Goal: Task Accomplishment & Management: Manage account settings

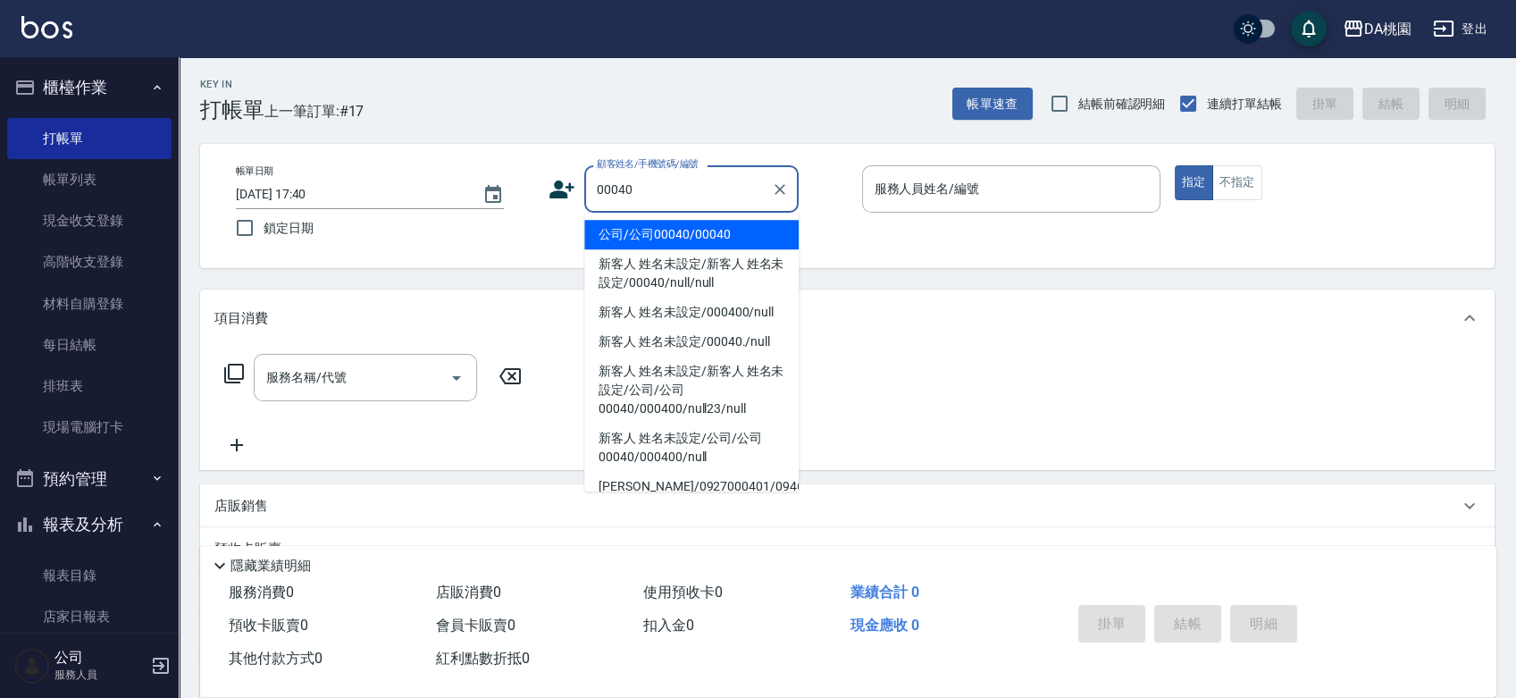
type input "公司/公司00040/00040"
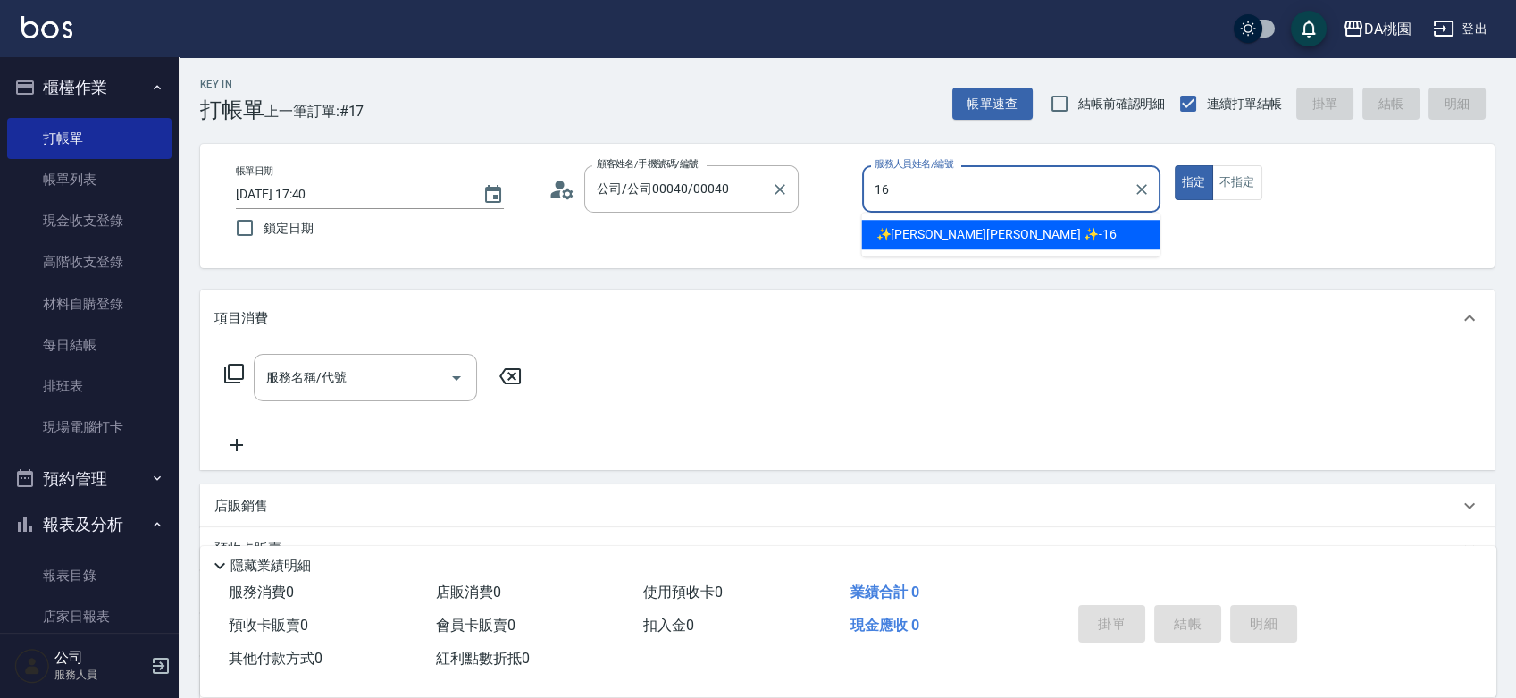
type input "16"
type button "true"
type input "✨[PERSON_NAME][PERSON_NAME] ✨-16"
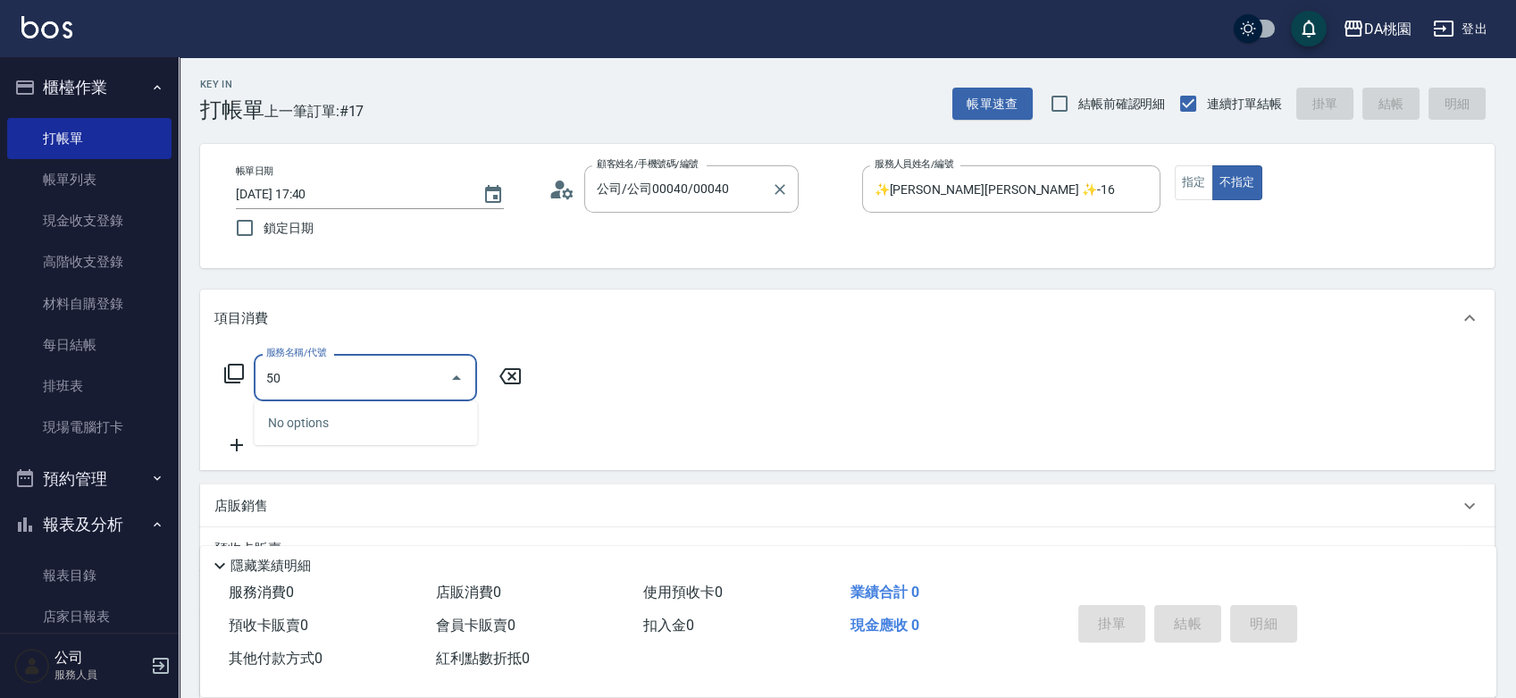
type input "501"
type input "20"
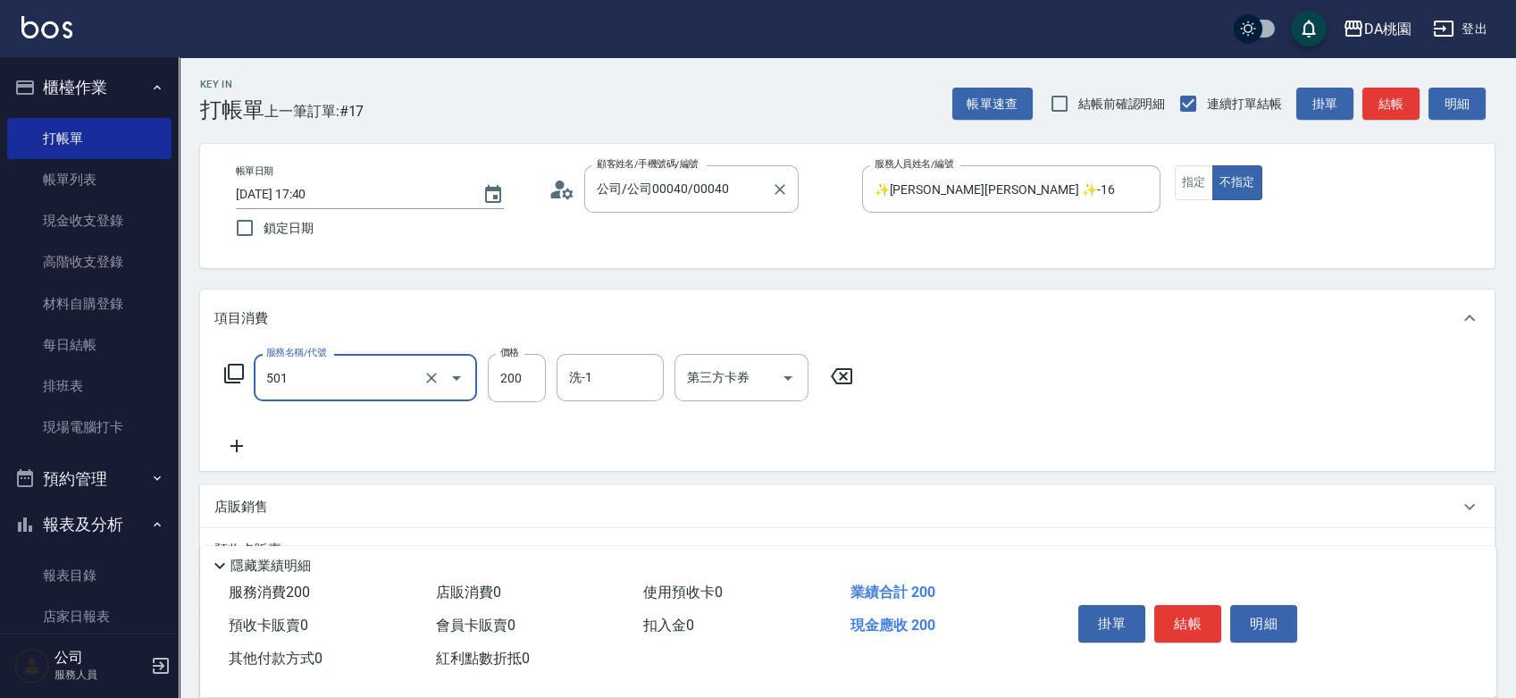
type input "洗髮(互助)(501)"
type input "3"
type input "0"
type input "300"
type input "30"
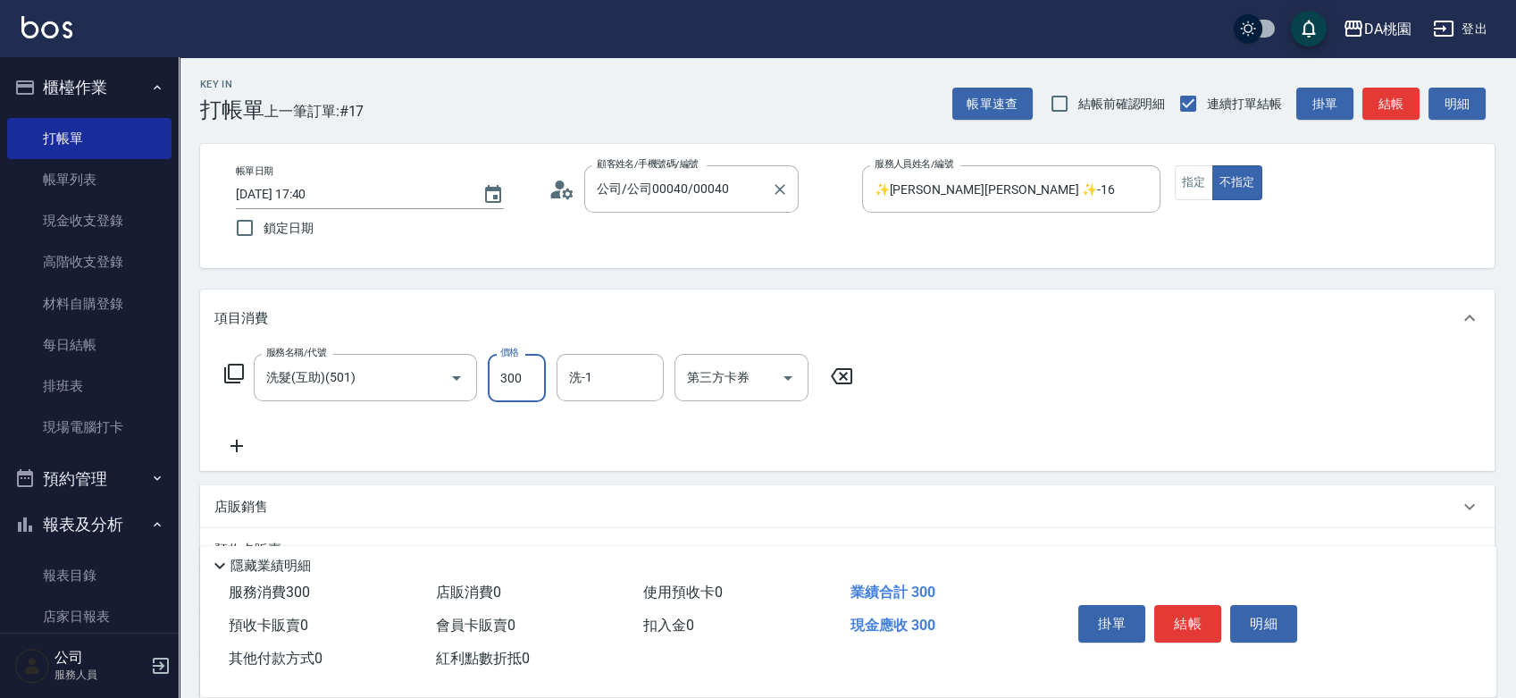
type input "300"
type input "C C-29"
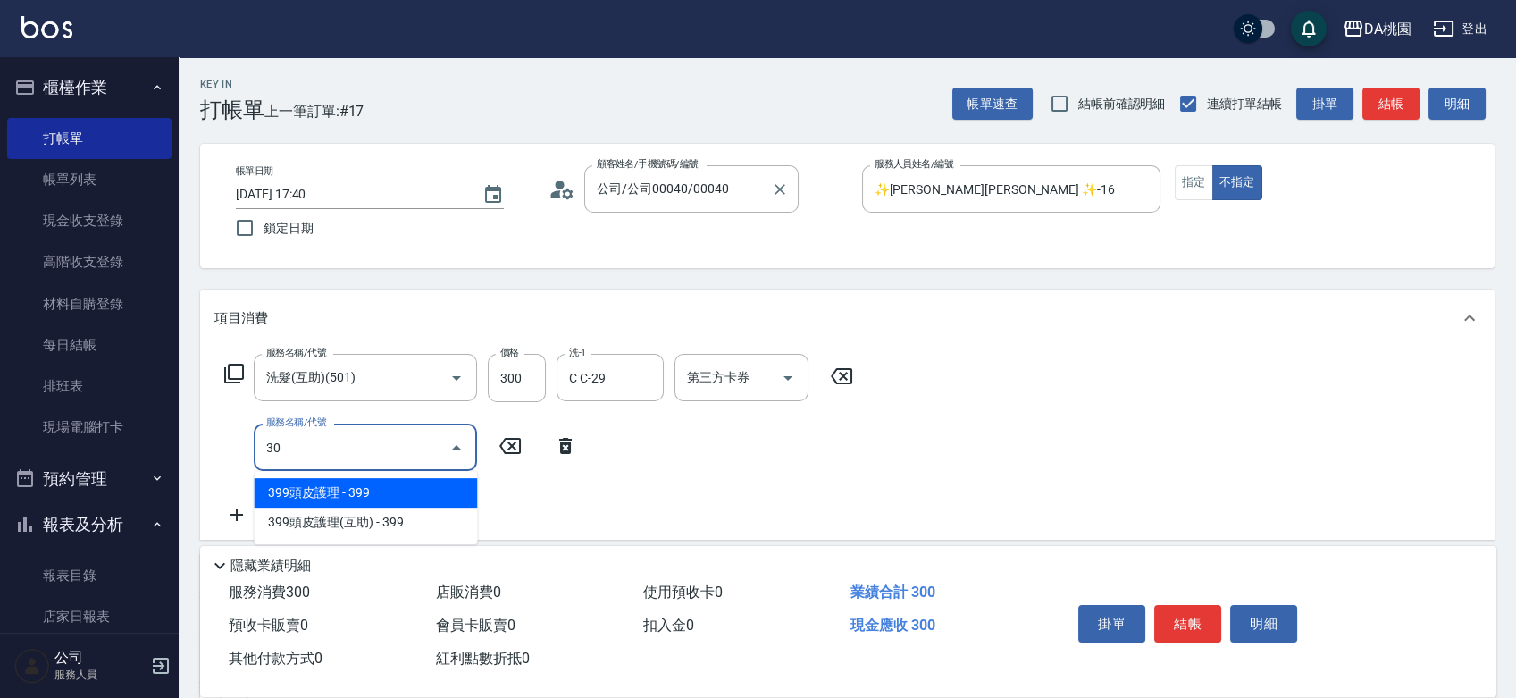
type input "303"
type input "60"
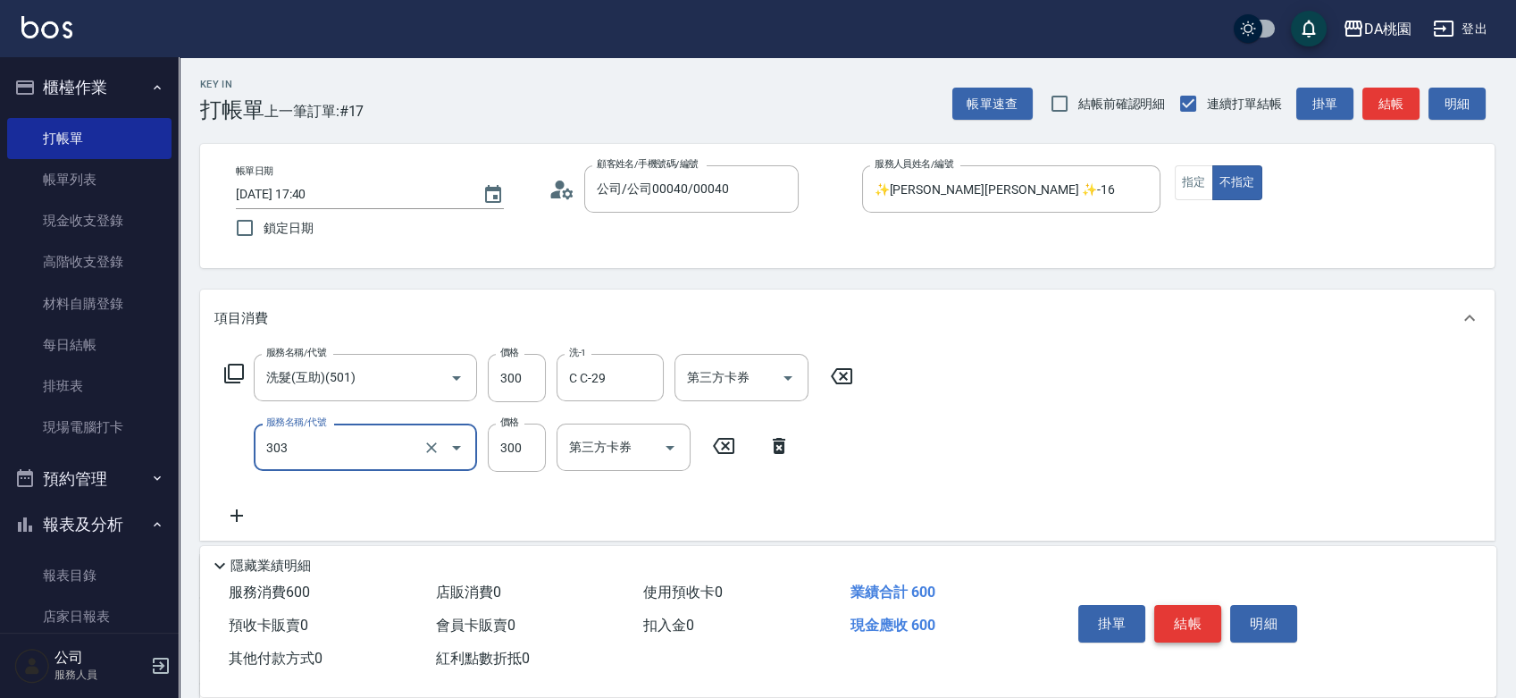
type input "A級剪髮(303)"
click at [1187, 615] on button "結帳" at bounding box center [1187, 624] width 67 height 38
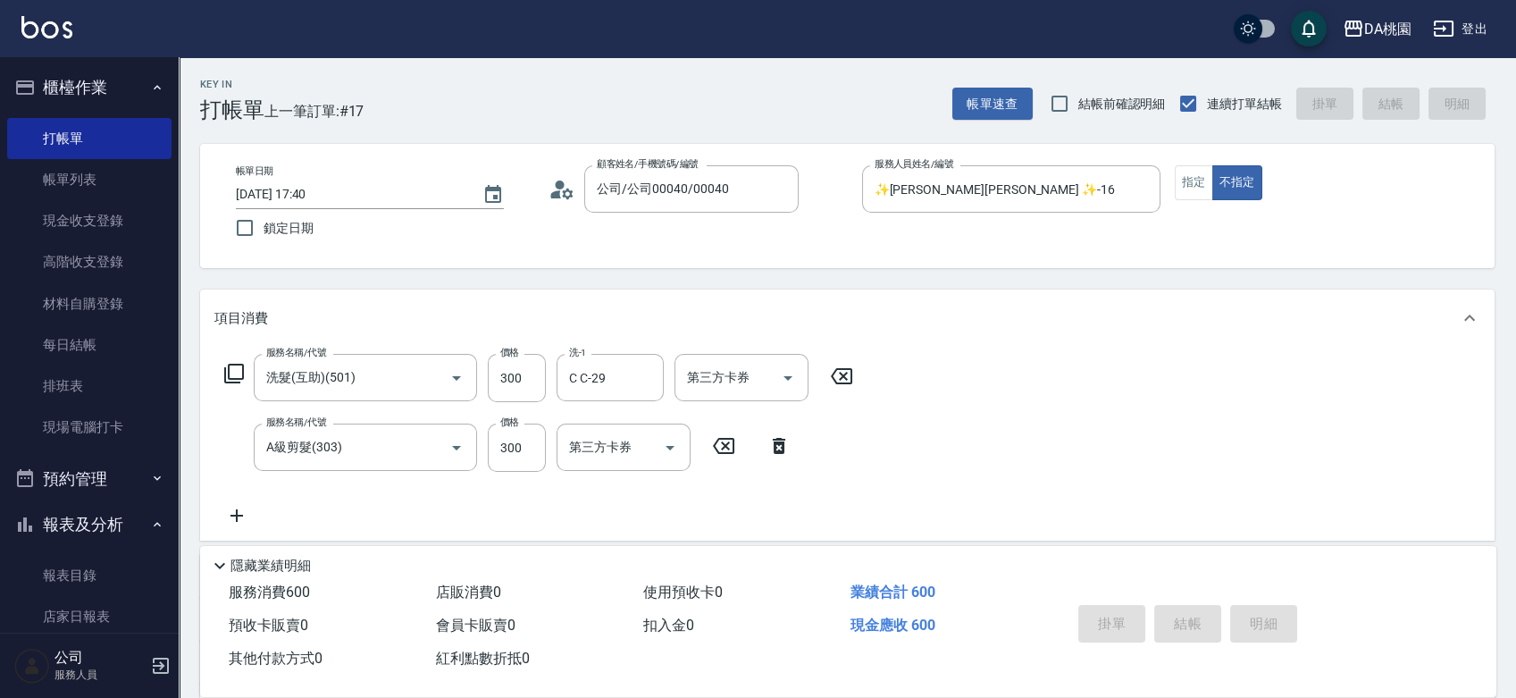
type input "2025/10/05 18:40"
type input "0"
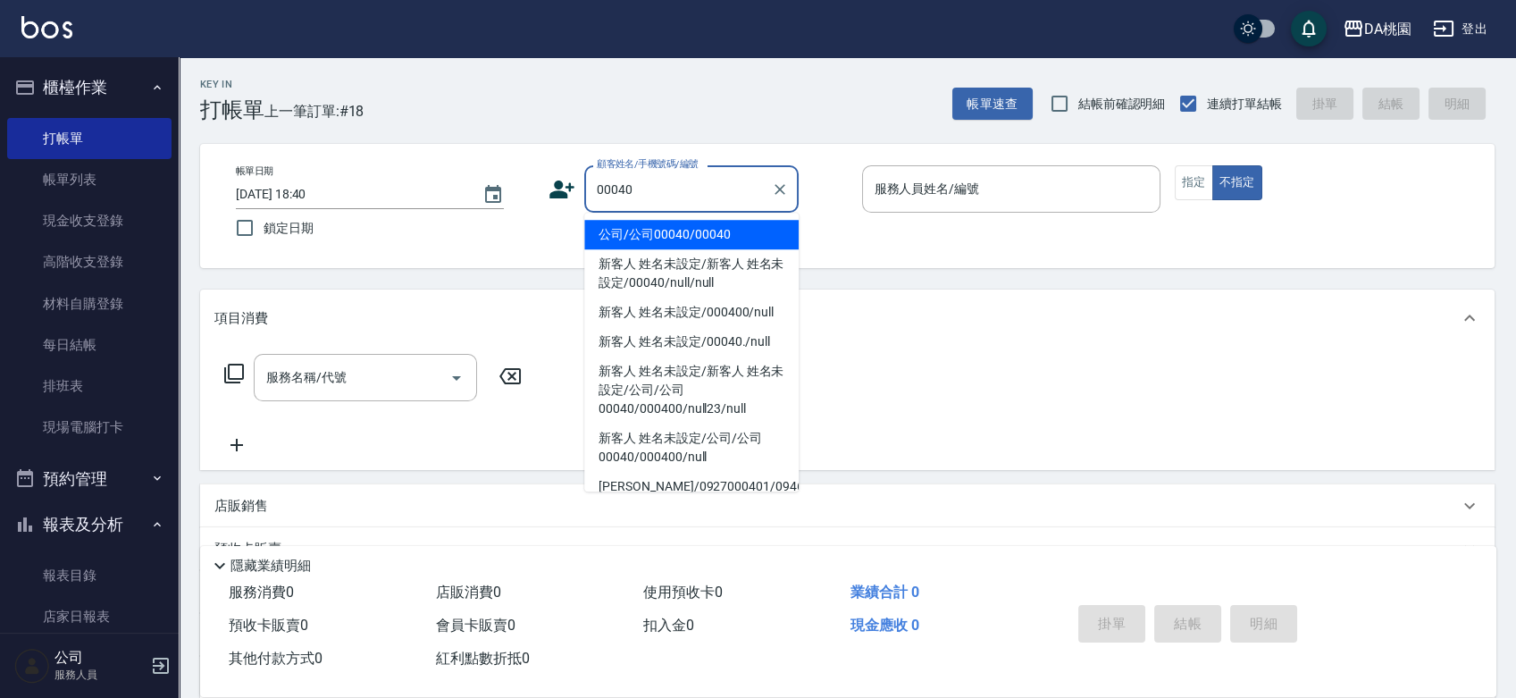
type input "公司/公司00040/00040"
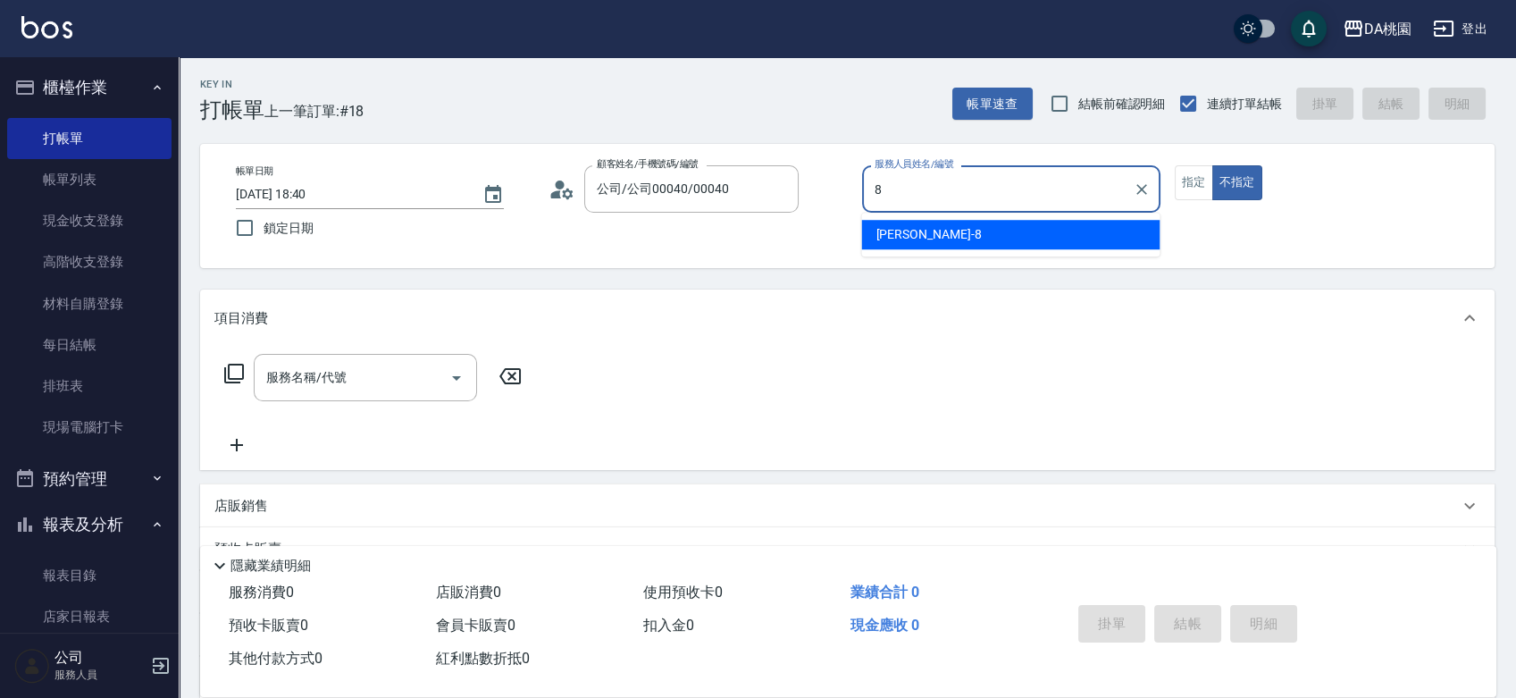
type input "桑妮-8"
type button "false"
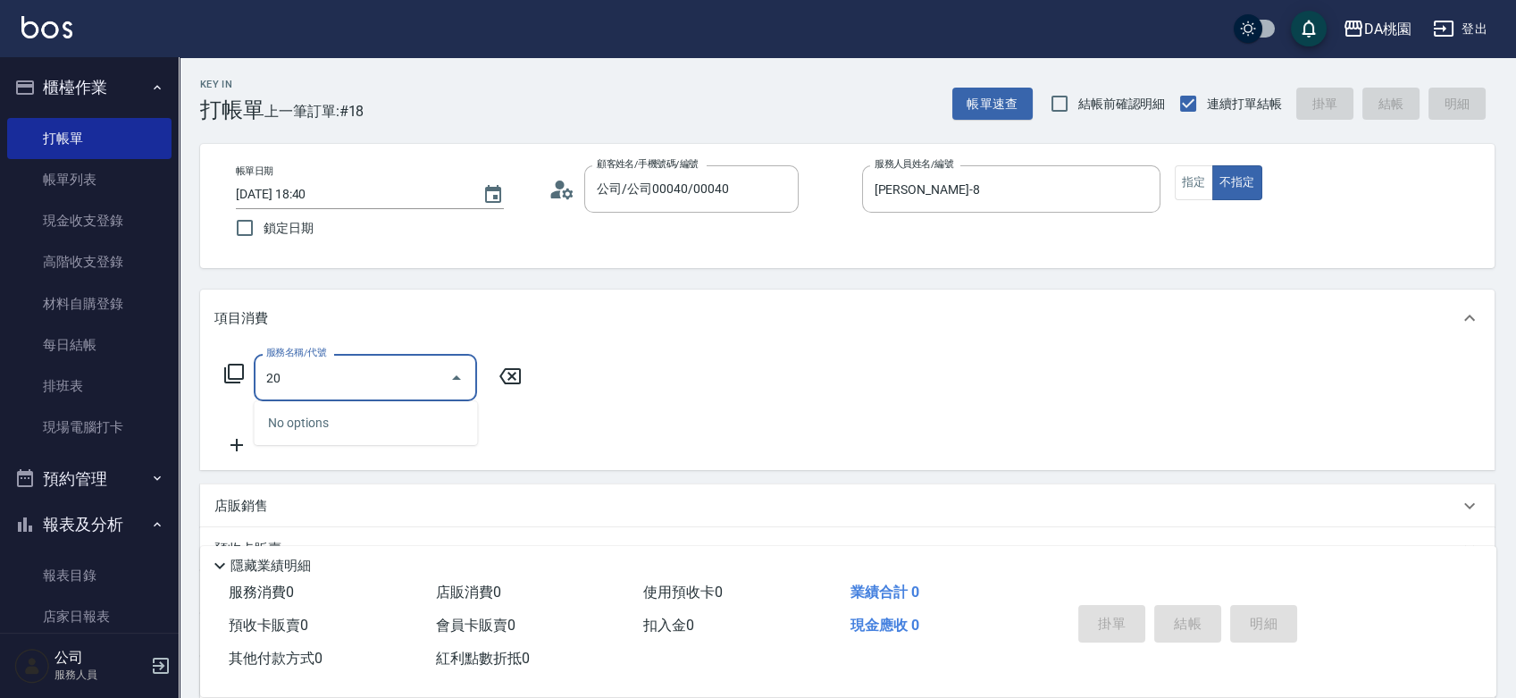
type input "201"
type input "150"
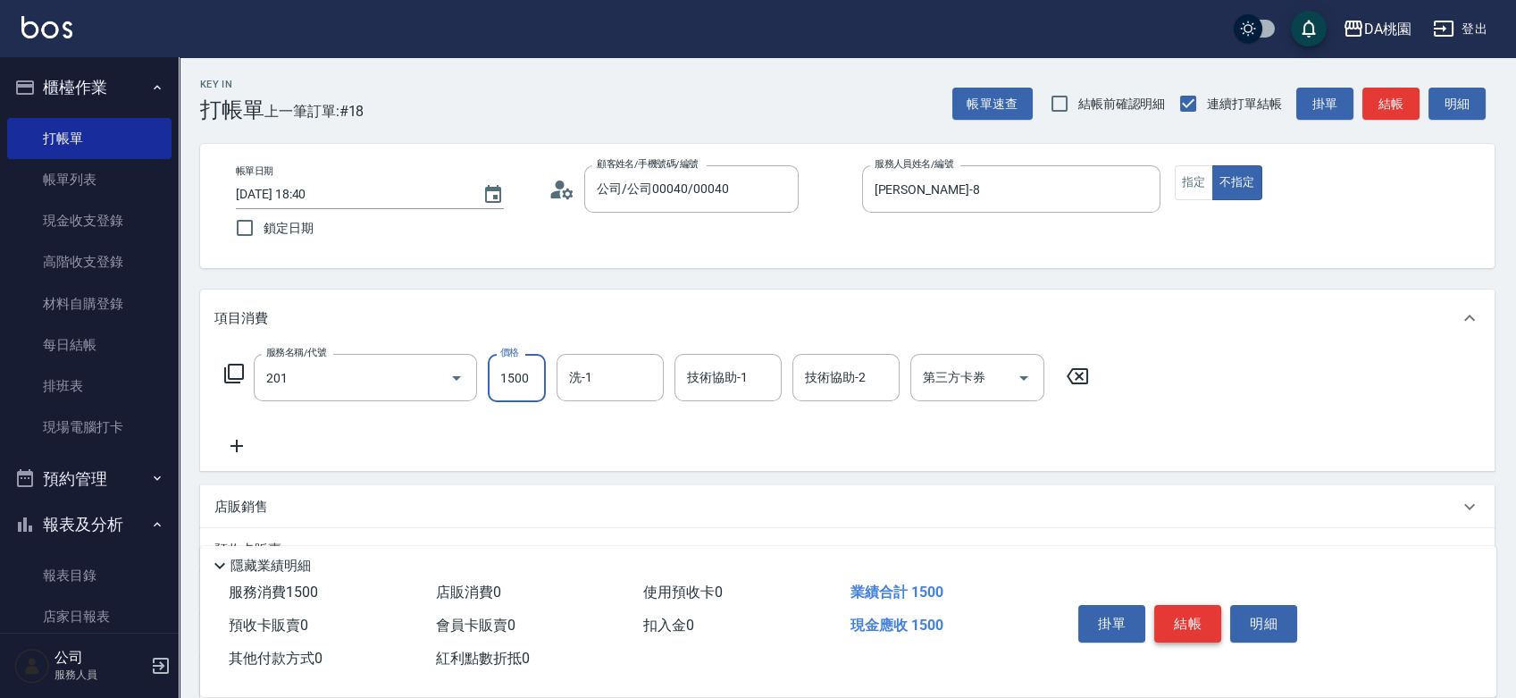
type input "離子燙-互助(201)"
type input "2"
type input "0"
type input "250"
type input "20"
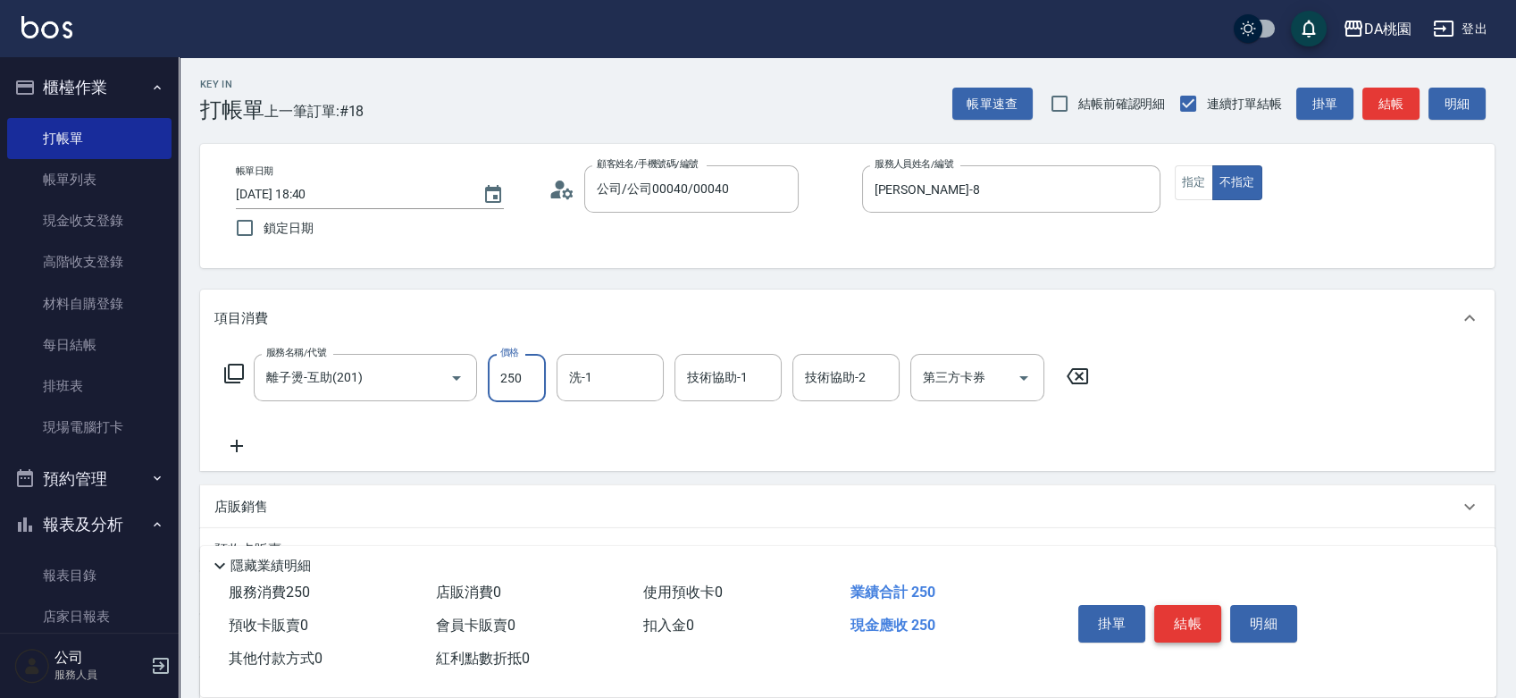
type input "2500"
type input "250"
type input "2500"
type input "cherry-25"
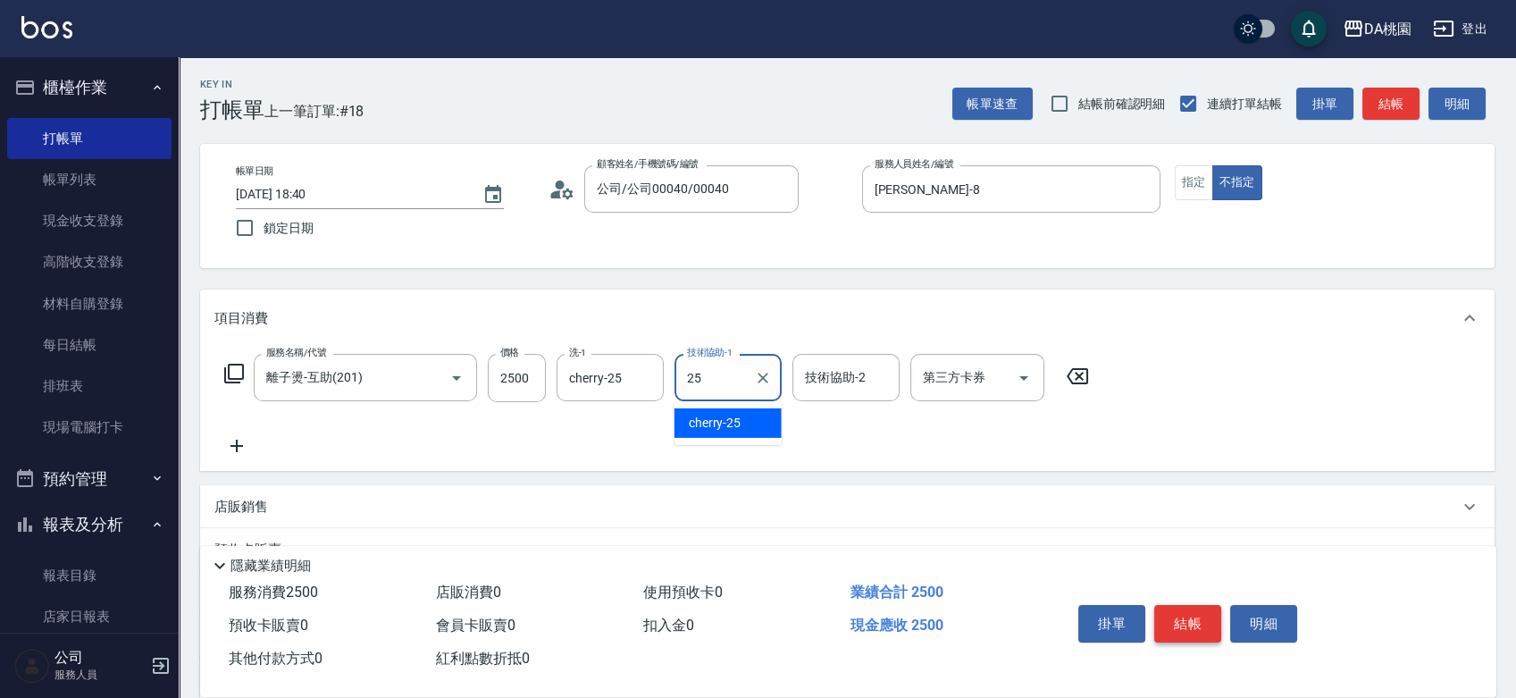
type input "cherry-25"
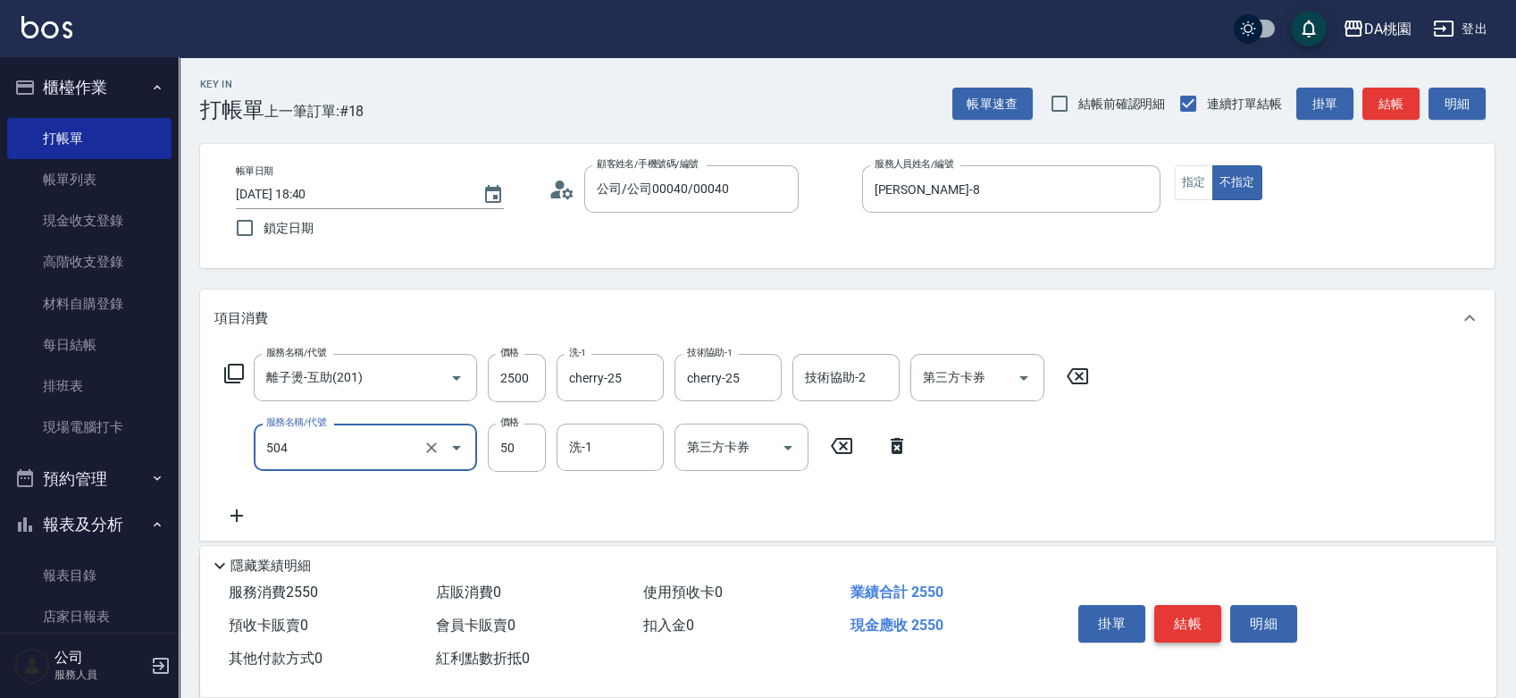
type input "潤絲(互助)(504)"
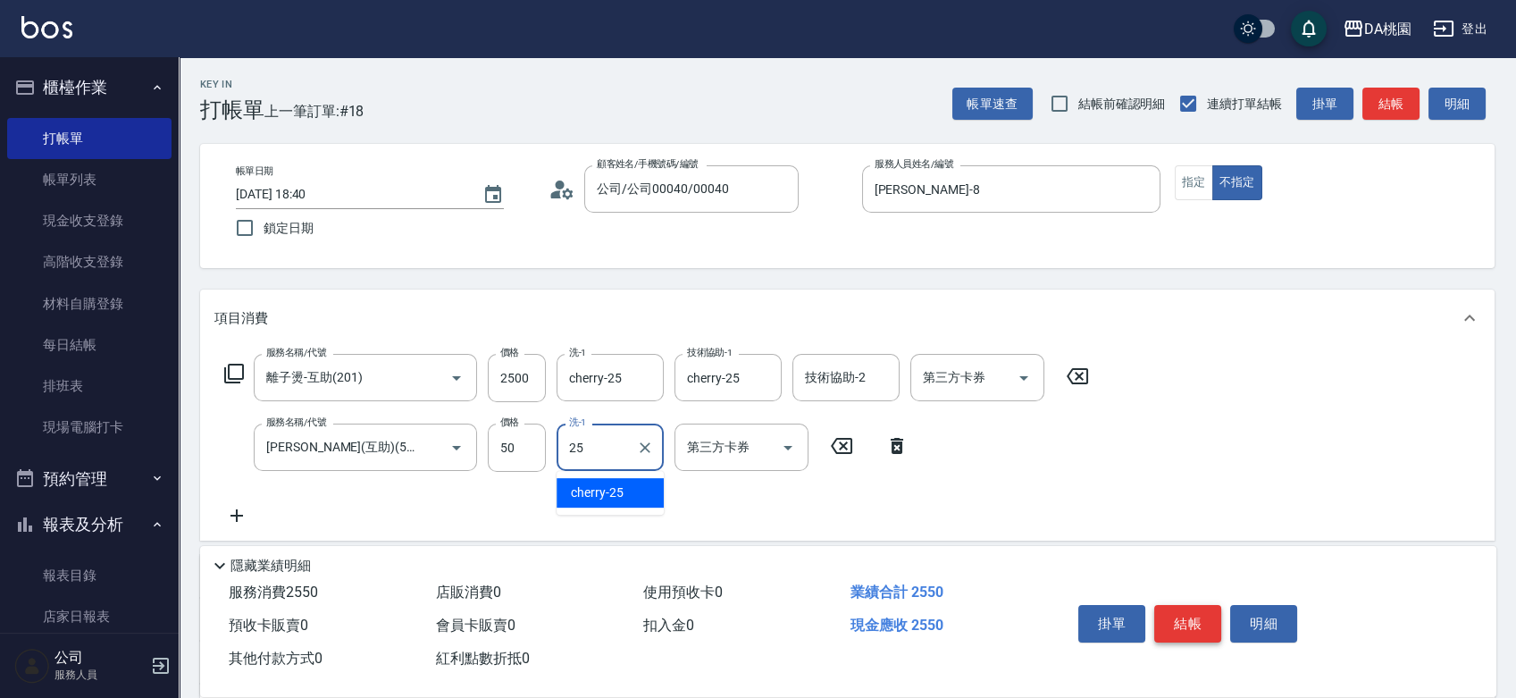
type input "cherry-25"
click at [1187, 615] on button "結帳" at bounding box center [1187, 624] width 67 height 38
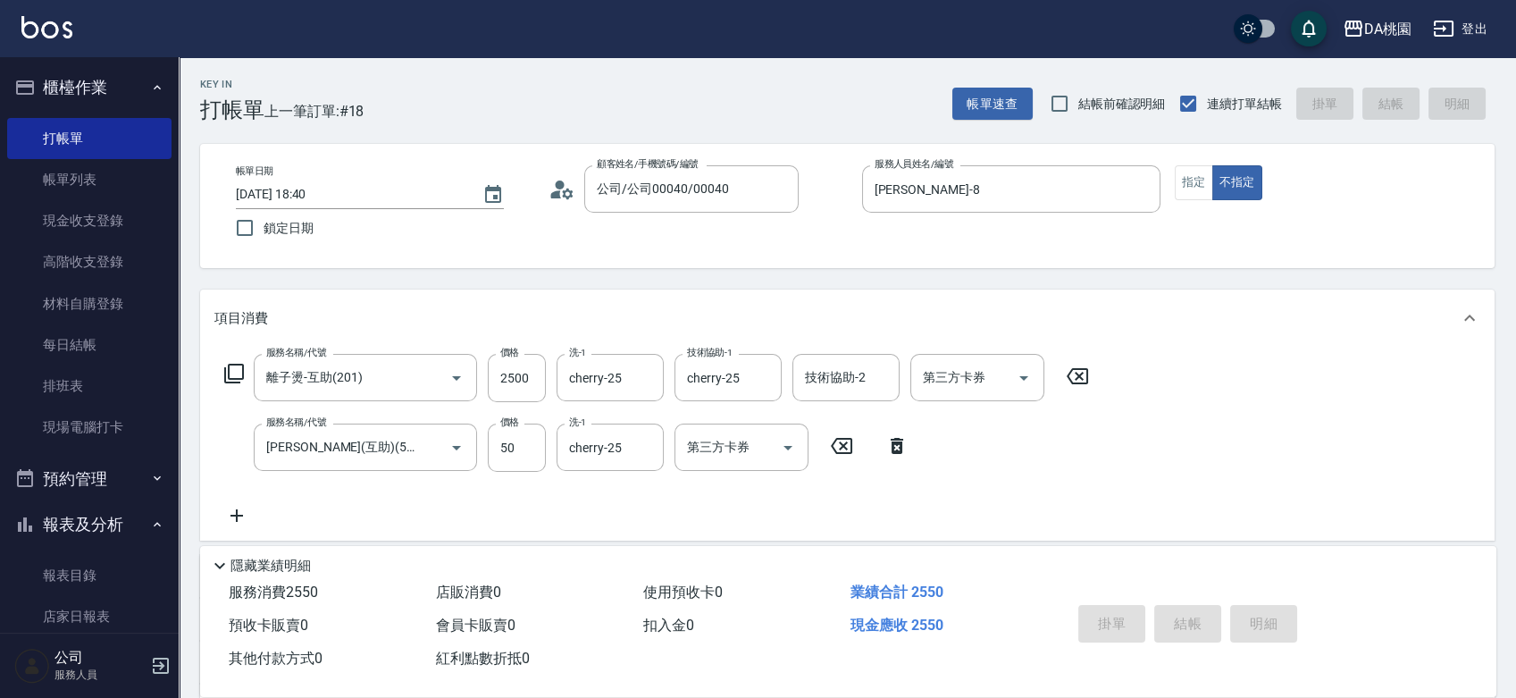
type input "2025/10/05 18:41"
type input "0"
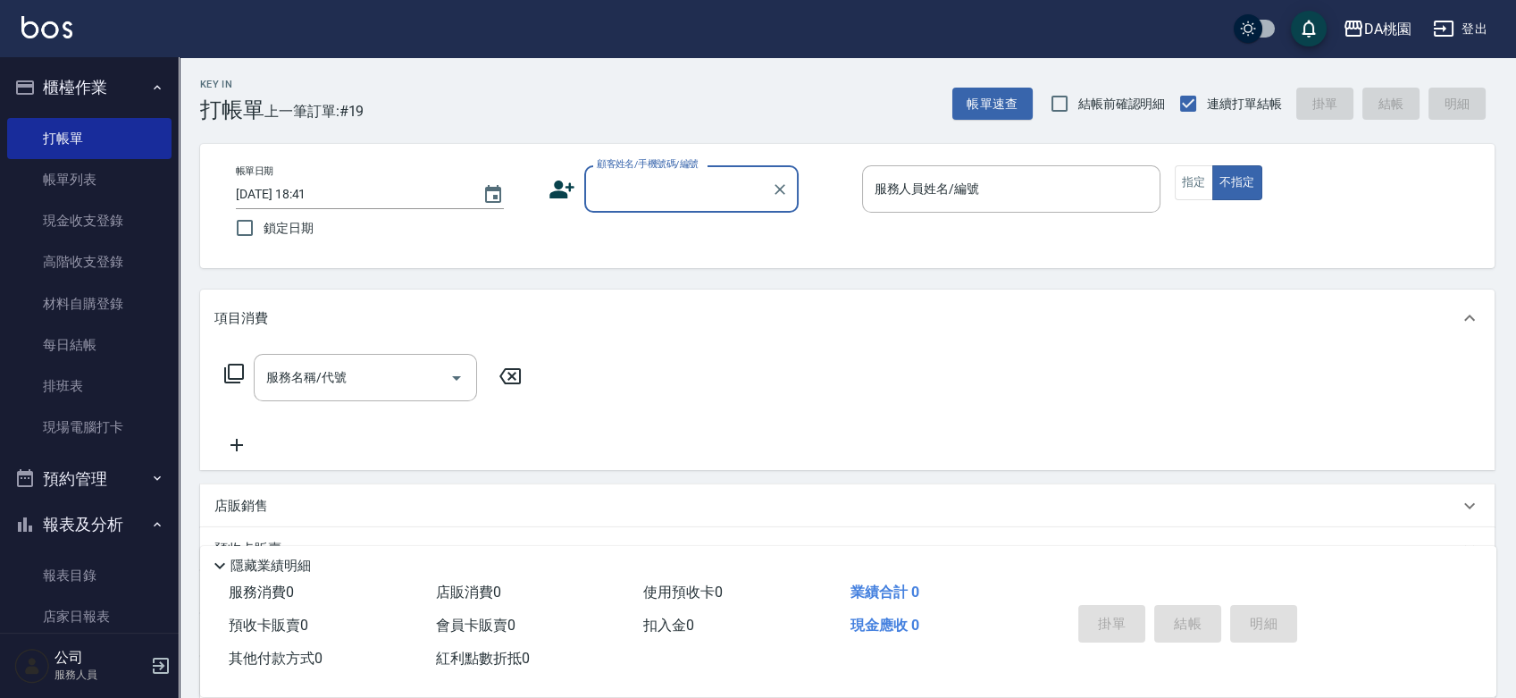
click at [832, 240] on div "帳單日期 2025/10/05 18:41 鎖定日期 顧客姓名/手機號碼/編號 顧客姓名/手機號碼/編號 服務人員姓名/編號 服務人員姓名/編號 指定 不指定" at bounding box center [847, 205] width 1251 height 81
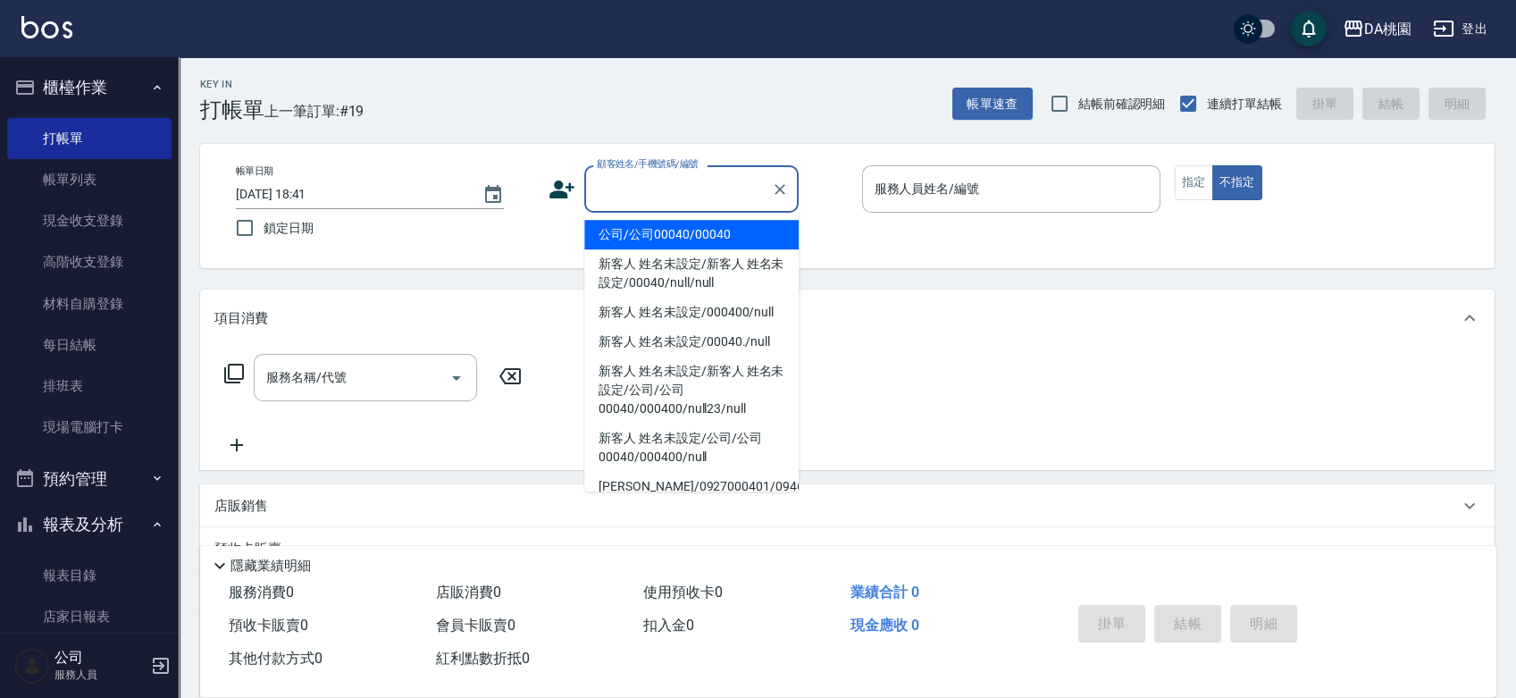
click at [686, 200] on input "顧客姓名/手機號碼/編號" at bounding box center [677, 188] width 171 height 31
click at [694, 226] on li "公司/公司00040/00040" at bounding box center [691, 234] width 214 height 29
type input "公司/公司00040/00040"
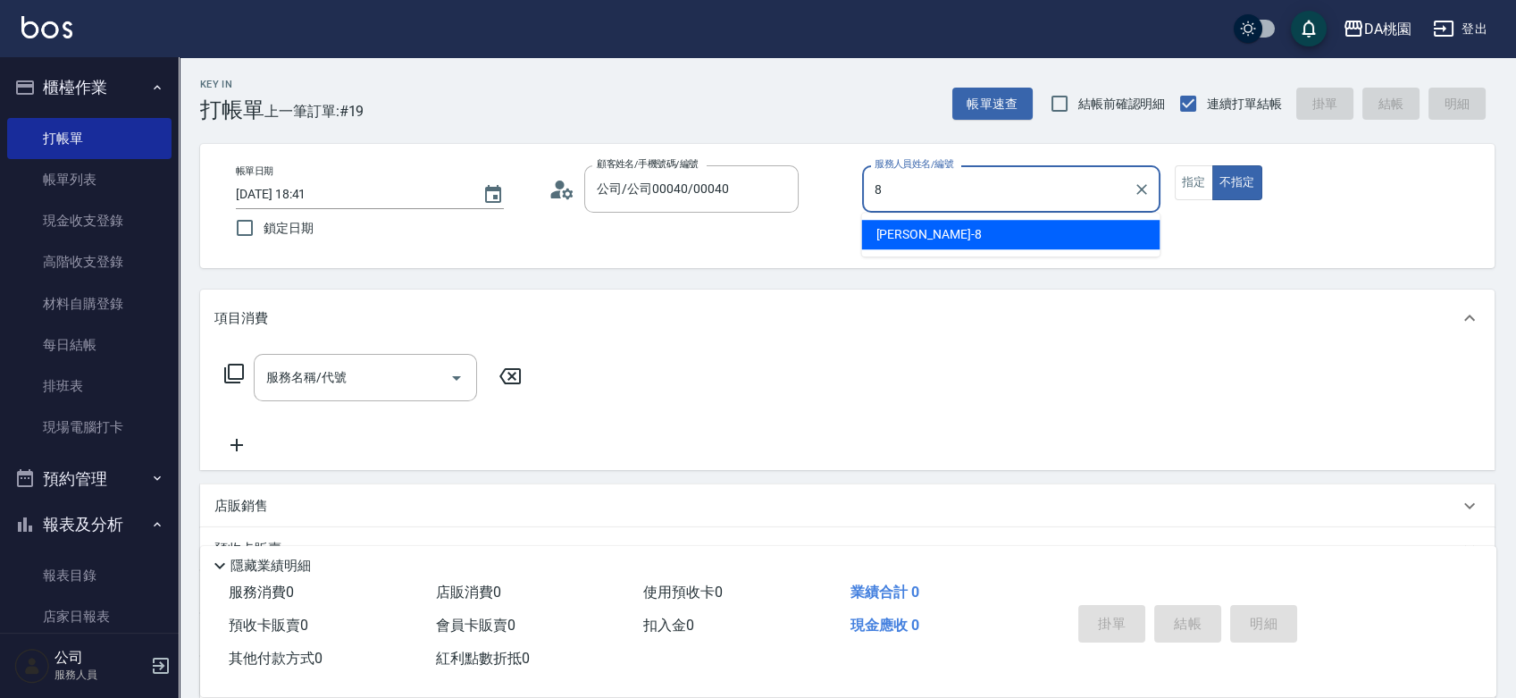
type input "桑妮-8"
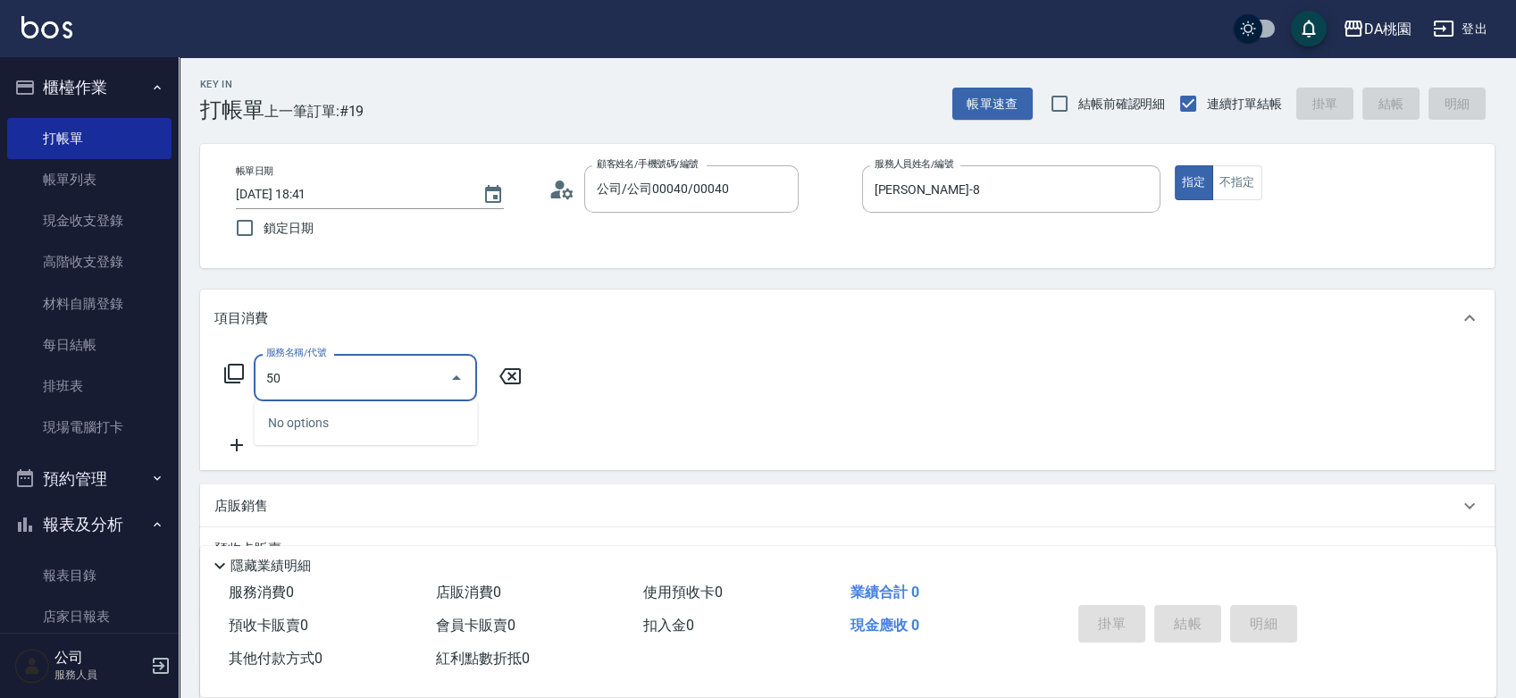
type input "500"
type input "20"
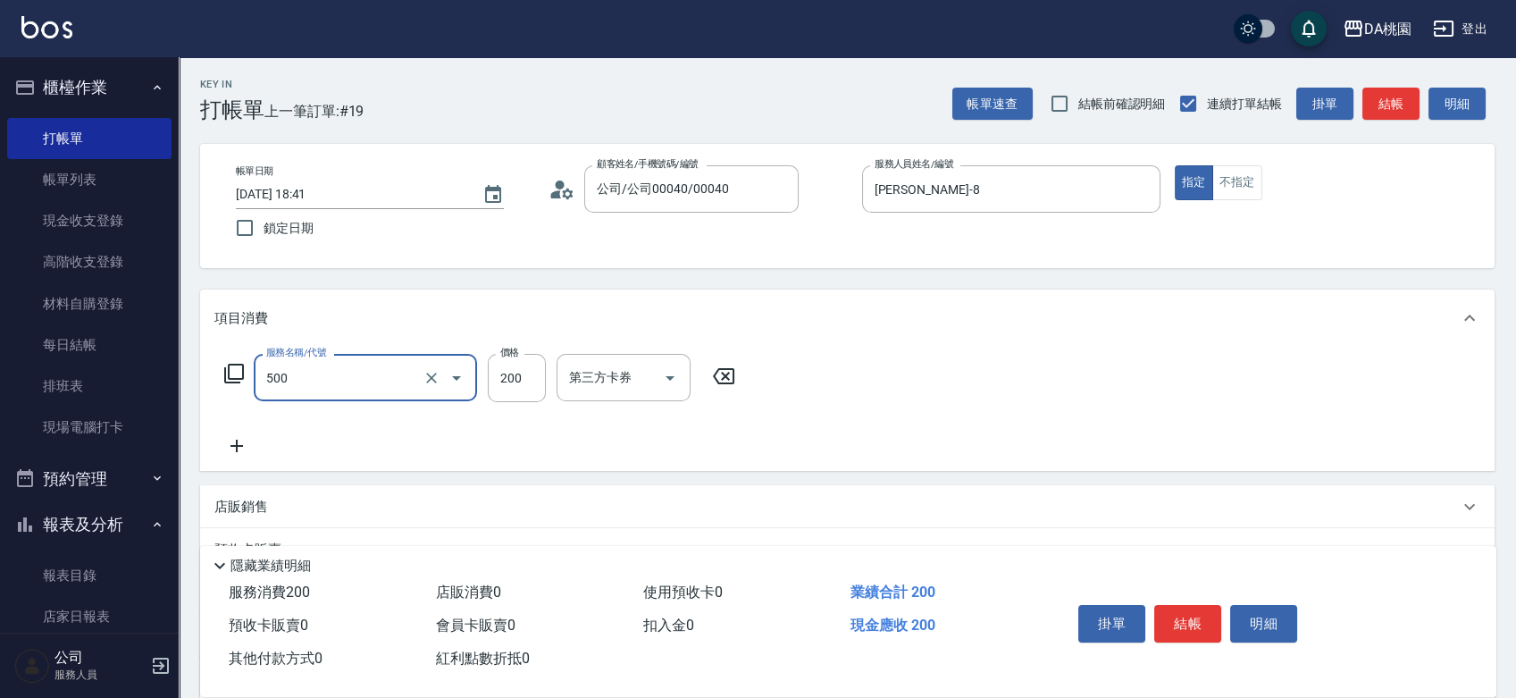
type input "洗髮(500)"
type input "2"
type input "0"
type input "25"
type input "20"
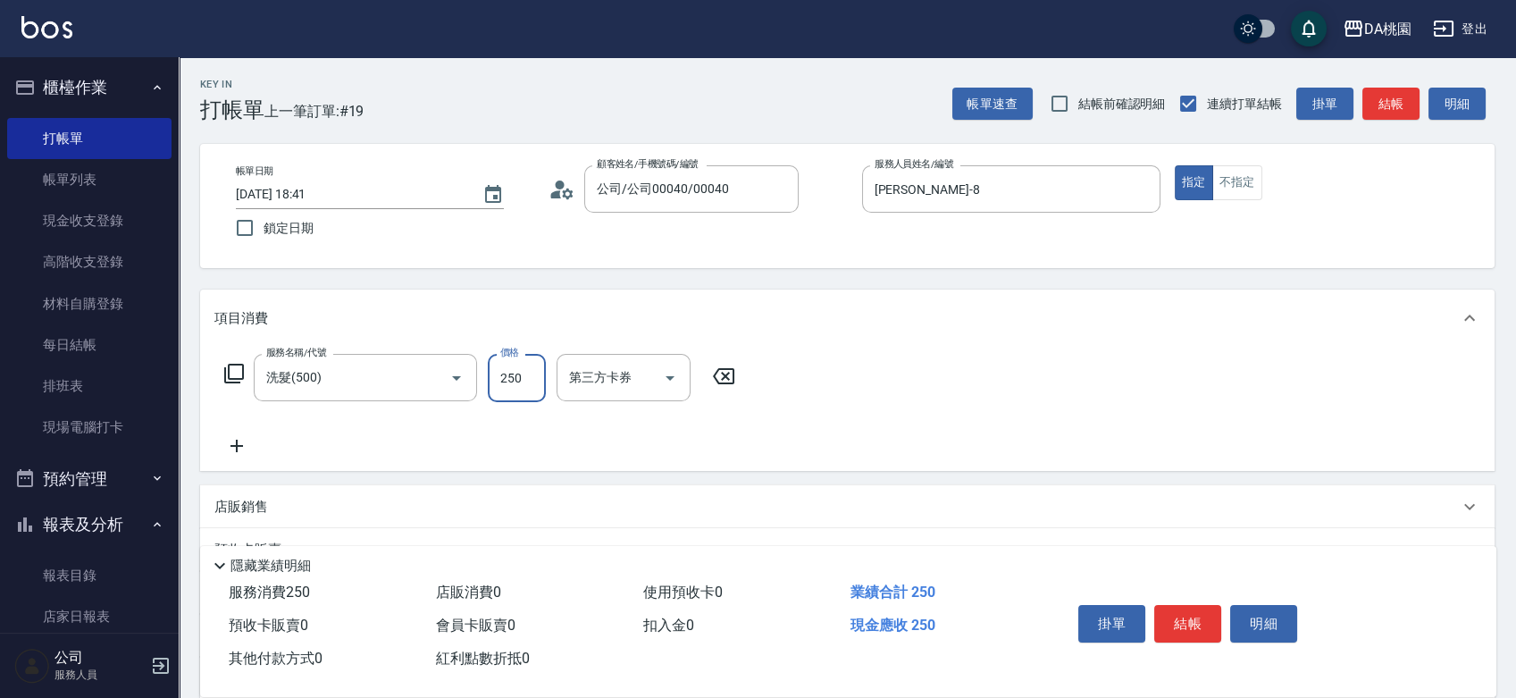
type input "250"
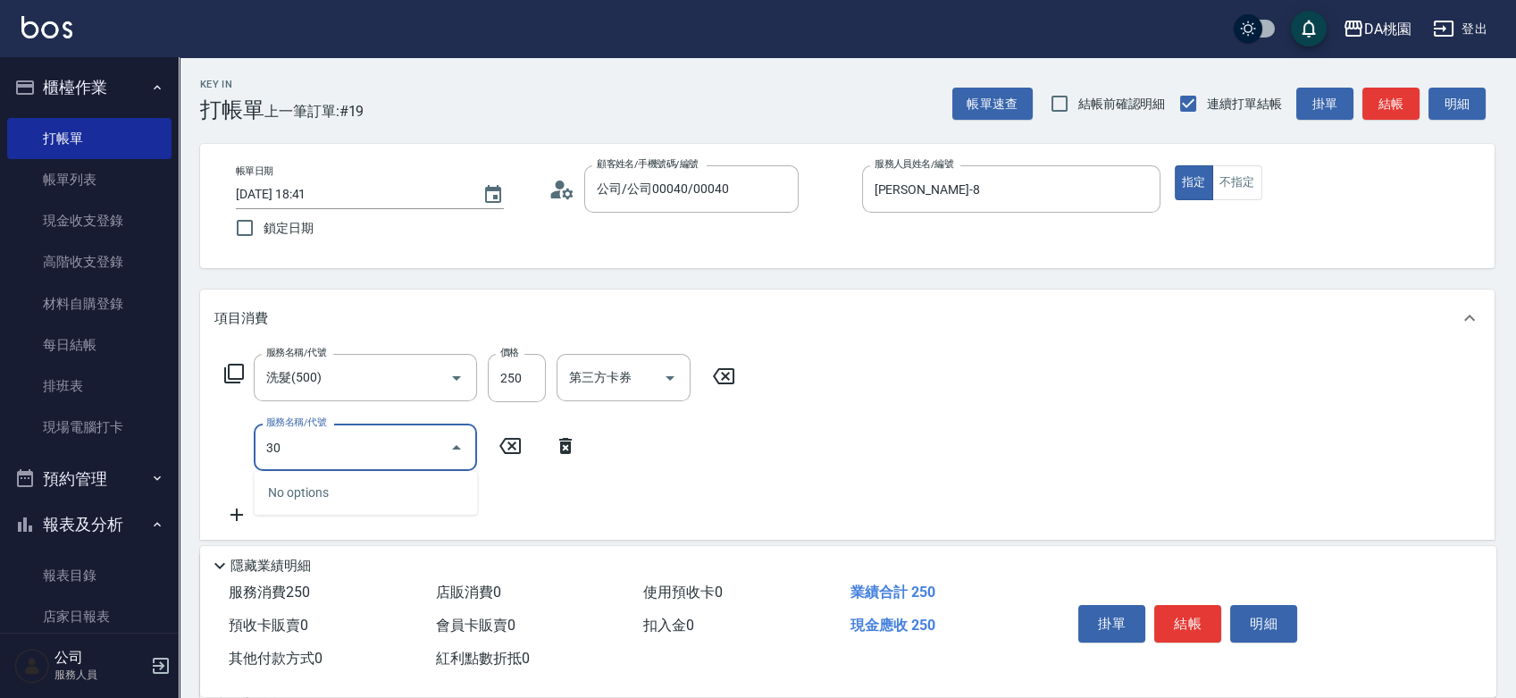
type input "303"
type input "50"
type input "A級剪髮(303)"
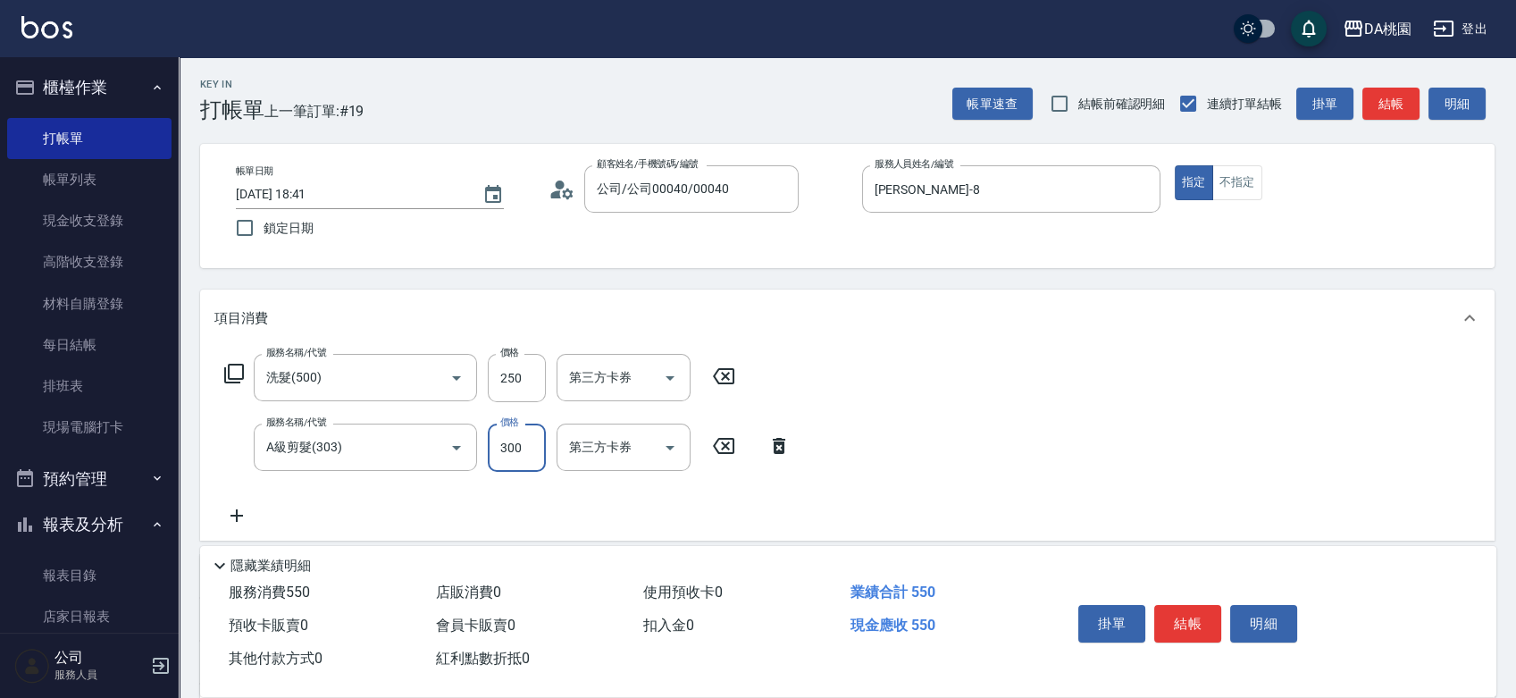
type input "20"
type input "350"
type input "60"
type input "350"
click at [1180, 612] on button "結帳" at bounding box center [1187, 624] width 67 height 38
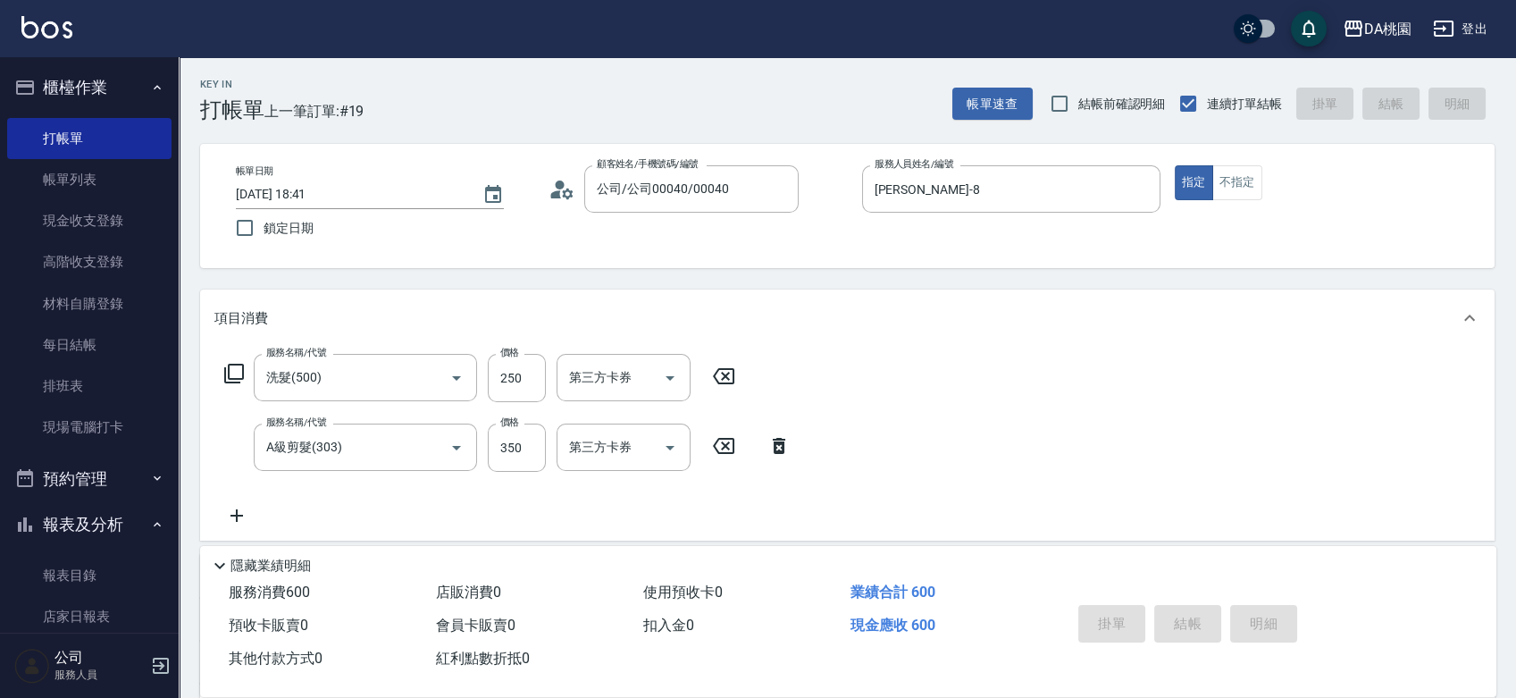
type input "2025/10/05 18:49"
type input "0"
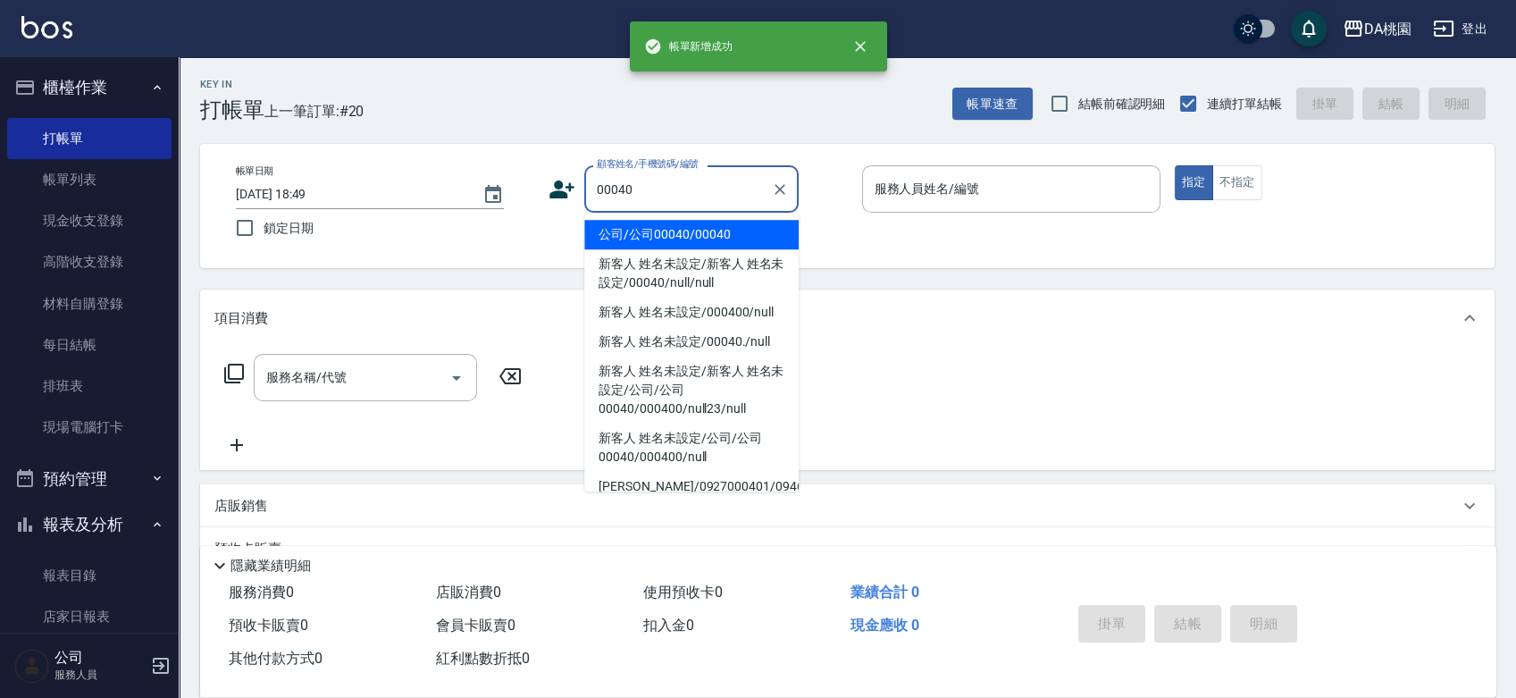
type input "公司/公司00040/00040"
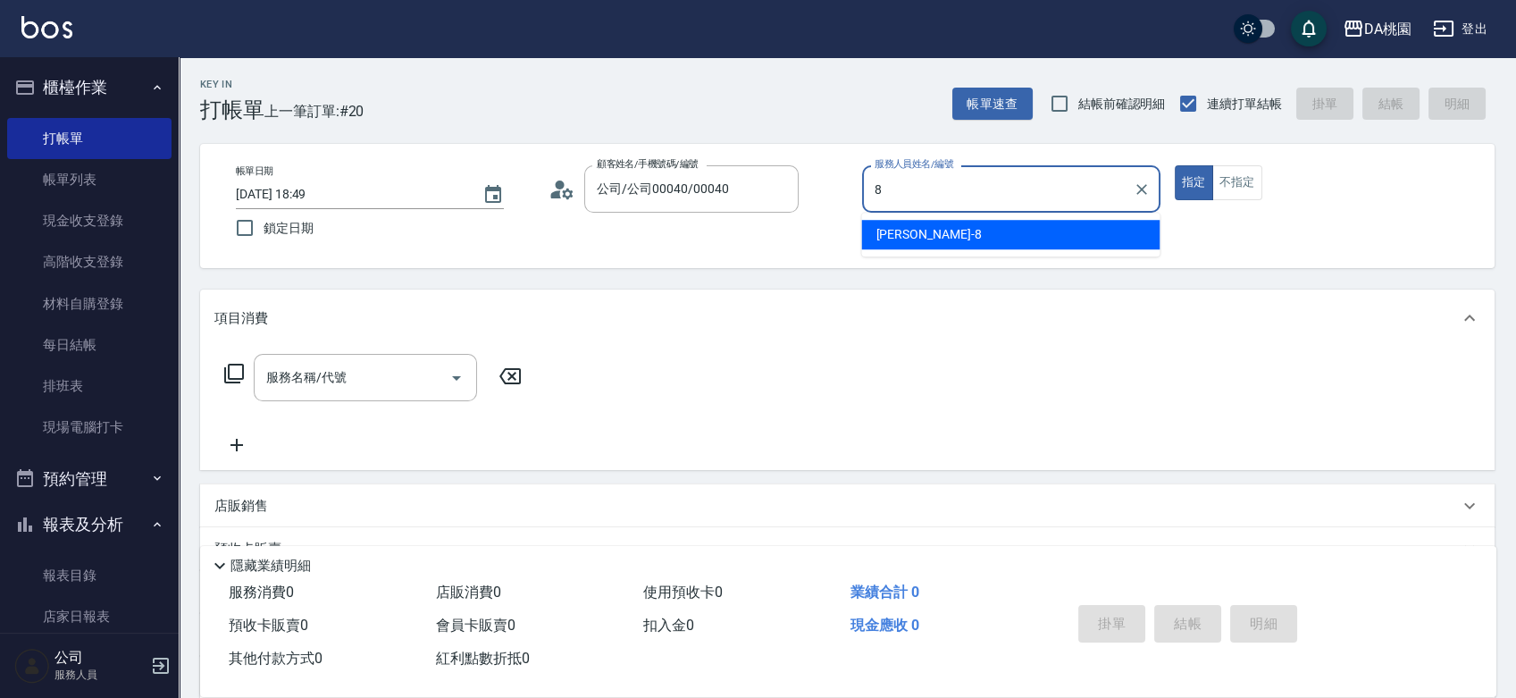
type input "桑妮-8"
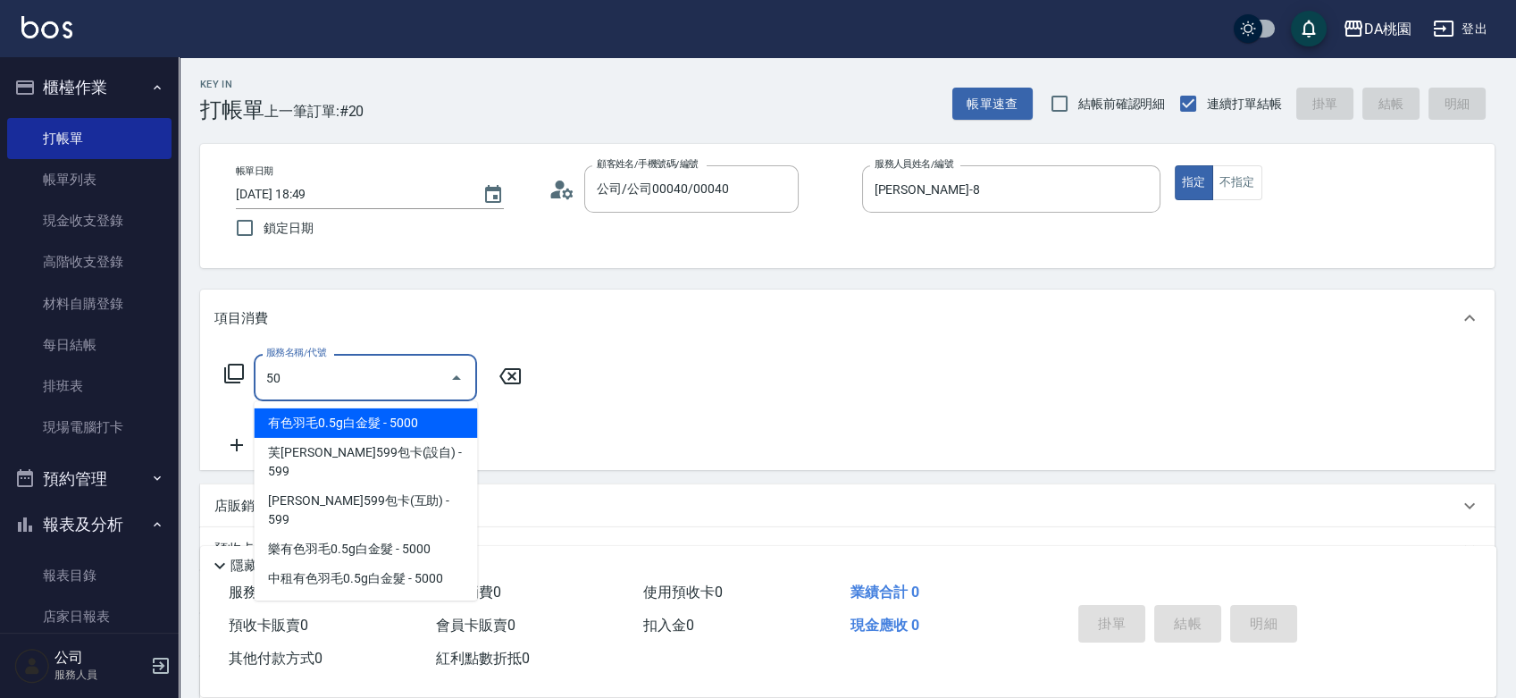
type input "501"
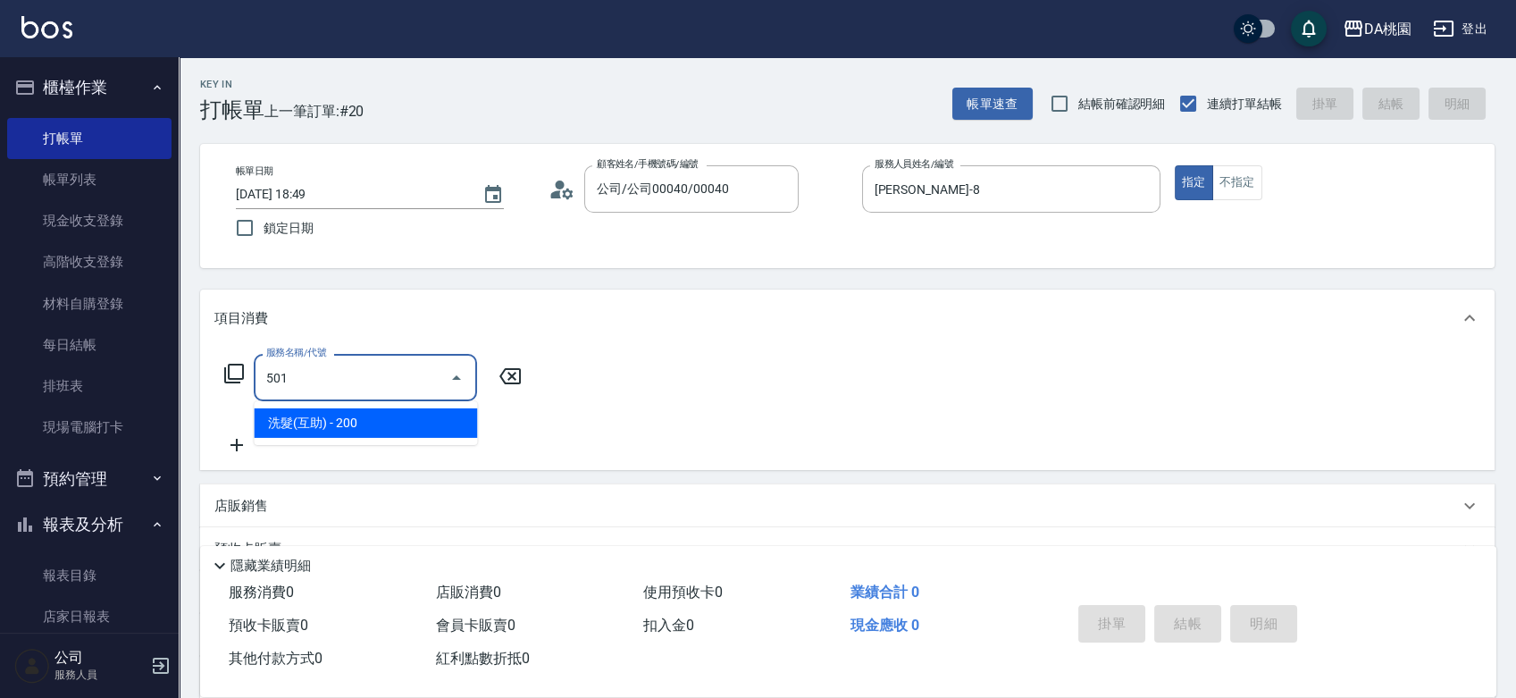
type input "20"
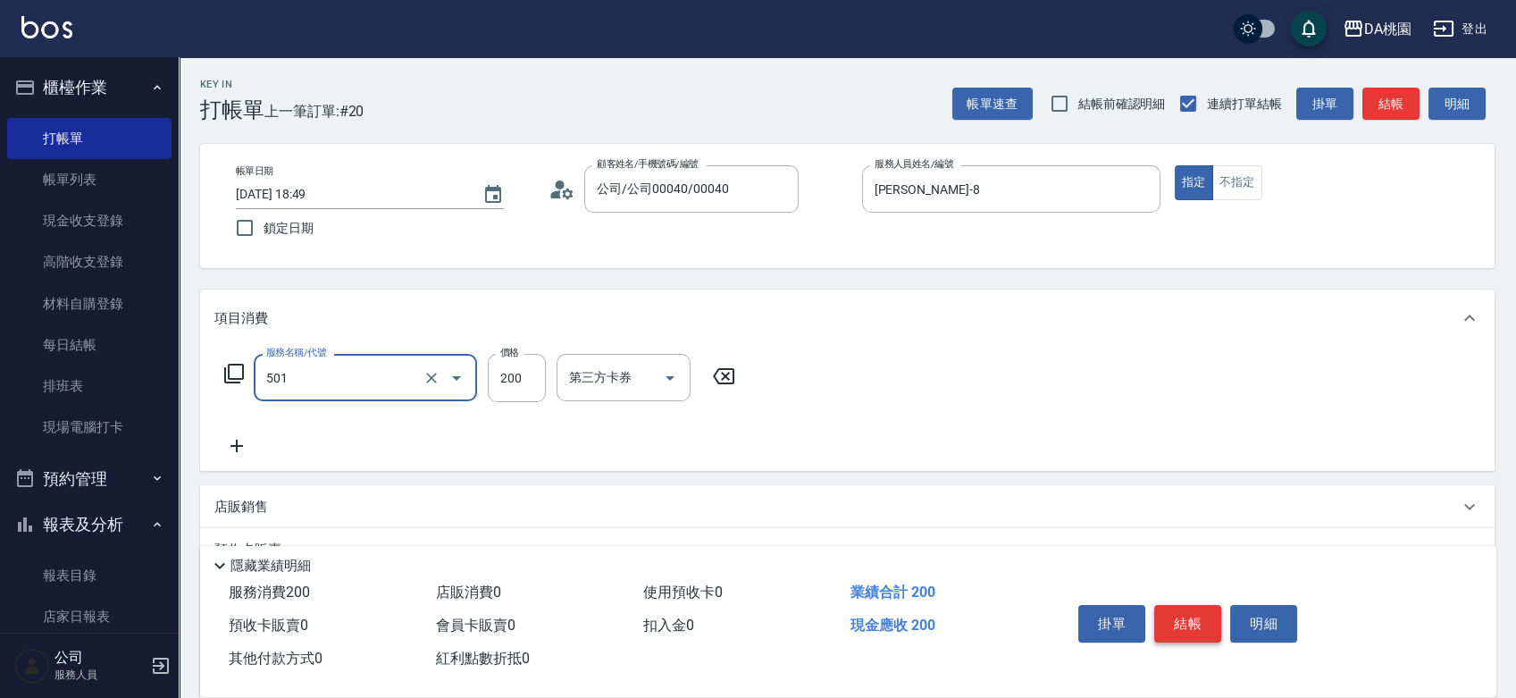
type input "洗髮(互助)(501)"
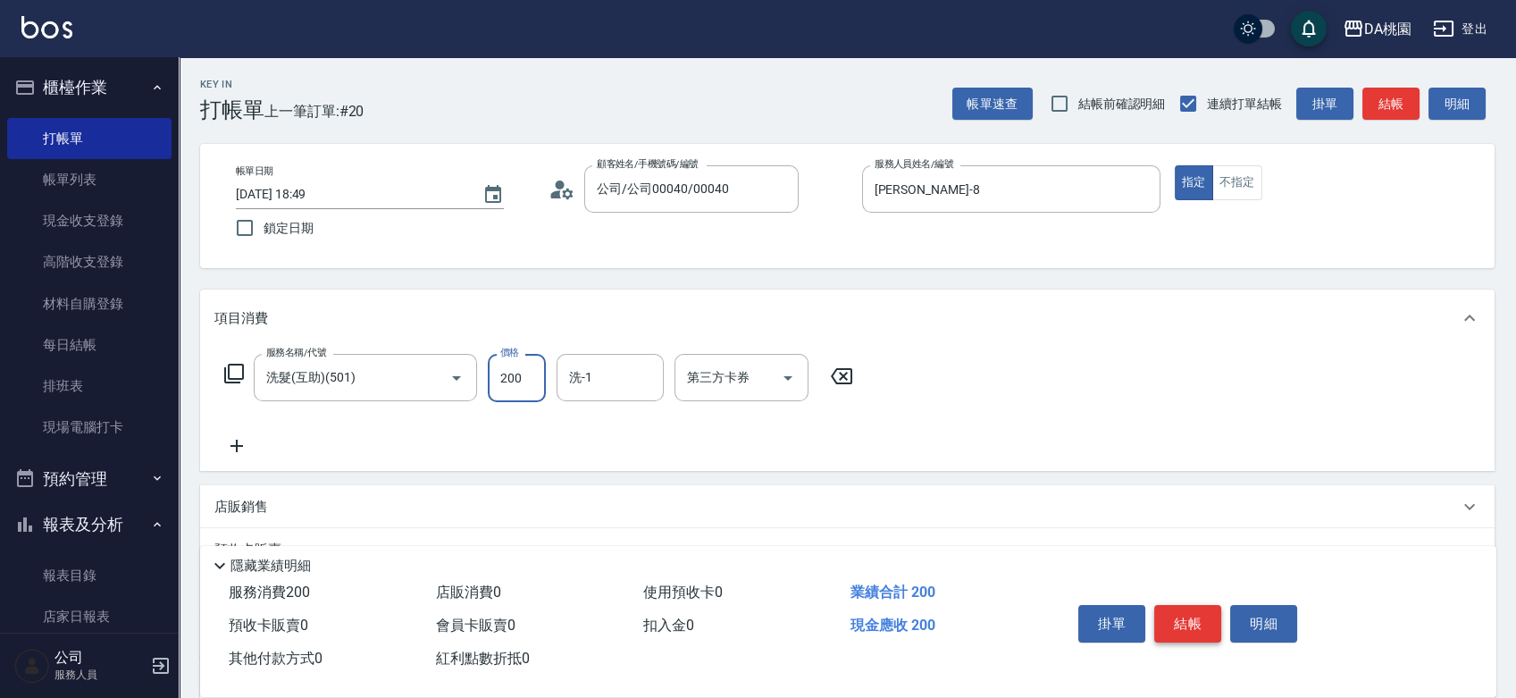
type input "0"
type input "25"
type input "20"
type input "250"
type input "小妤-18"
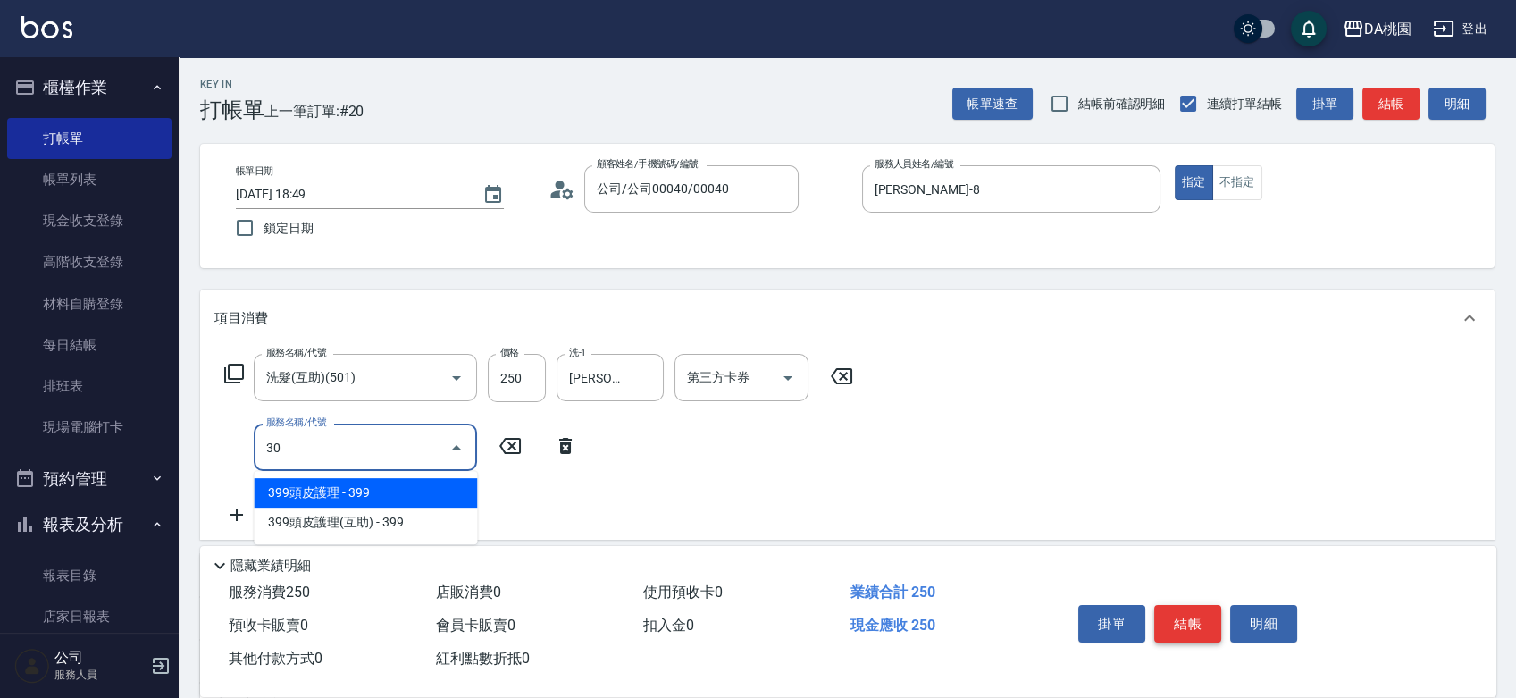
type input "303"
type input "50"
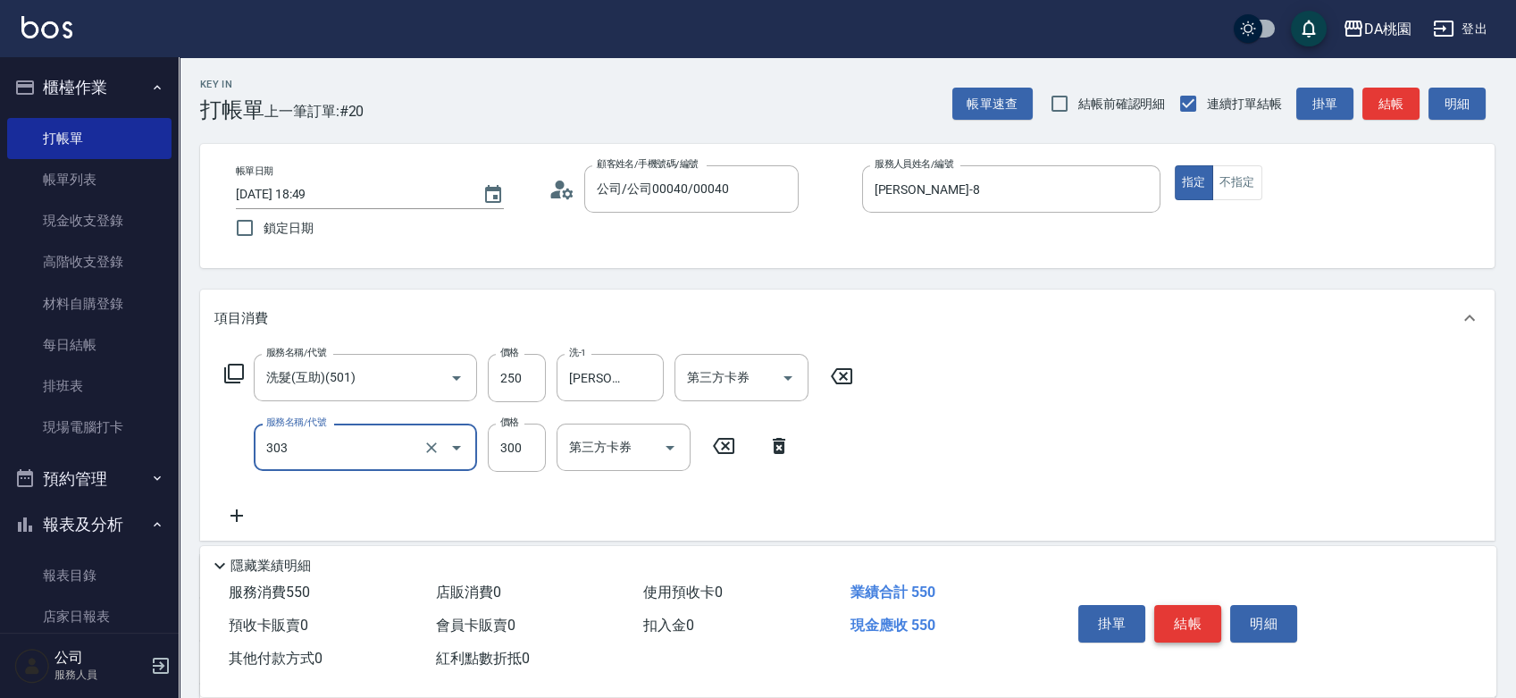
type input "A級剪髮(303)"
type input "3"
type input "20"
type input "350"
type input "60"
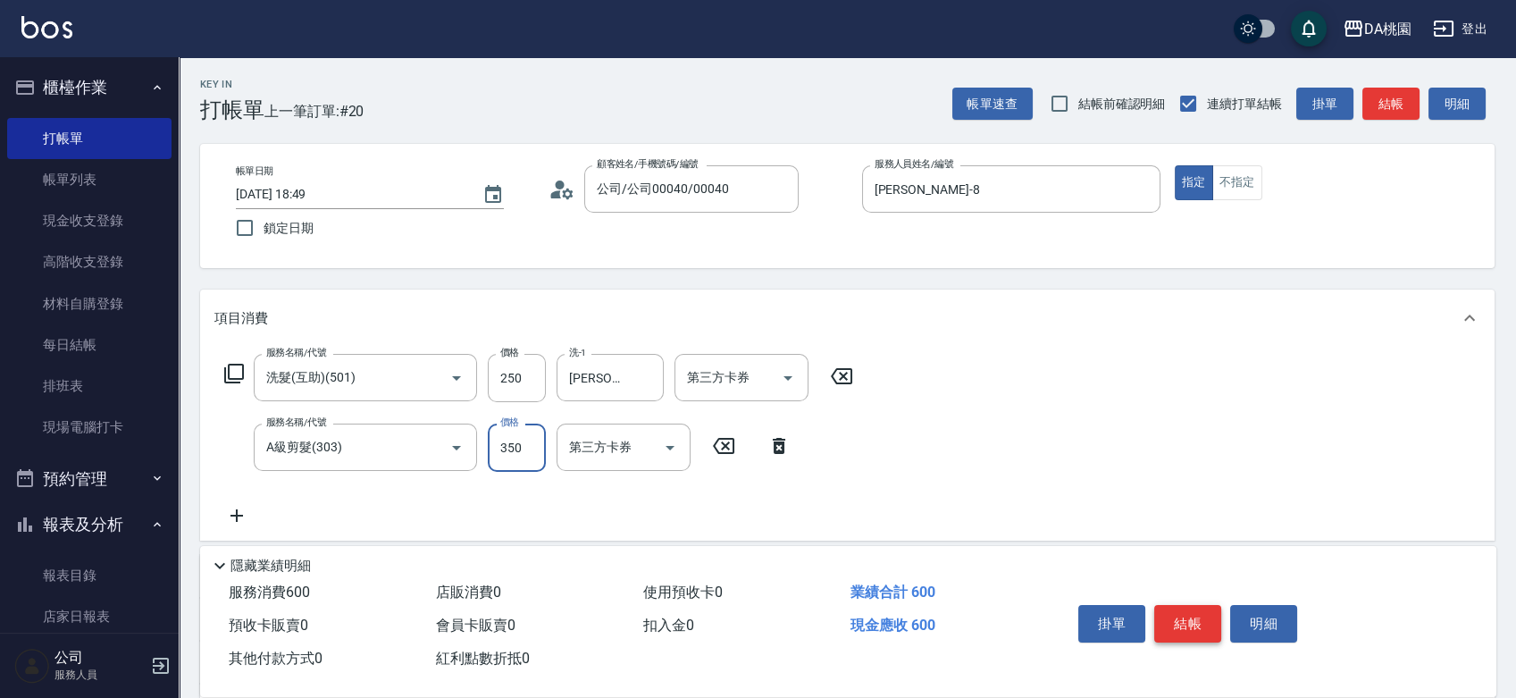
type input "350"
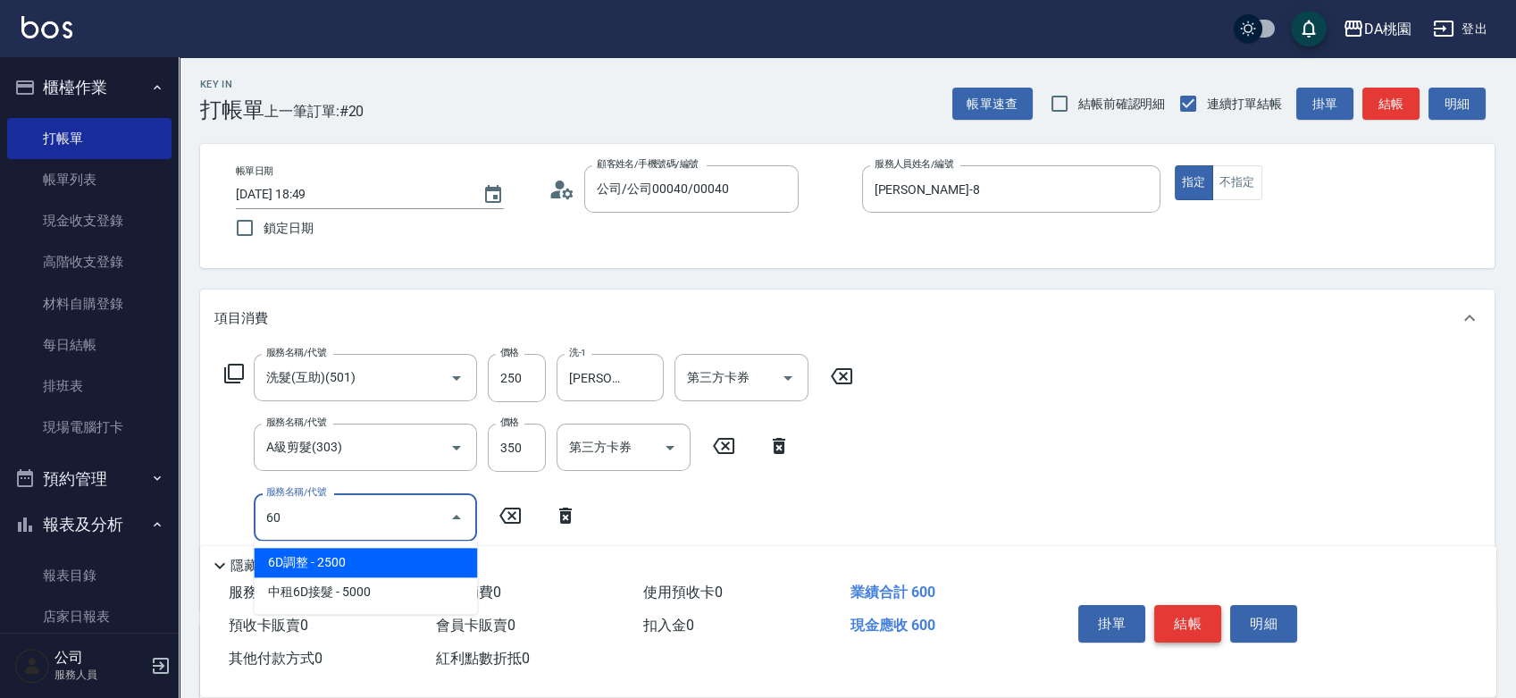
type input "609"
type input "180"
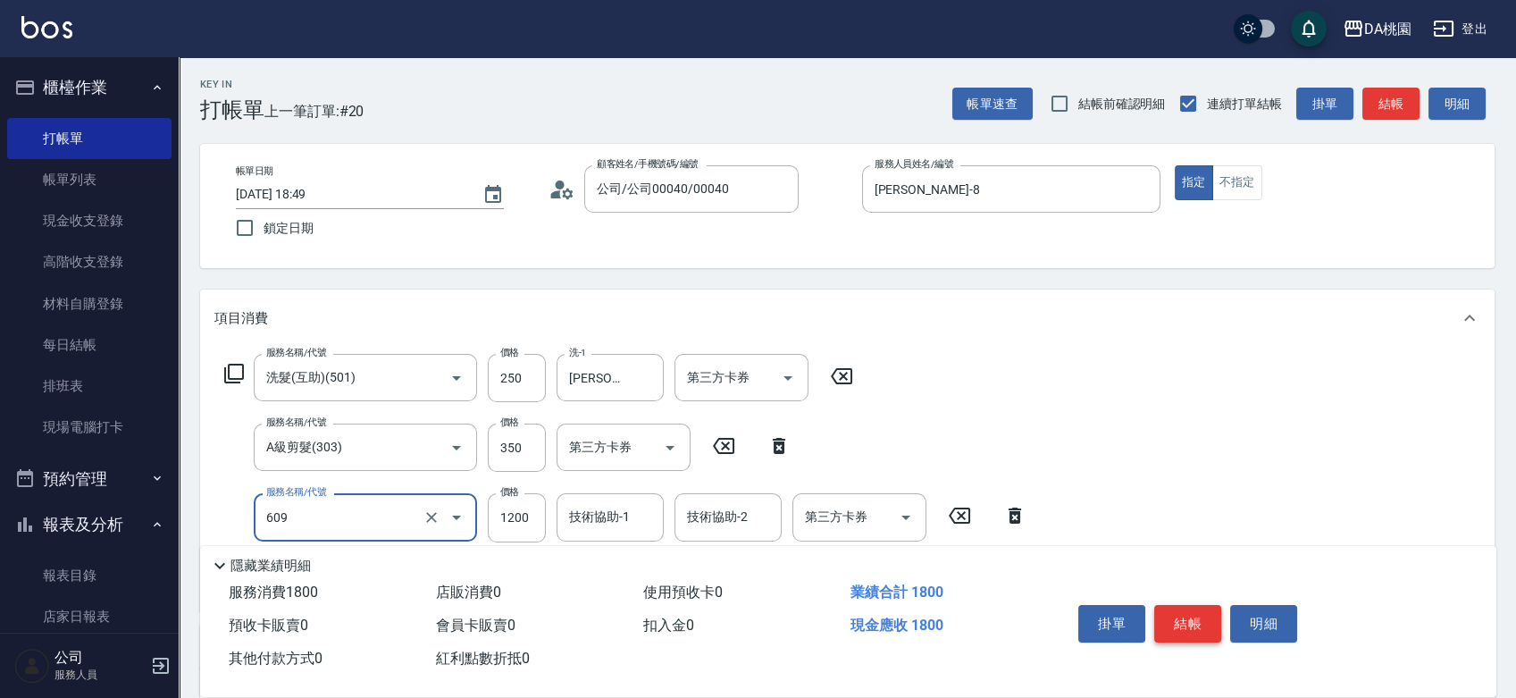
type input "鱗脂質護髮(互助)(609)"
type input "2"
type input "60"
type input "200"
type input "80"
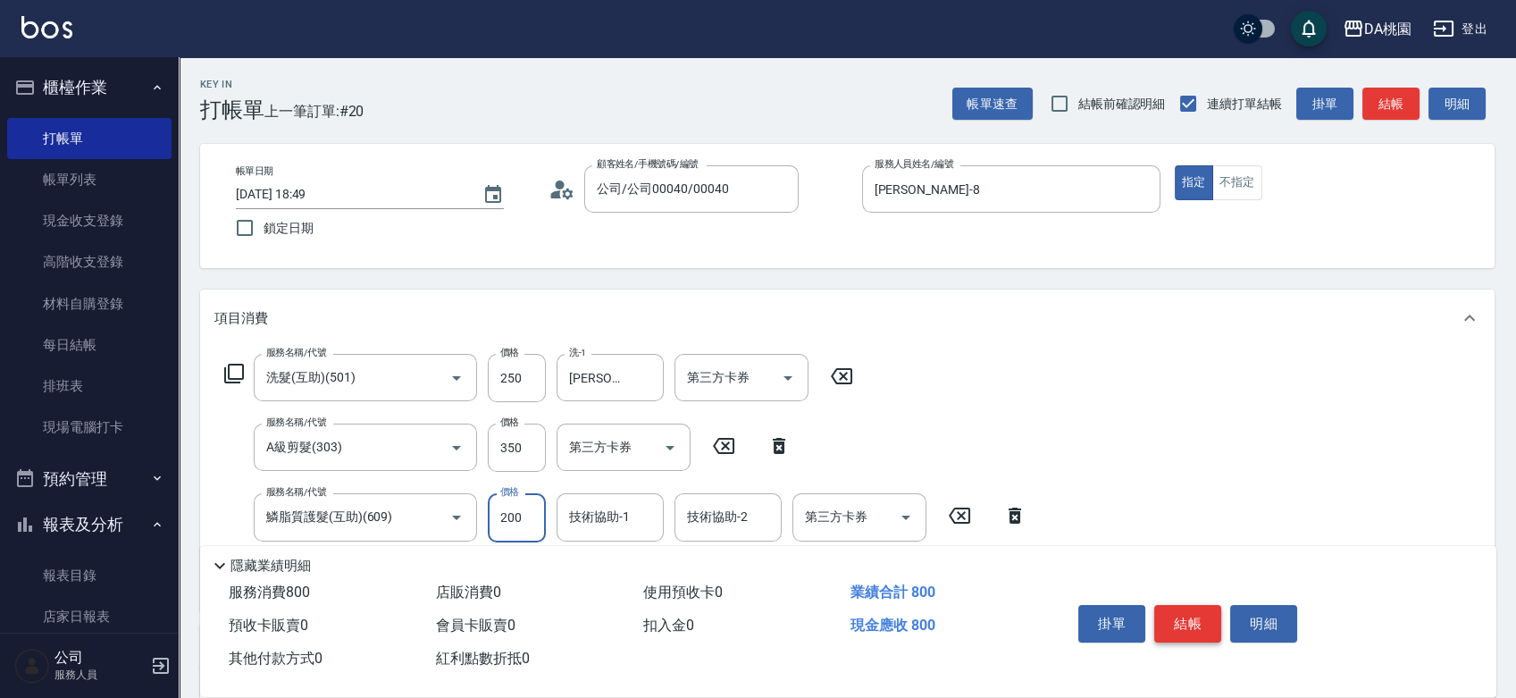
type input "2000"
type input "260"
type input "2000"
type input "小妤-18"
click at [1189, 613] on button "結帳" at bounding box center [1187, 624] width 67 height 38
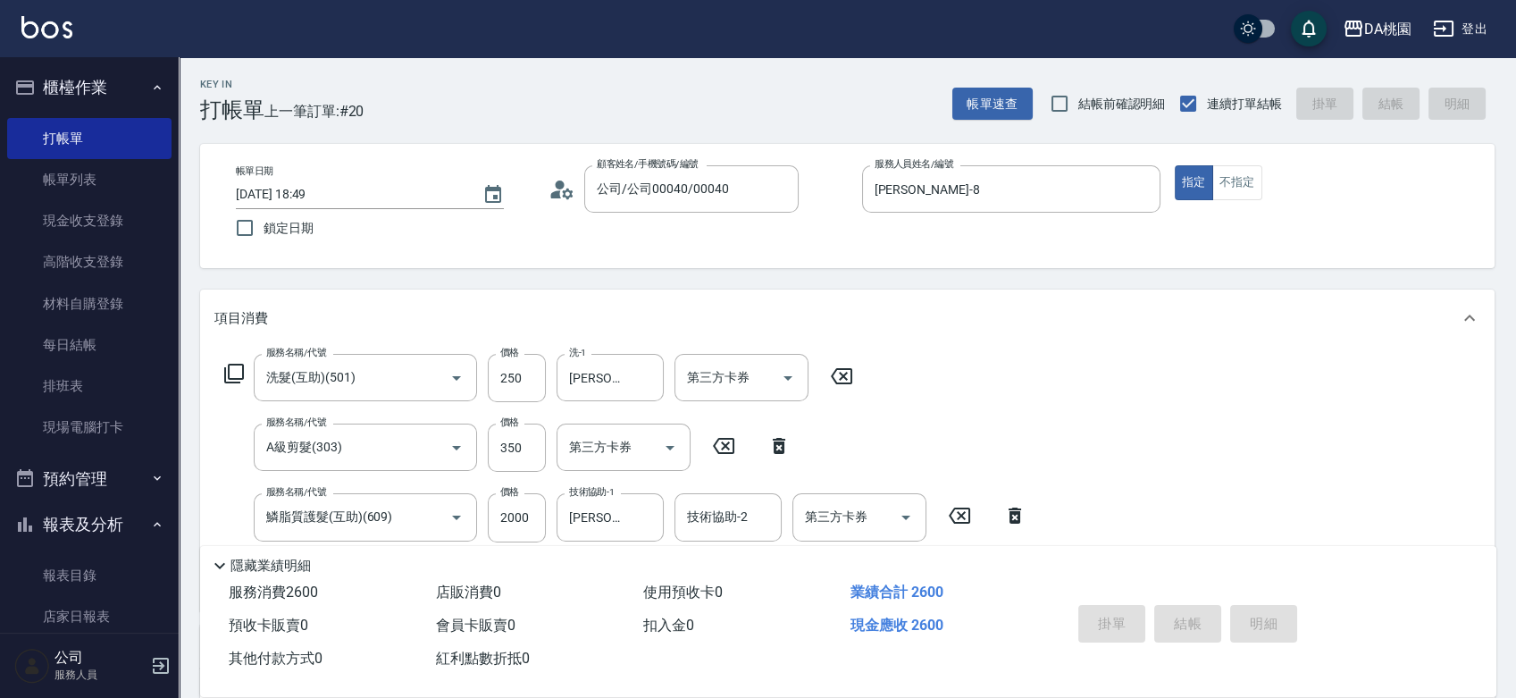
type input "0"
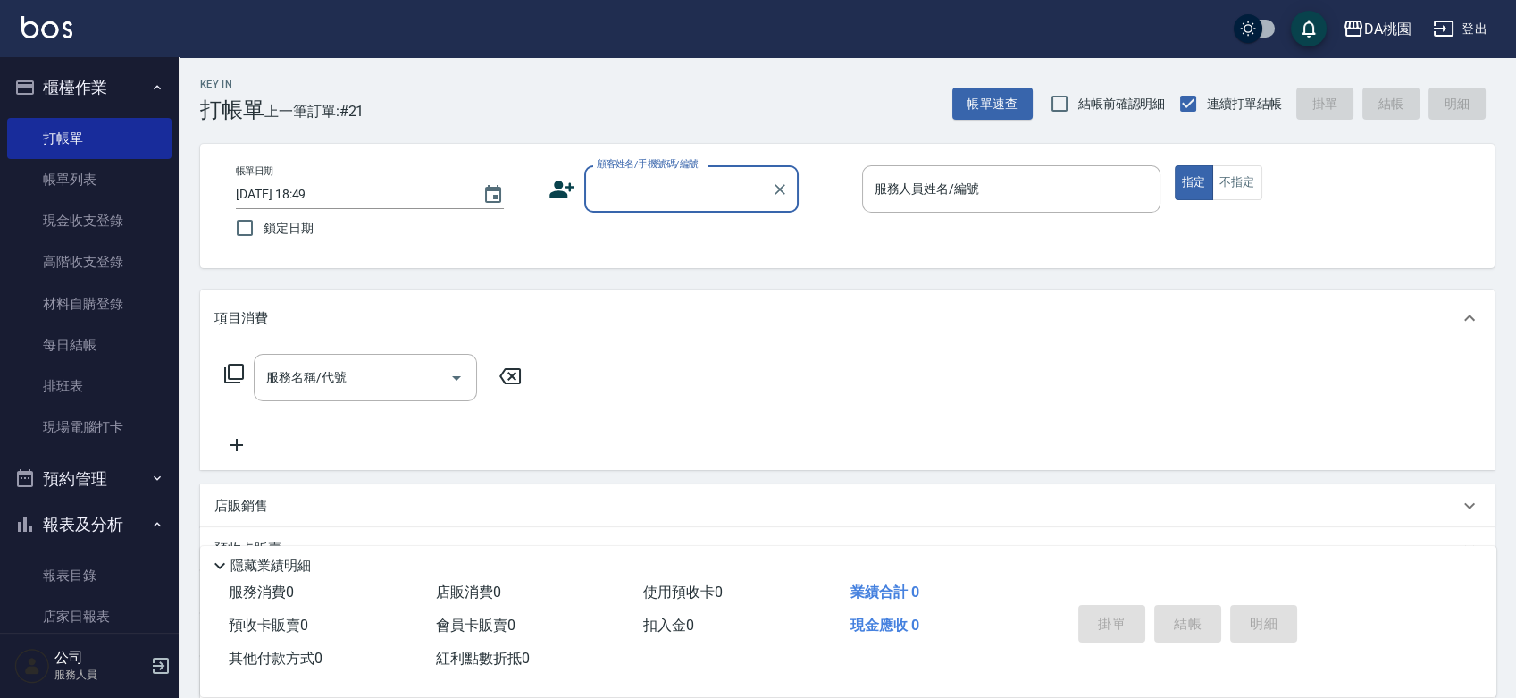
click at [640, 188] on input "顧客姓名/手機號碼/編號" at bounding box center [677, 188] width 171 height 31
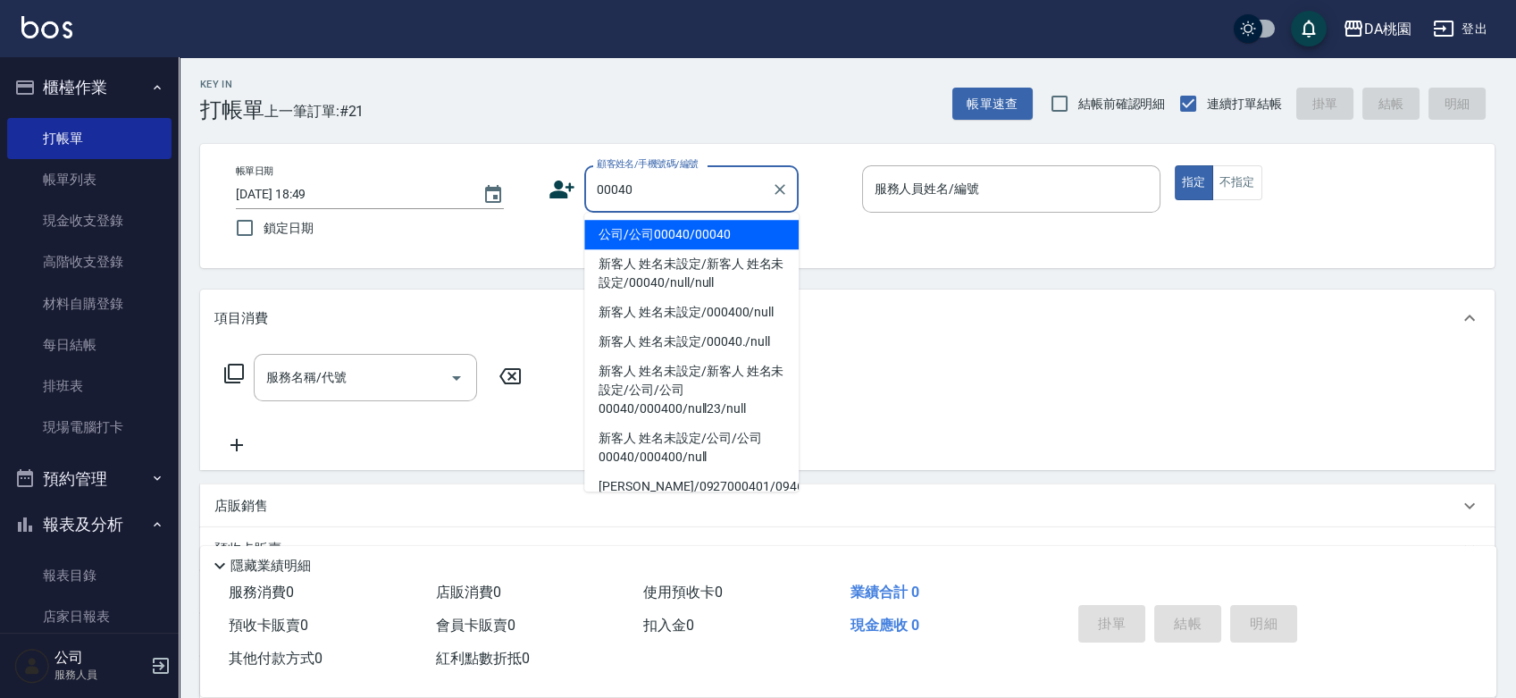
type input "公司/公司00040/00040"
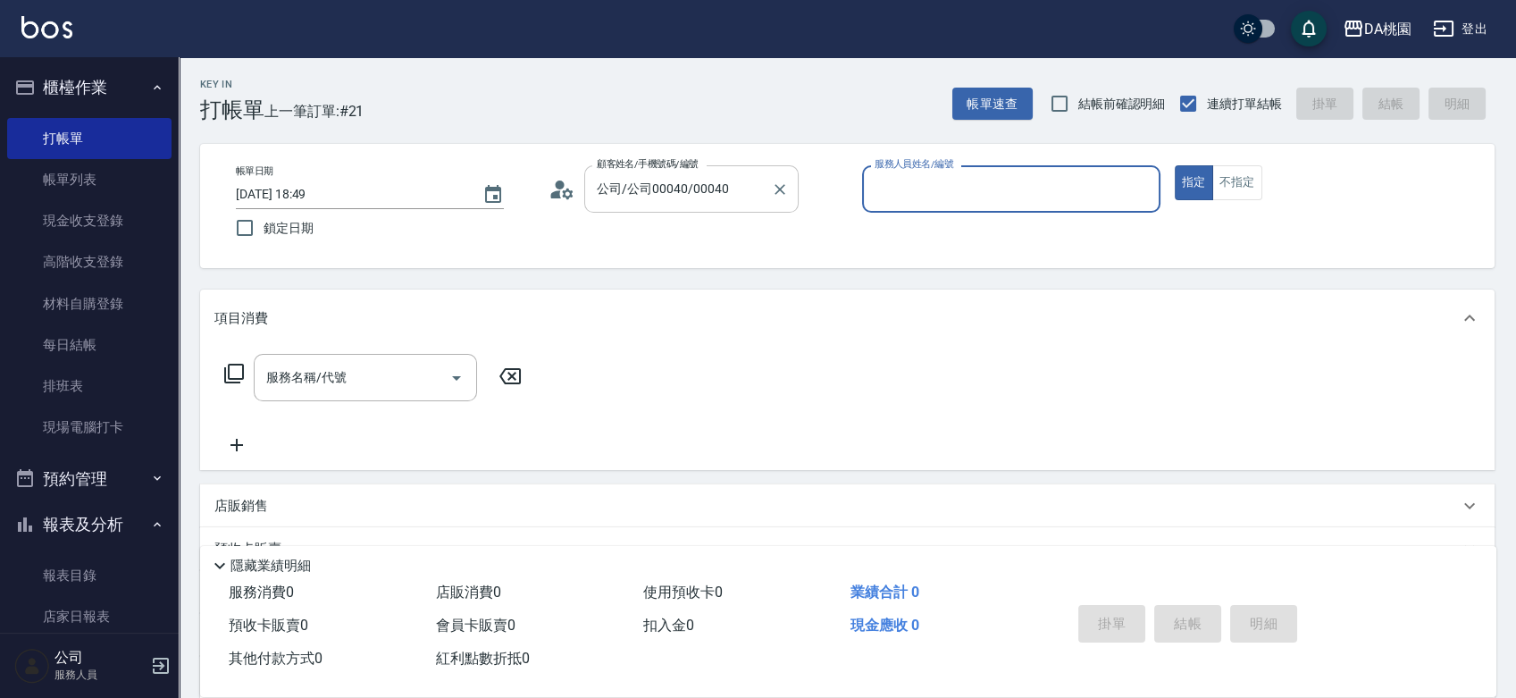
type input "1"
type input "桑妮-8"
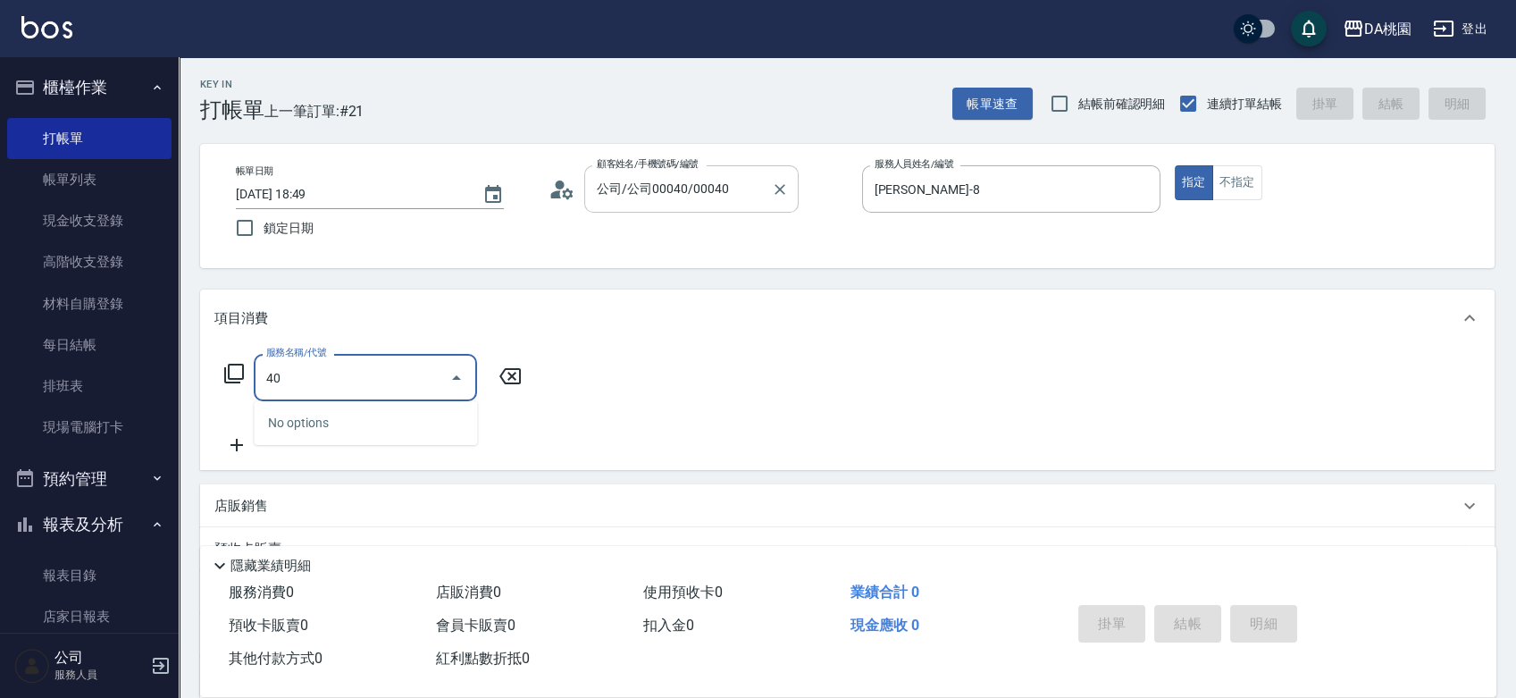
type input "401"
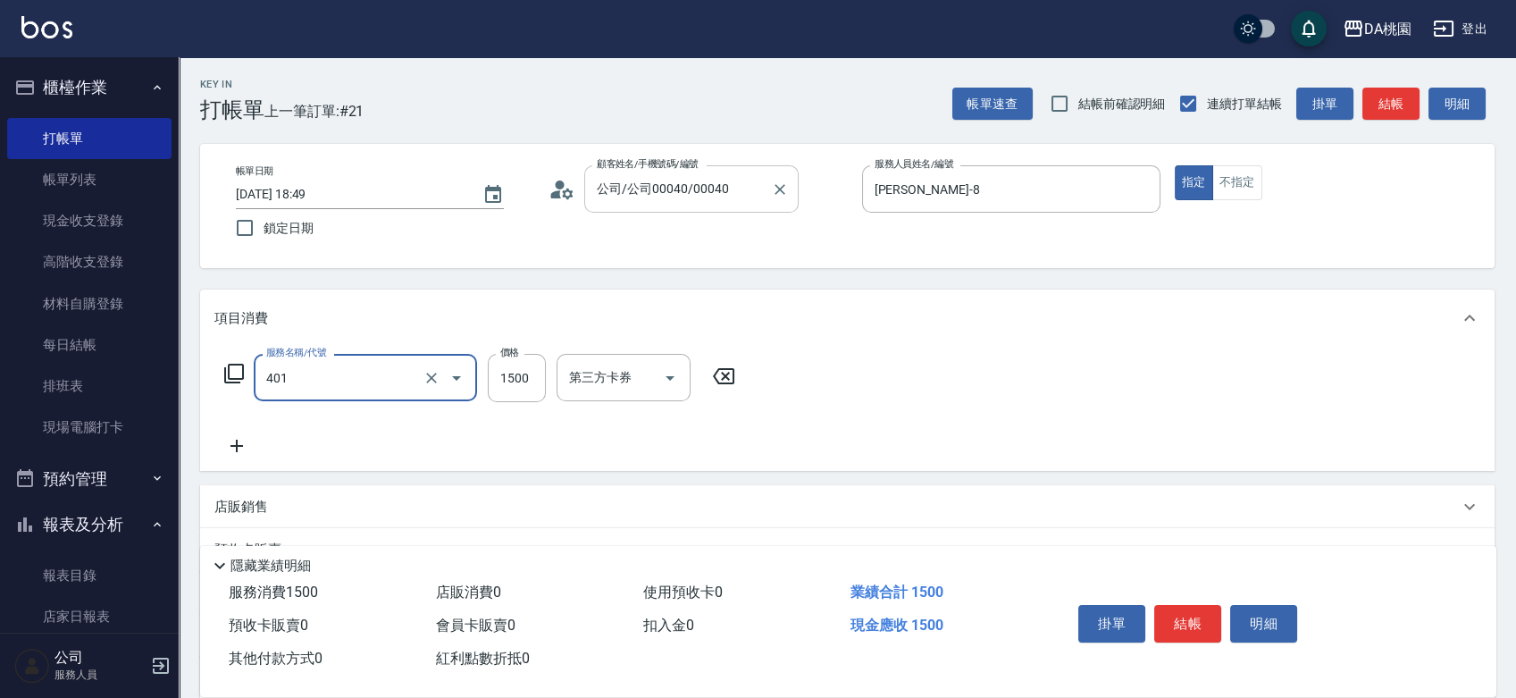
type input "150"
type input "染髮(互助)(401)"
type input "1"
type input "0"
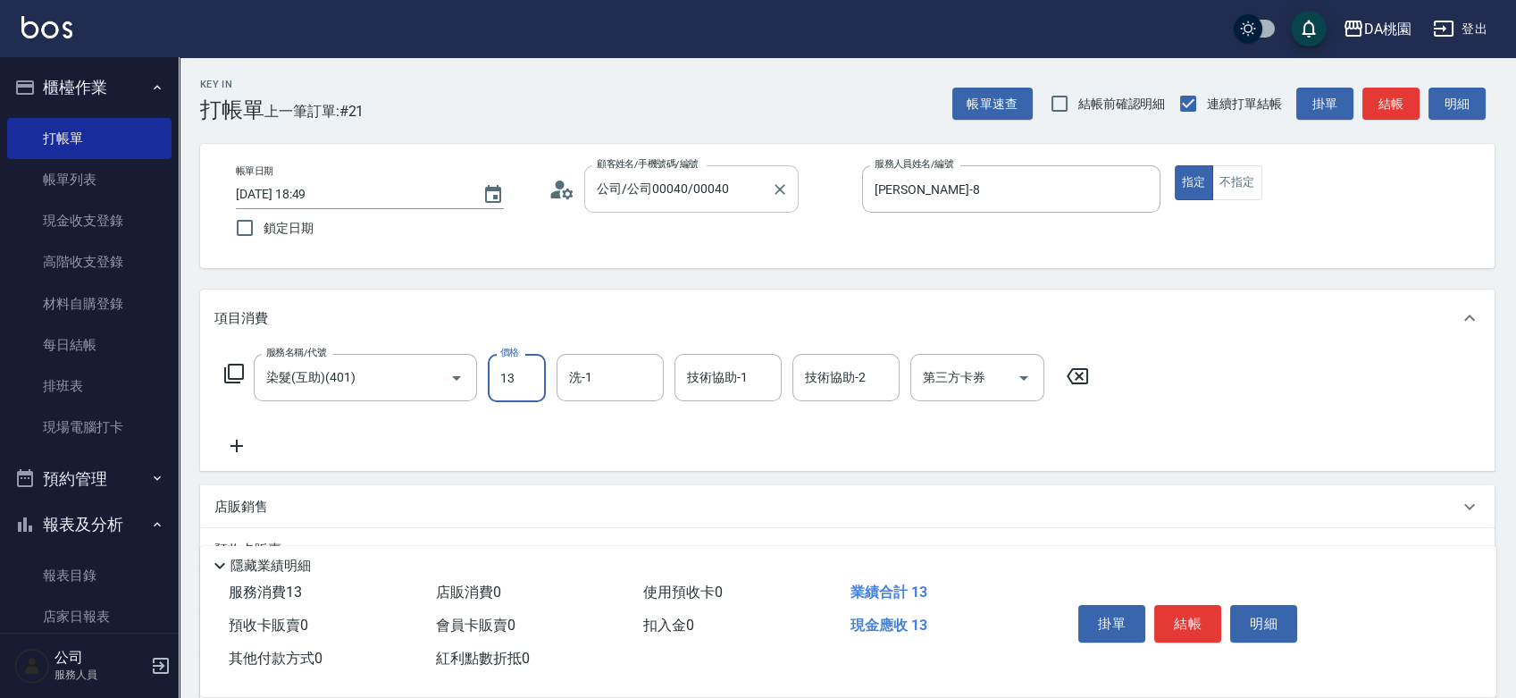
type input "138"
type input "10"
type input "1380"
type input "130"
type input "1380"
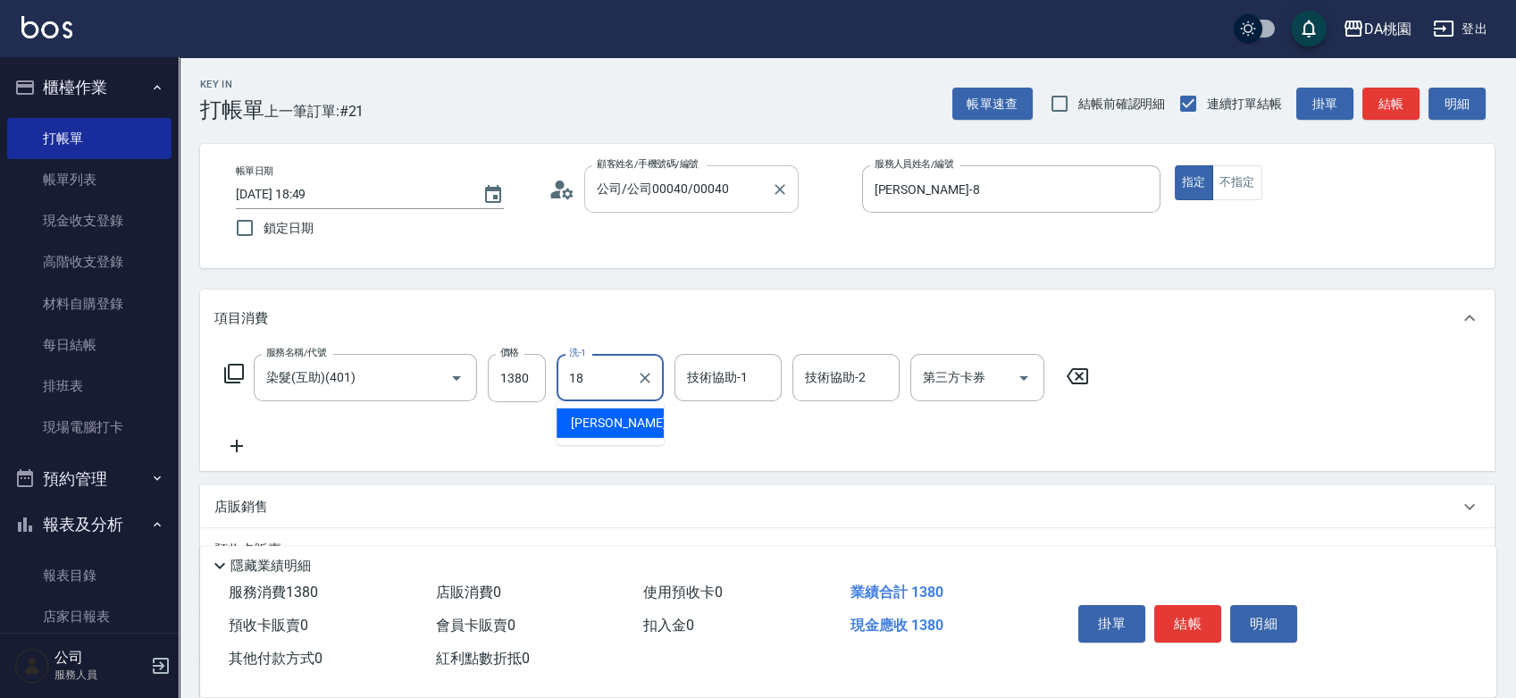
type input "小妤-18"
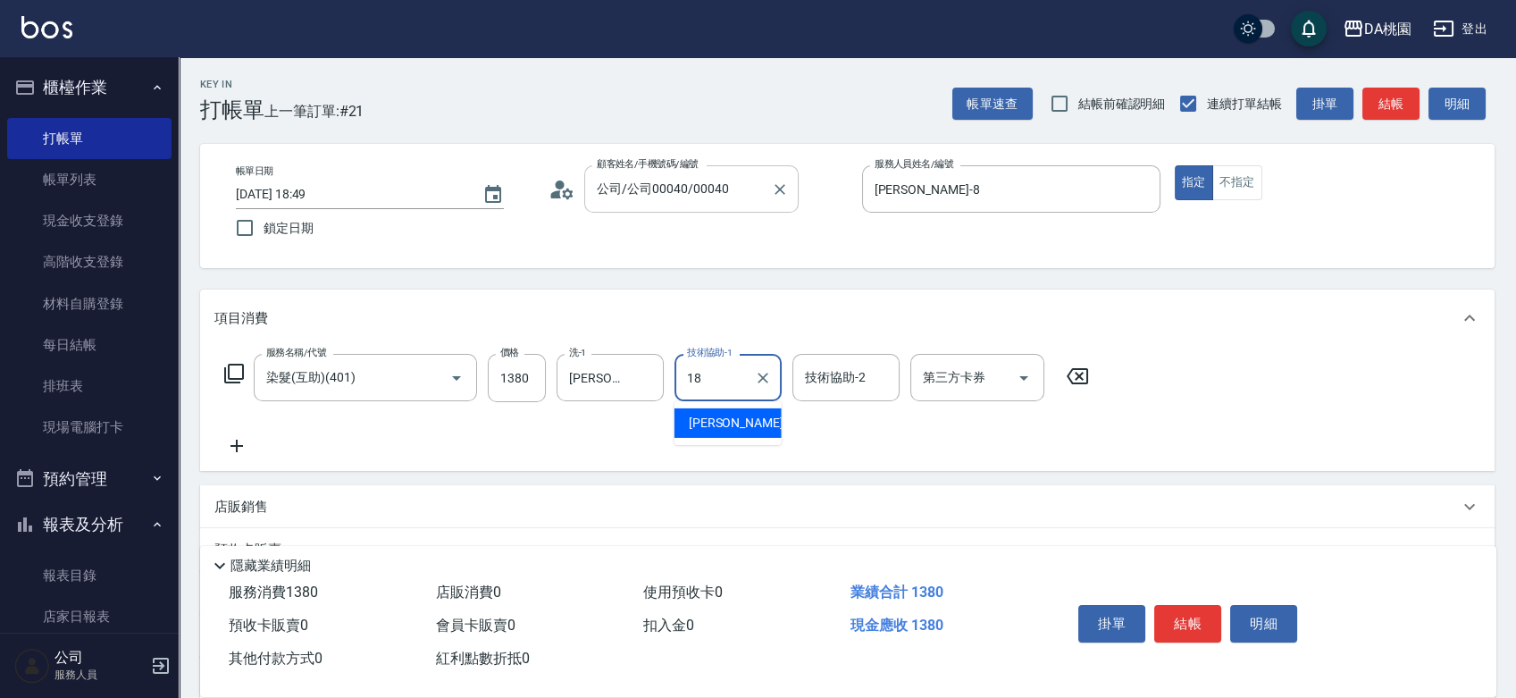
type input "小妤-18"
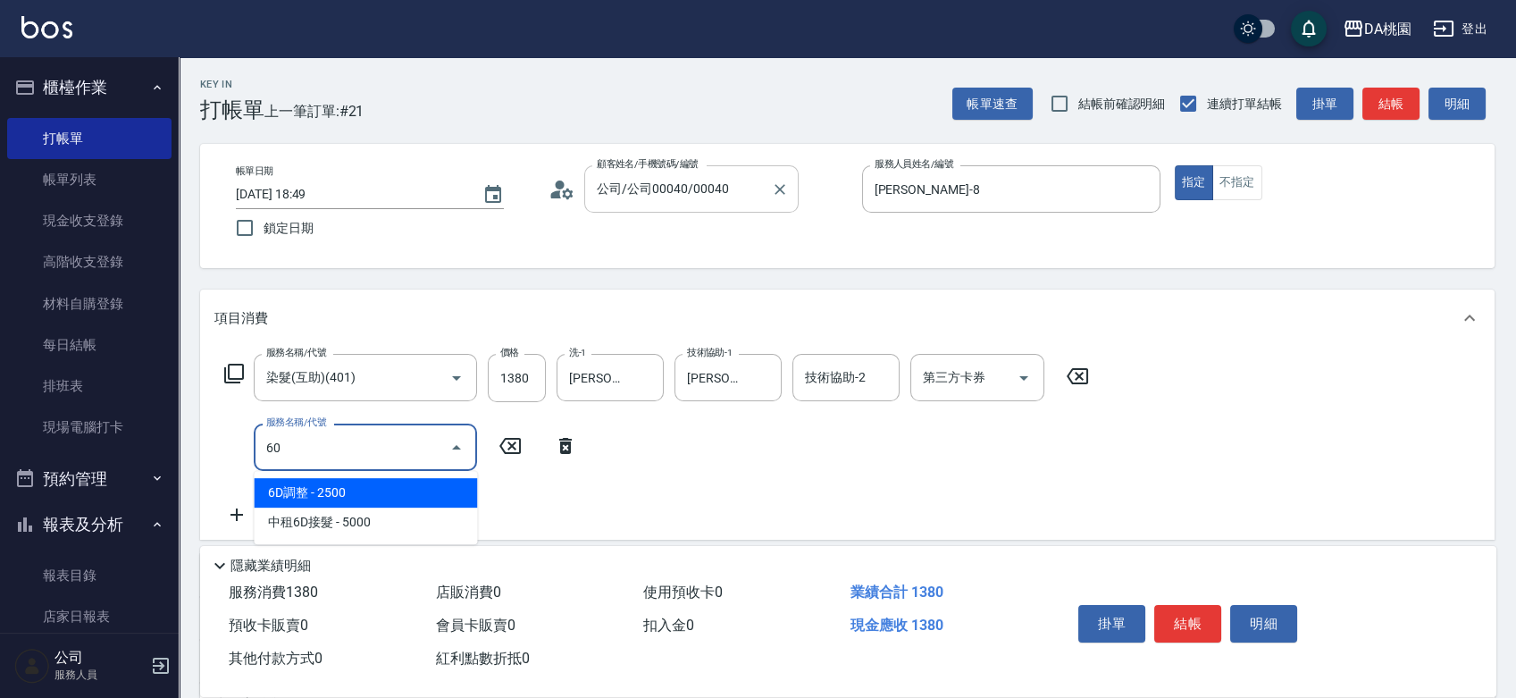
type input "609"
type input "250"
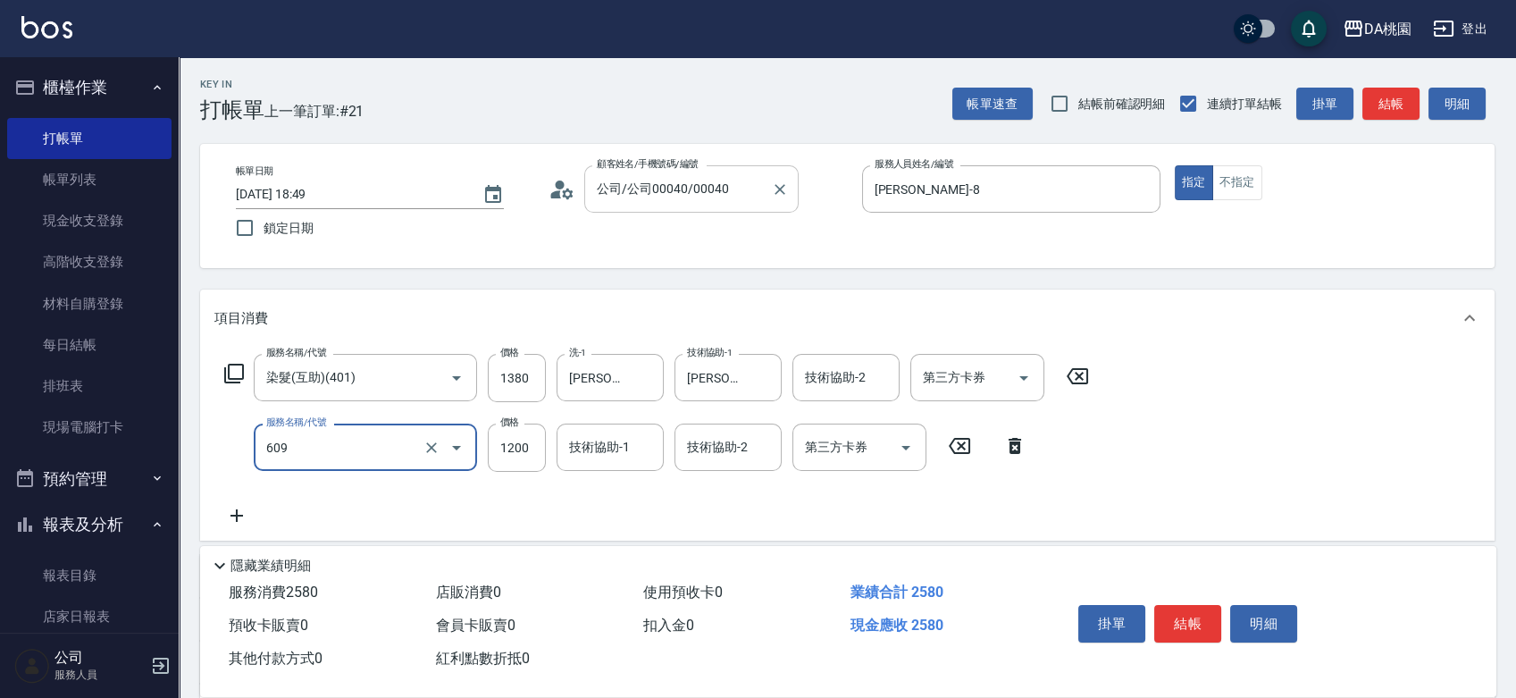
type input "鱗脂質護髮(互助)(609)"
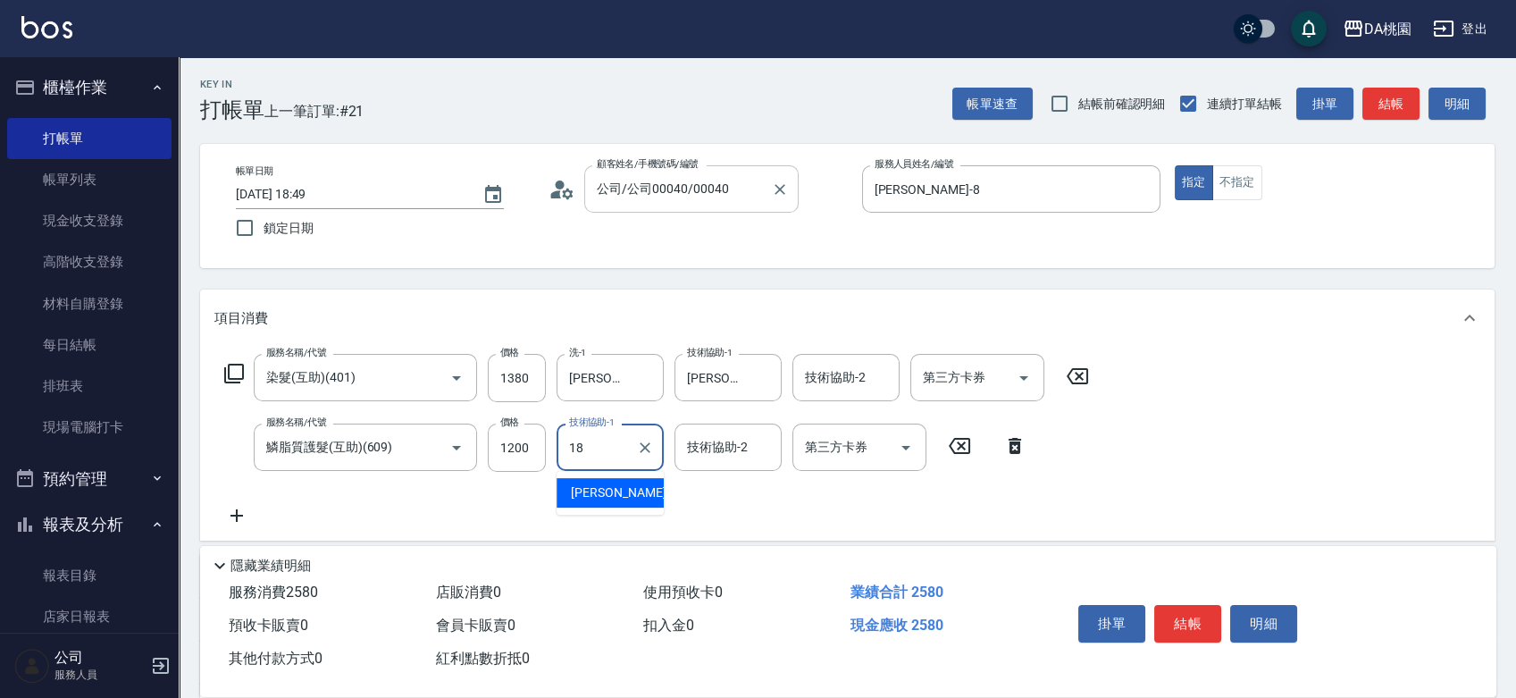
type input "小妤-18"
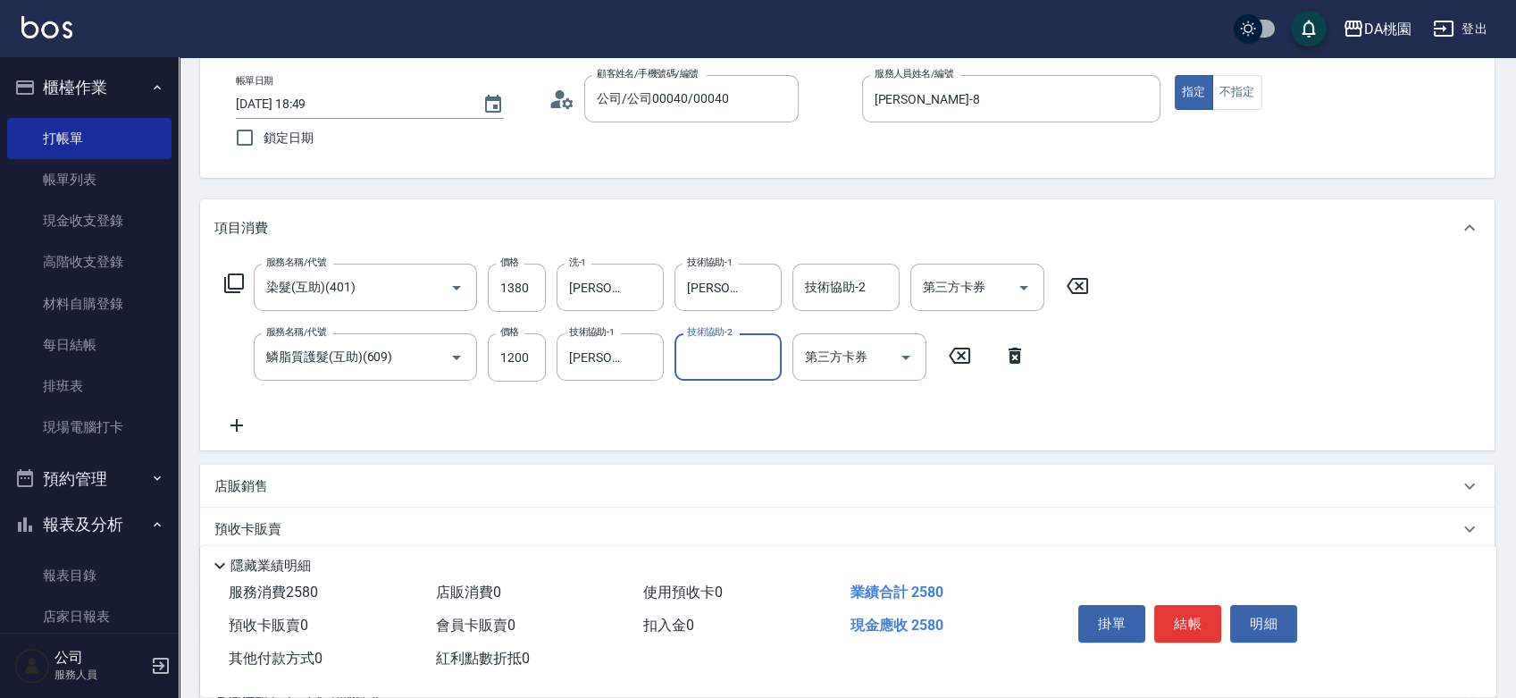
scroll to position [198, 0]
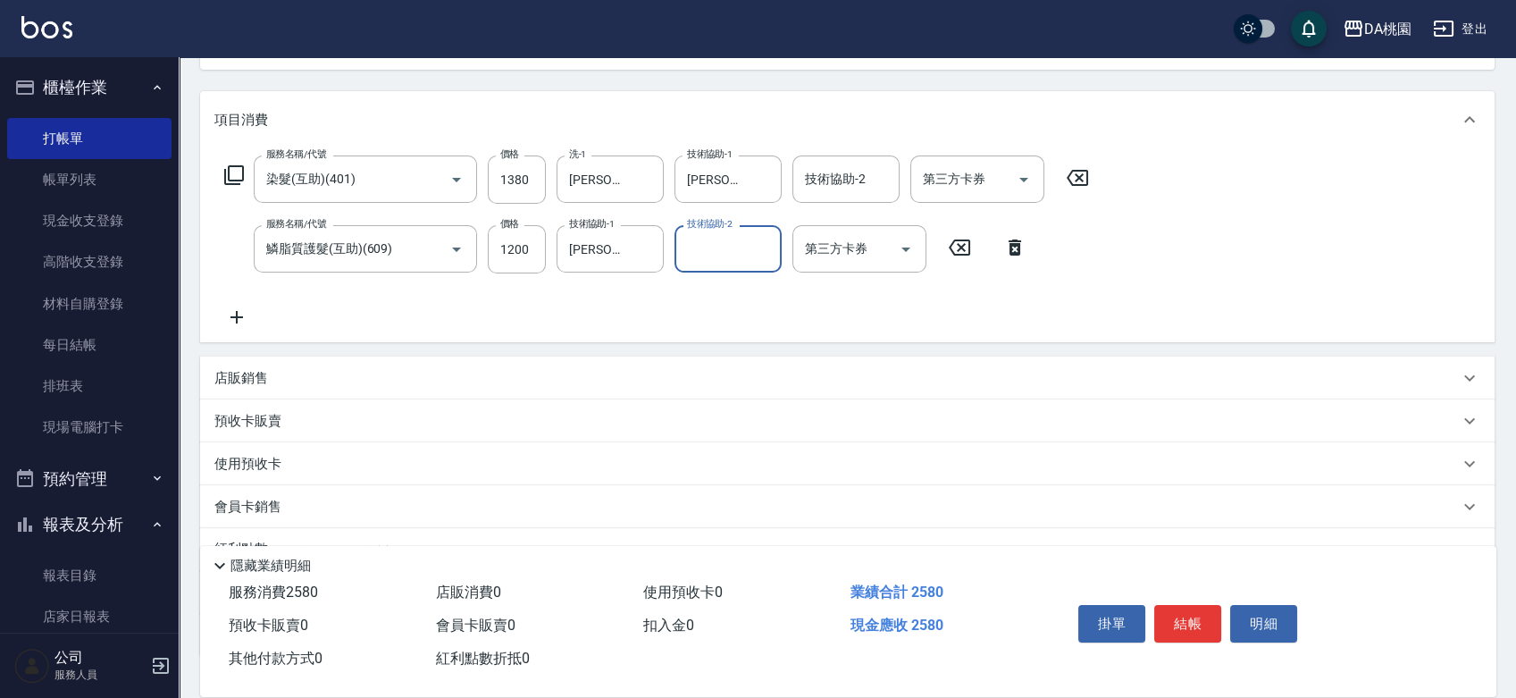
click at [815, 377] on div "店販銷售" at bounding box center [836, 378] width 1244 height 19
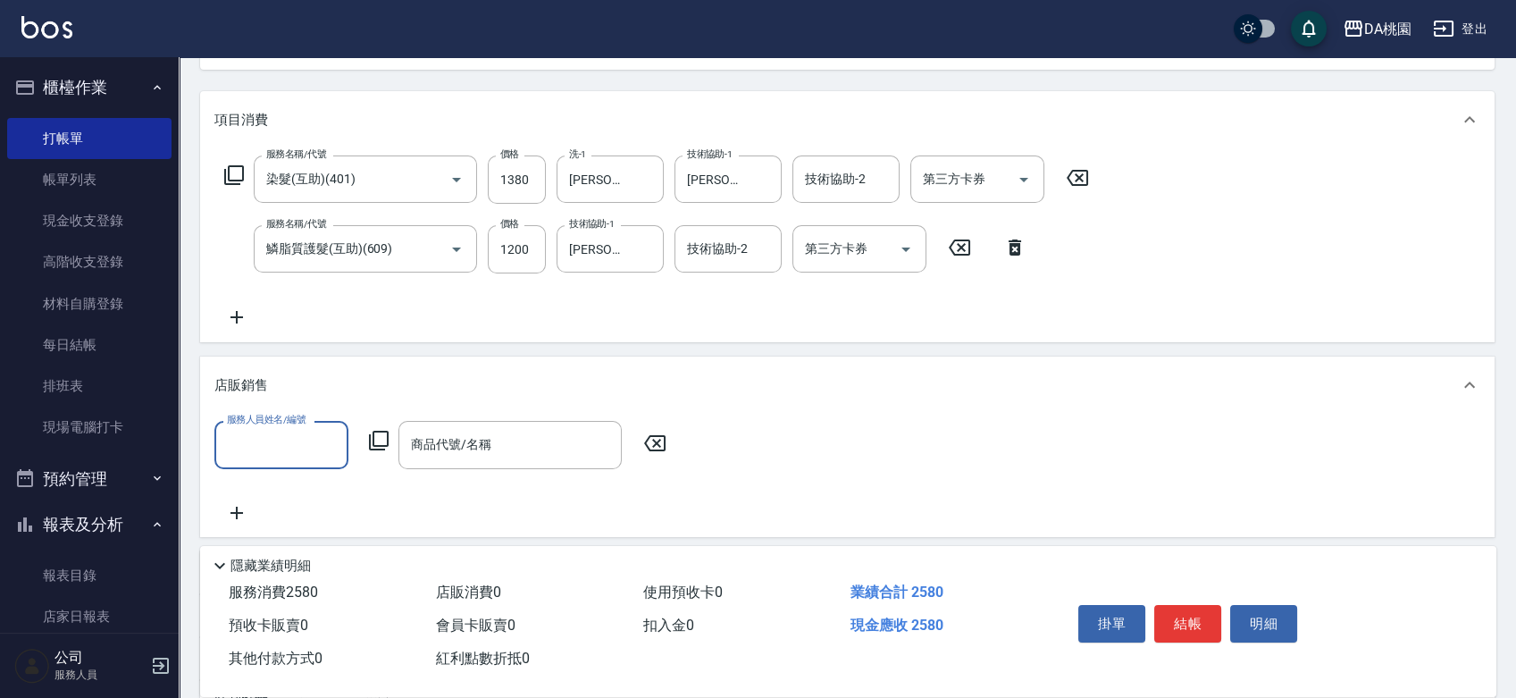
scroll to position [0, 0]
type input "小妤-18"
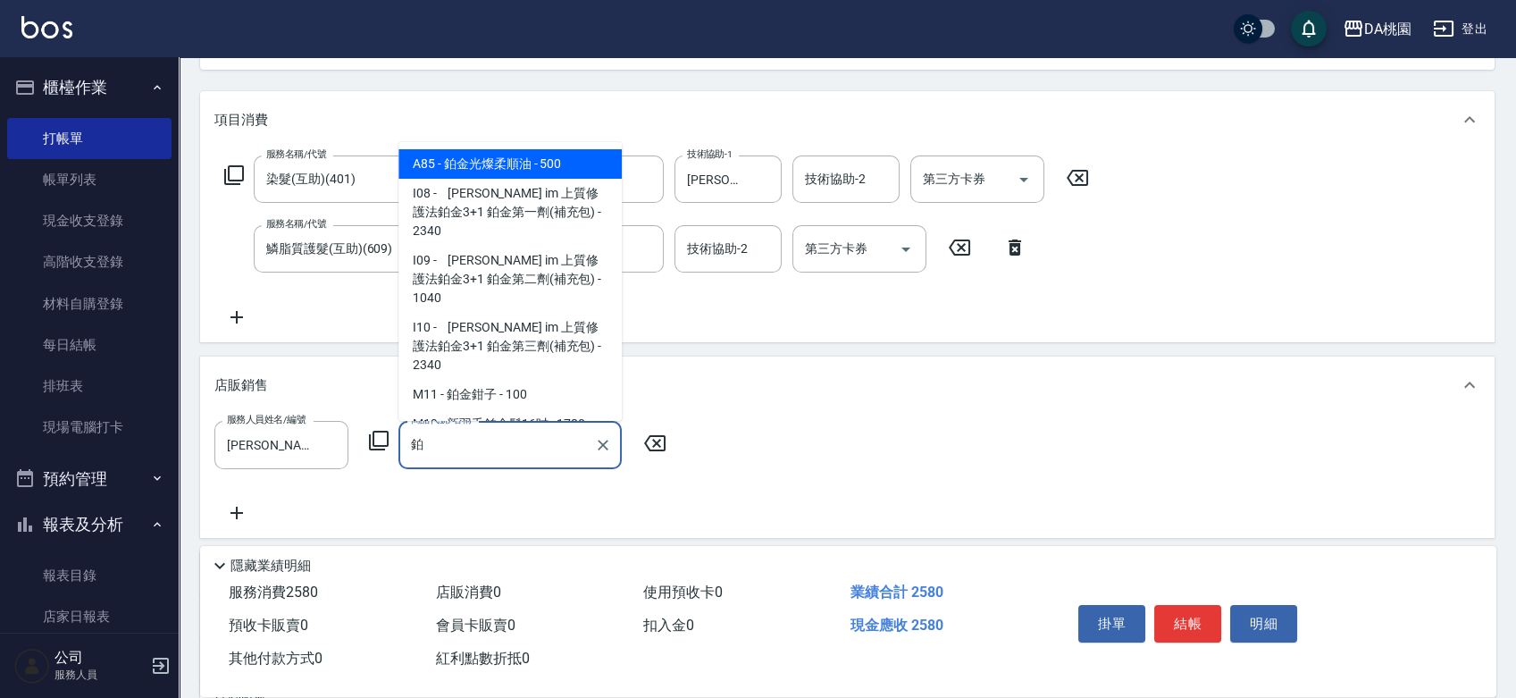
type input "鉑金光燦柔順油"
type input "300"
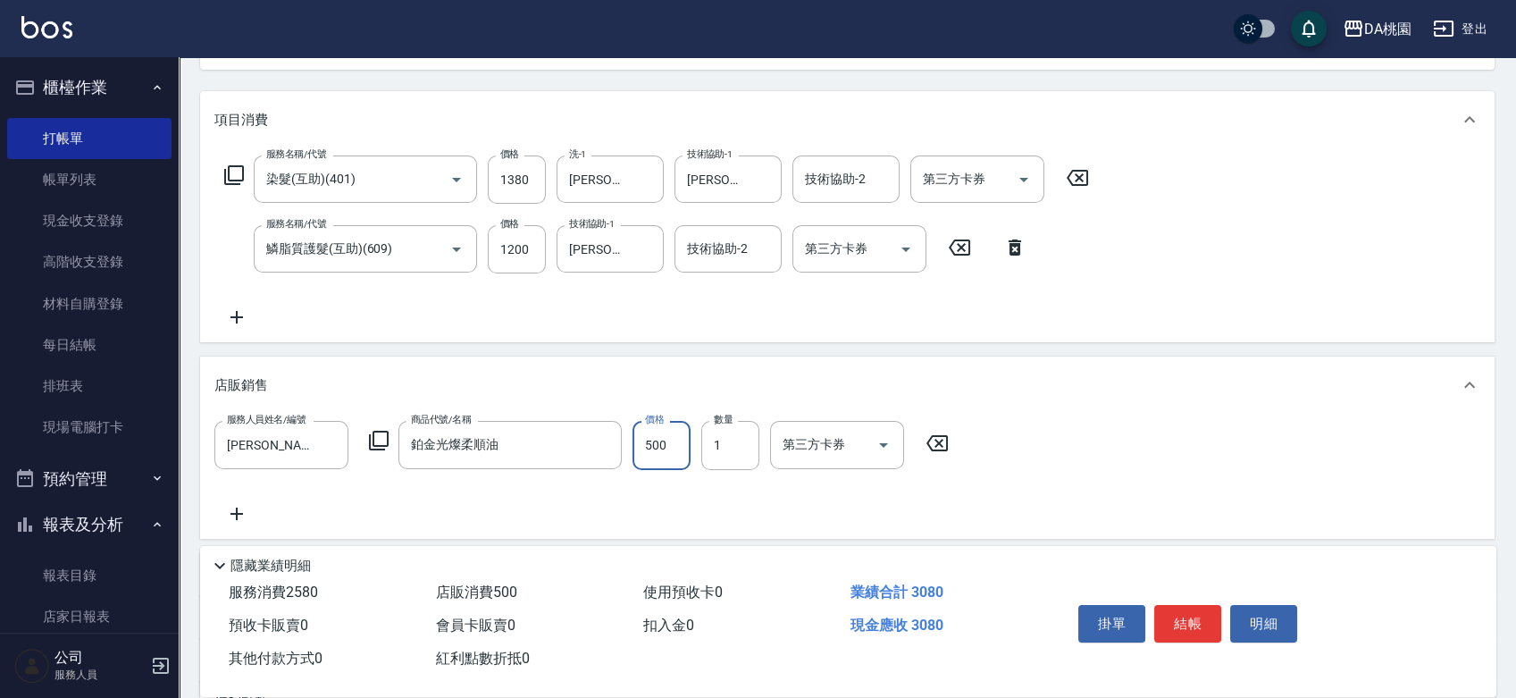
type input "3"
type input "250"
type input "30"
type input "260"
type input "300"
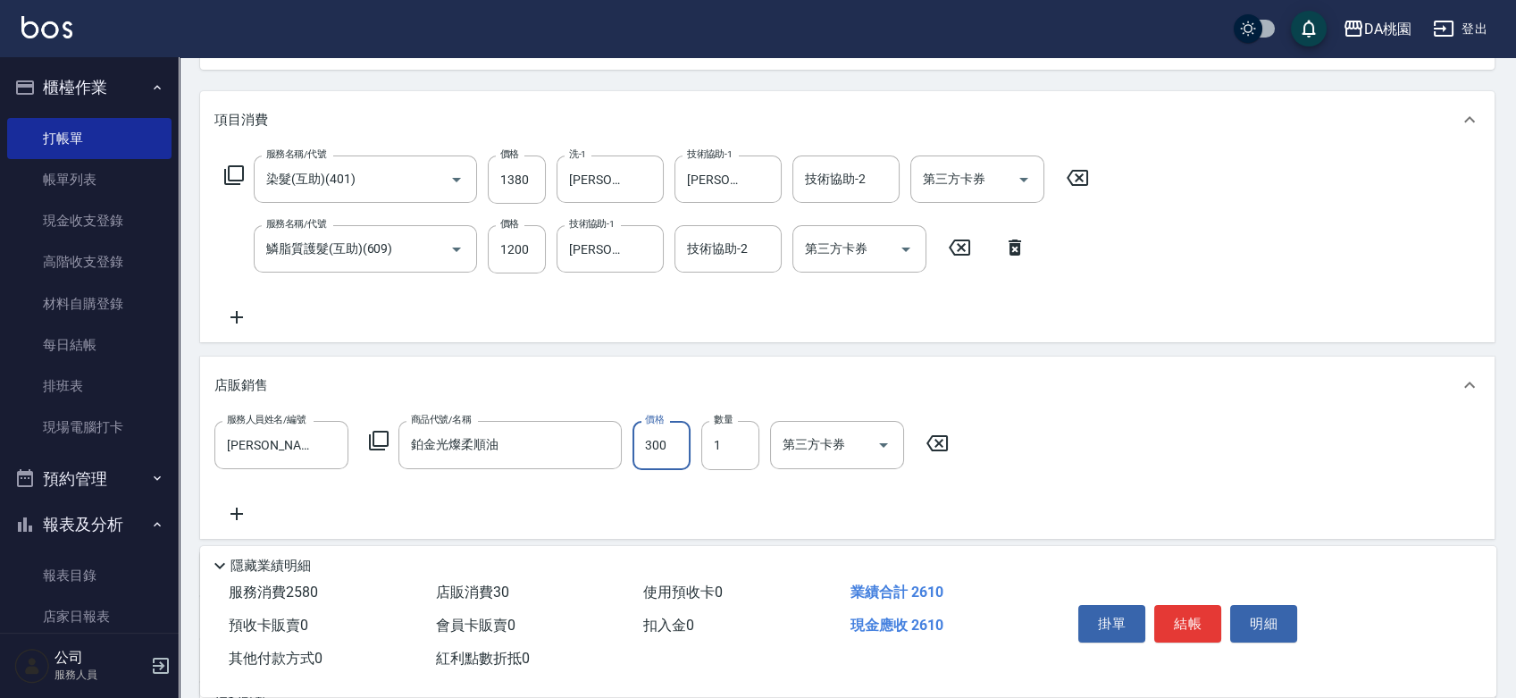
type input "280"
type input "300"
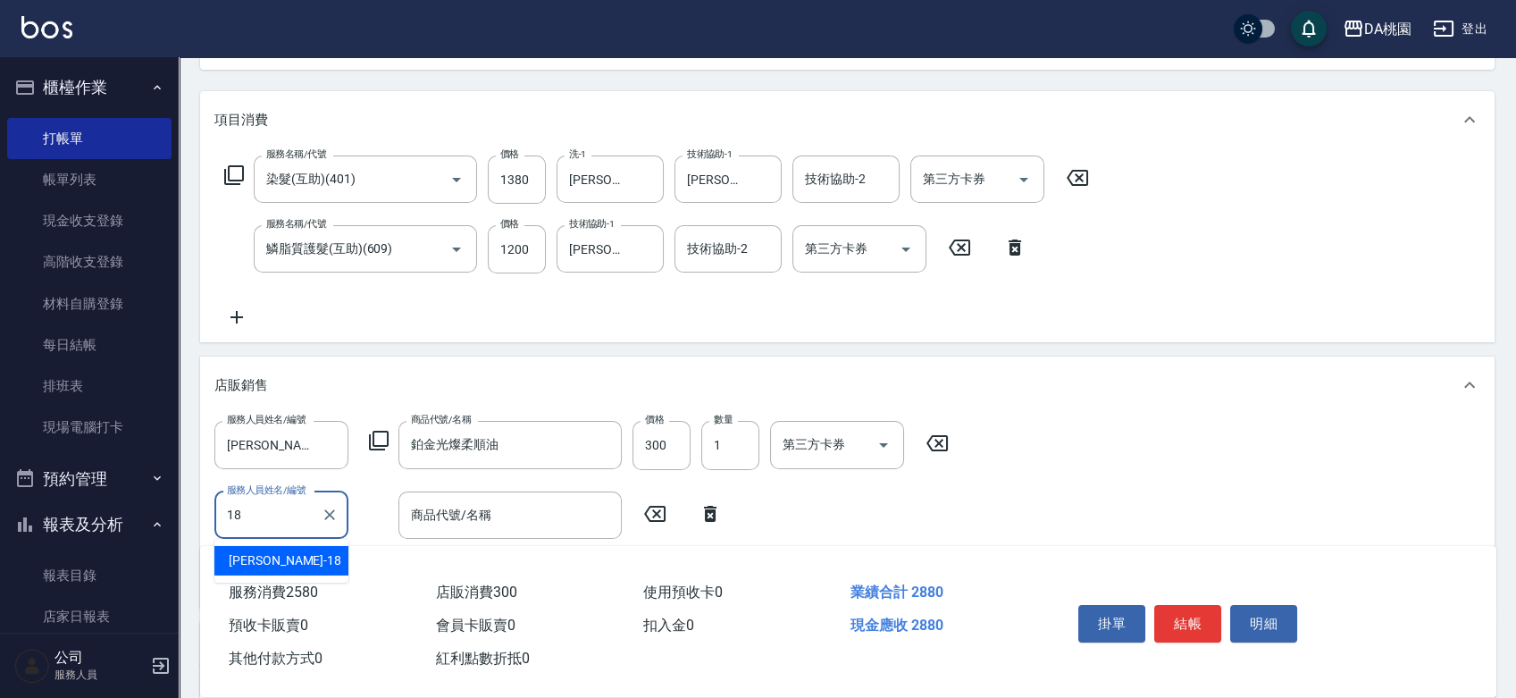
type input "小妤-18"
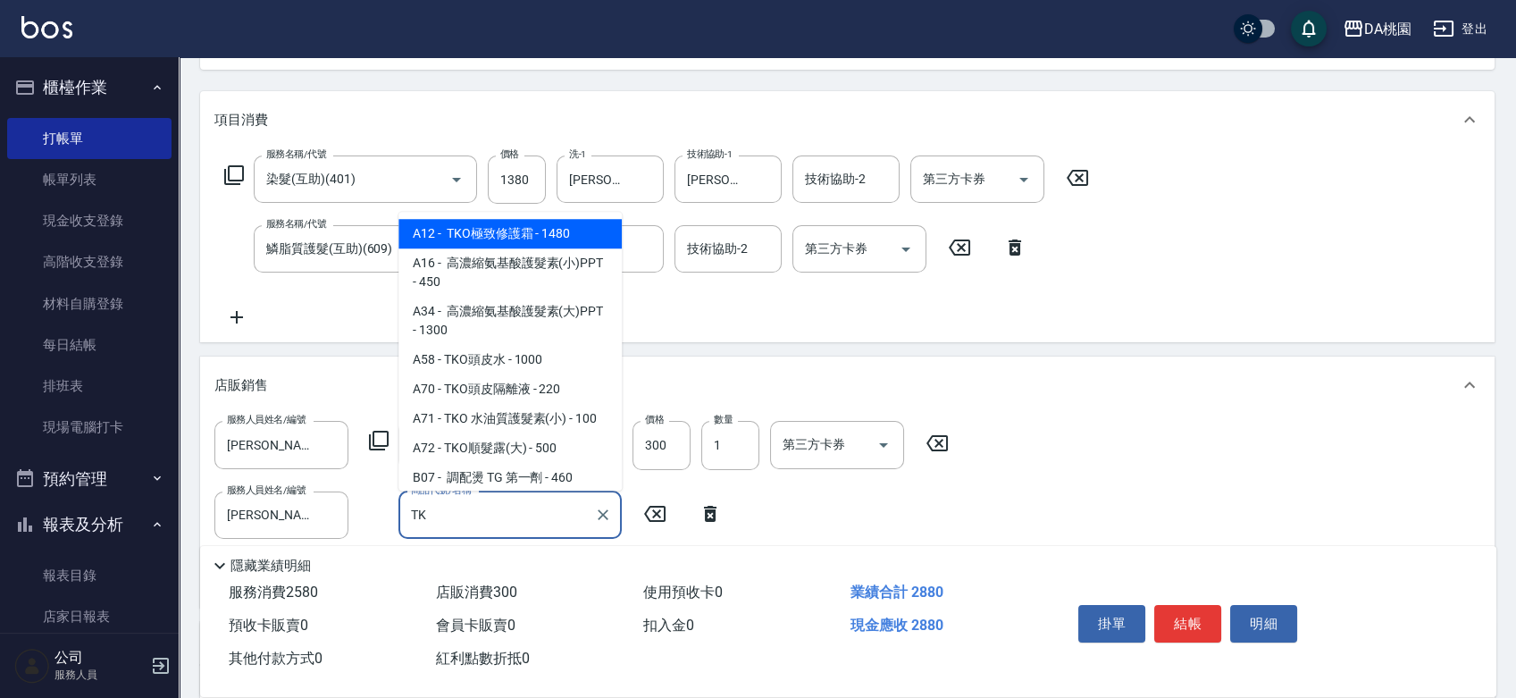
type input "TKO"
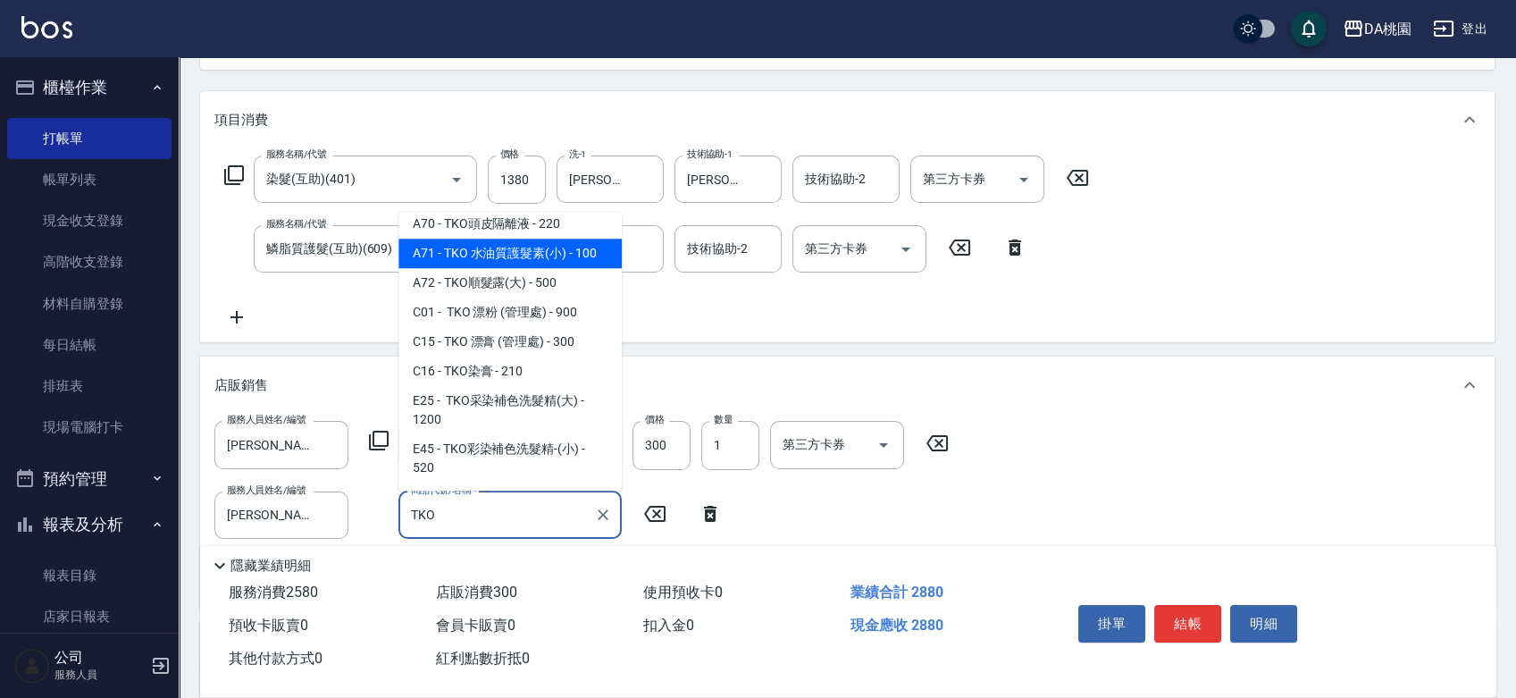
scroll to position [99, 0]
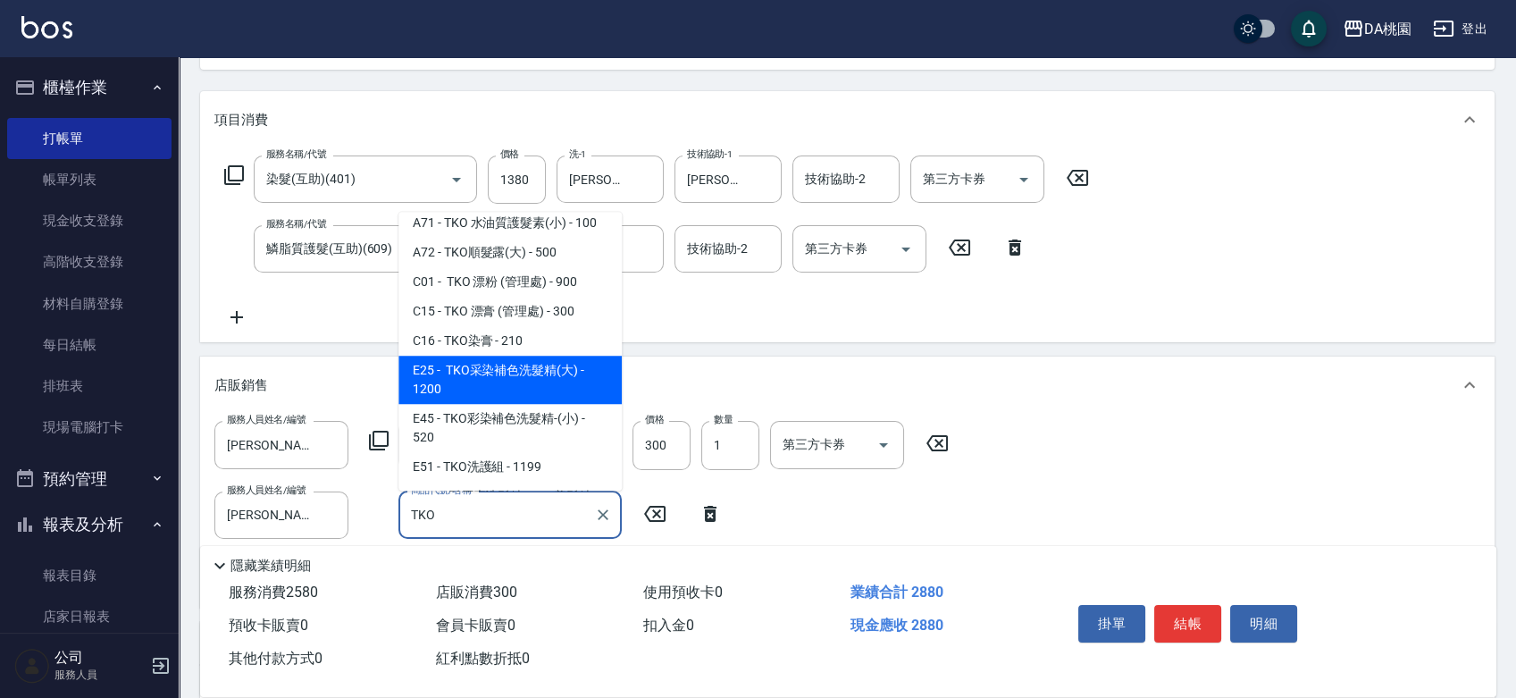
click at [551, 394] on span "E25 - TKO采染補色洗髮精(大) - 1200" at bounding box center [509, 379] width 223 height 48
type input "400"
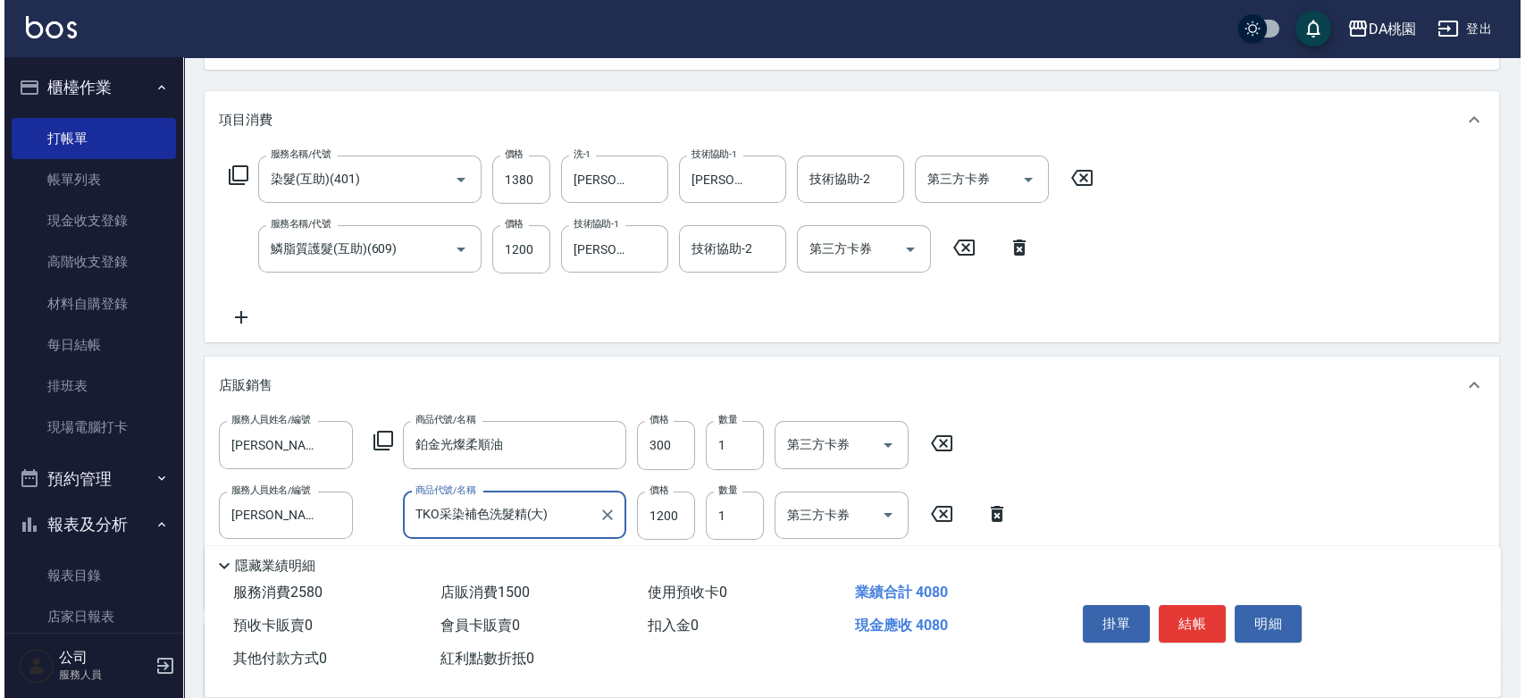
scroll to position [0, 0]
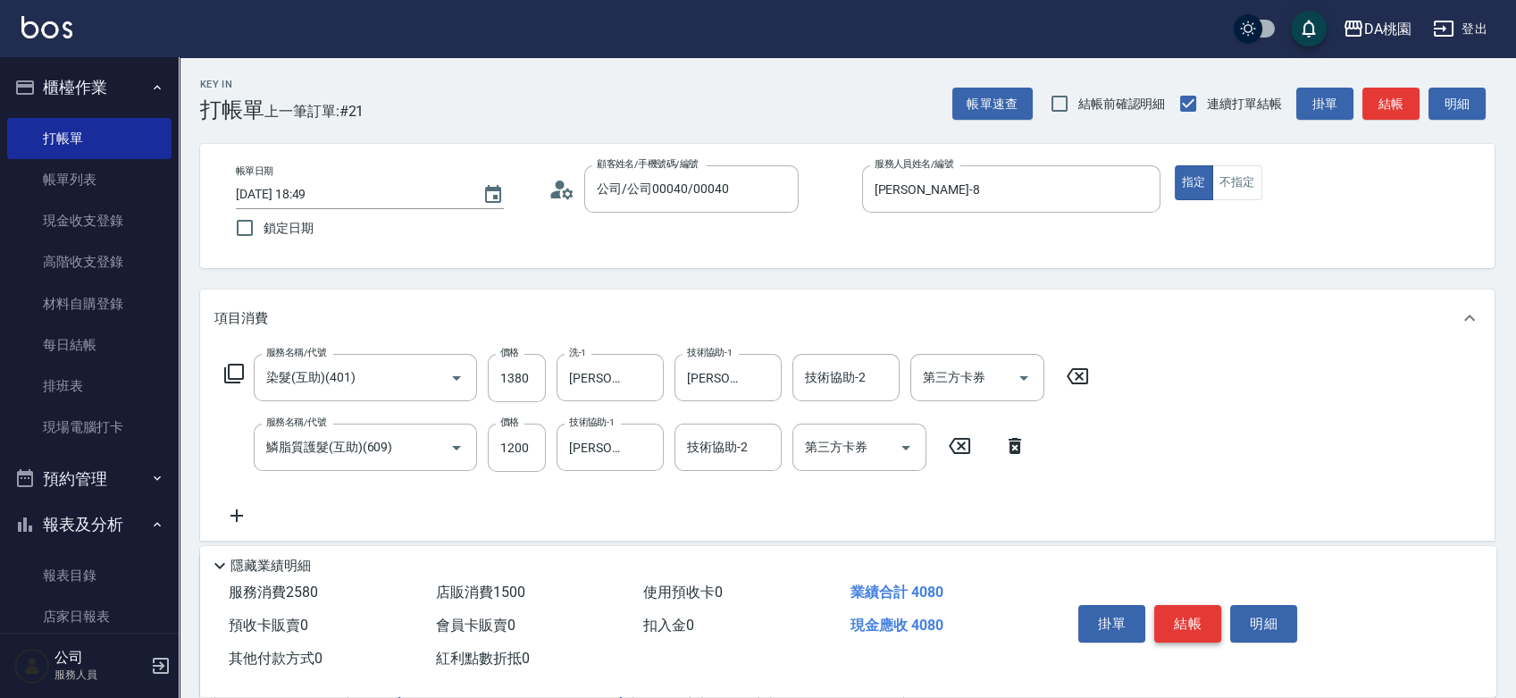
type input "TKO采染補色洗髮精(大)"
click at [1201, 616] on button "結帳" at bounding box center [1187, 624] width 67 height 38
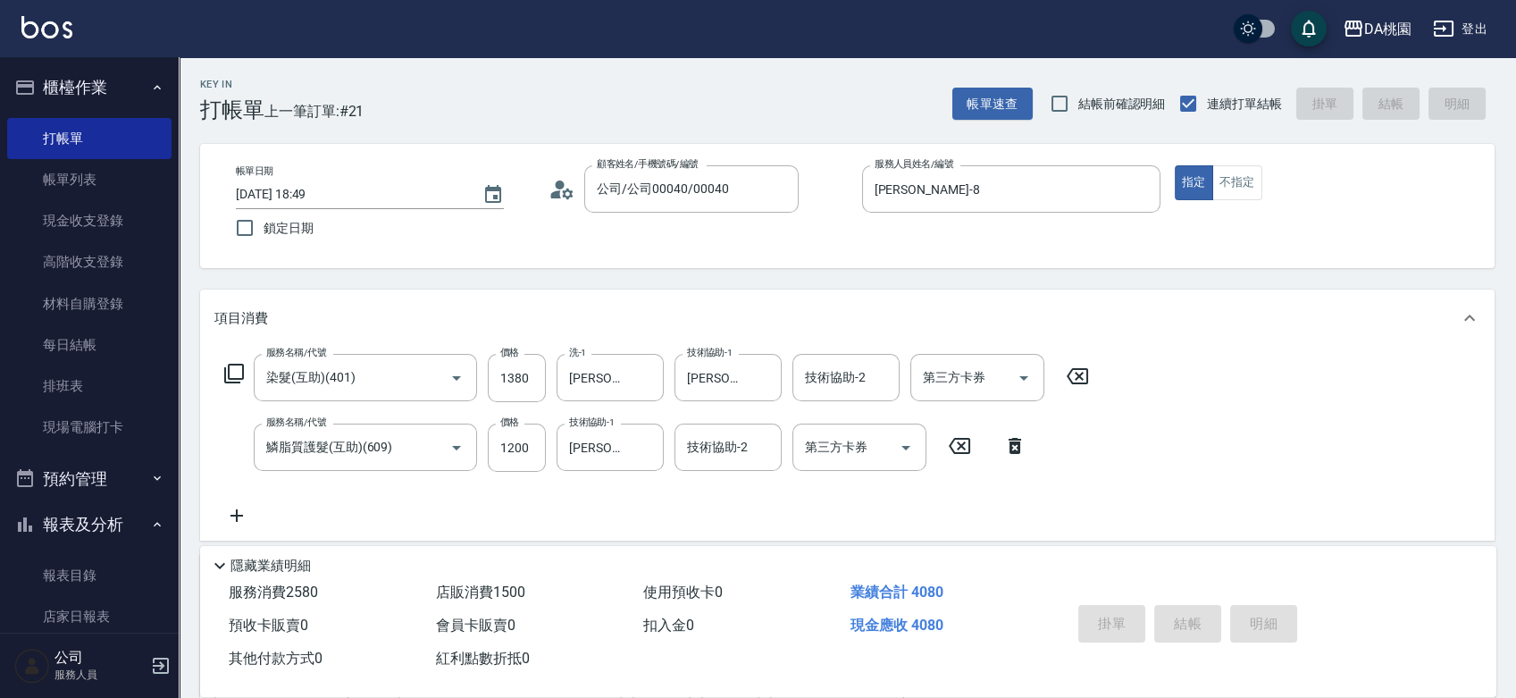
type input "2025/10/05 19:07"
type input "0"
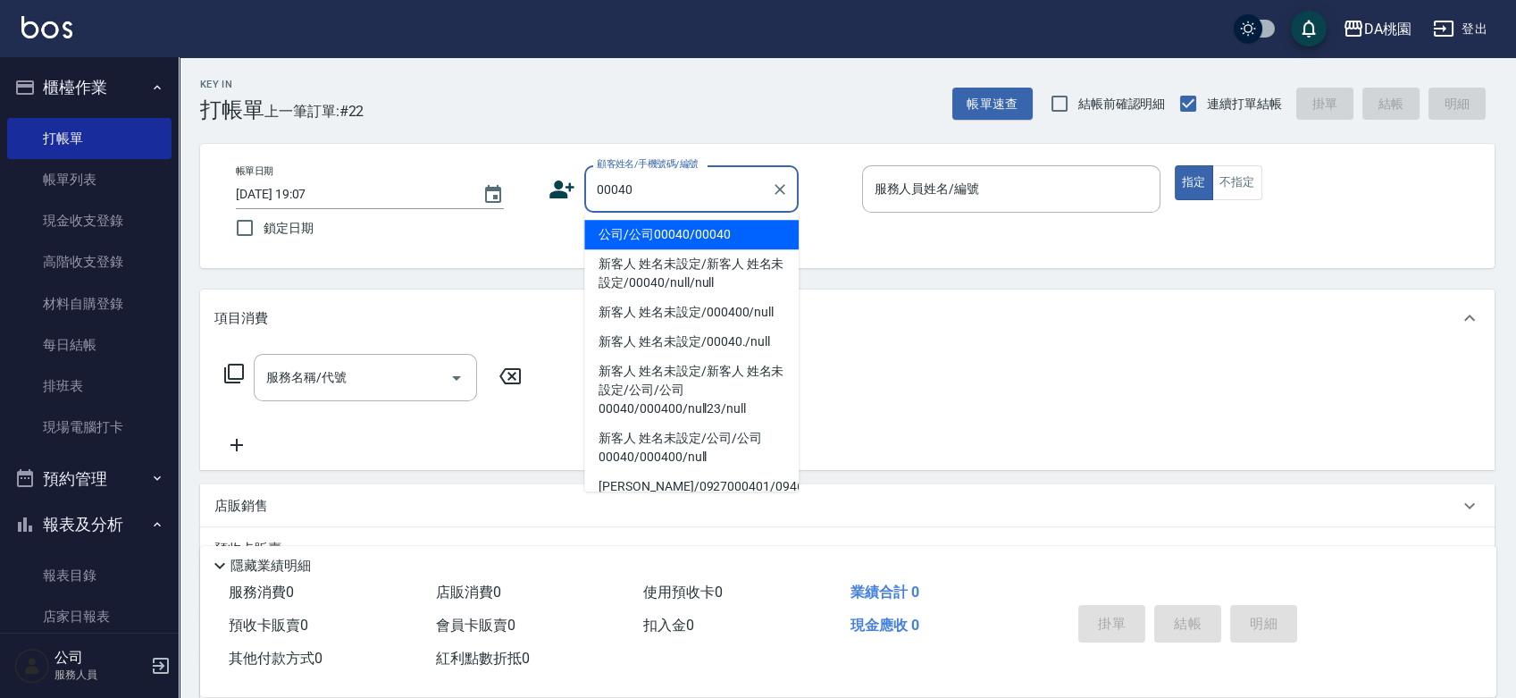
type input "公司/公司00040/00040"
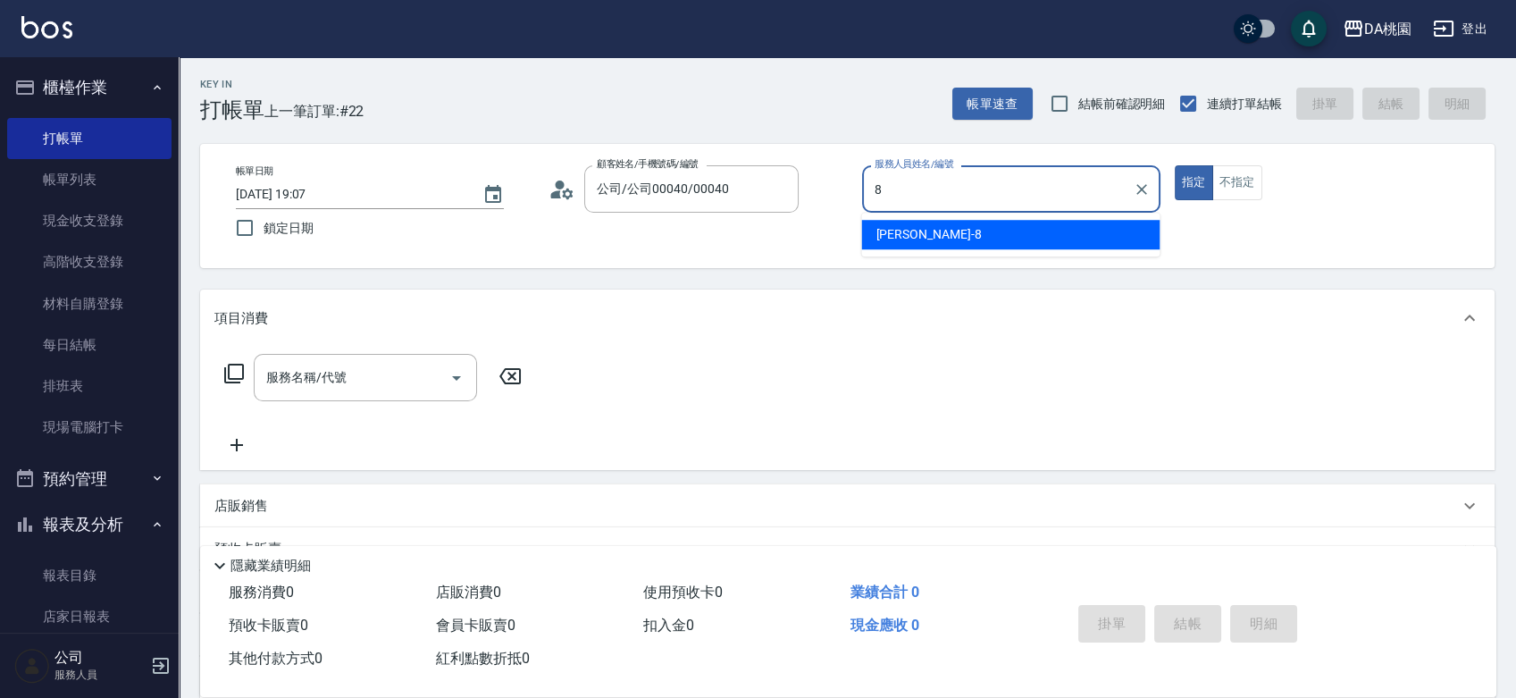
type input "桑妮-8"
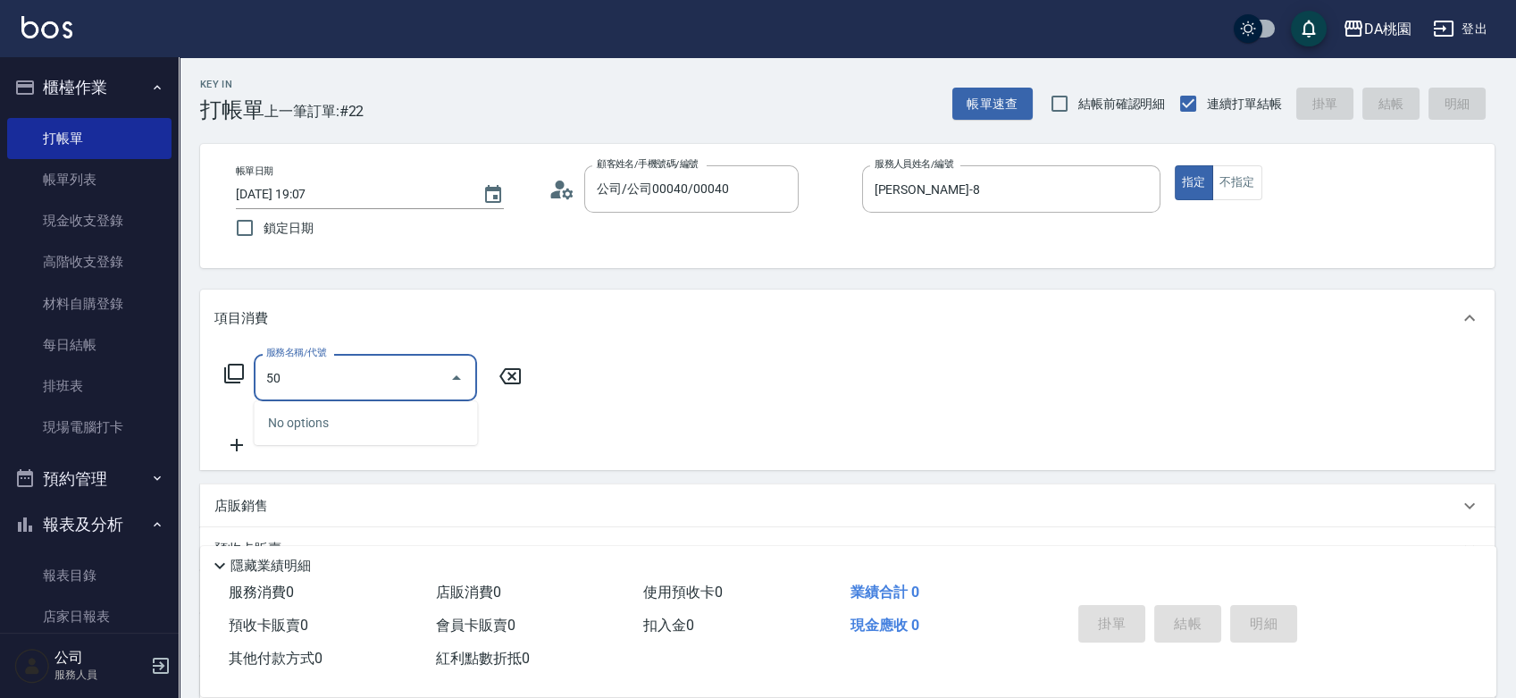
type input "500"
type input "20"
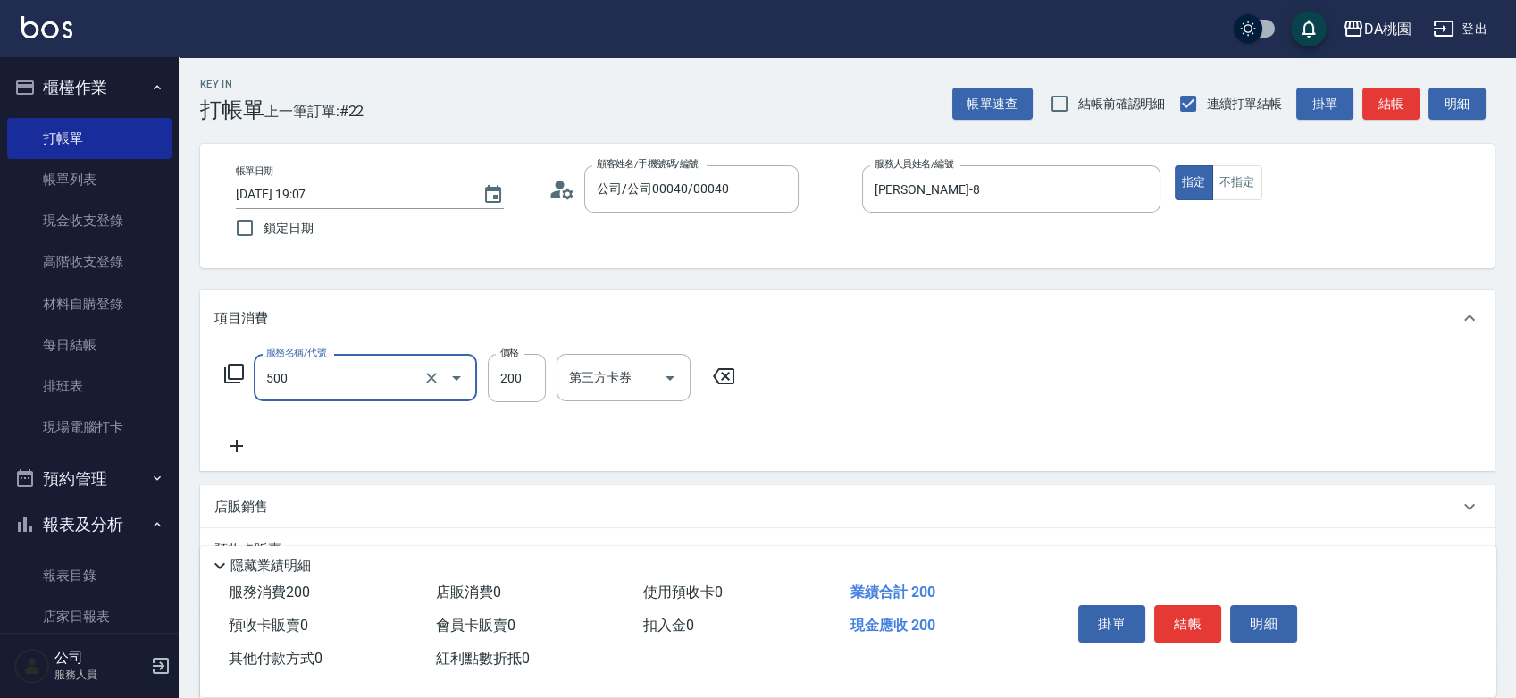
type input "洗髮(500)"
type input "2"
type input "0"
type input "250"
type input "20"
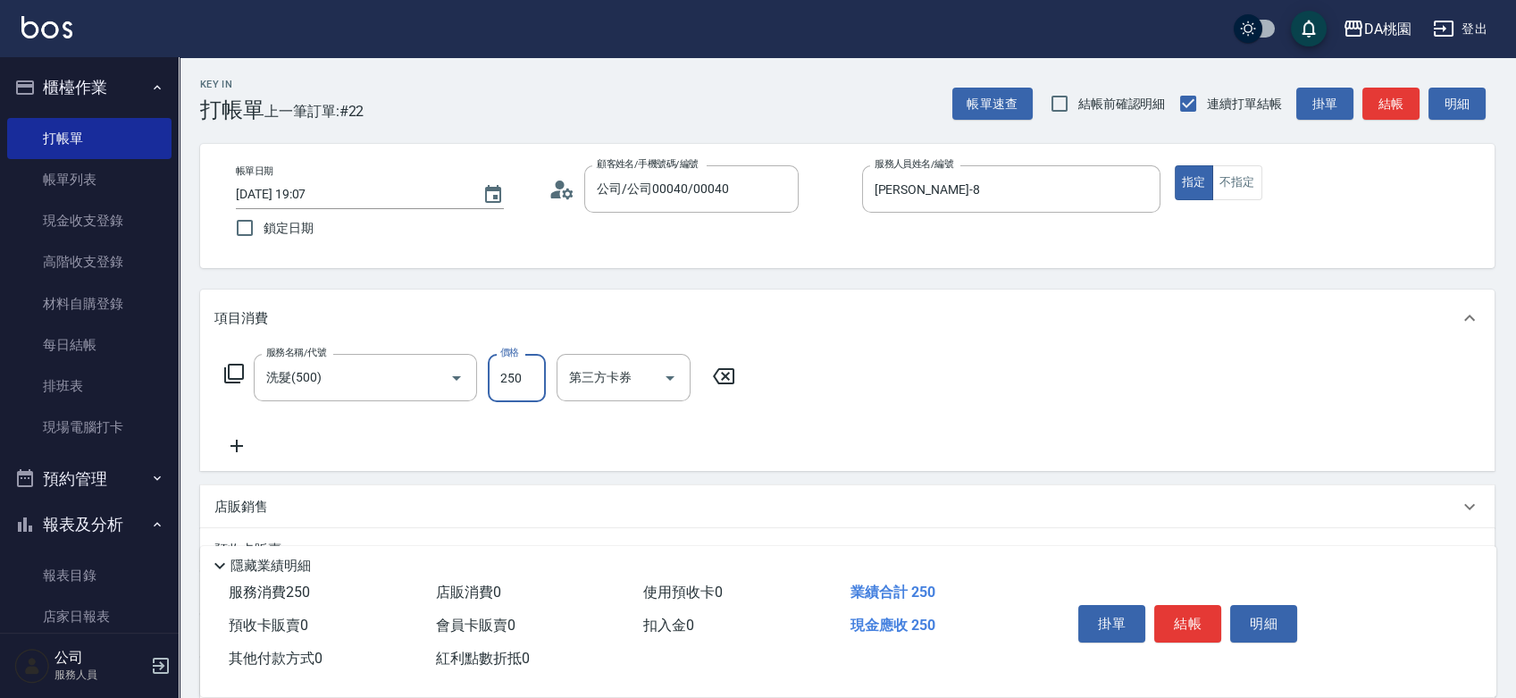
type input "250"
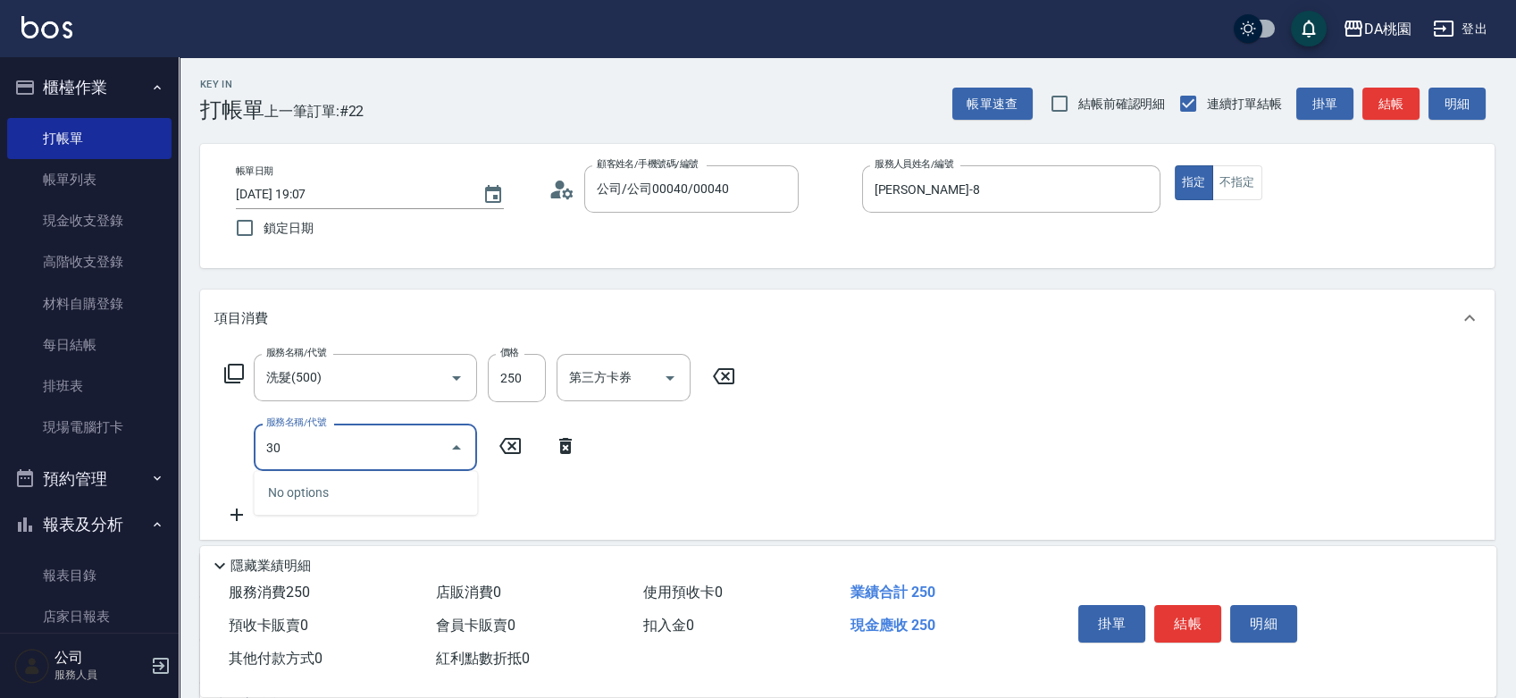
type input "303"
type input "50"
type input "A級剪髮(303)"
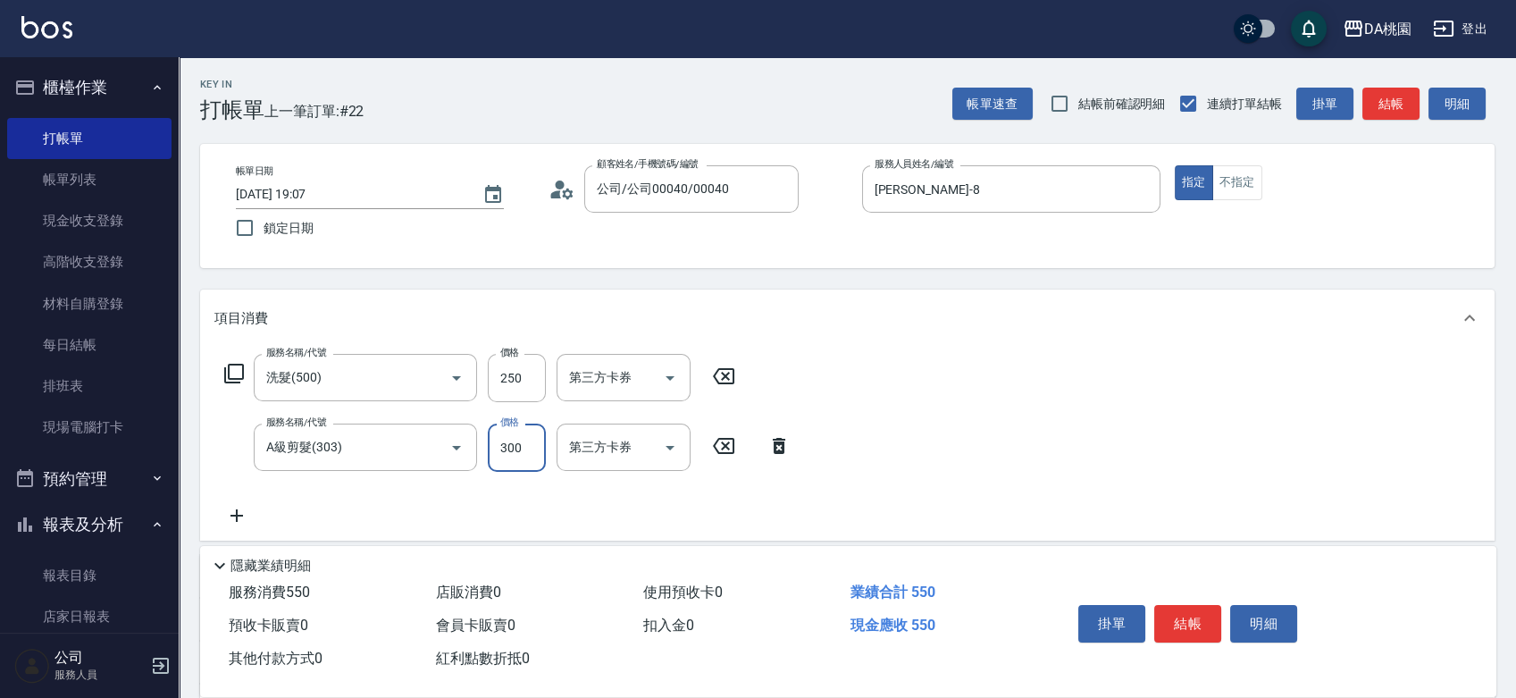
type input "20"
type input "350"
type input "60"
type input "350"
click at [1208, 613] on button "結帳" at bounding box center [1187, 624] width 67 height 38
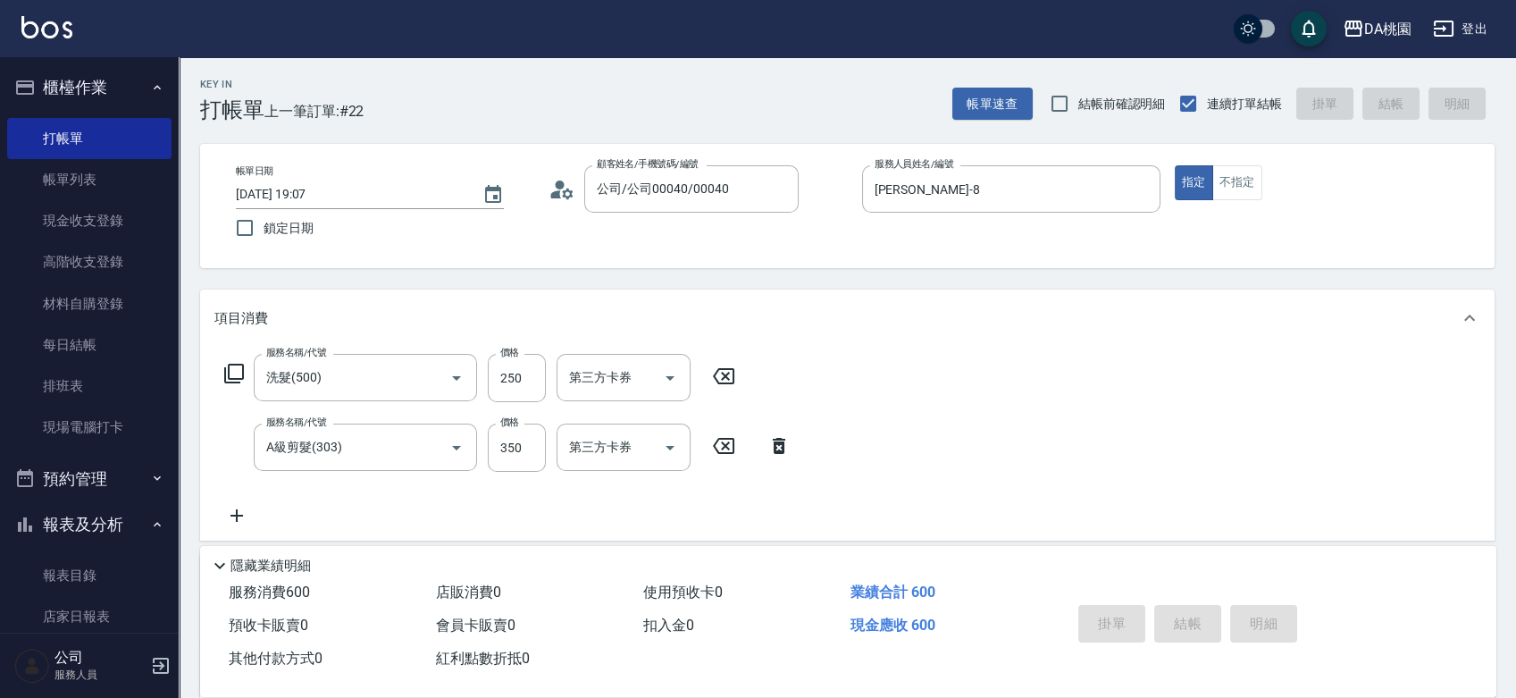
type input "0"
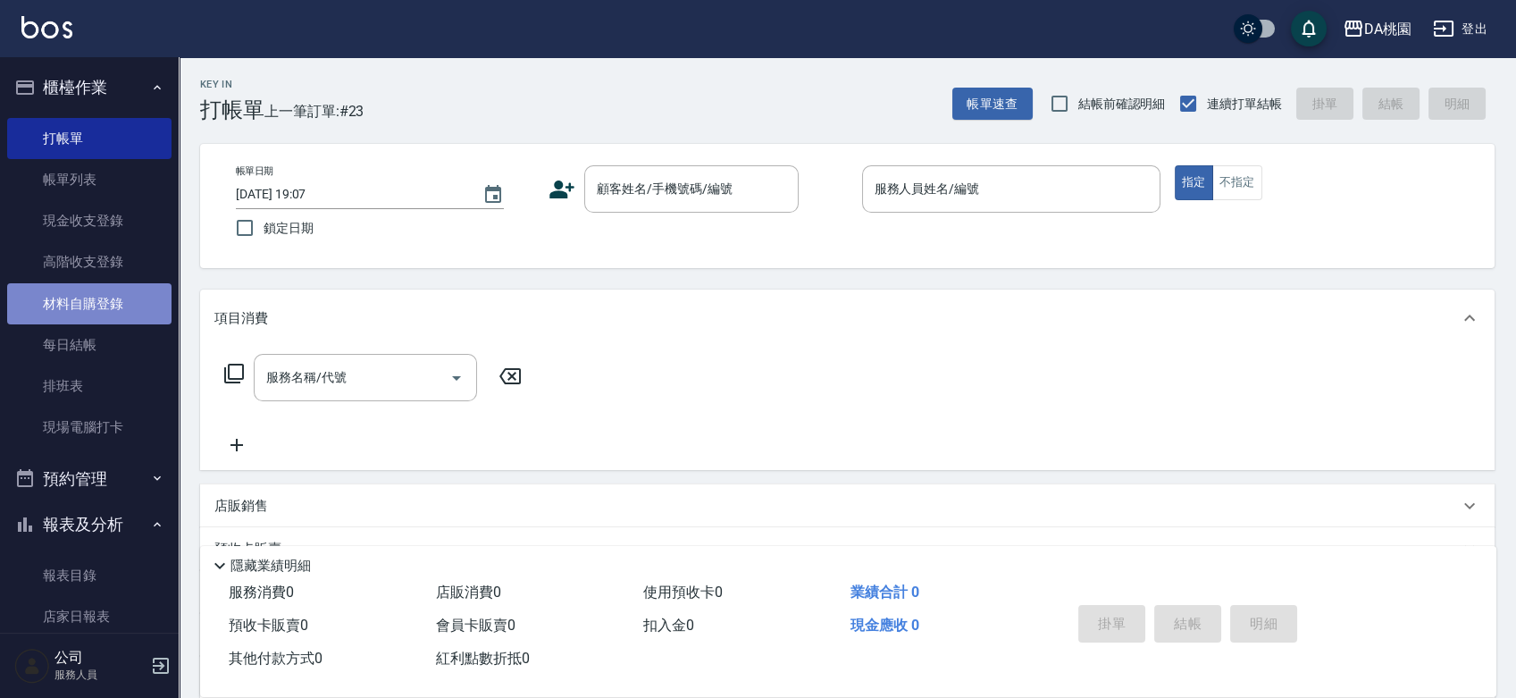
click at [108, 300] on link "材料自購登錄" at bounding box center [89, 303] width 164 height 41
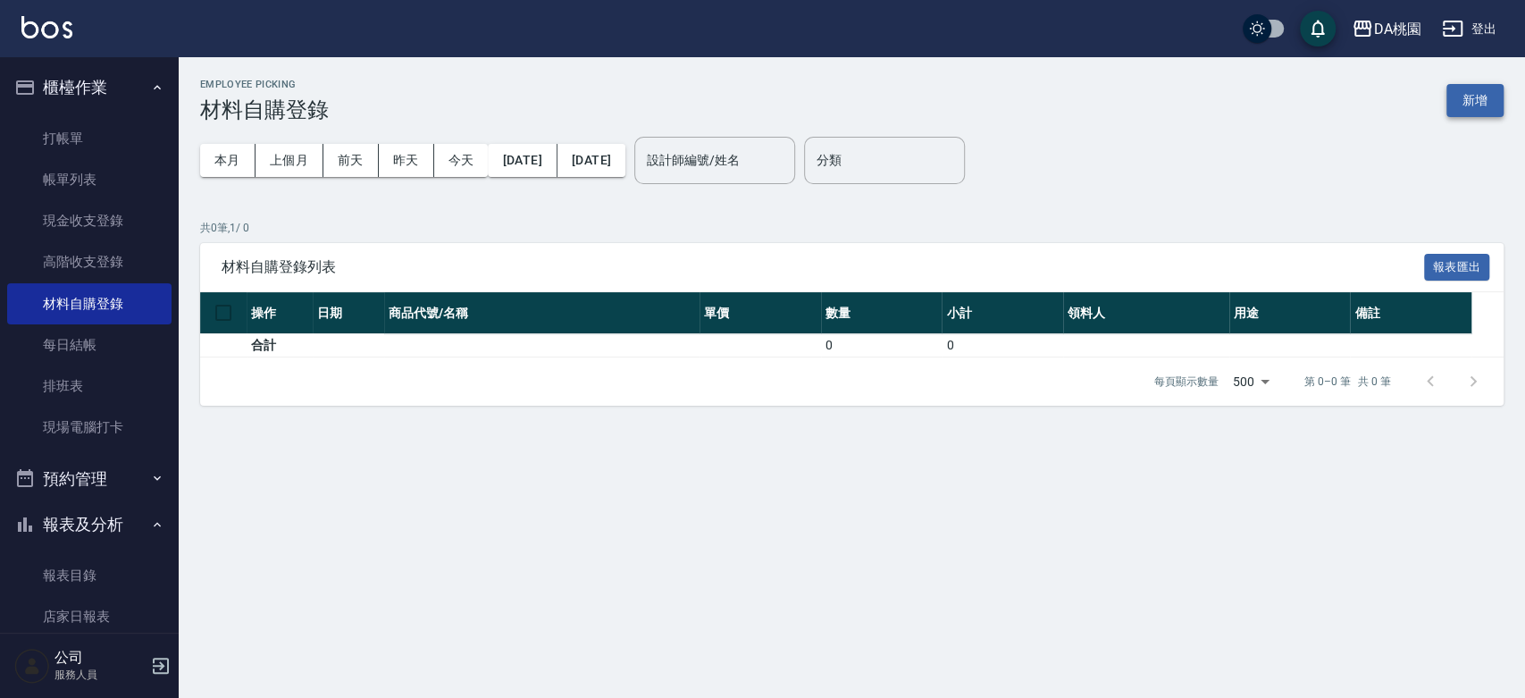
click at [1482, 102] on button "新增" at bounding box center [1474, 100] width 57 height 33
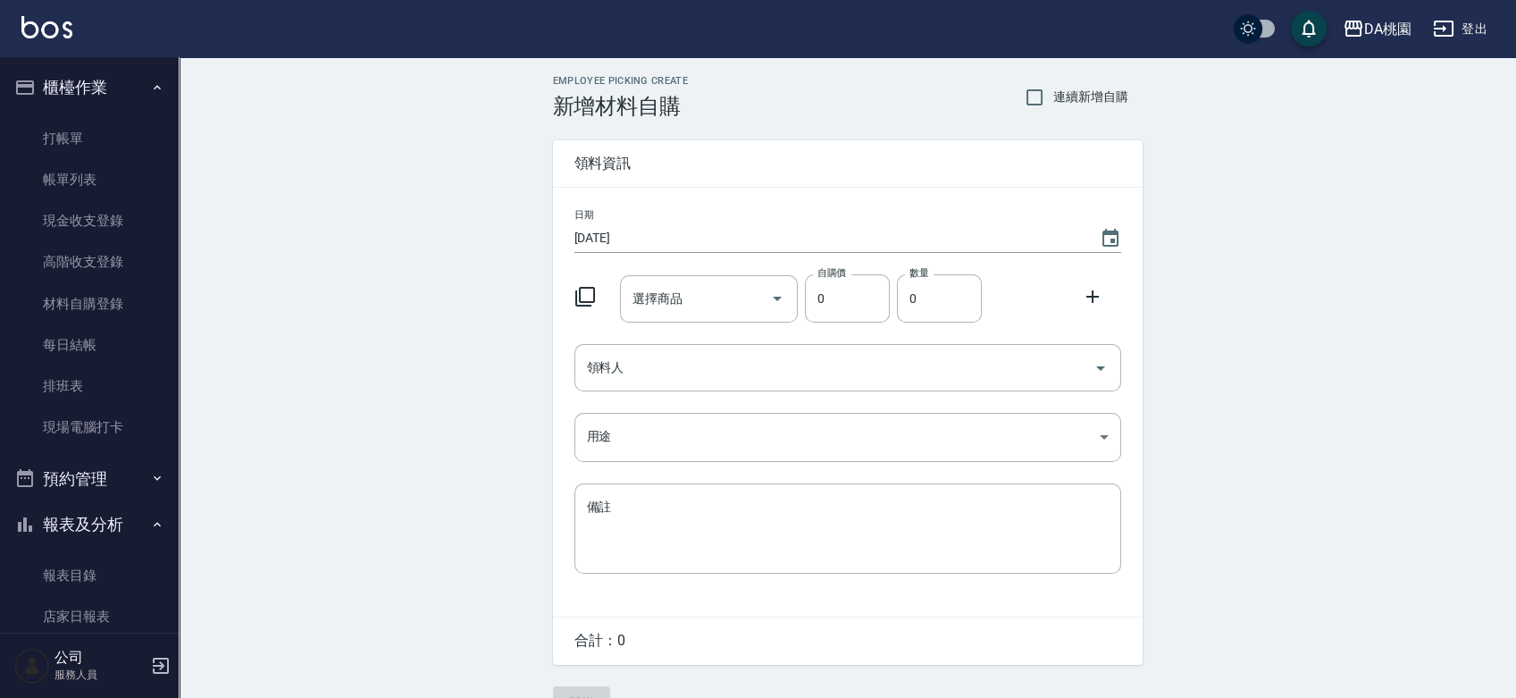
click at [587, 291] on icon at bounding box center [584, 296] width 21 height 21
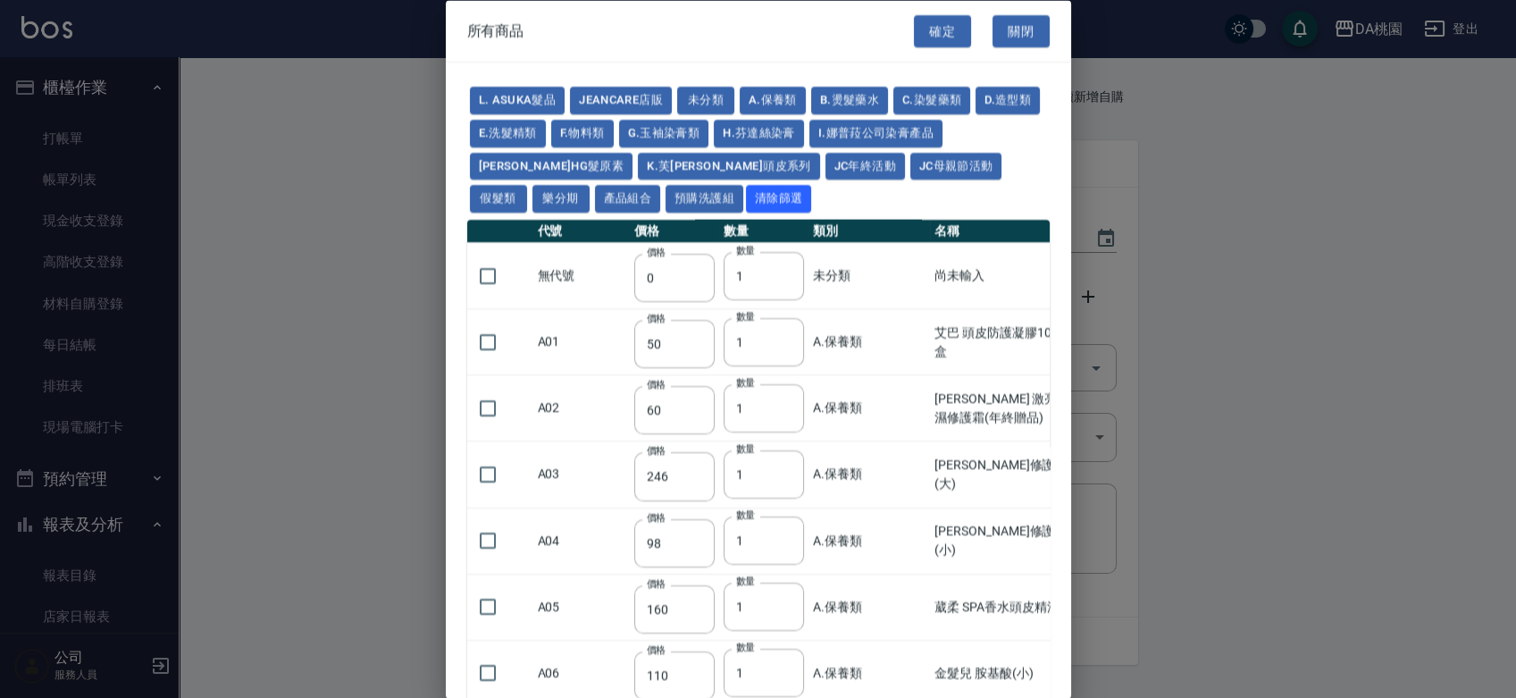
click at [589, 298] on td "無代號" at bounding box center [581, 275] width 96 height 66
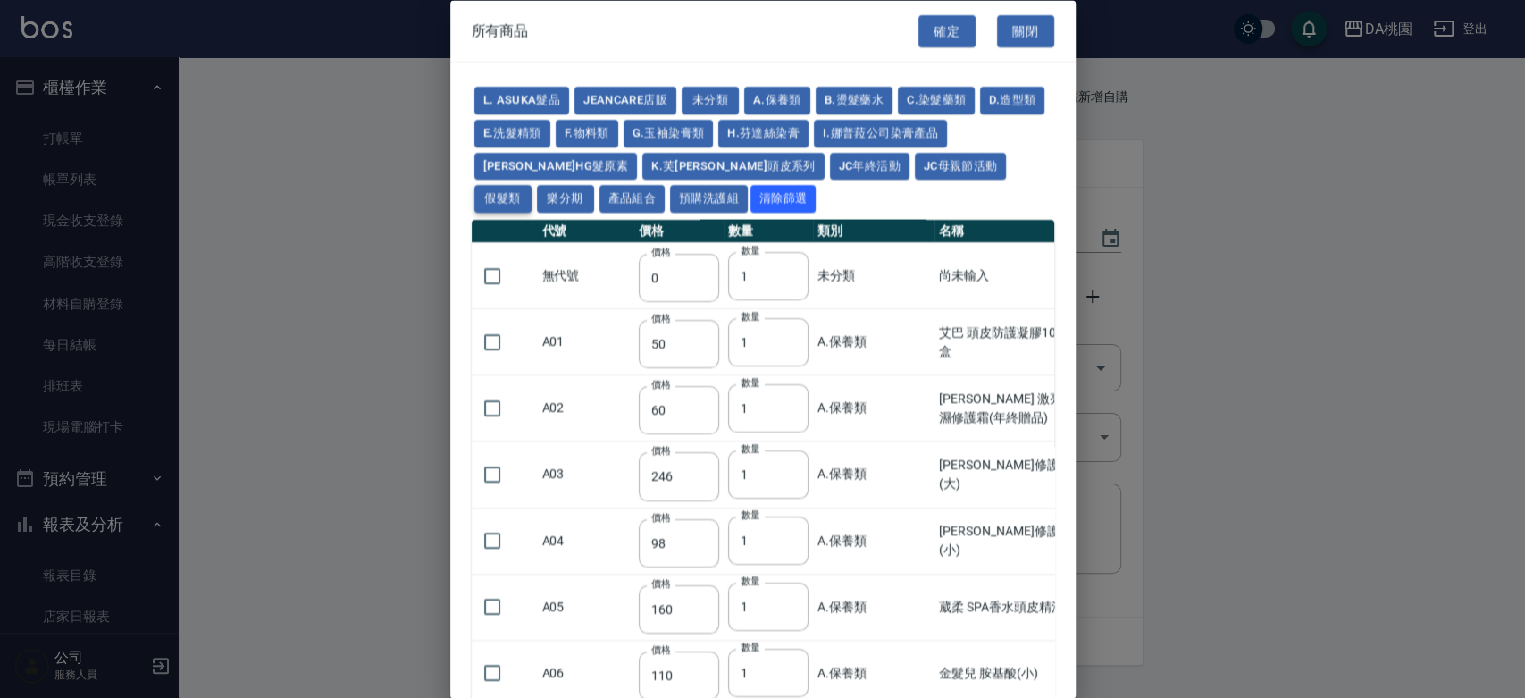
click at [531, 185] on button "假髮類" at bounding box center [502, 199] width 57 height 28
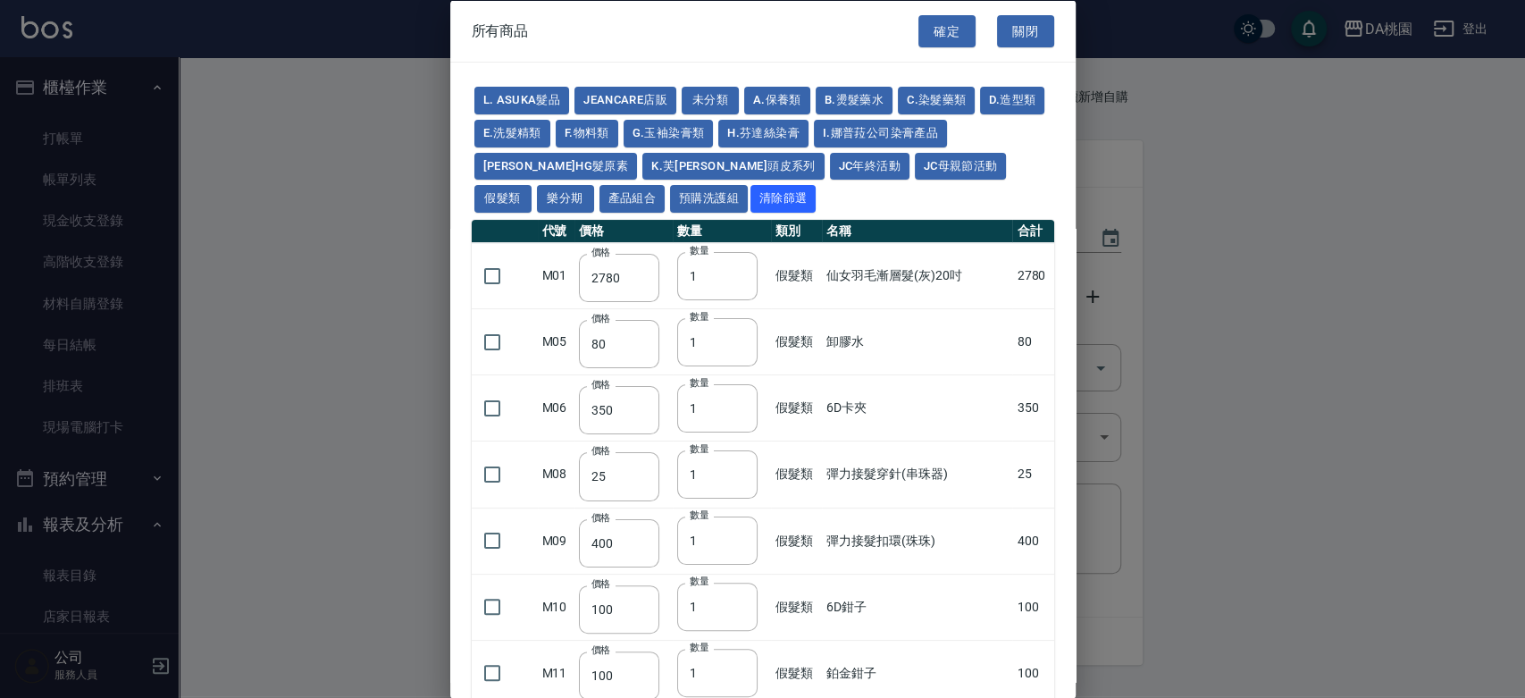
type input "2780"
type input "80"
type input "350"
type input "25"
type input "400"
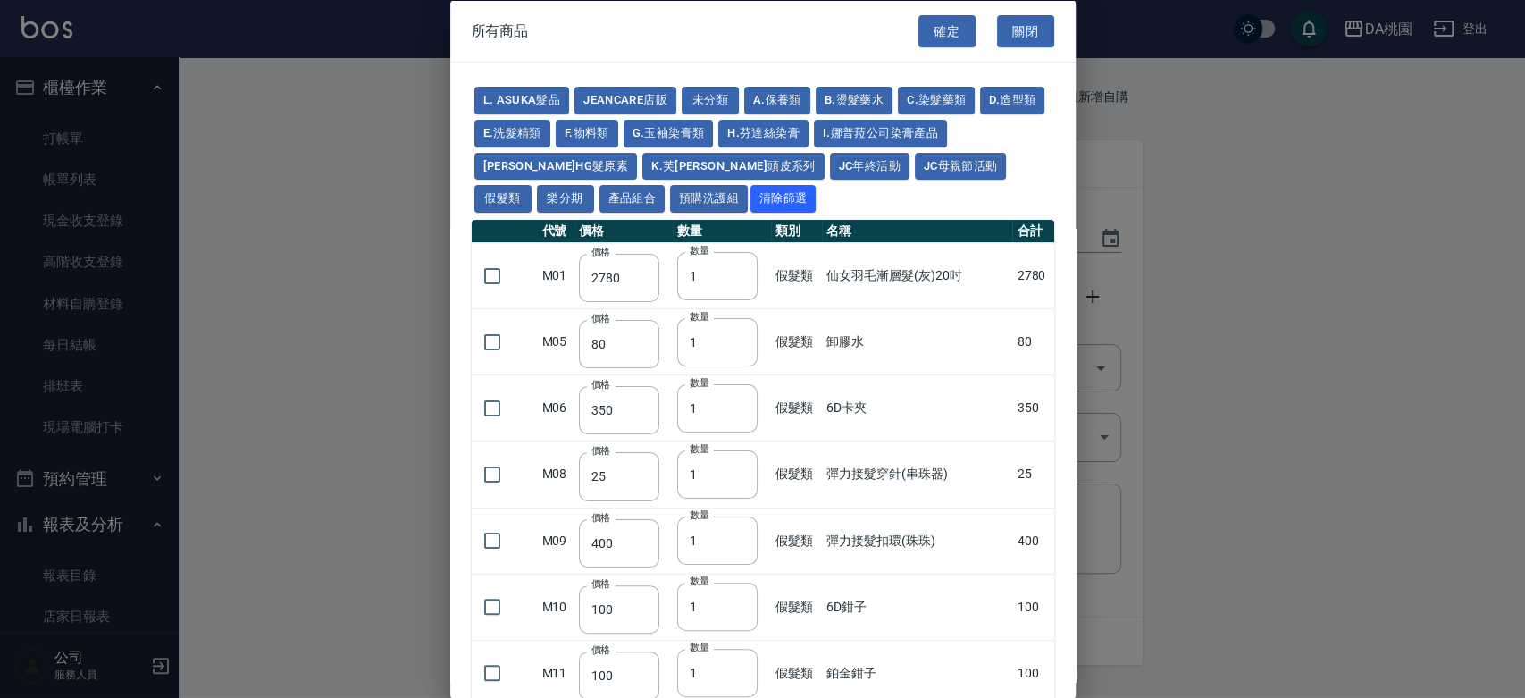
type input "100"
type input "880"
type input "930"
type input "980"
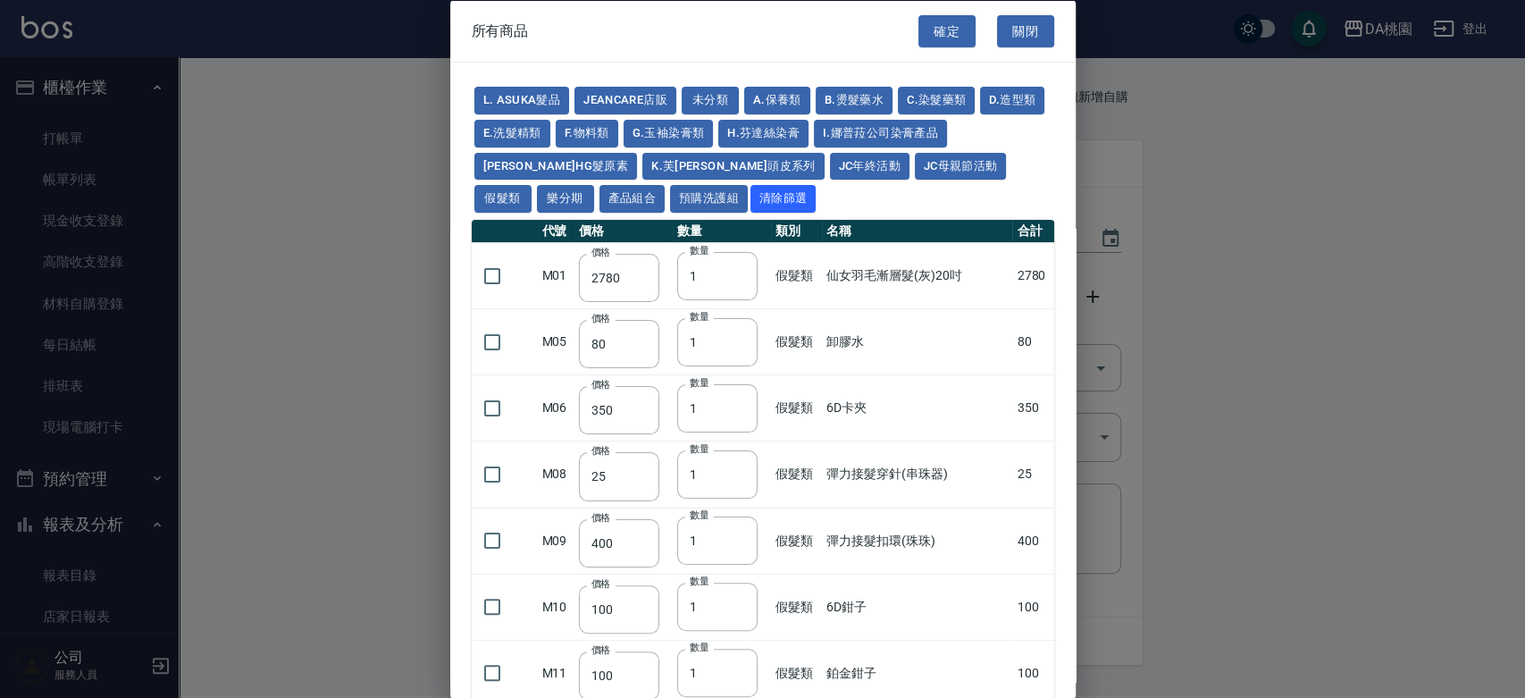
type input "1030"
type input "1130"
type input "1230"
type input "1330"
type input "1780"
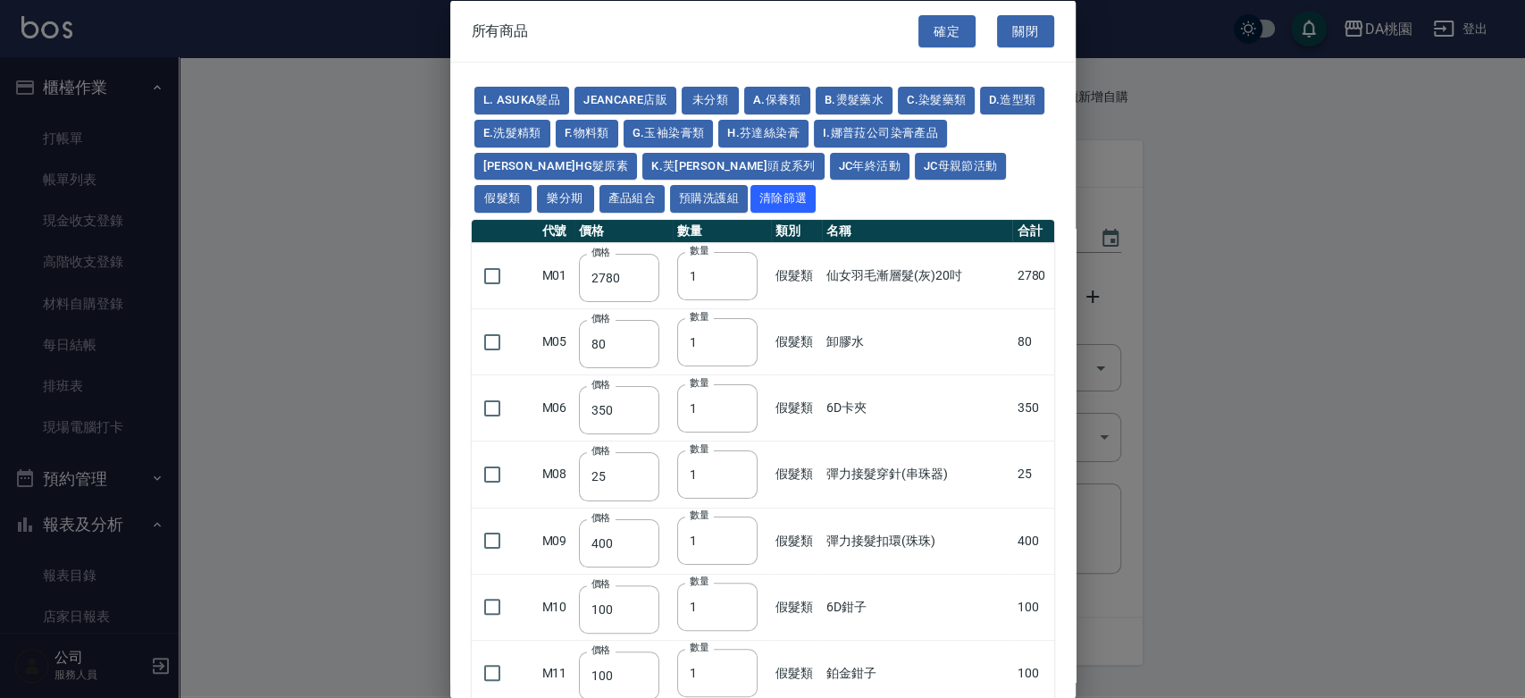
type input "1980"
type input "2180"
type input "2380"
type input "2580"
type input "2780"
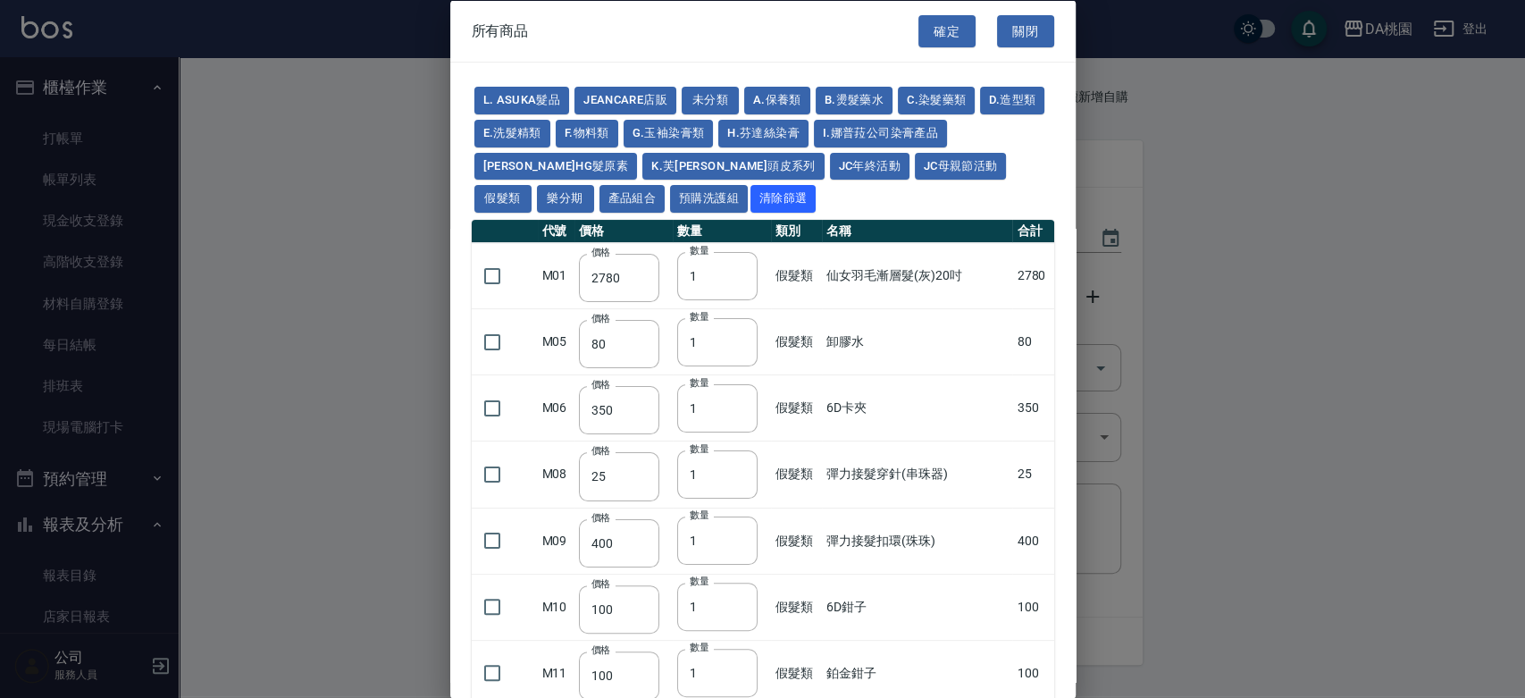
type input "2980"
type input "1030"
type input "1080"
type input "1130"
type input "1230"
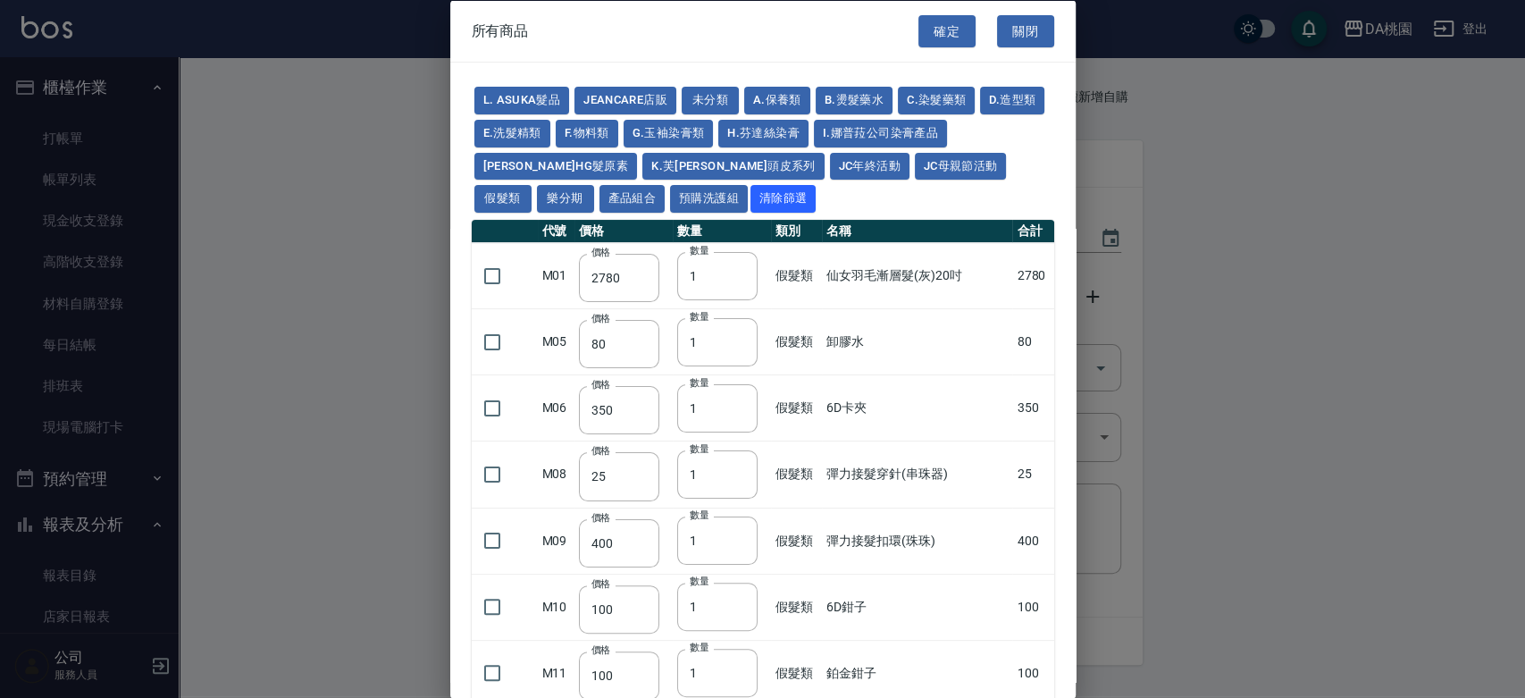
type input "1280"
type input "1380"
type input "2180"
type input "2380"
type input "2580"
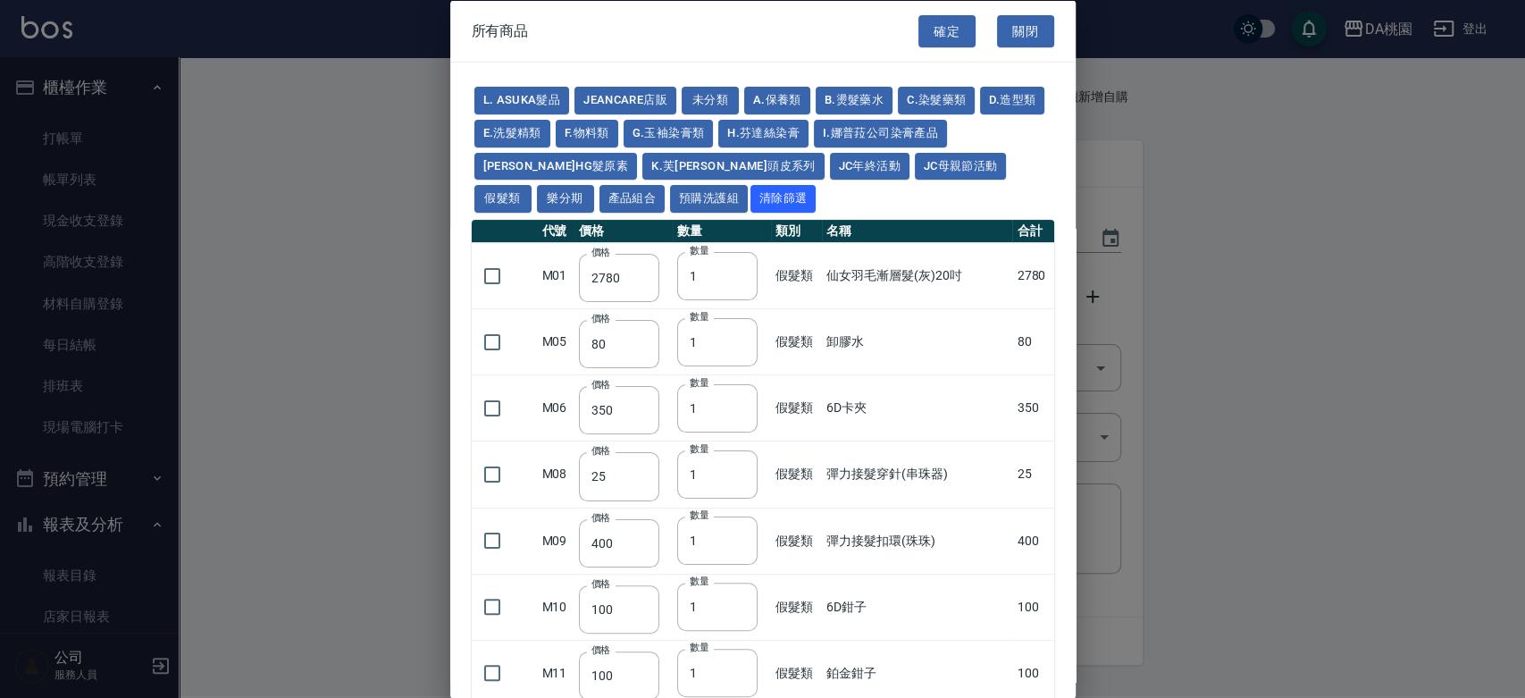
type input "2780"
type input "2980"
type input "730"
type input "780"
type input "830"
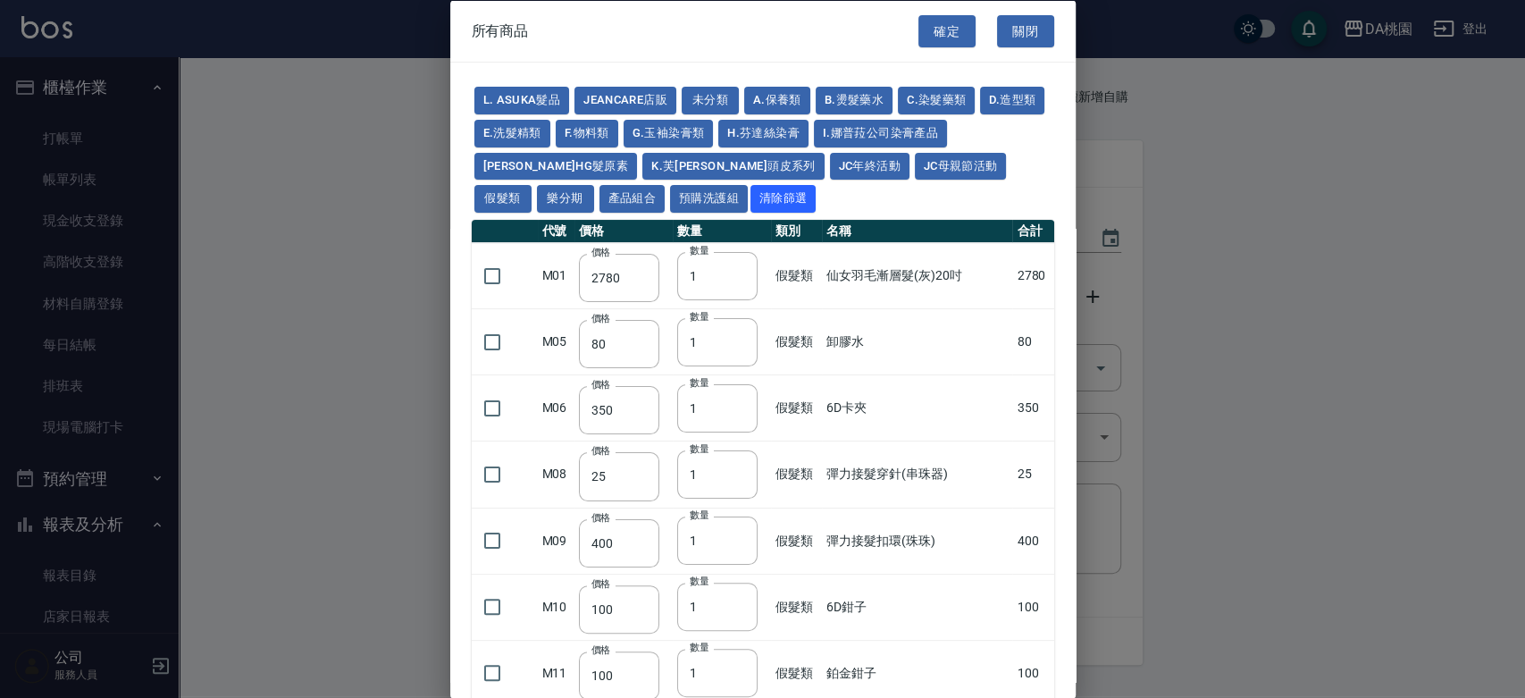
type input "930"
type input "980"
type input "560"
type input "775"
type input "580"
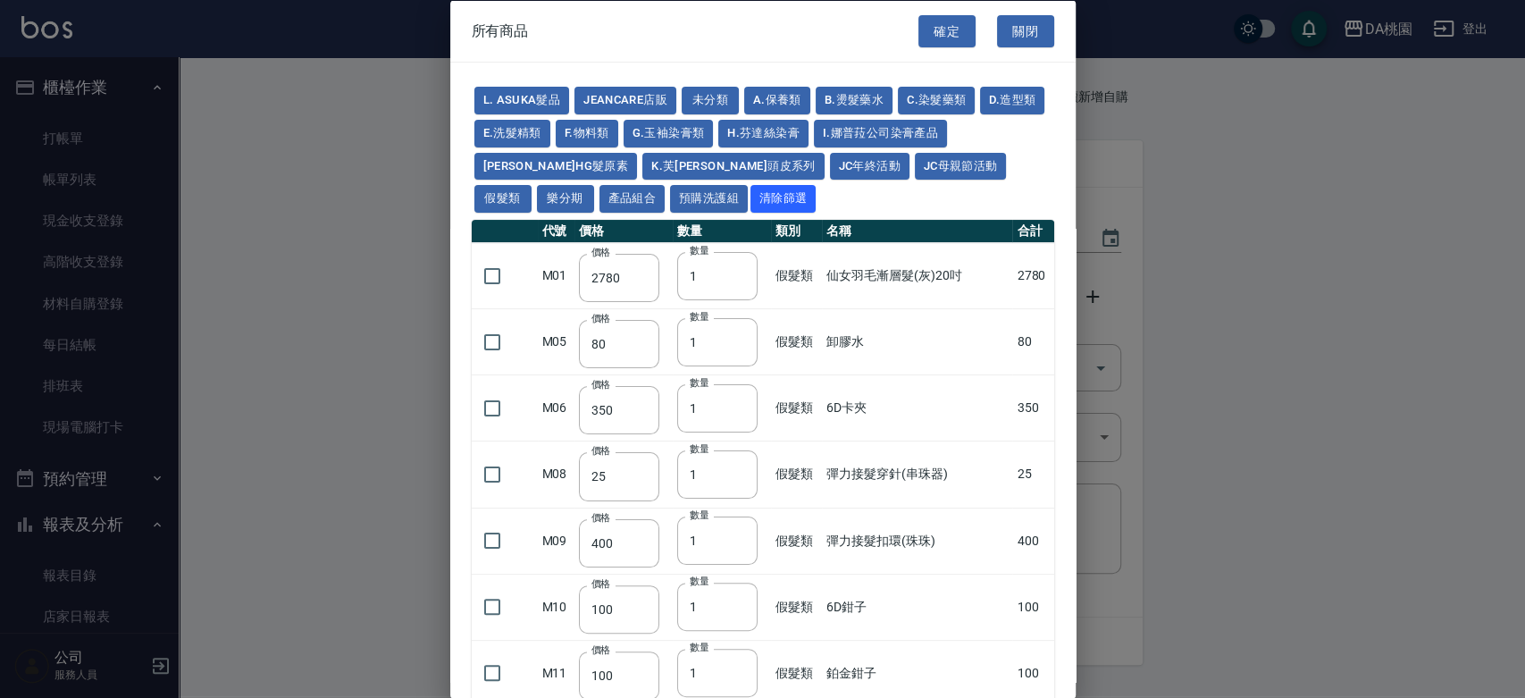
type input "2230"
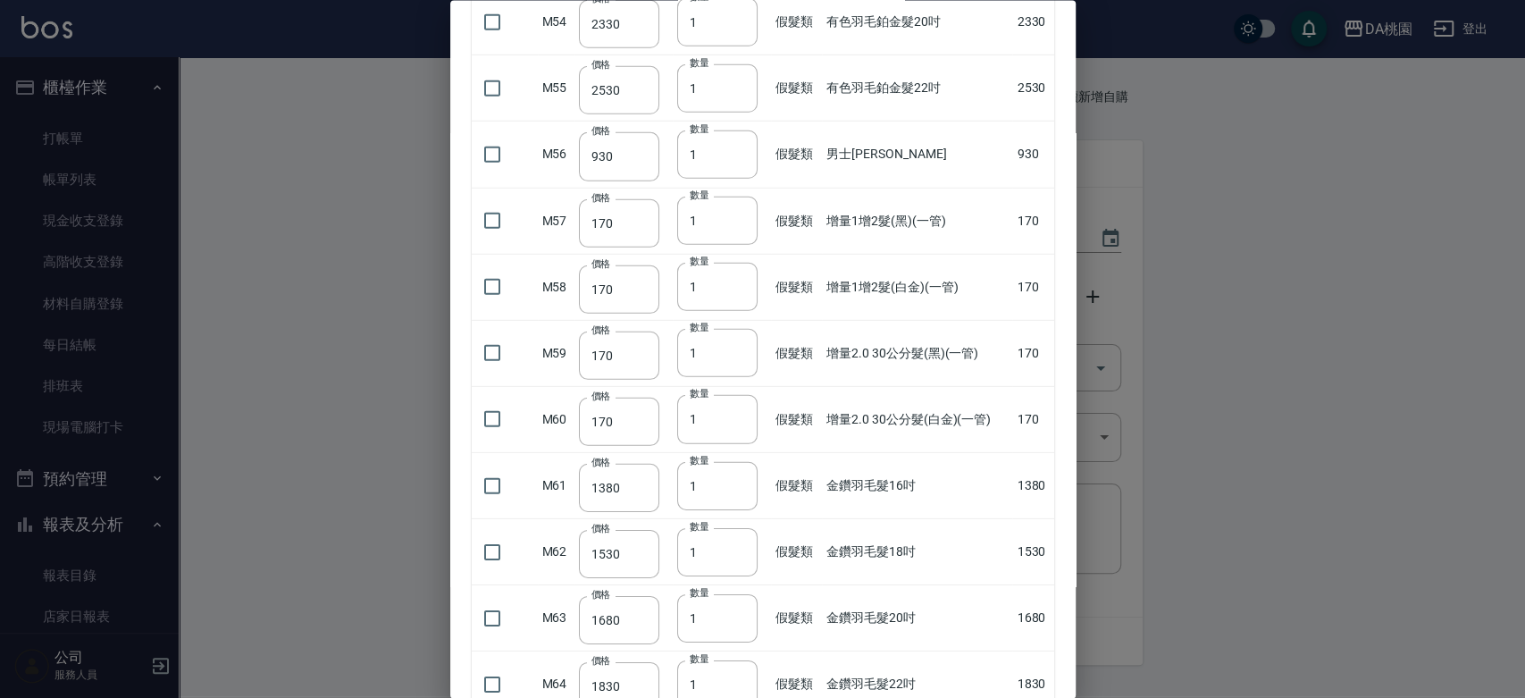
scroll to position [3672, 0]
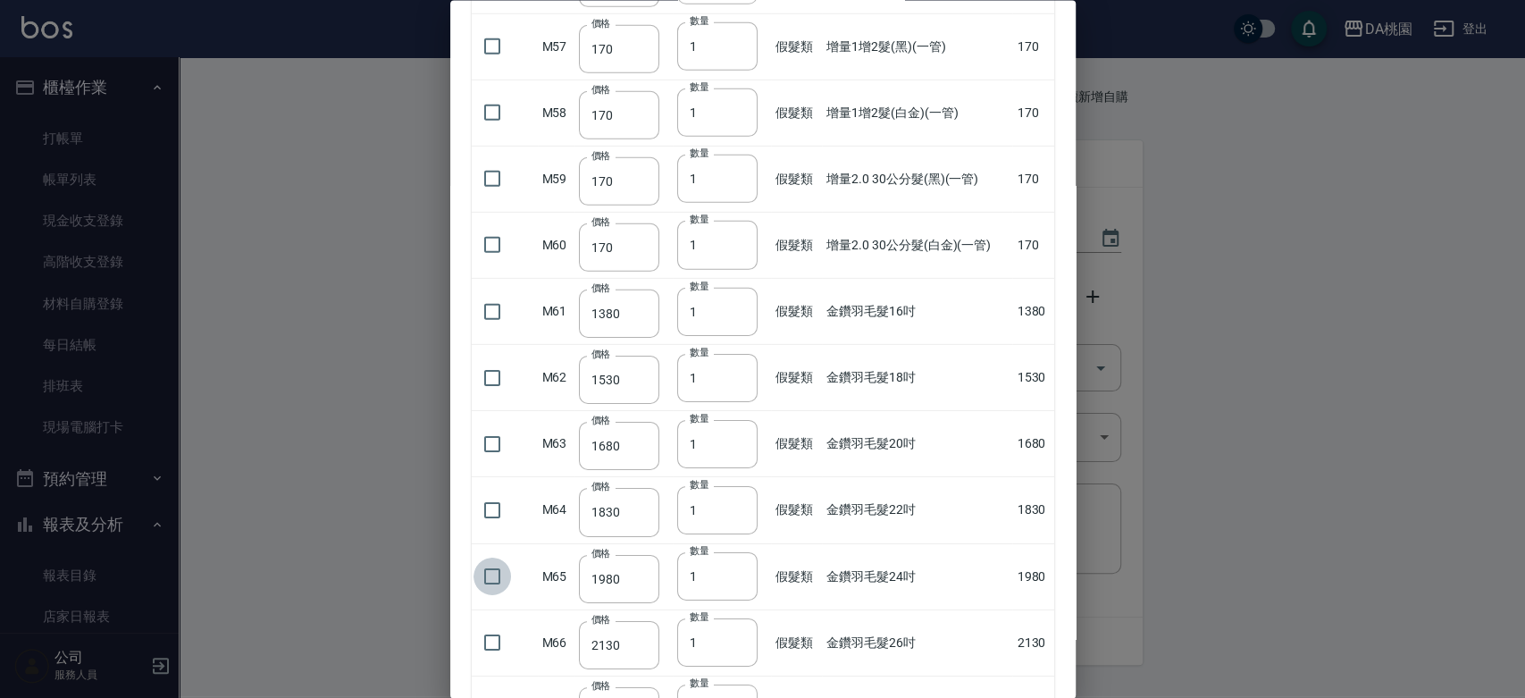
click at [489, 562] on input "checkbox" at bounding box center [492, 576] width 38 height 38
click at [736, 564] on input "2" at bounding box center [717, 576] width 80 height 48
click at [736, 564] on input "3" at bounding box center [717, 576] width 80 height 48
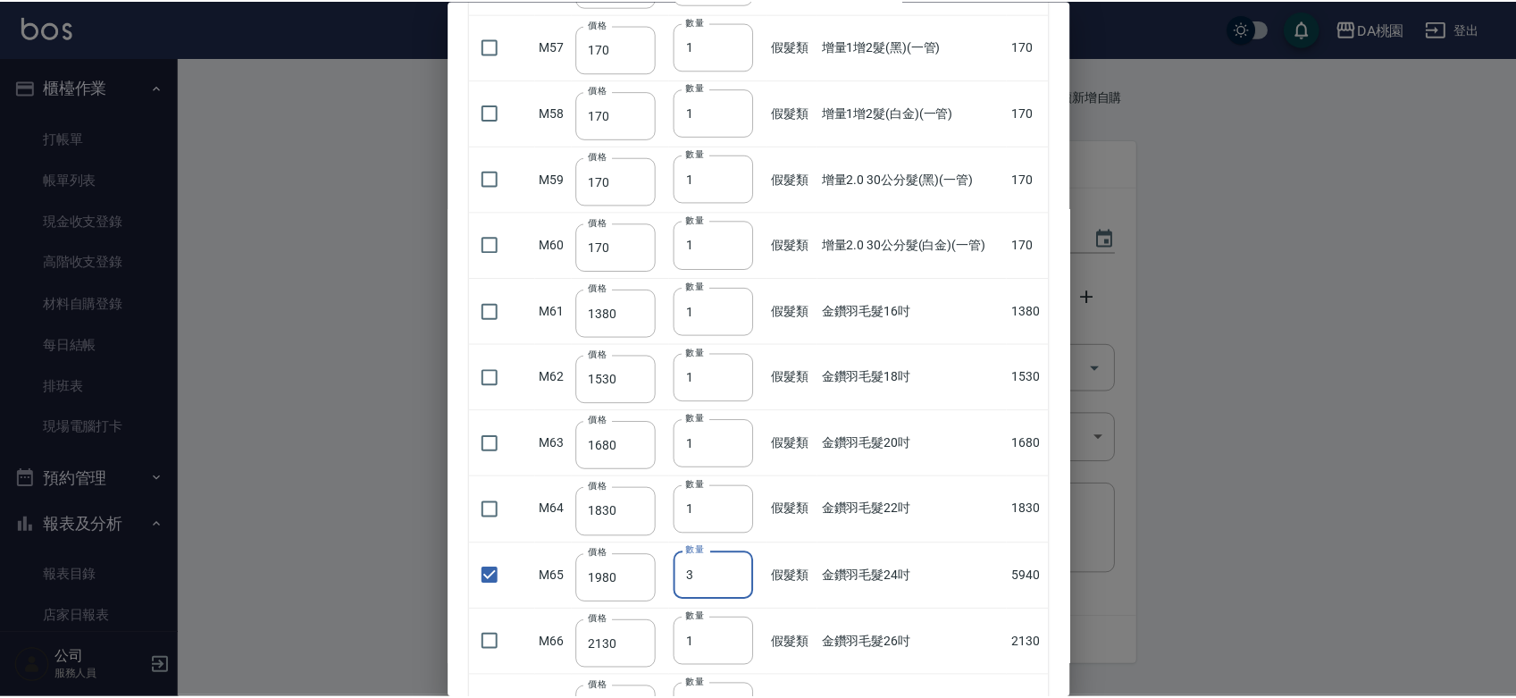
scroll to position [4282, 0]
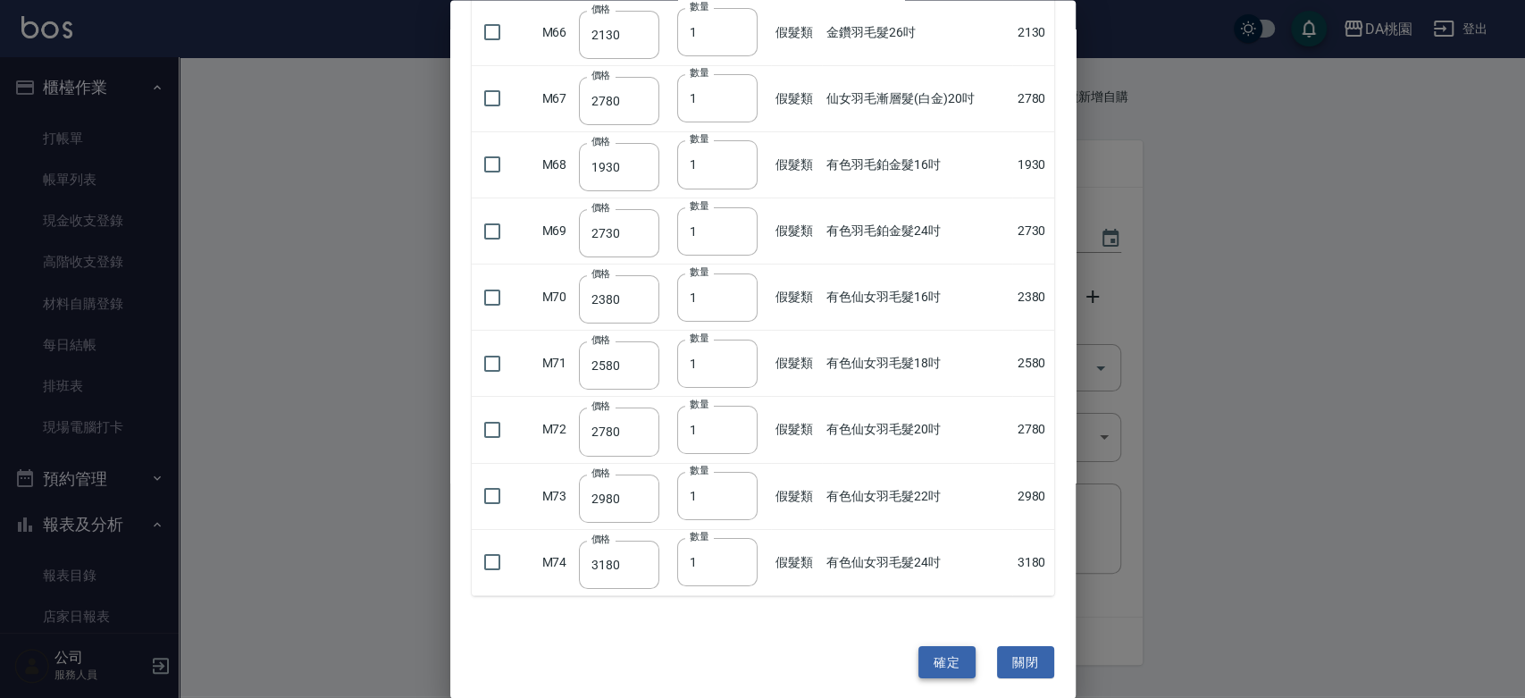
click at [922, 645] on button "確定" at bounding box center [946, 661] width 57 height 33
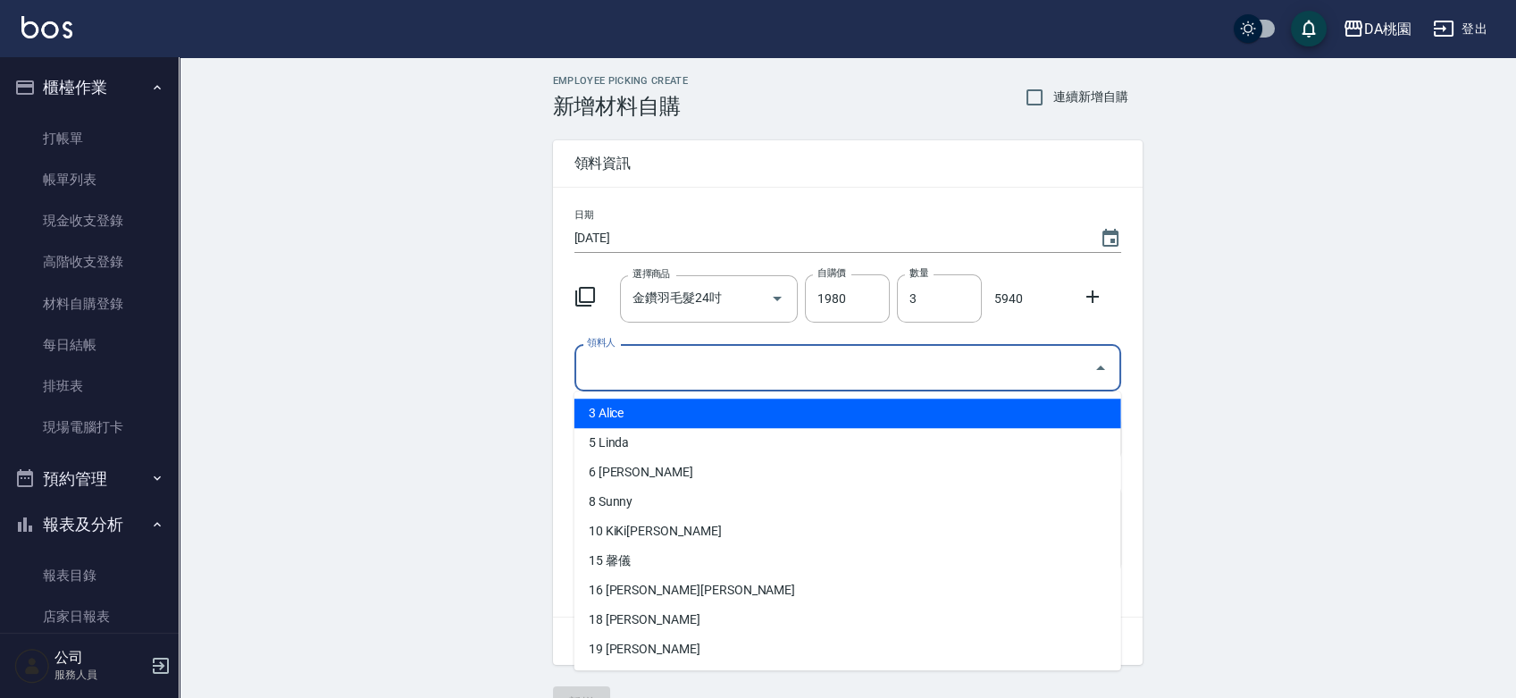
click at [795, 370] on input "領料人" at bounding box center [834, 367] width 504 height 31
click at [641, 413] on li "3 Alice" at bounding box center [847, 412] width 547 height 29
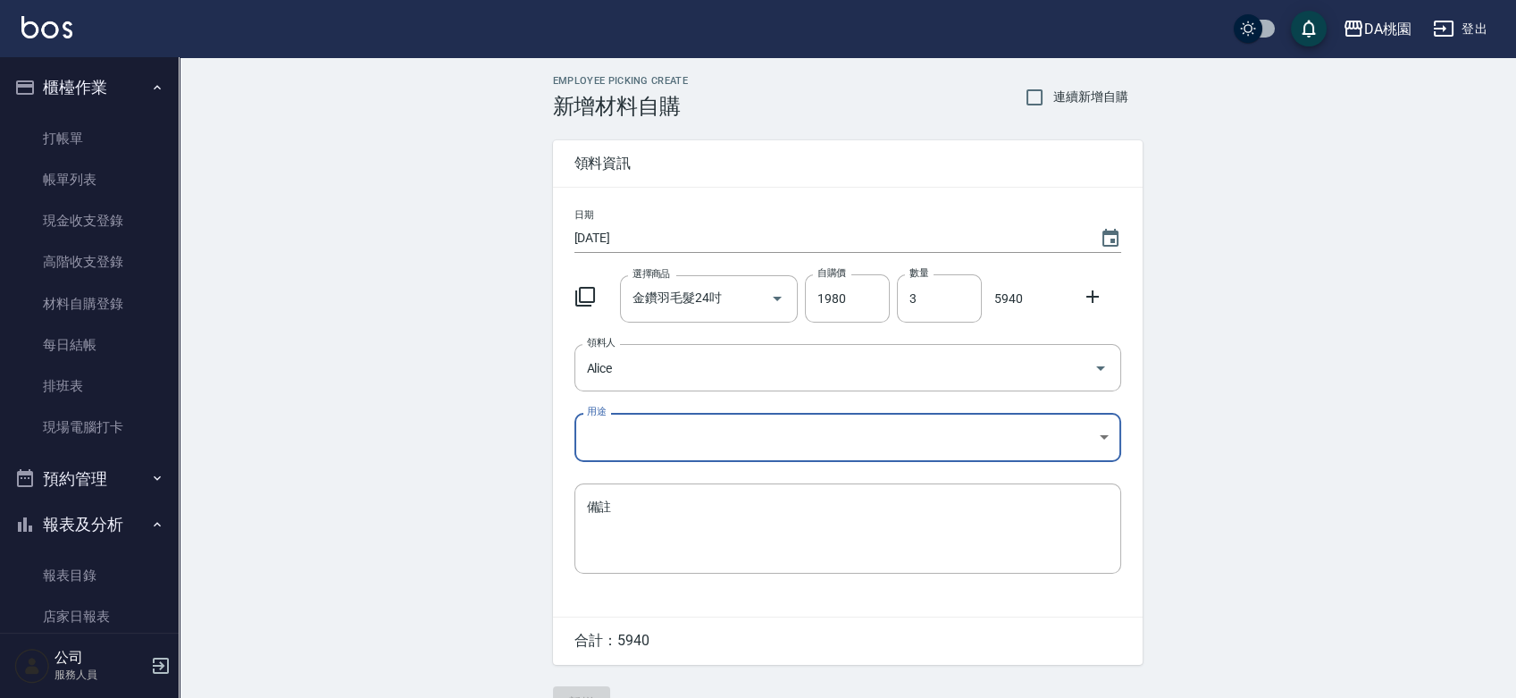
click at [640, 412] on div "日期 2025/10/05 選擇商品 金鑽羽毛髮24吋 選擇商品 自購價 1980 自購價 數量 3 數量 5940 領料人 Alice 領料人 用途 ​ 用…" at bounding box center [847, 402] width 589 height 429
click at [629, 441] on body "DA桃園 登出 櫃檯作業 打帳單 帳單列表 現金收支登錄 高階收支登錄 材料自購登錄 每日結帳 排班表 現場電腦打卡 預約管理 預約管理 單日預約紀錄 單週預…" at bounding box center [762, 368] width 1525 height 736
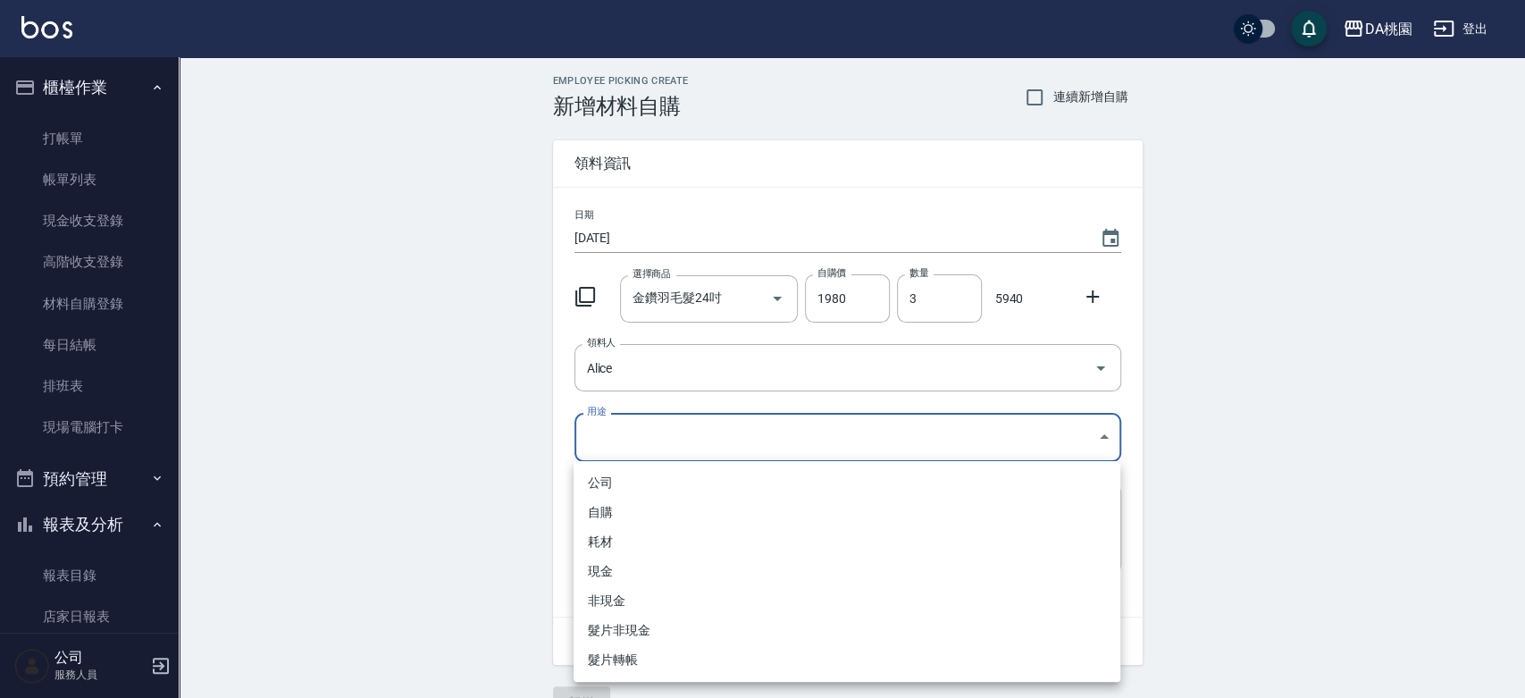
click at [620, 547] on li "耗材" at bounding box center [846, 541] width 547 height 29
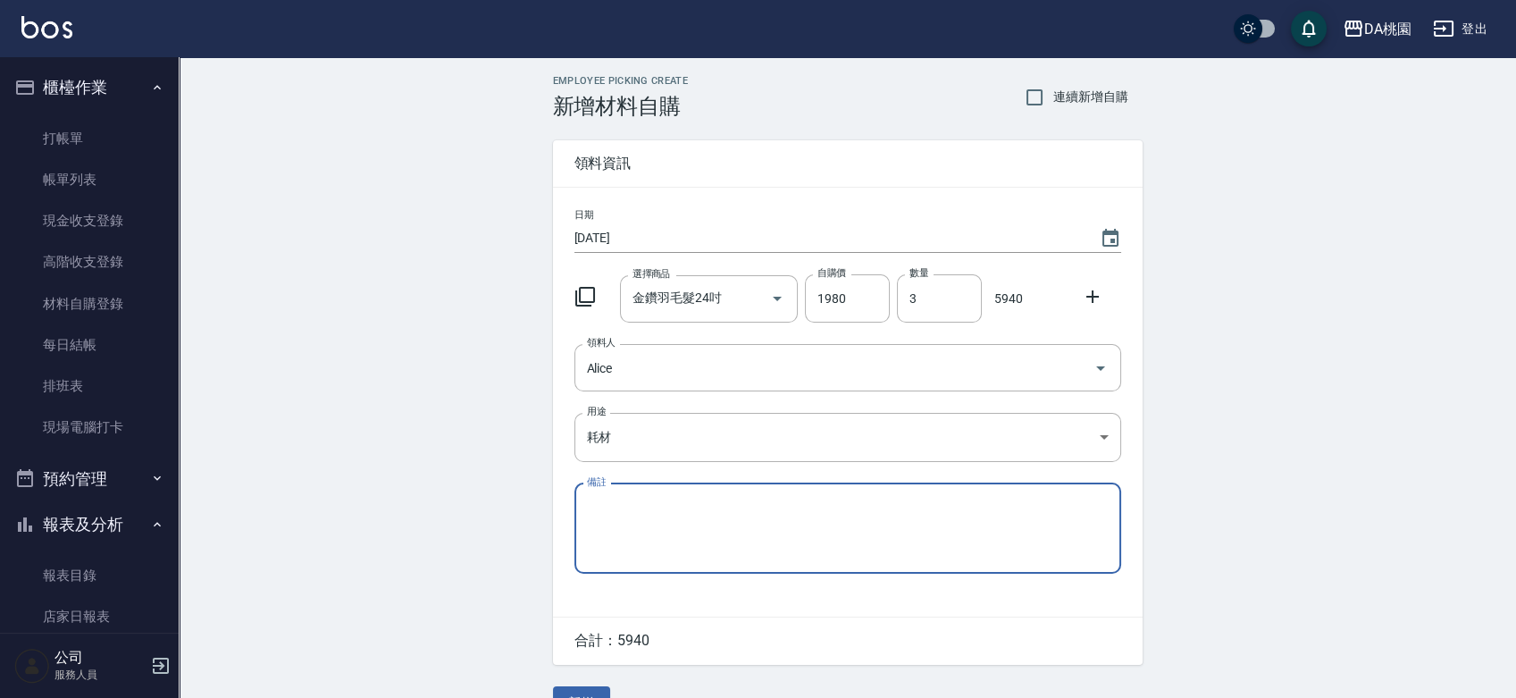
click at [634, 533] on textarea "備註" at bounding box center [848, 527] width 522 height 61
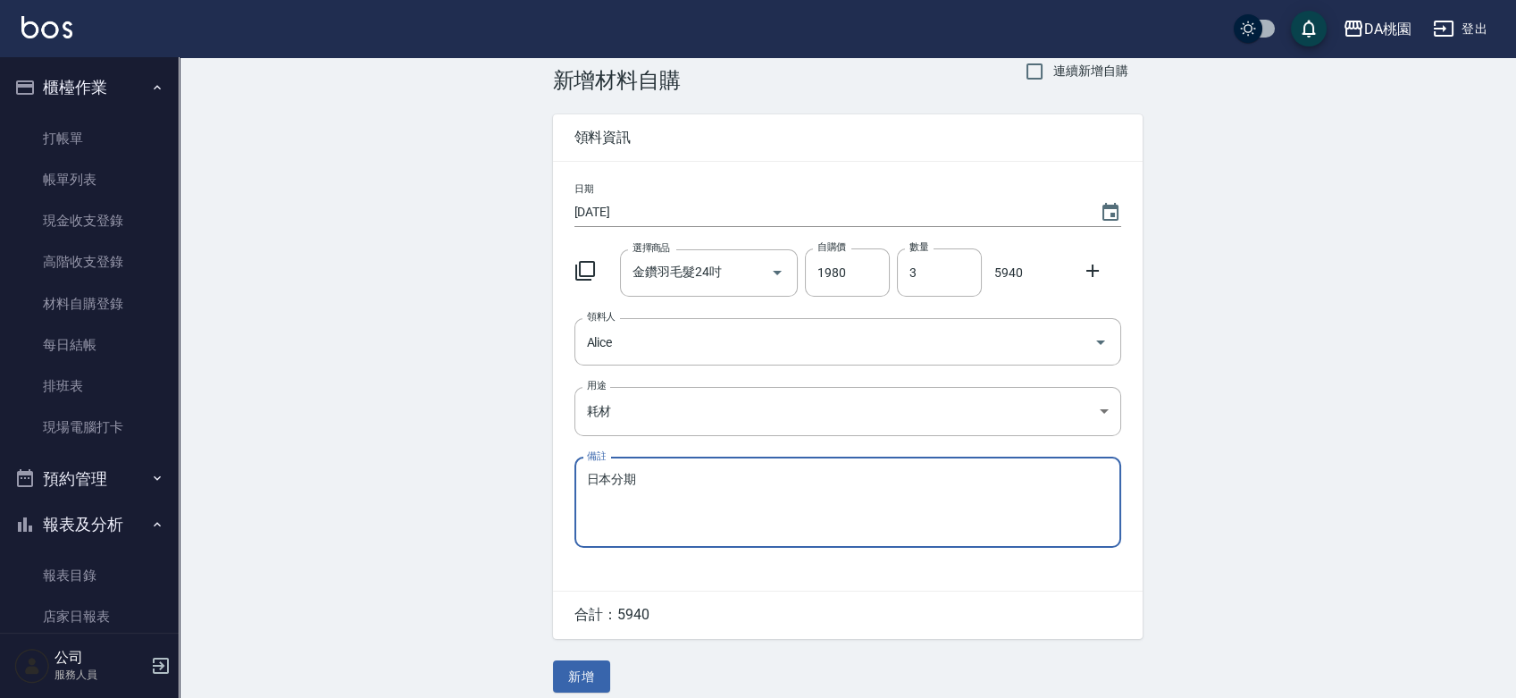
scroll to position [39, 0]
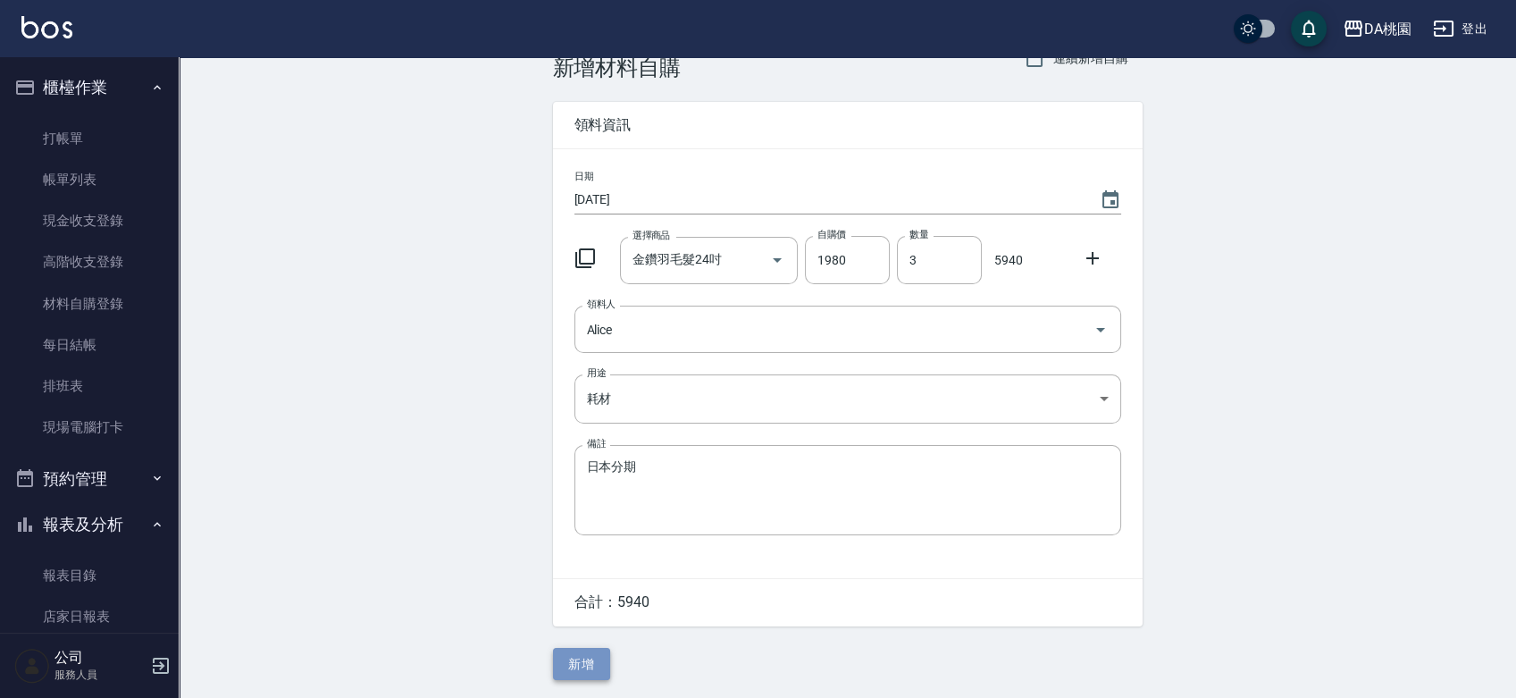
click at [585, 663] on button "新增" at bounding box center [581, 664] width 57 height 33
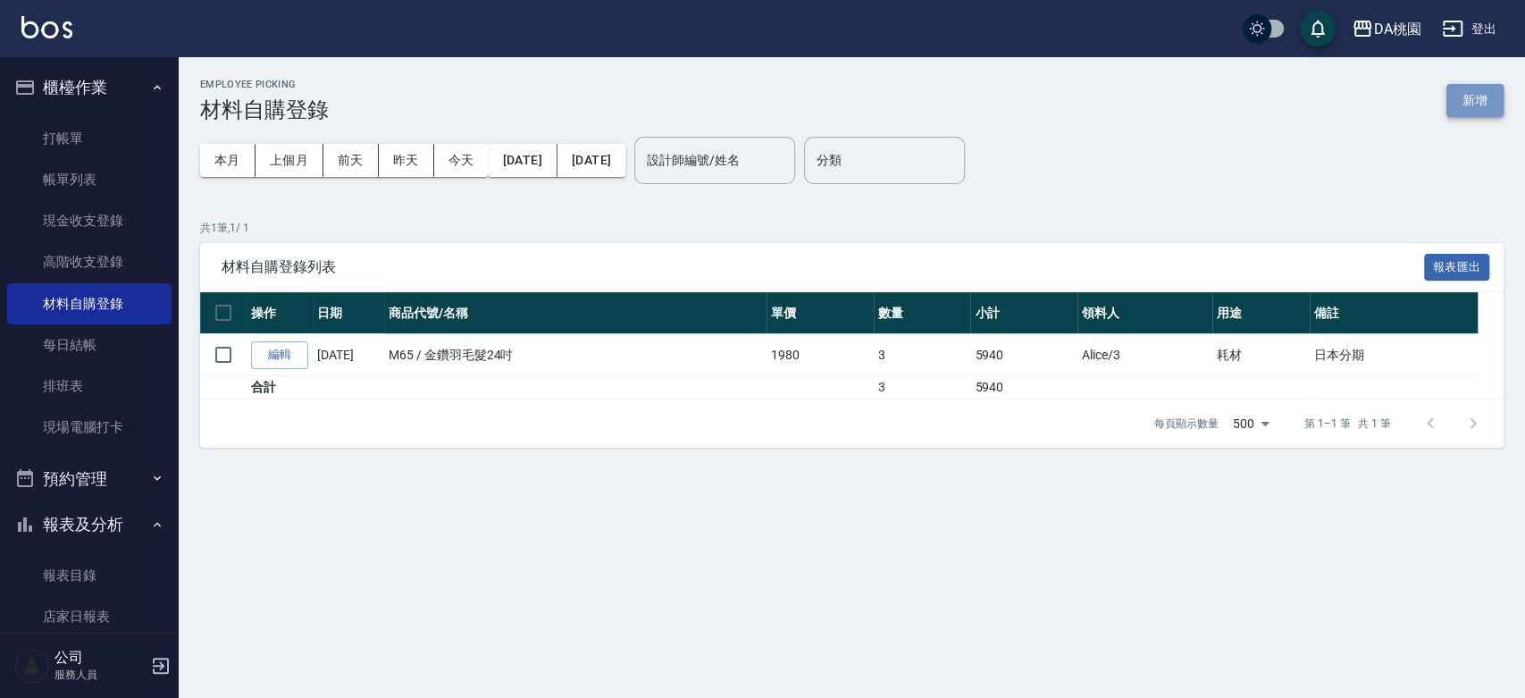
click at [1476, 101] on button "新增" at bounding box center [1474, 100] width 57 height 33
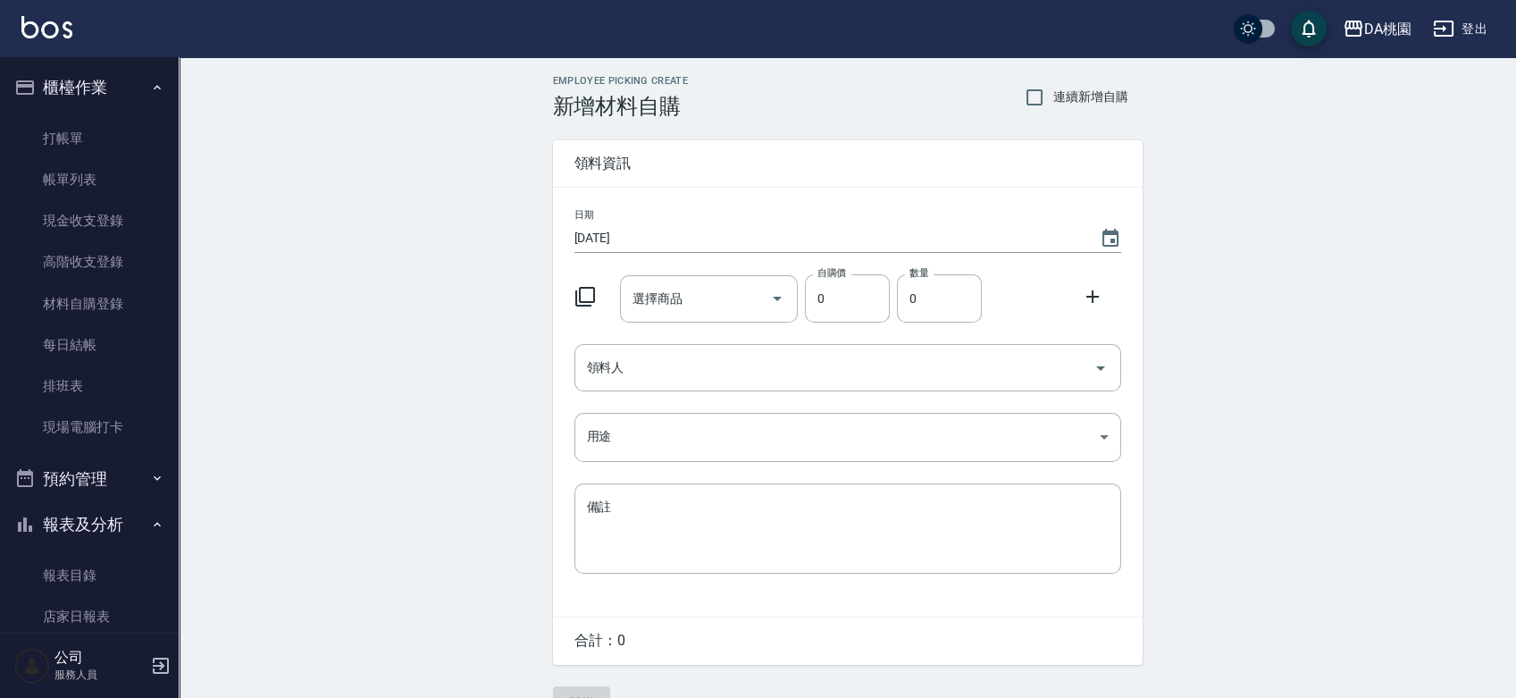
click at [586, 288] on icon at bounding box center [585, 297] width 20 height 20
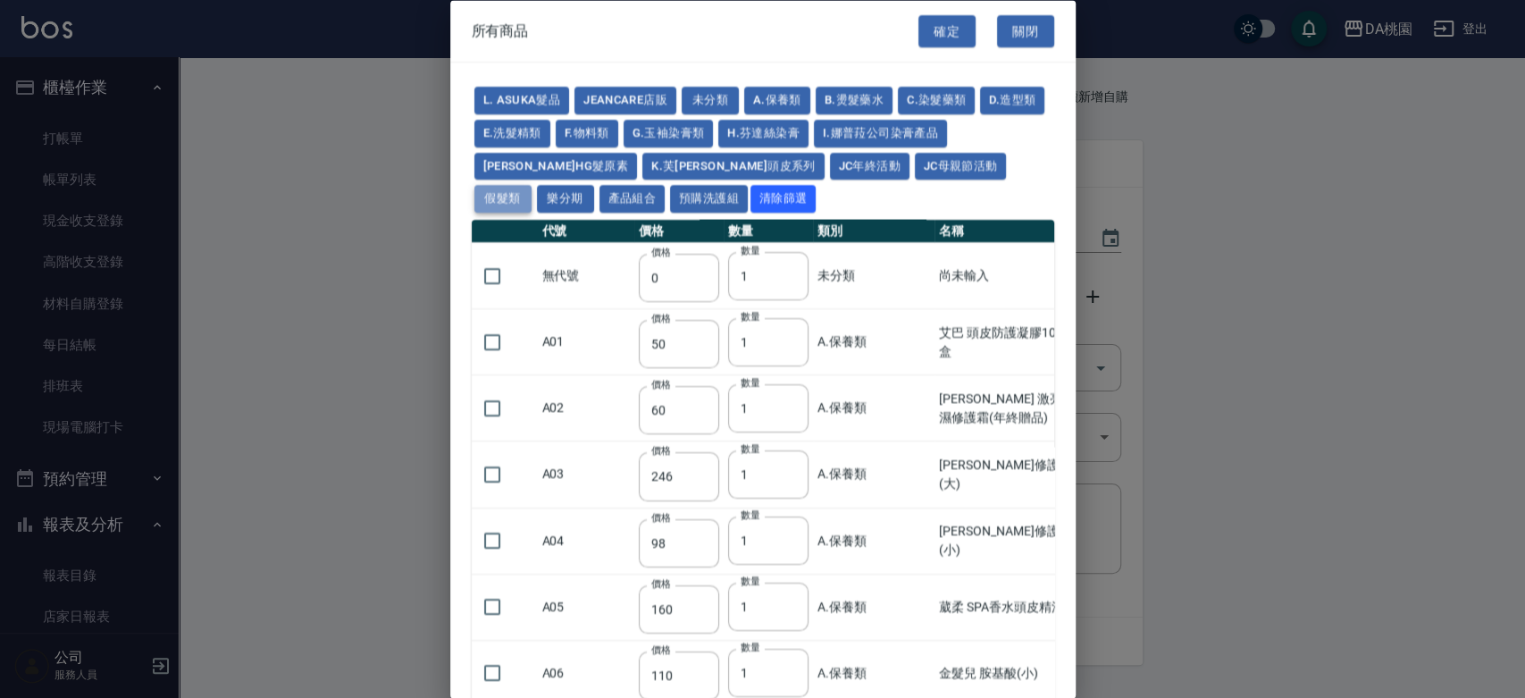
click at [531, 185] on button "假髮類" at bounding box center [502, 199] width 57 height 28
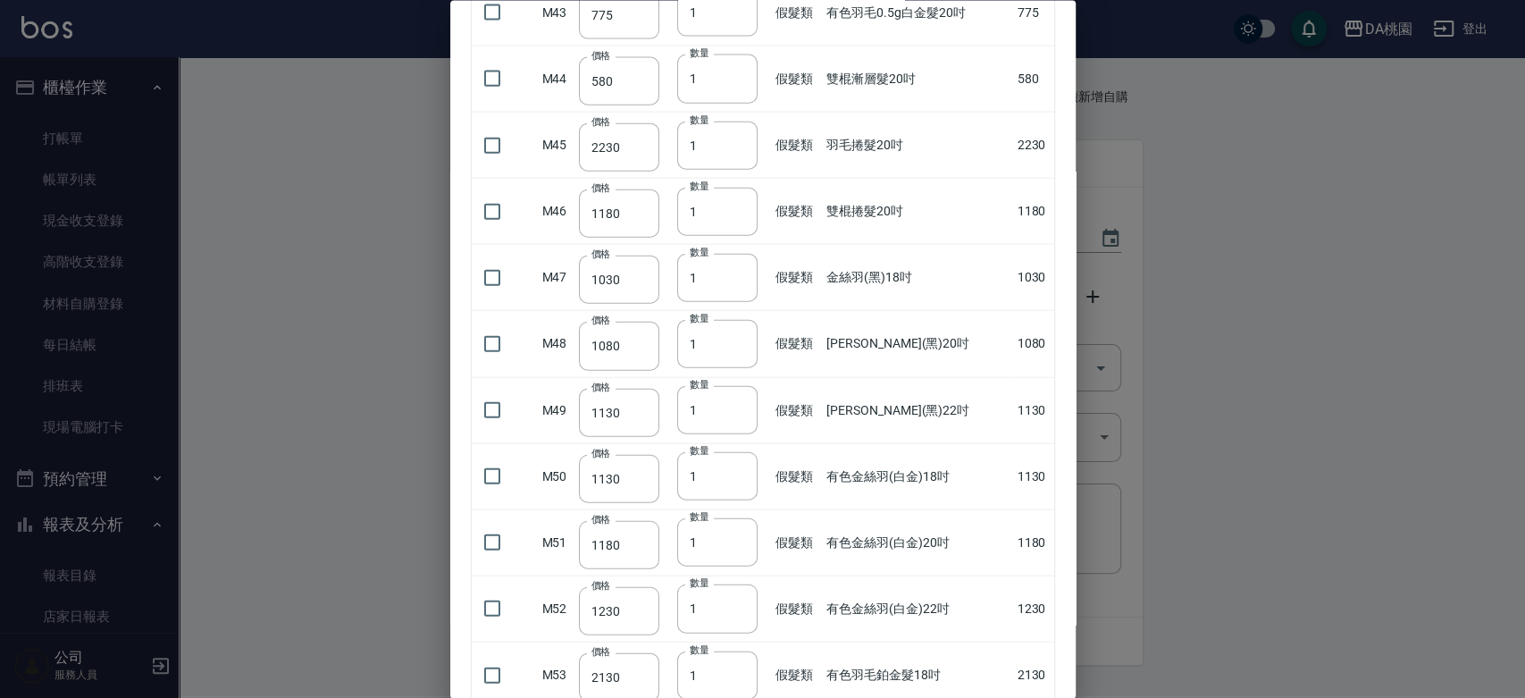
scroll to position [3573, 0]
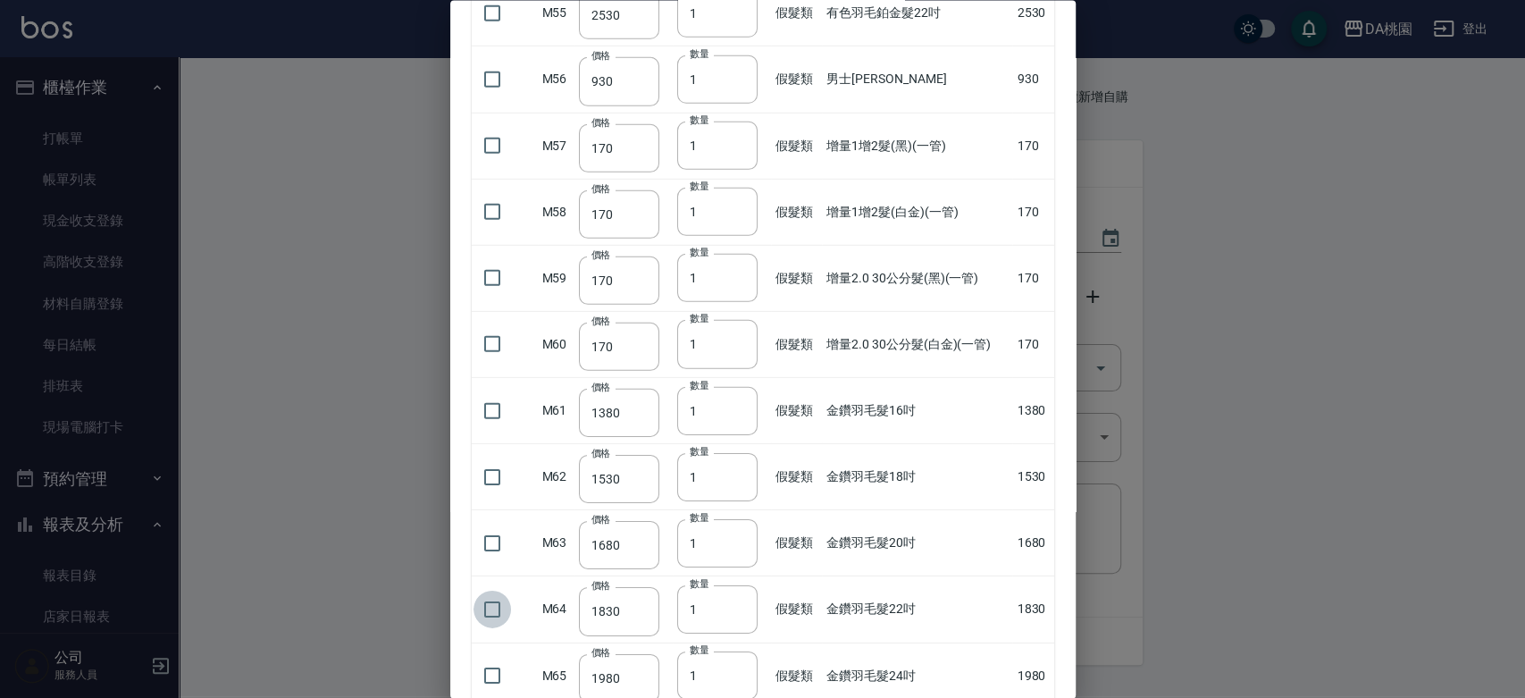
click at [493, 599] on input "checkbox" at bounding box center [492, 608] width 38 height 38
click at [732, 595] on input "2" at bounding box center [717, 608] width 80 height 48
click at [732, 595] on input "3" at bounding box center [717, 608] width 80 height 48
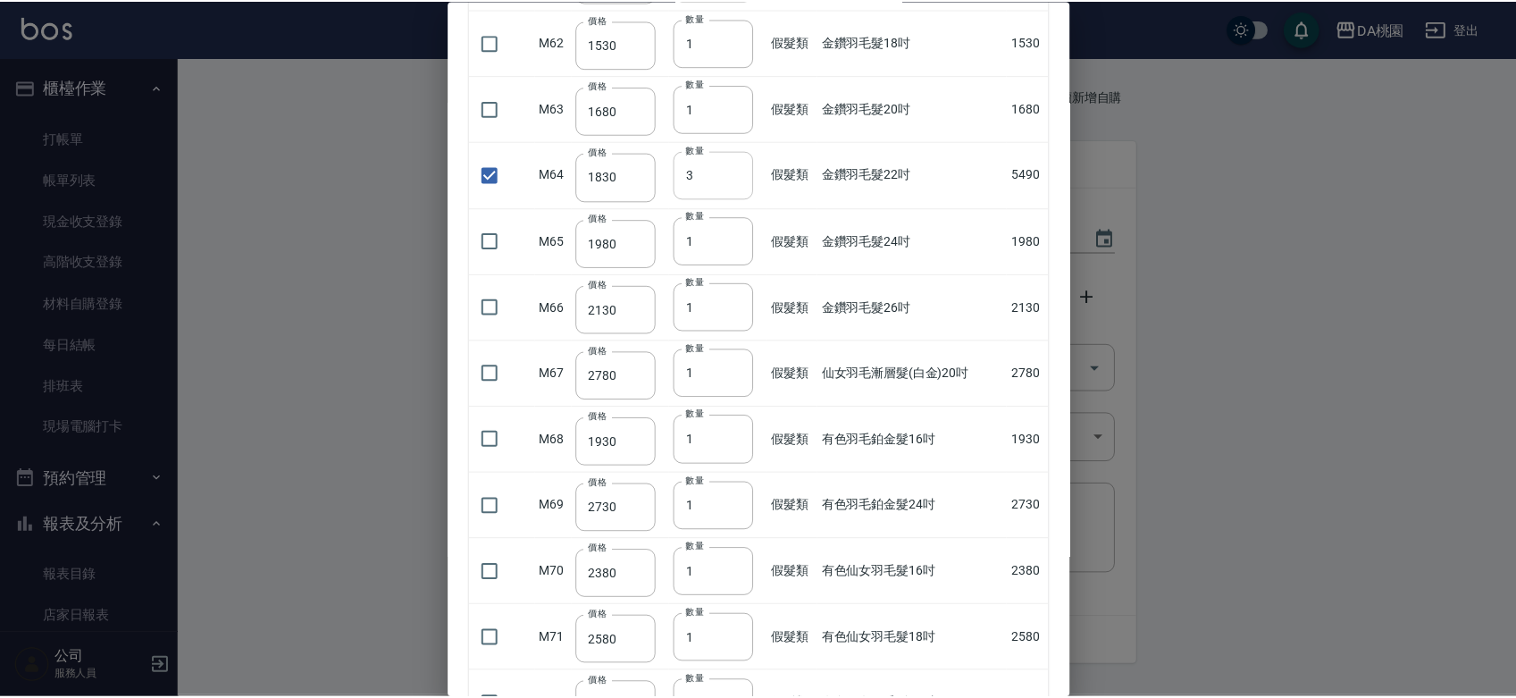
scroll to position [4282, 0]
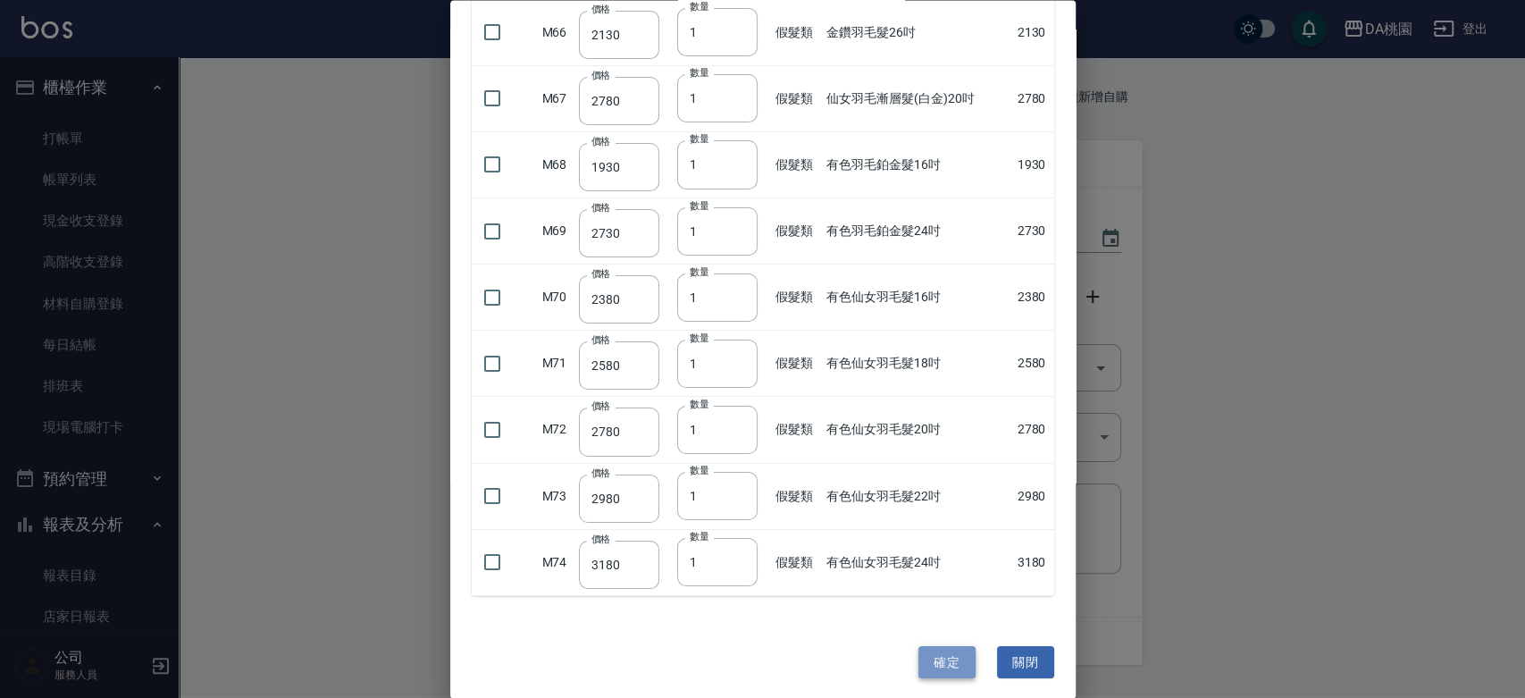
click at [947, 656] on button "確定" at bounding box center [946, 661] width 57 height 33
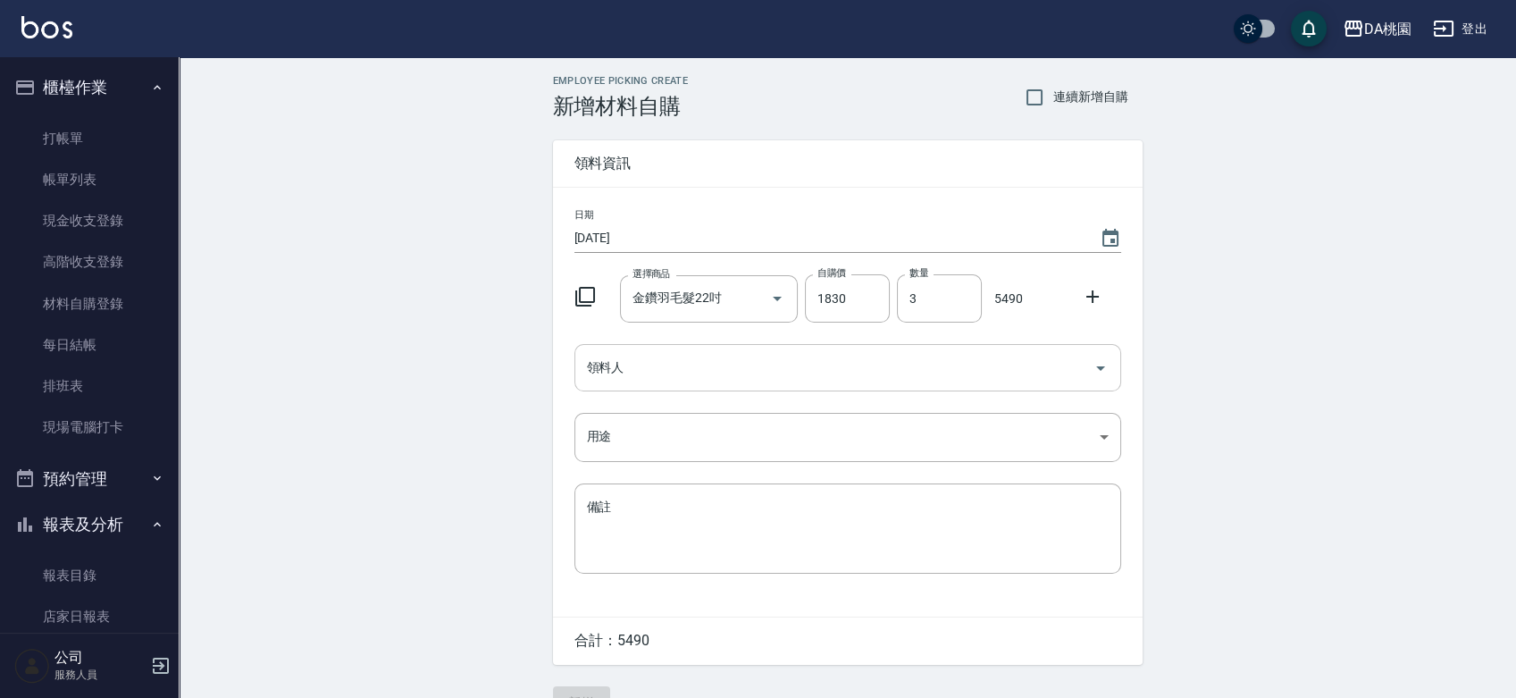
click at [745, 364] on input "領料人" at bounding box center [834, 367] width 504 height 31
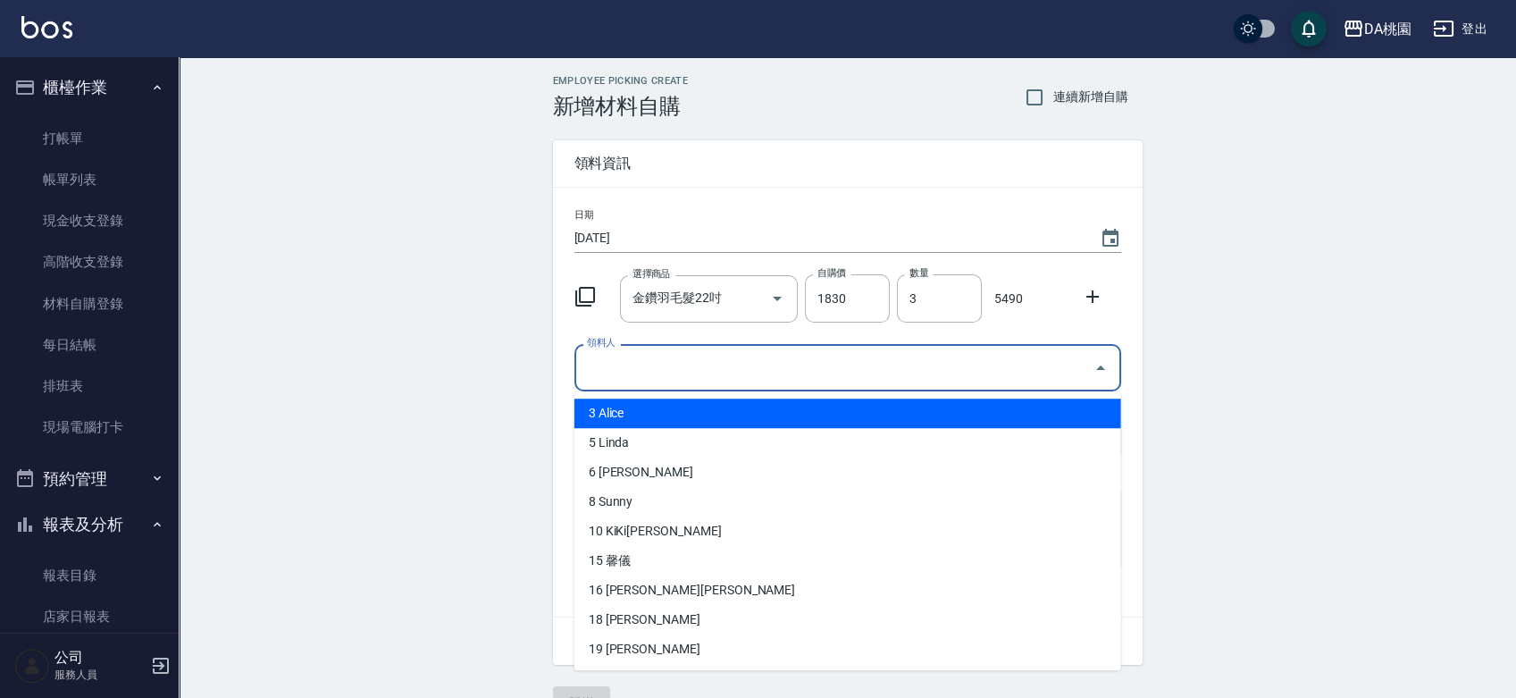
click at [673, 408] on li "3 Alice" at bounding box center [847, 412] width 547 height 29
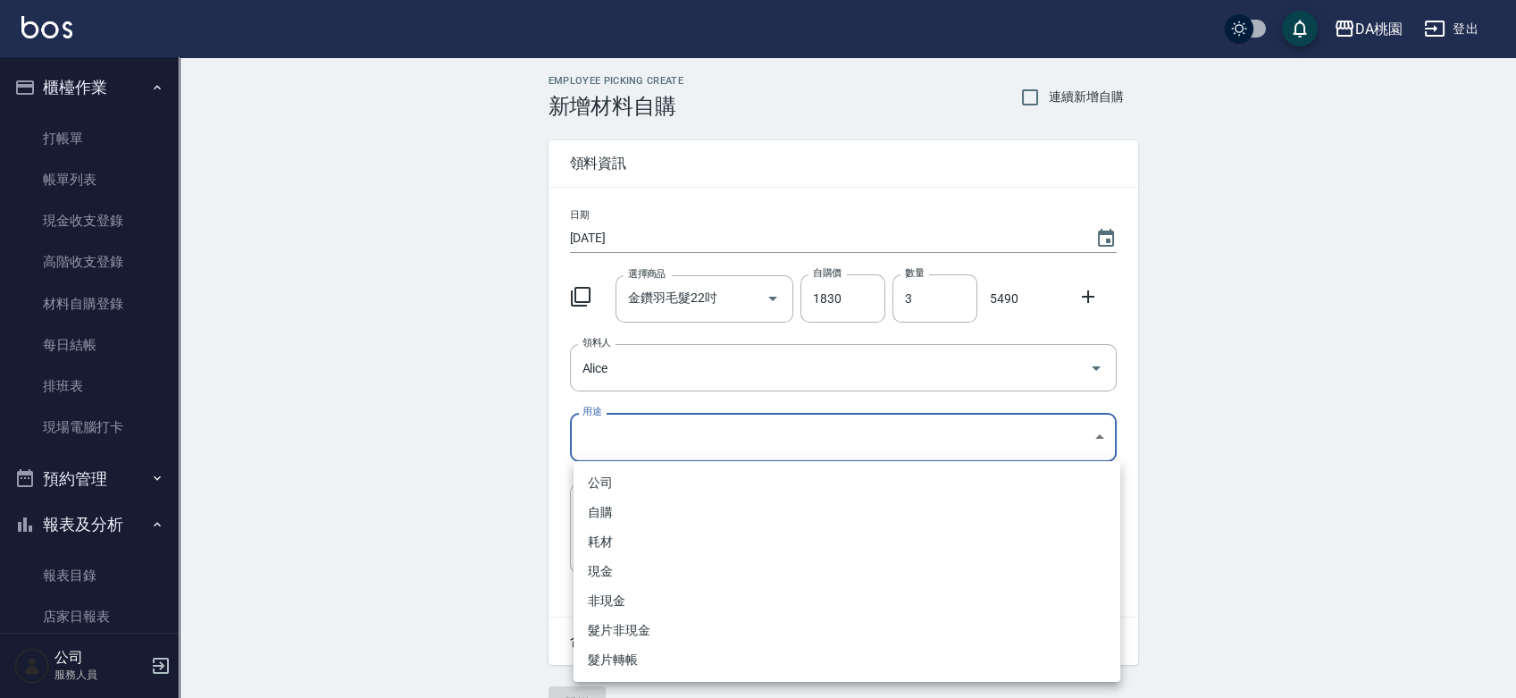
click at [656, 432] on body "DA桃園 登出 櫃檯作業 打帳單 帳單列表 現金收支登錄 高階收支登錄 材料自購登錄 每日結帳 排班表 現場電腦打卡 預約管理 預約管理 單日預約紀錄 單週預…" at bounding box center [758, 368] width 1516 height 736
click at [632, 563] on li "現金" at bounding box center [846, 570] width 547 height 29
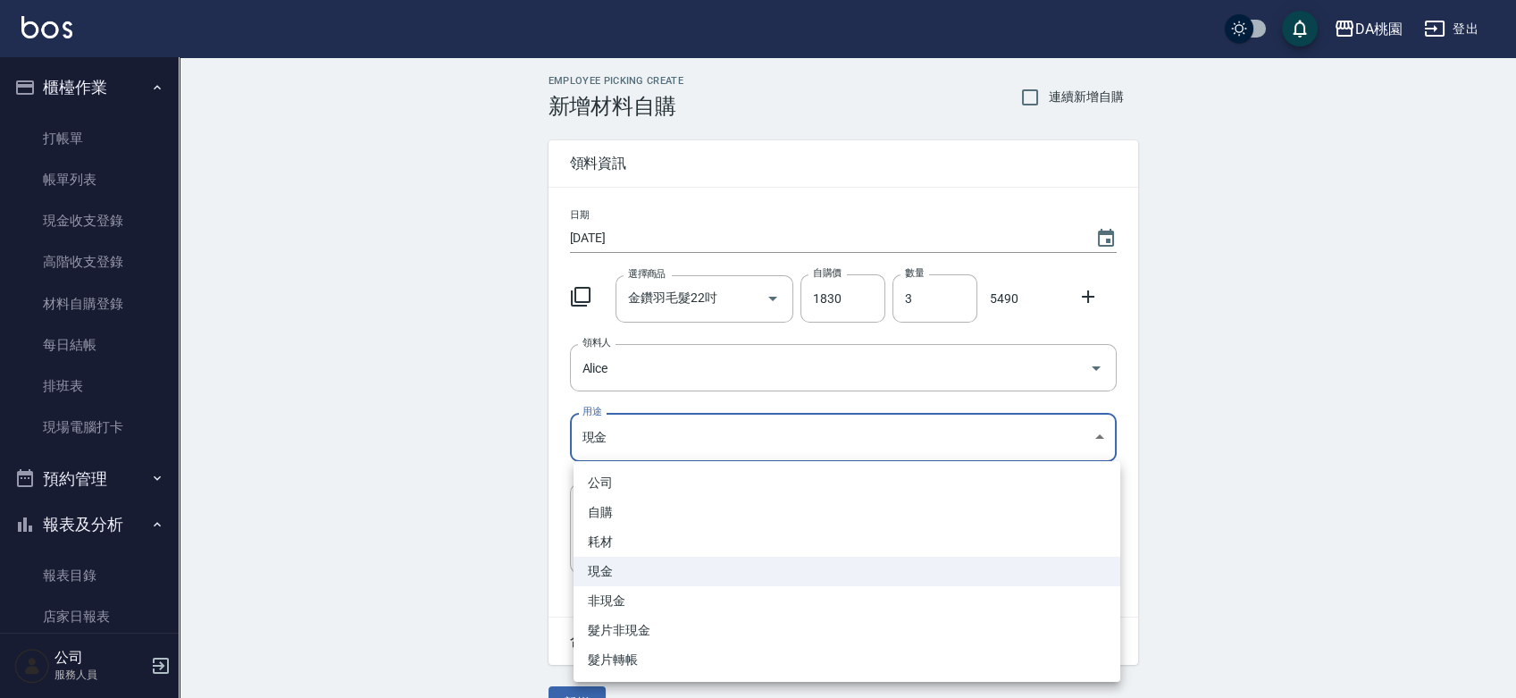
click at [732, 441] on body "DA桃園 登出 櫃檯作業 打帳單 帳單列表 現金收支登錄 高階收支登錄 材料自購登錄 每日結帳 排班表 現場電腦打卡 預約管理 預約管理 單日預約紀錄 單週預…" at bounding box center [758, 368] width 1516 height 736
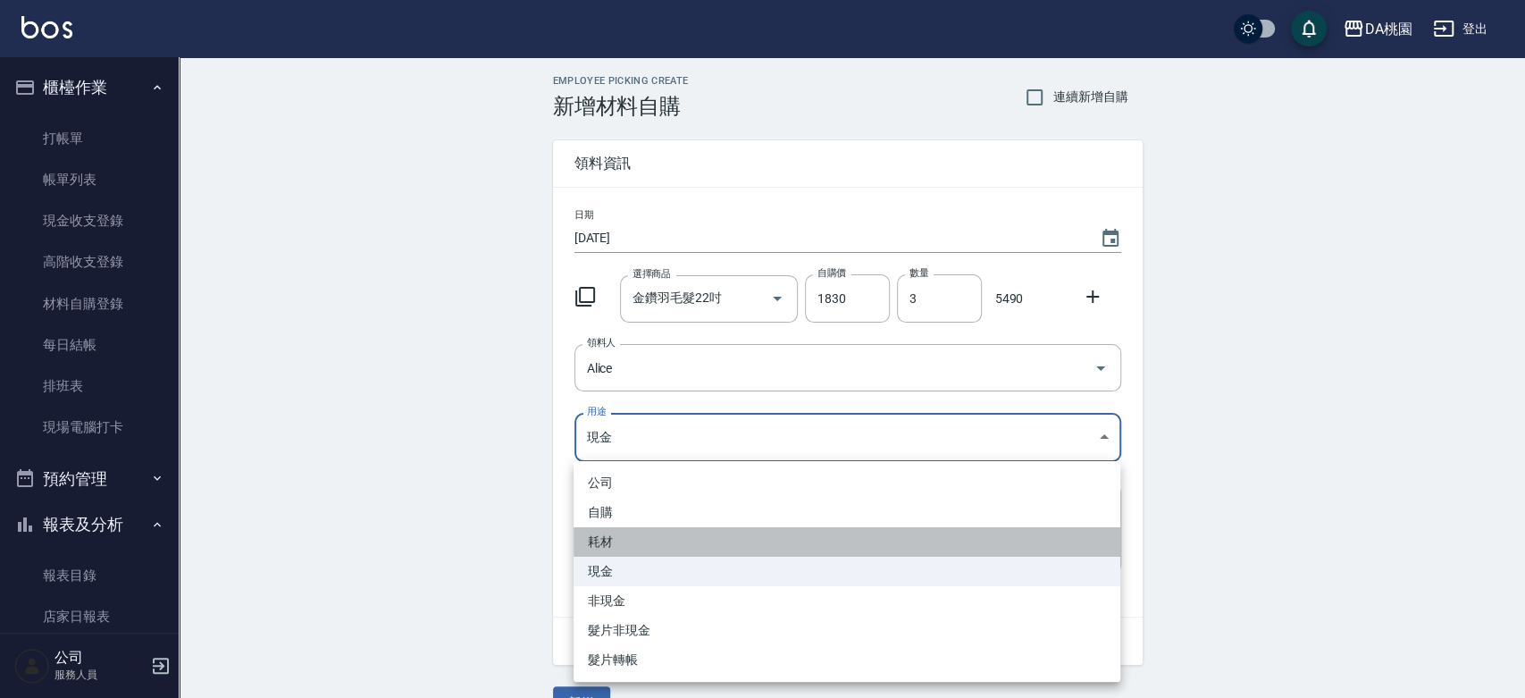
click at [644, 531] on li "耗材" at bounding box center [846, 541] width 547 height 29
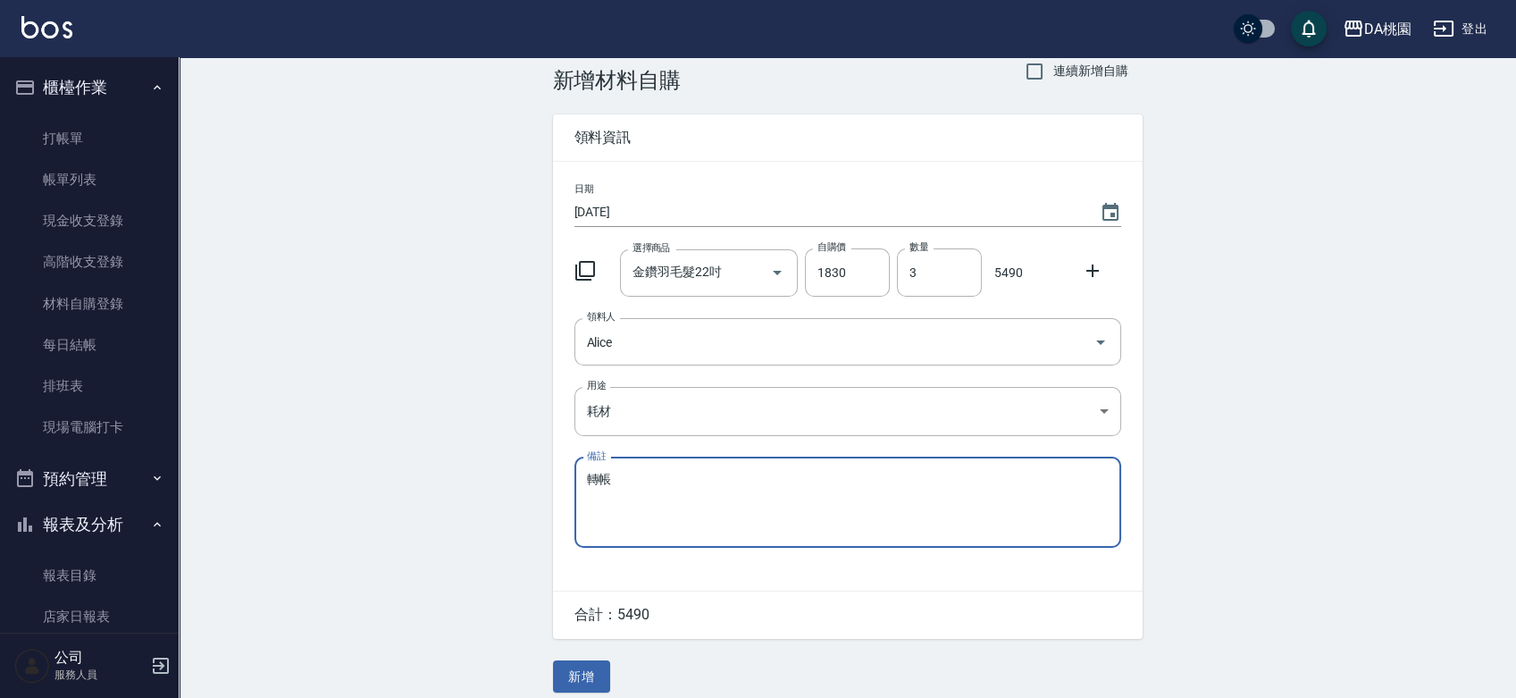
scroll to position [39, 0]
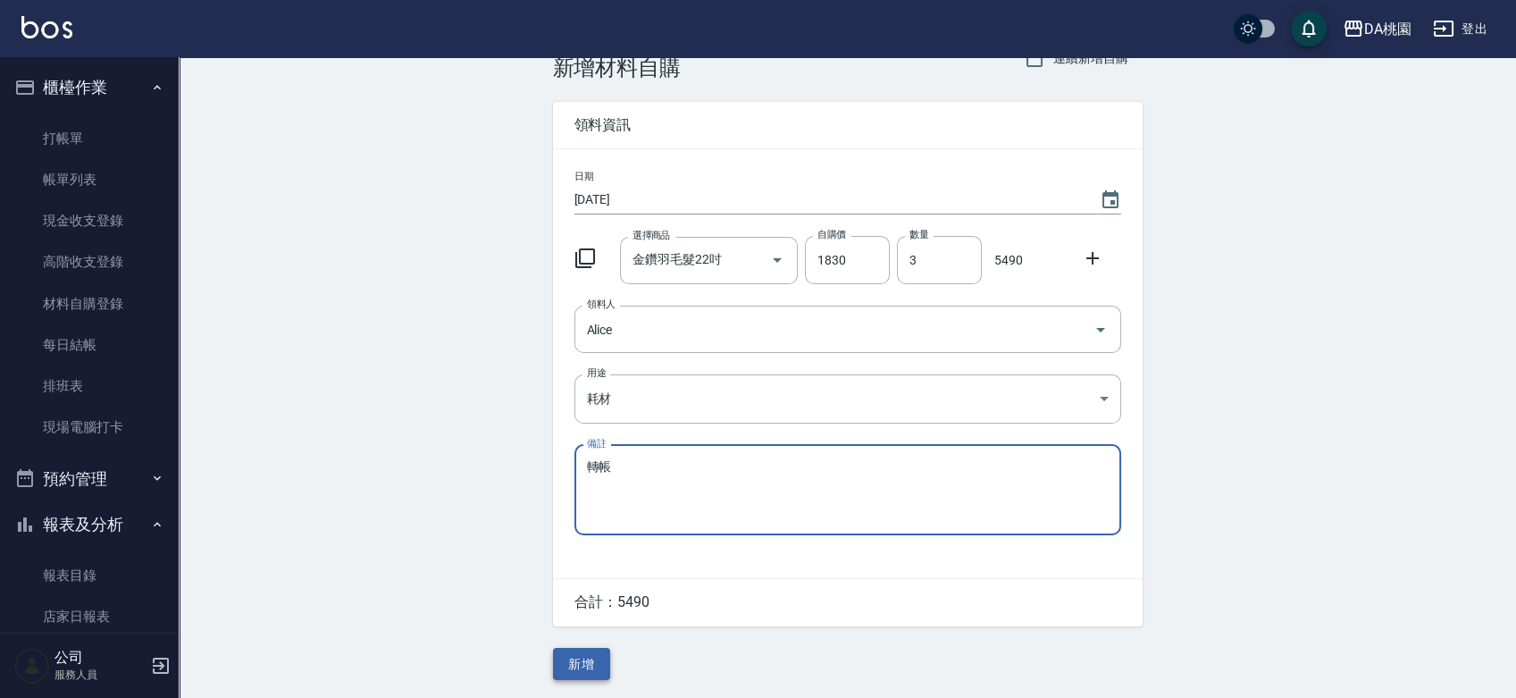
click at [575, 663] on button "新增" at bounding box center [581, 664] width 57 height 33
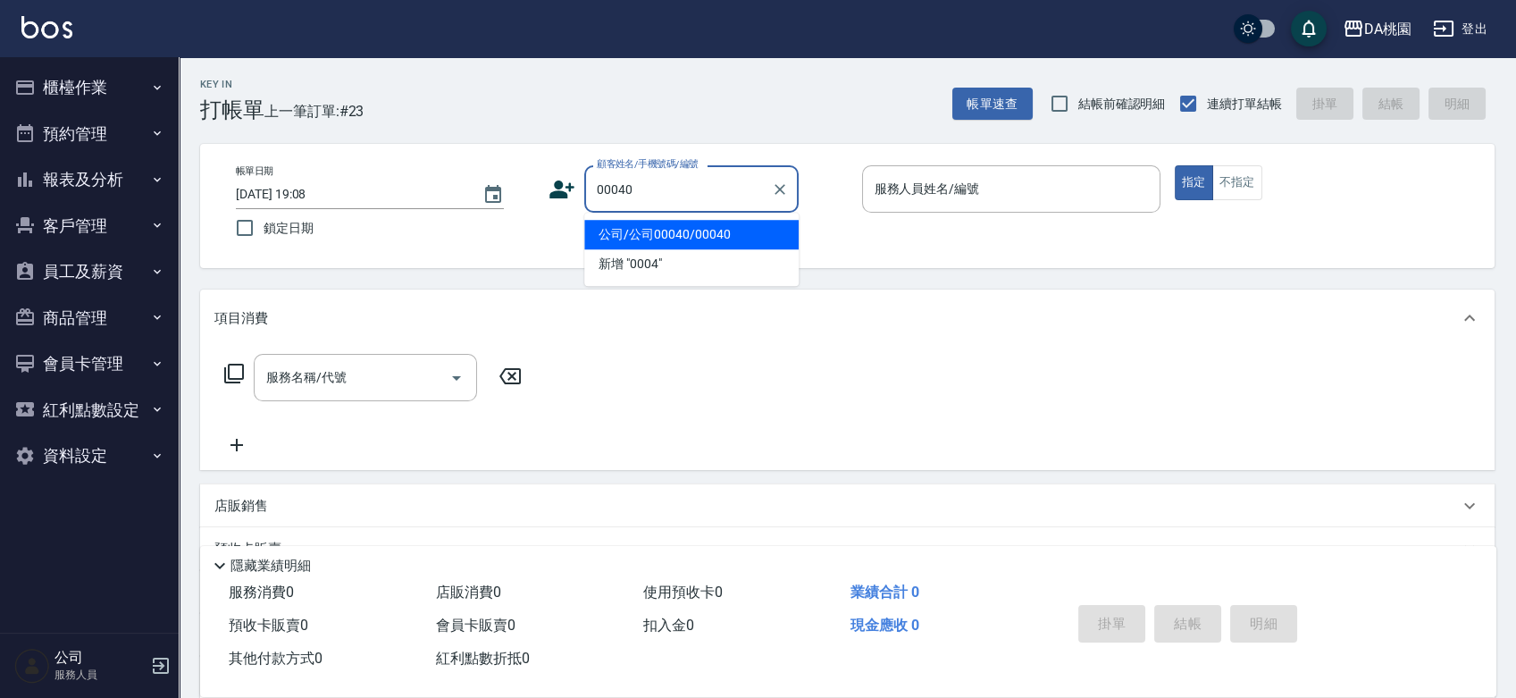
type input "00040"
type input "3"
type input "公司/公司00040/00040"
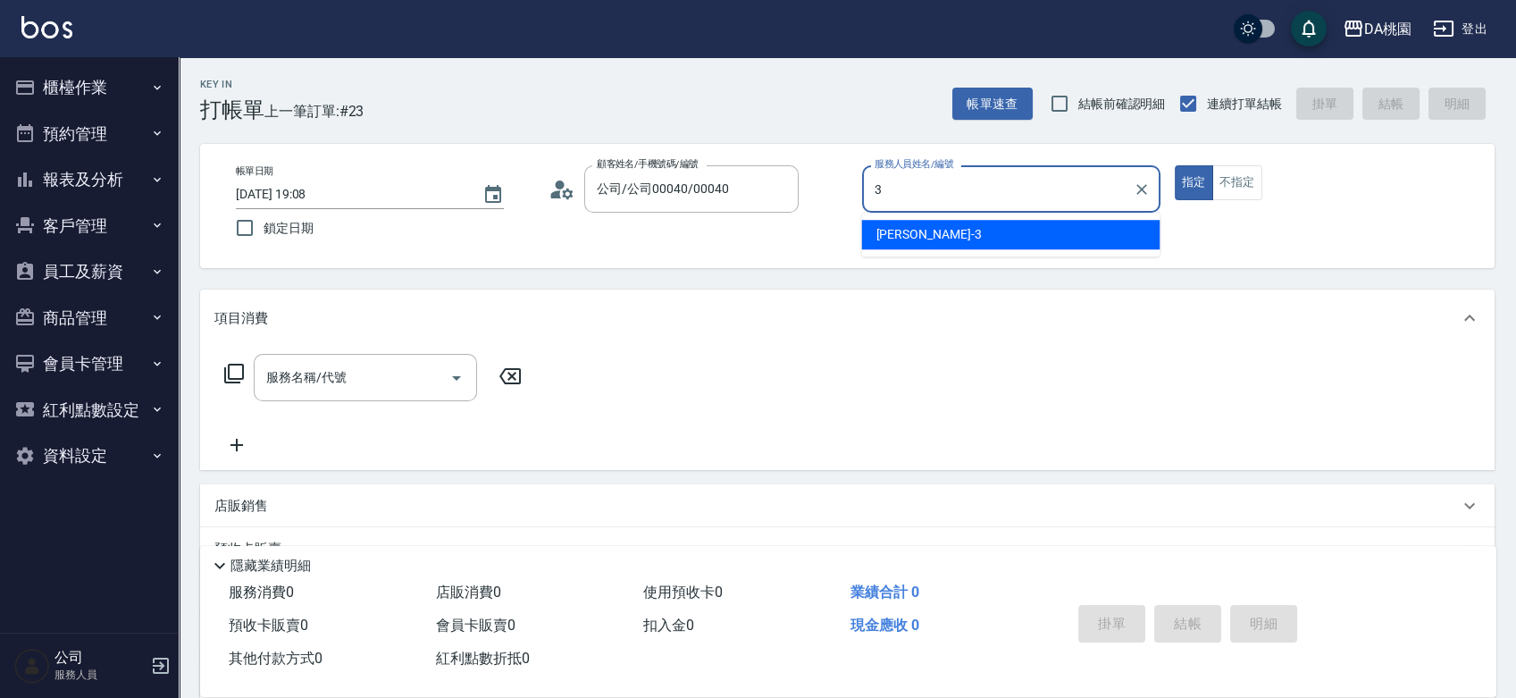
type input "3"
type button "true"
type input "愛莉絲-3"
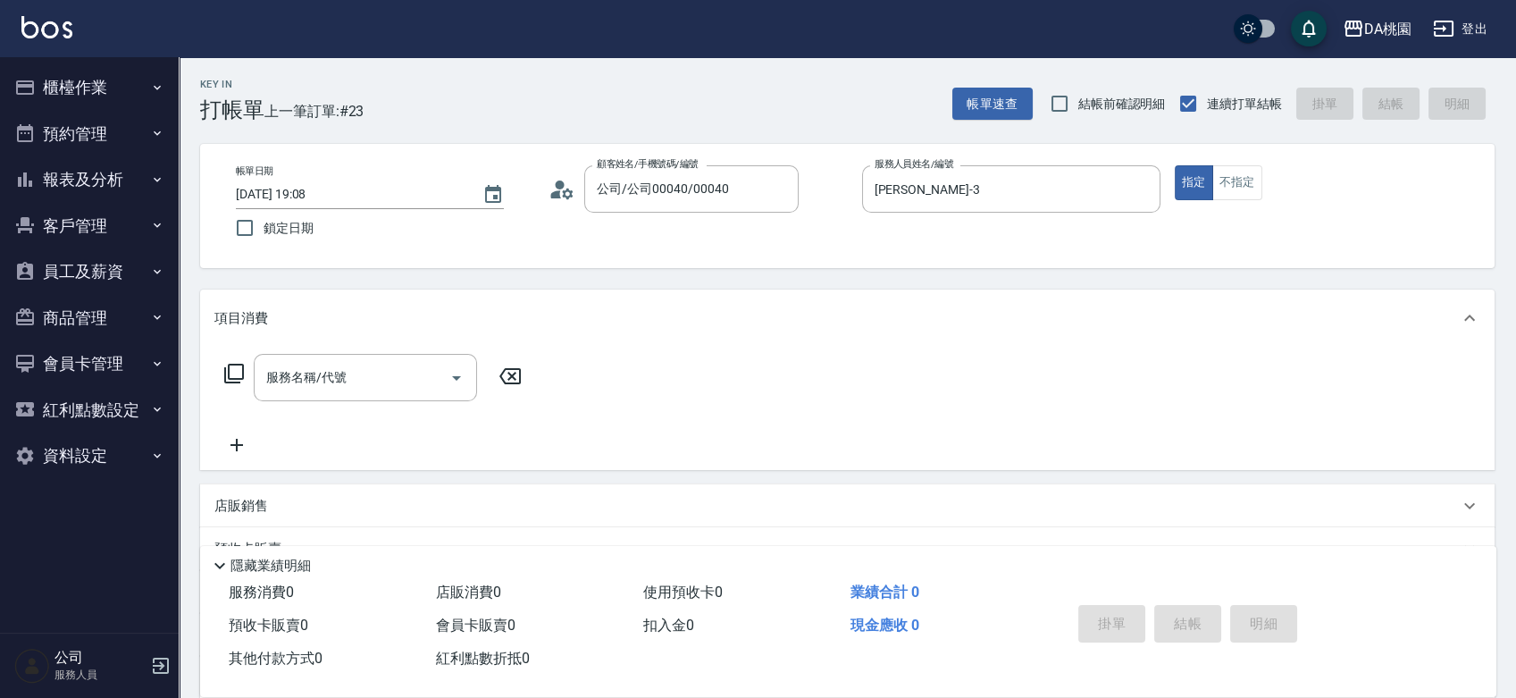
click at [232, 373] on icon at bounding box center [233, 373] width 21 height 21
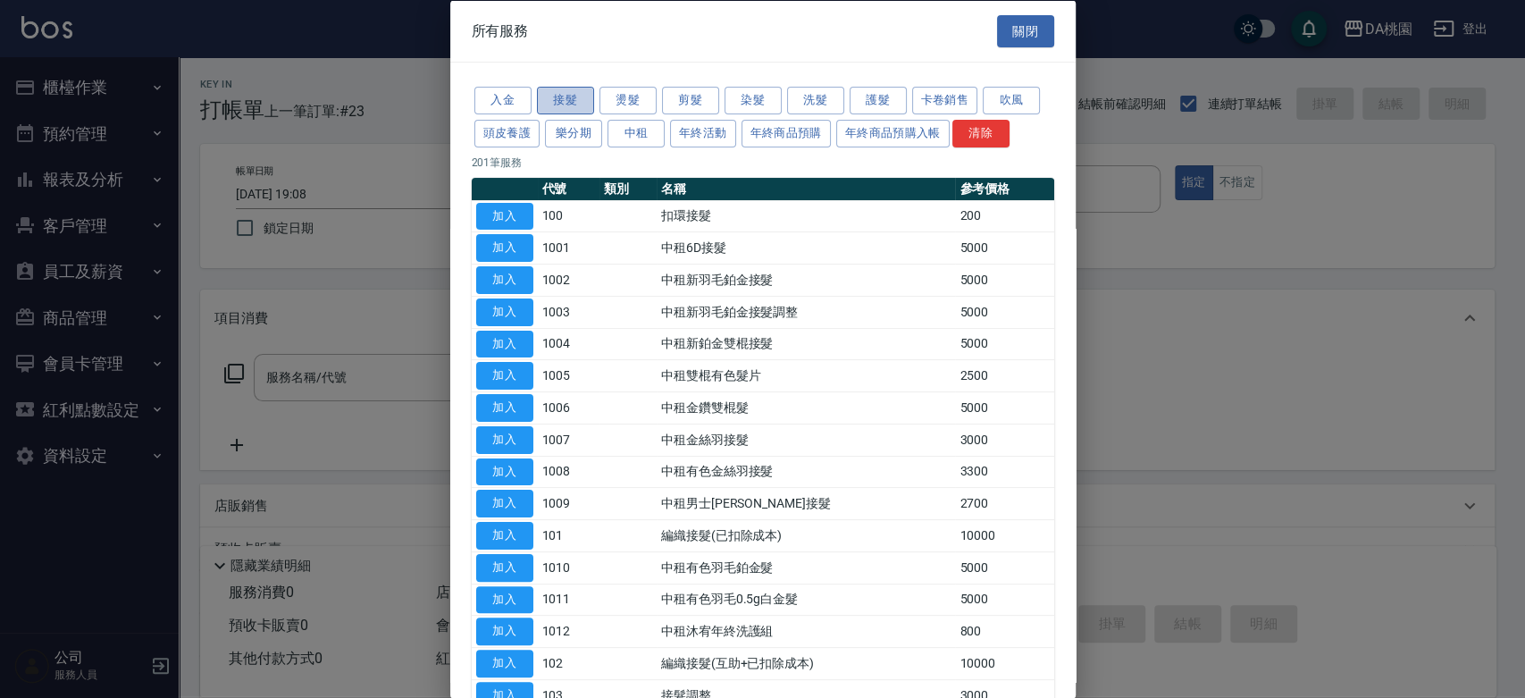
click at [579, 94] on button "接髮" at bounding box center [565, 101] width 57 height 28
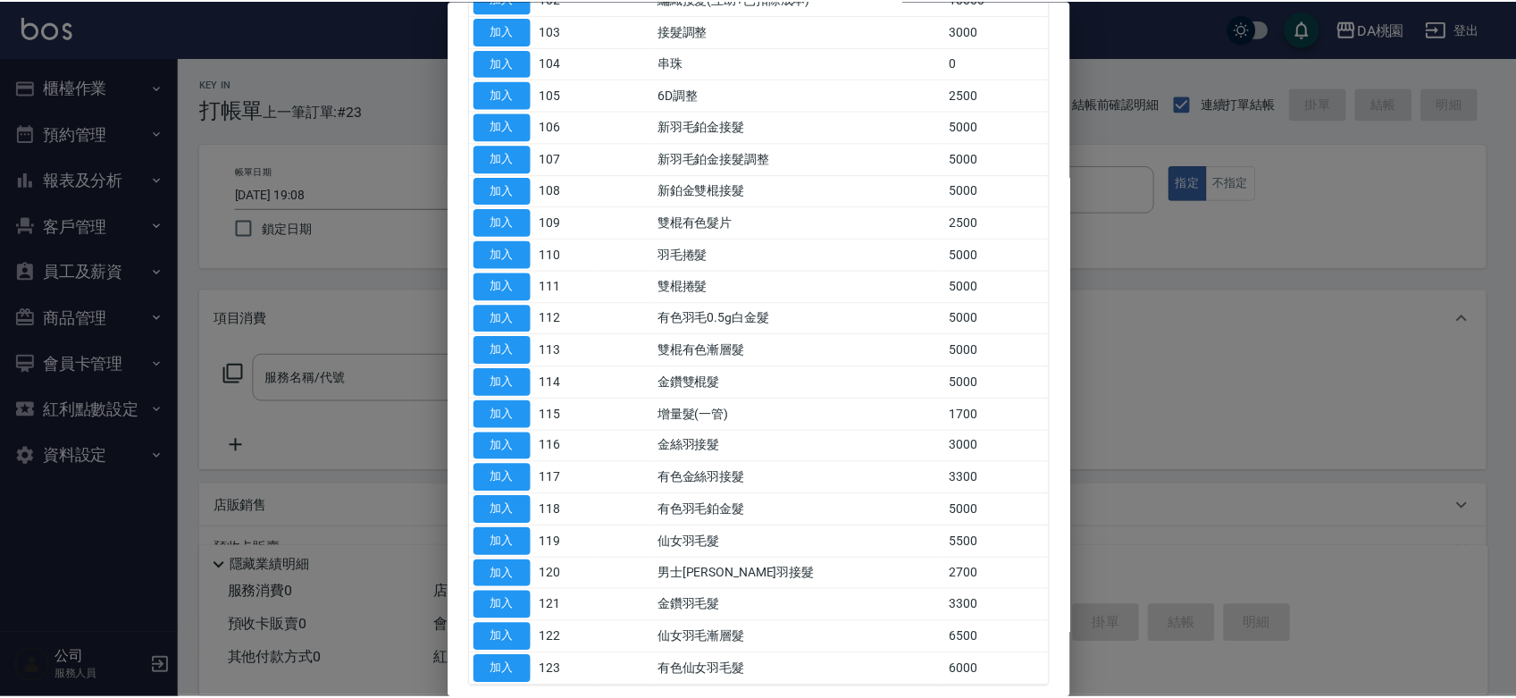
scroll to position [364, 0]
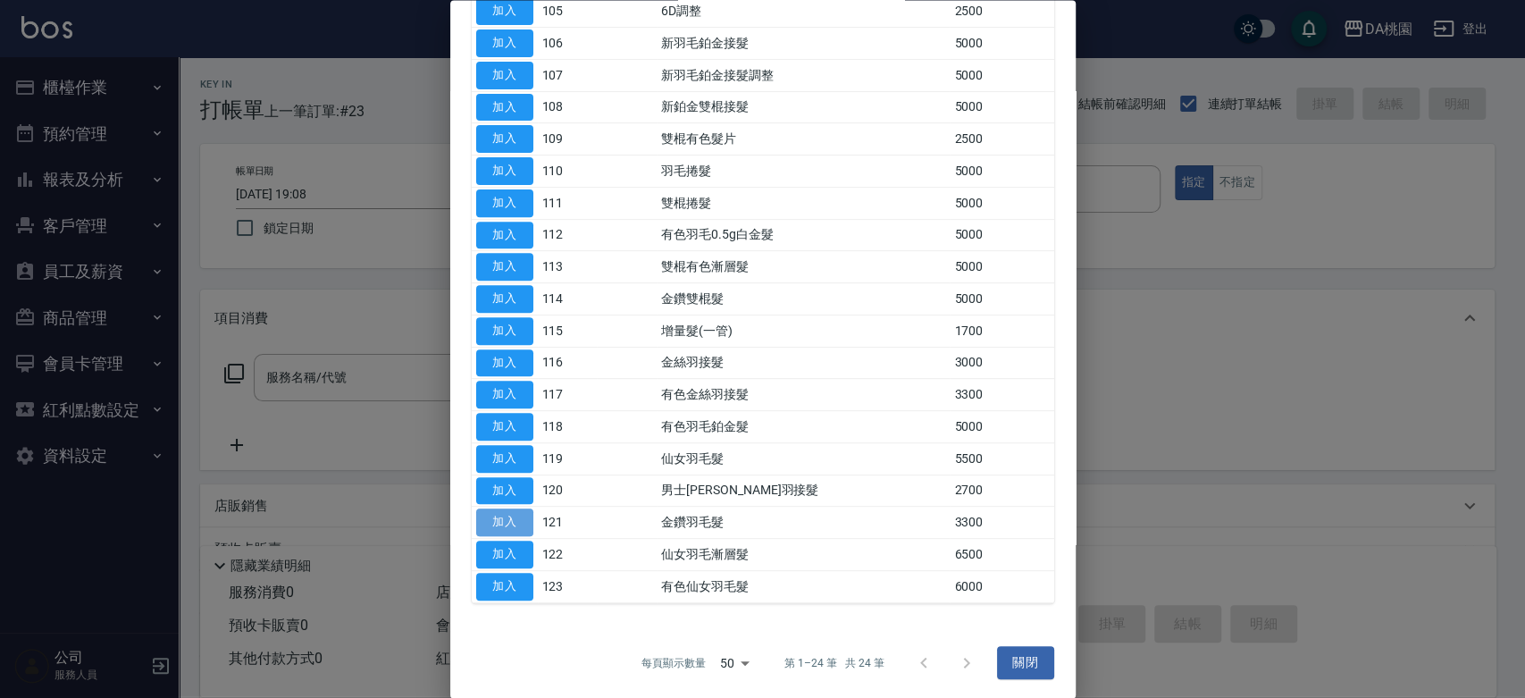
click at [514, 520] on button "加入" at bounding box center [504, 523] width 57 height 28
type input "金鑽羽毛髮(121)"
type input "330"
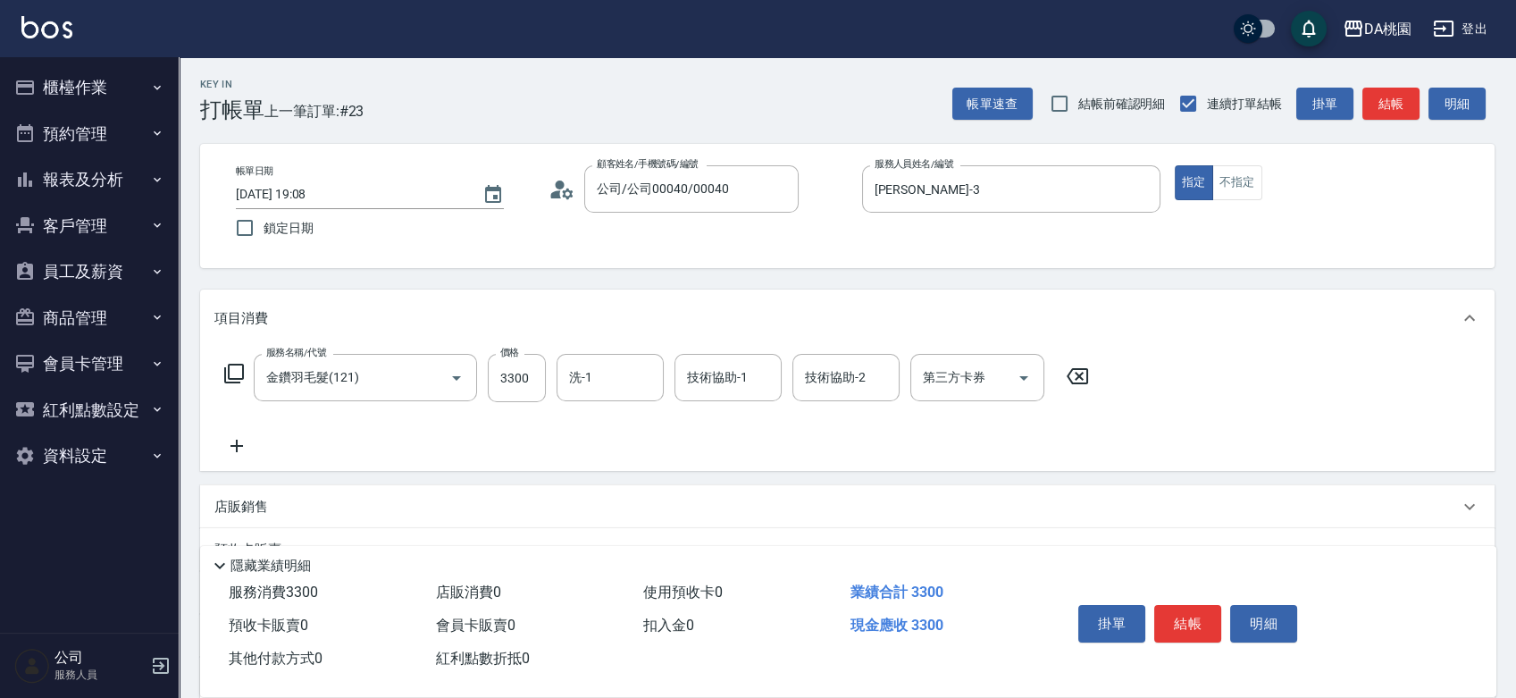
click at [243, 445] on icon at bounding box center [236, 445] width 13 height 13
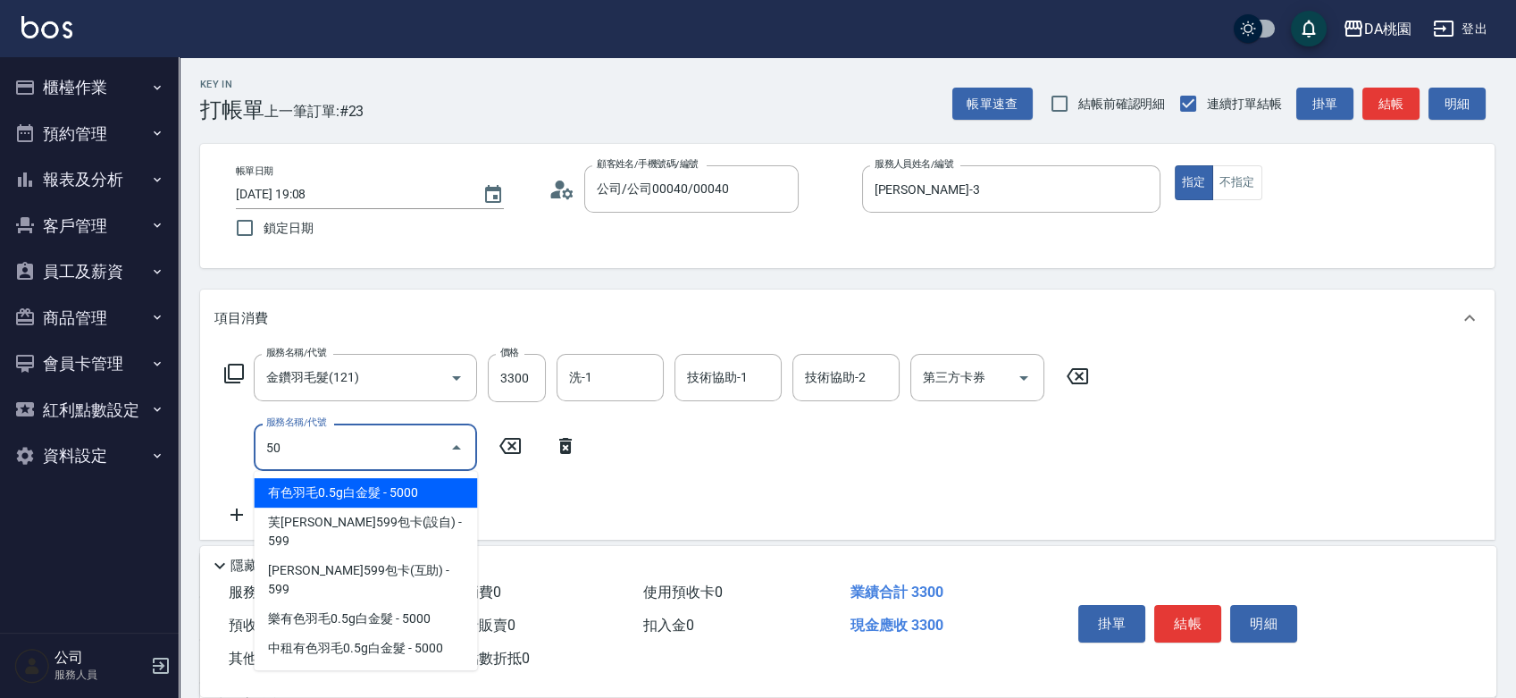
type input "501"
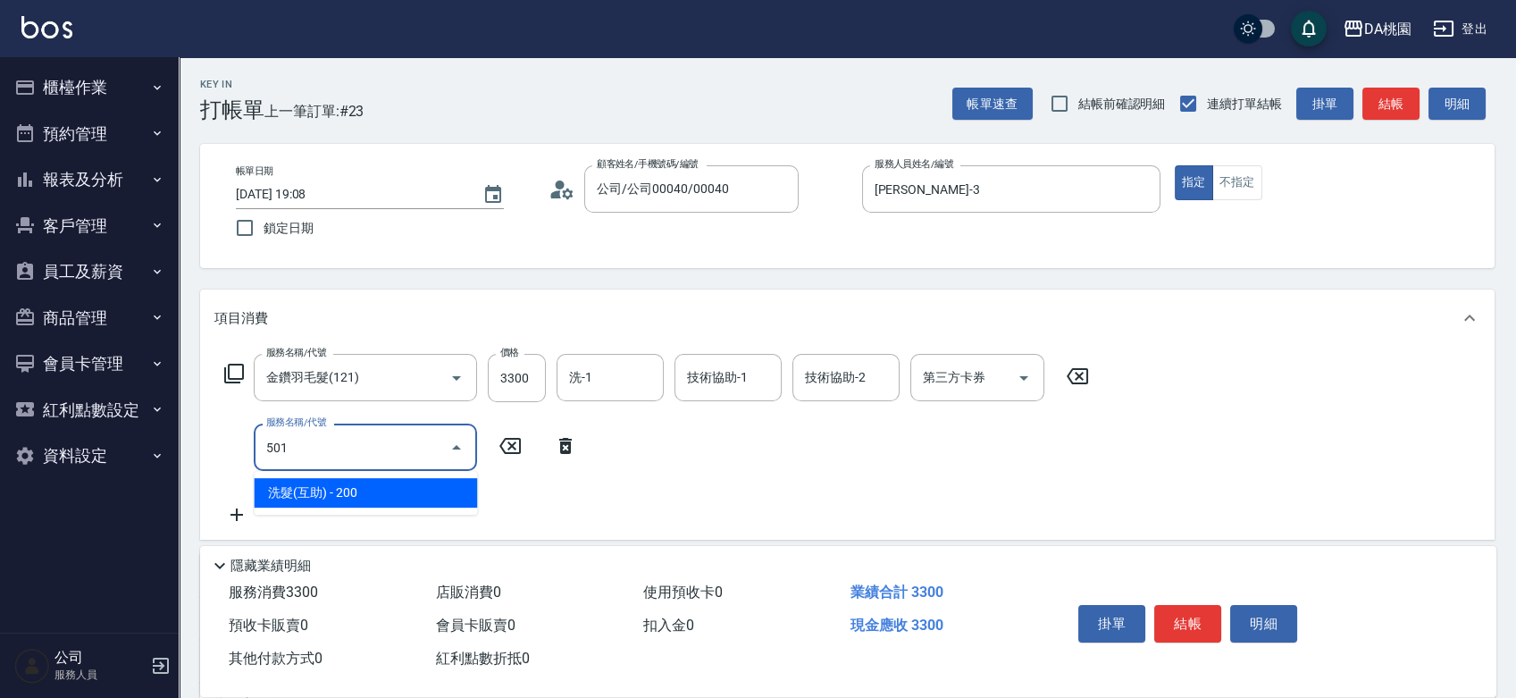
type input "350"
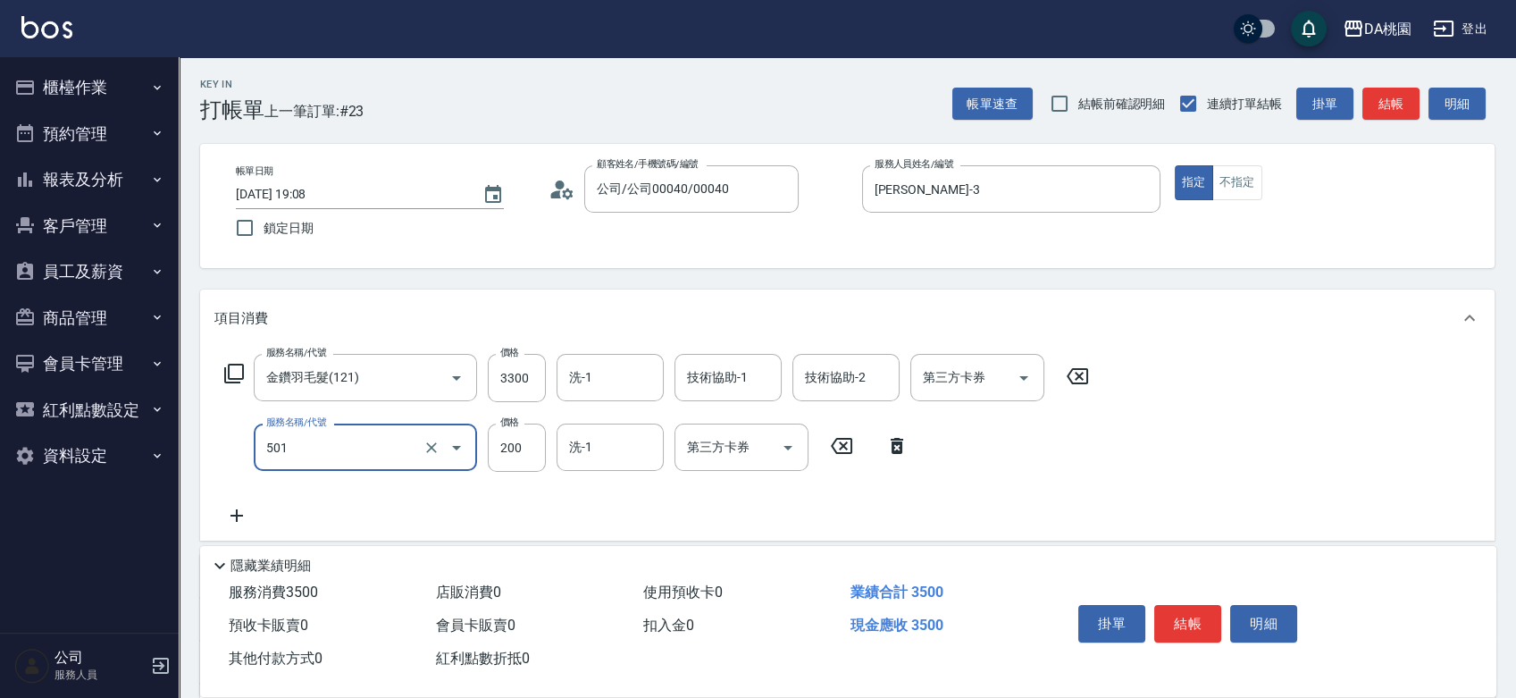
type input "洗髮(互助)(501)"
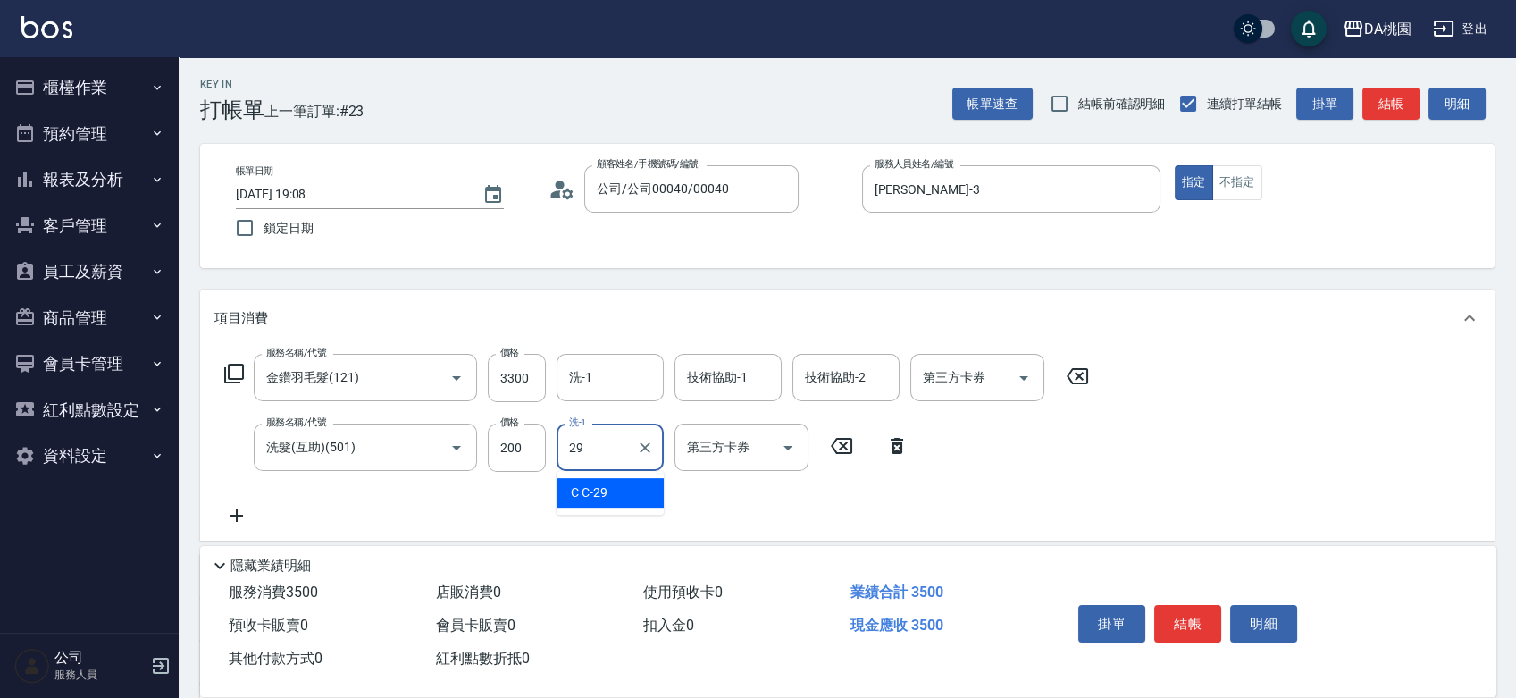
type input "C C-29"
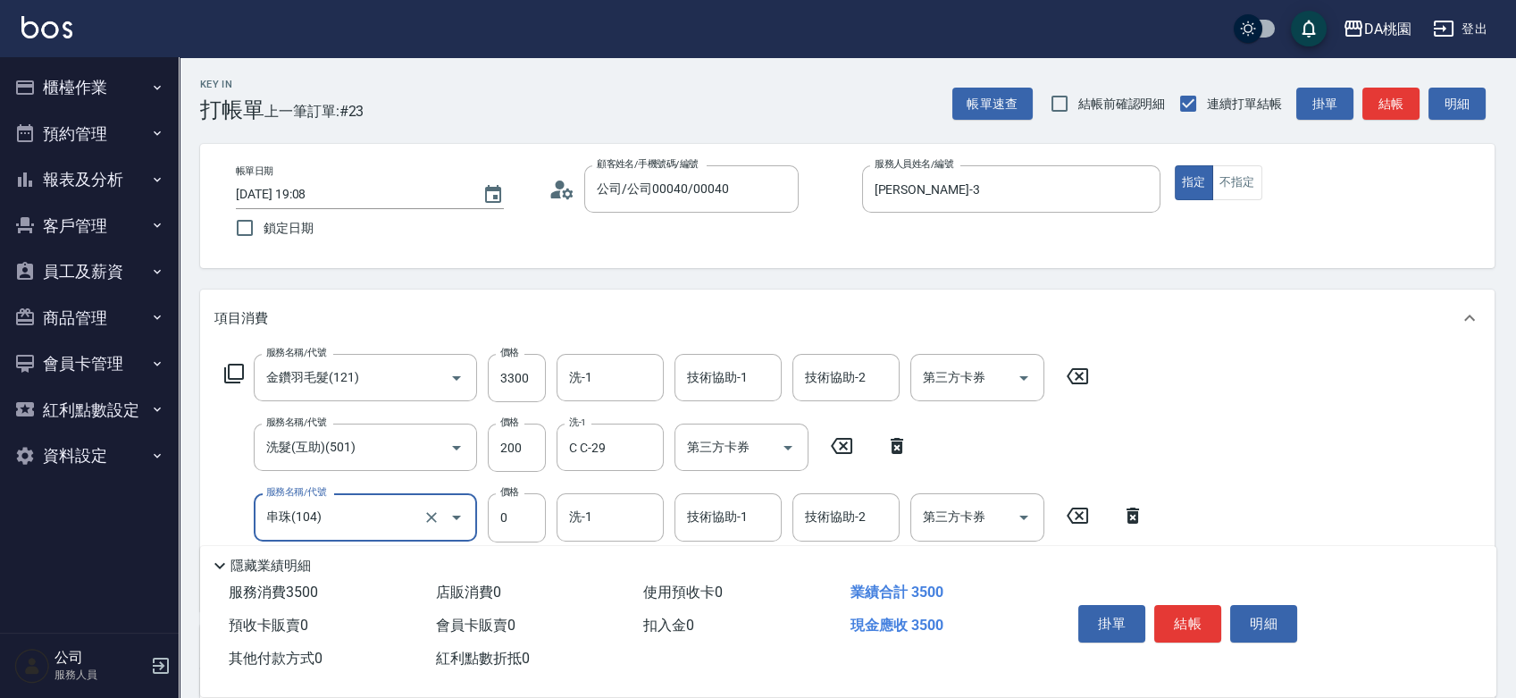
type input "串珠(104)"
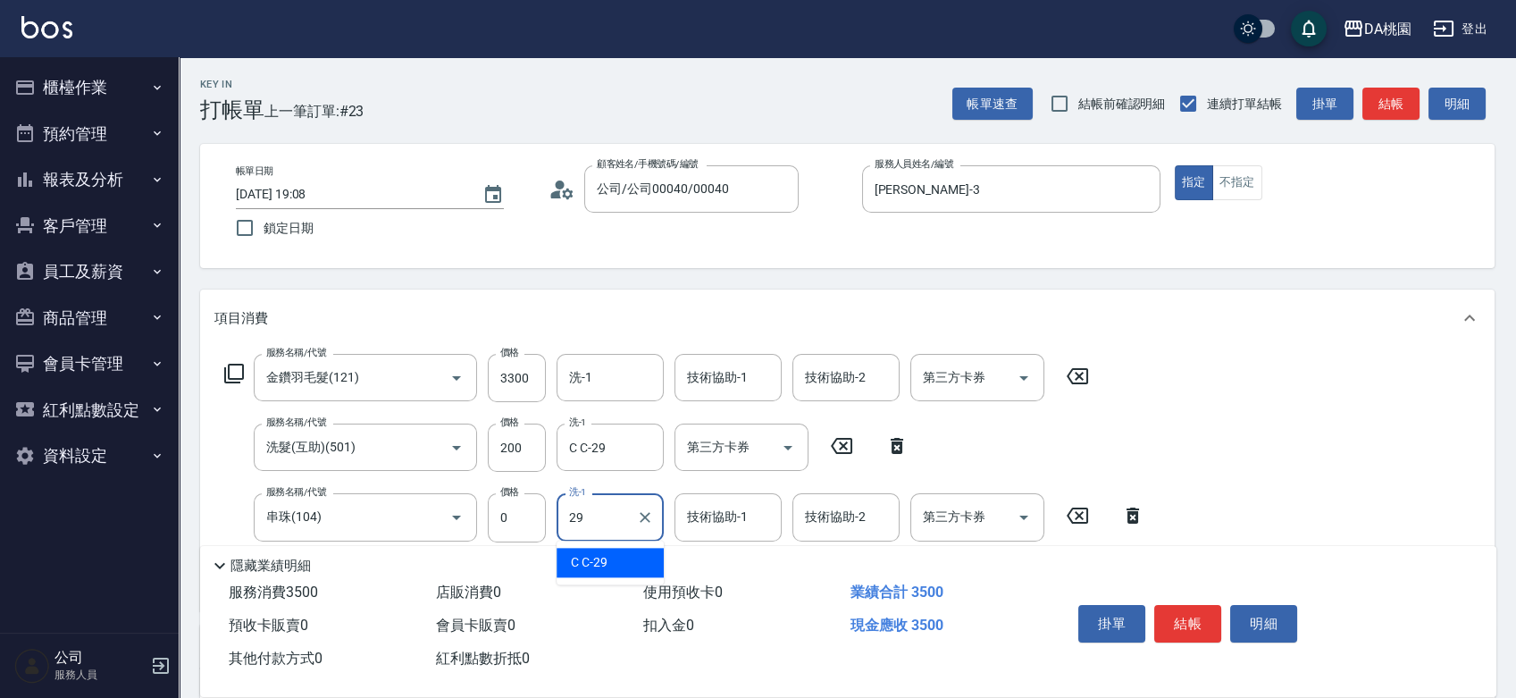
type input "C C-29"
click at [530, 377] on input "3300" at bounding box center [517, 378] width 58 height 48
click at [529, 377] on input "3300" at bounding box center [517, 378] width 58 height 48
type input "0"
type input "20"
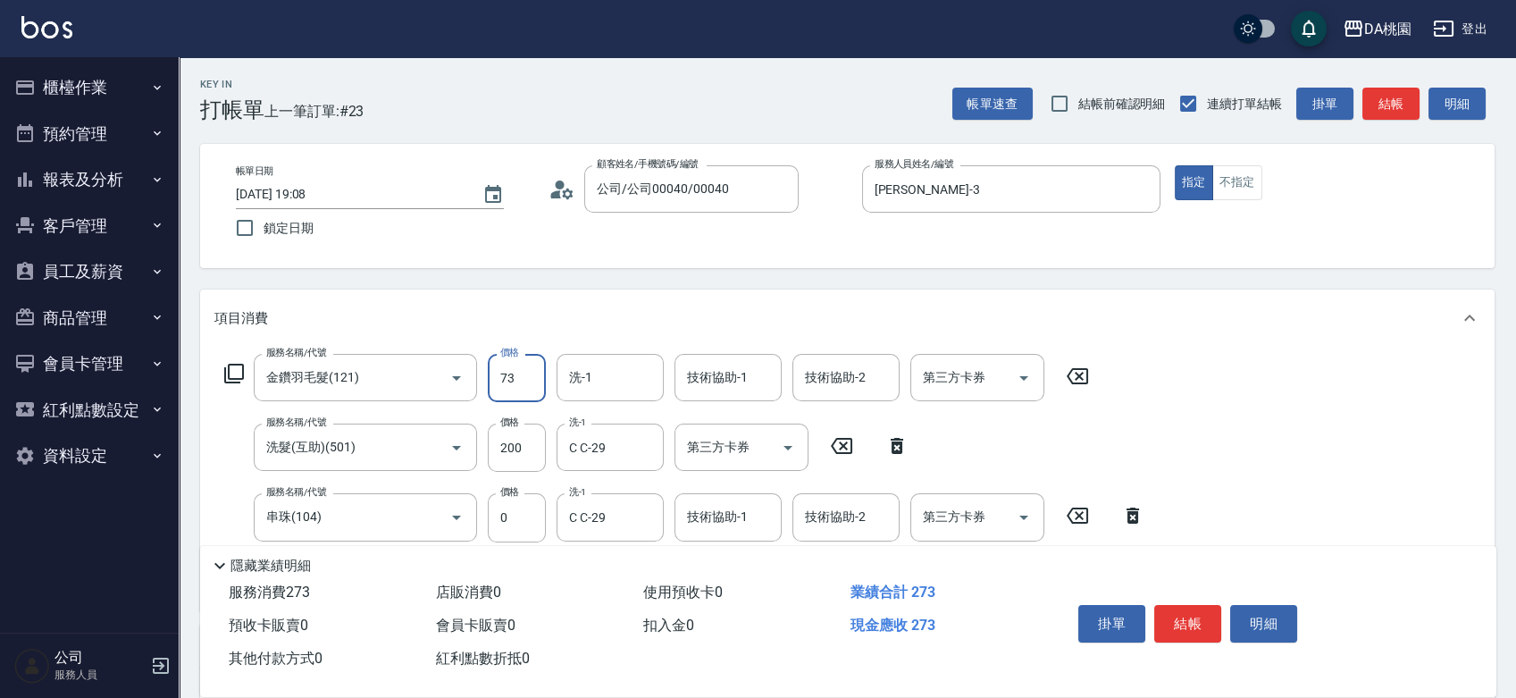
type input "736"
type input "90"
type input "7360"
type input "750"
type input "7360"
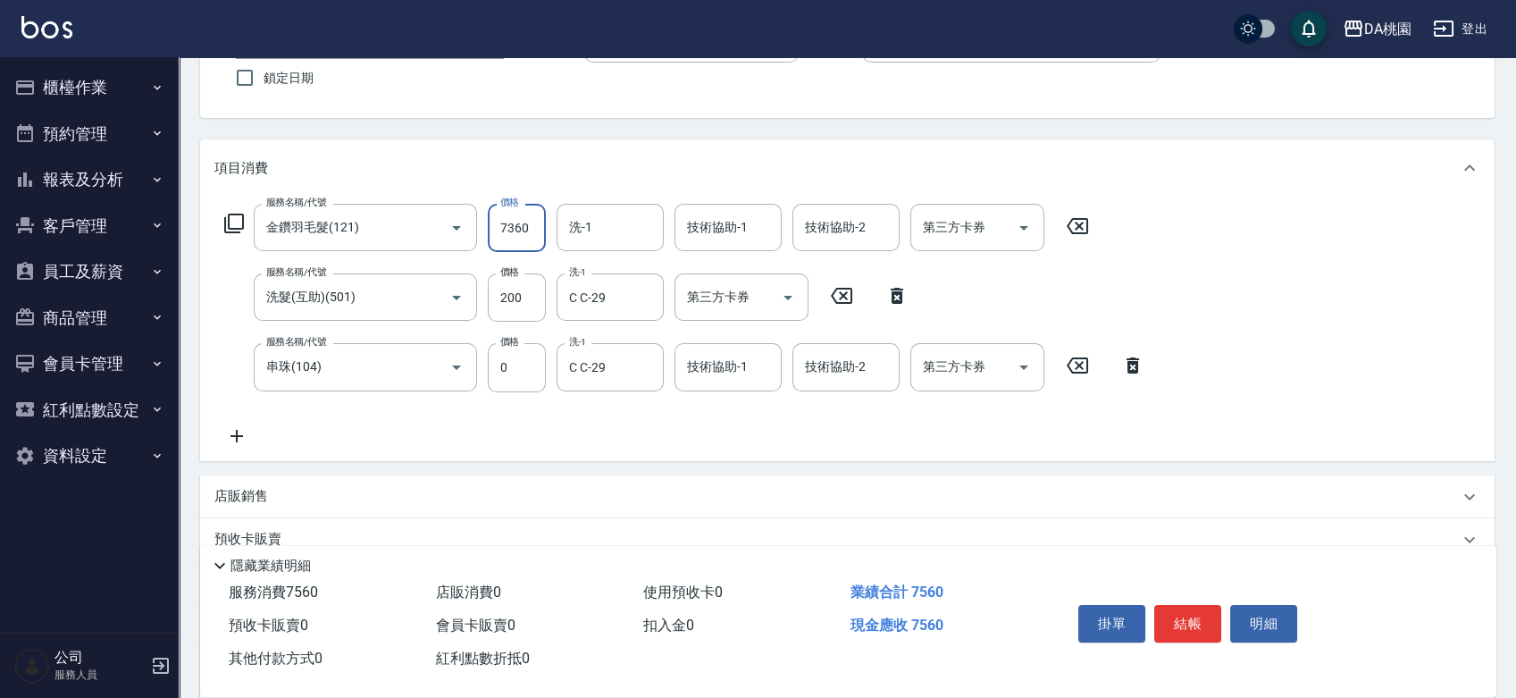
scroll to position [396, 0]
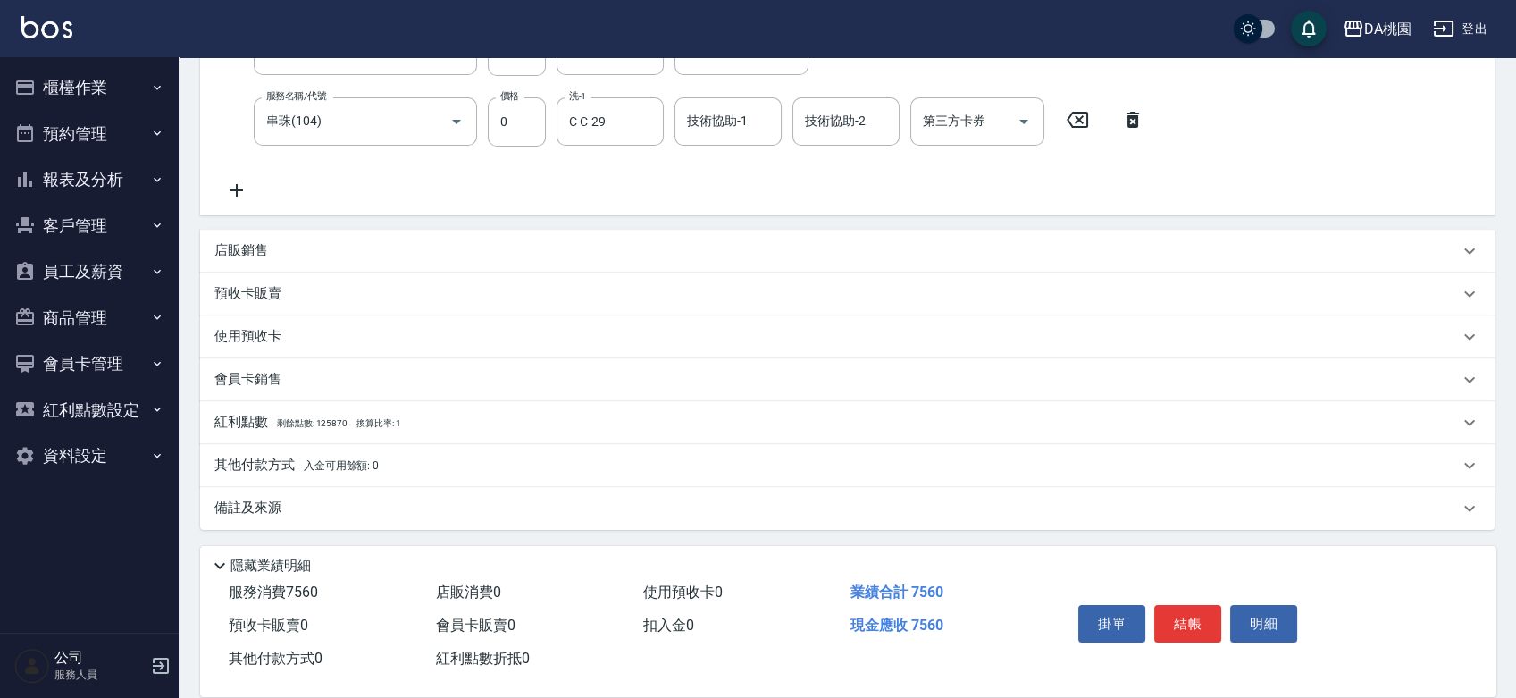
click at [507, 461] on div "其他付款方式 入金可用餘額: 0" at bounding box center [836, 466] width 1244 height 20
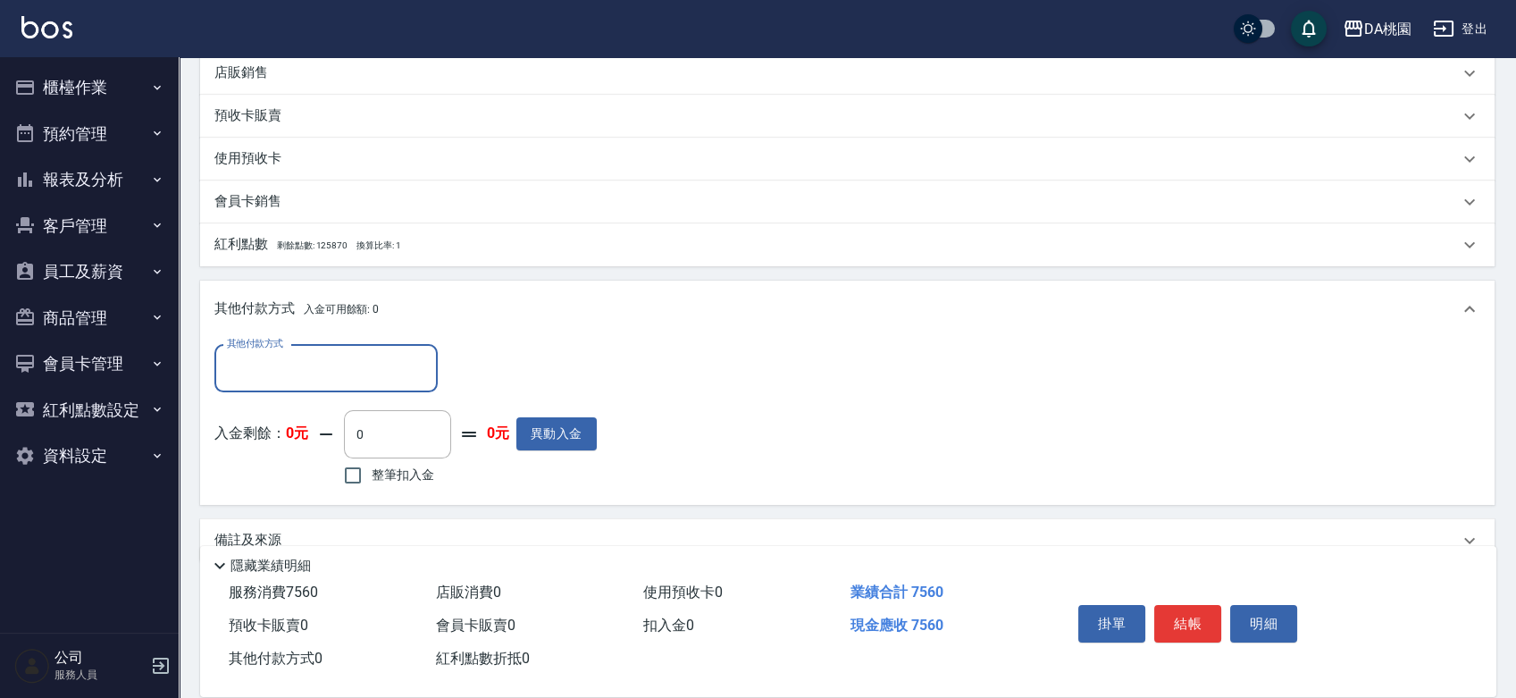
scroll to position [594, 0]
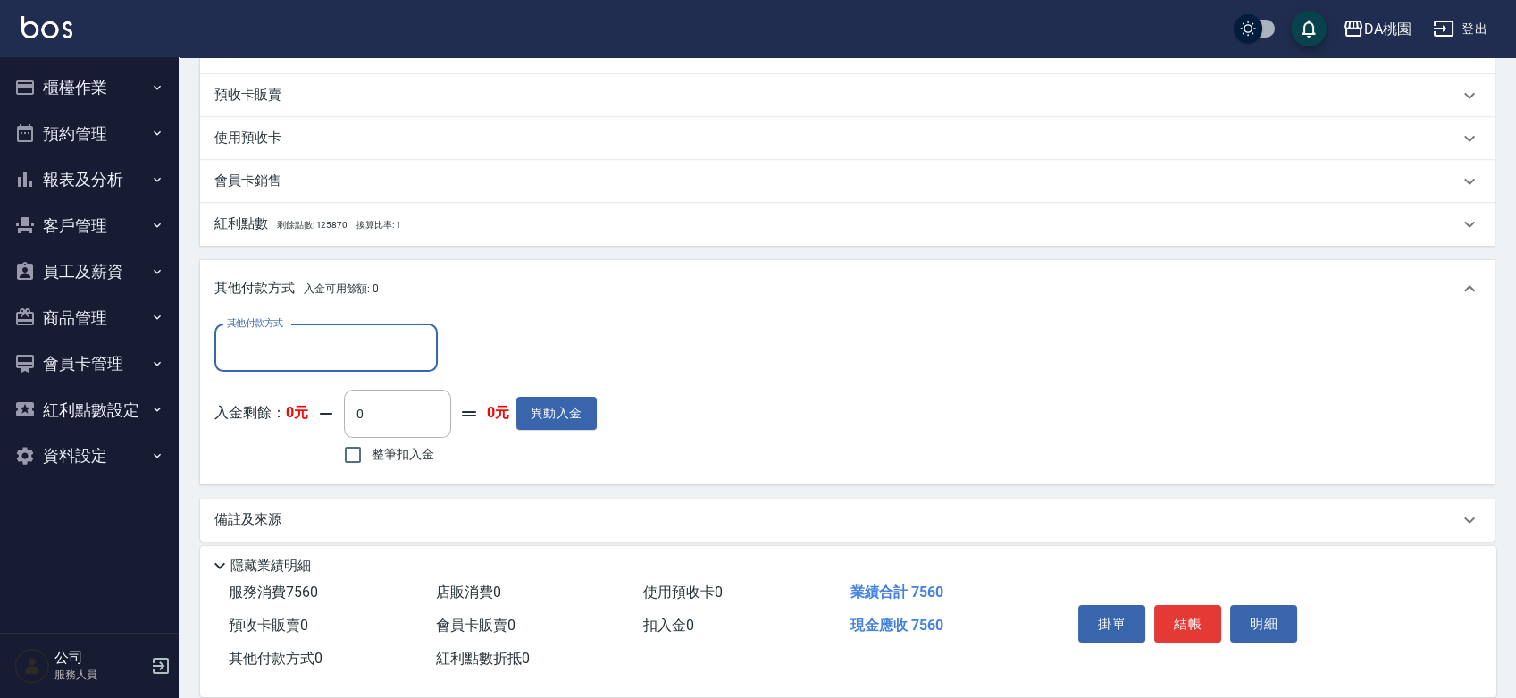
click at [350, 335] on input "其他付款方式" at bounding box center [325, 347] width 207 height 31
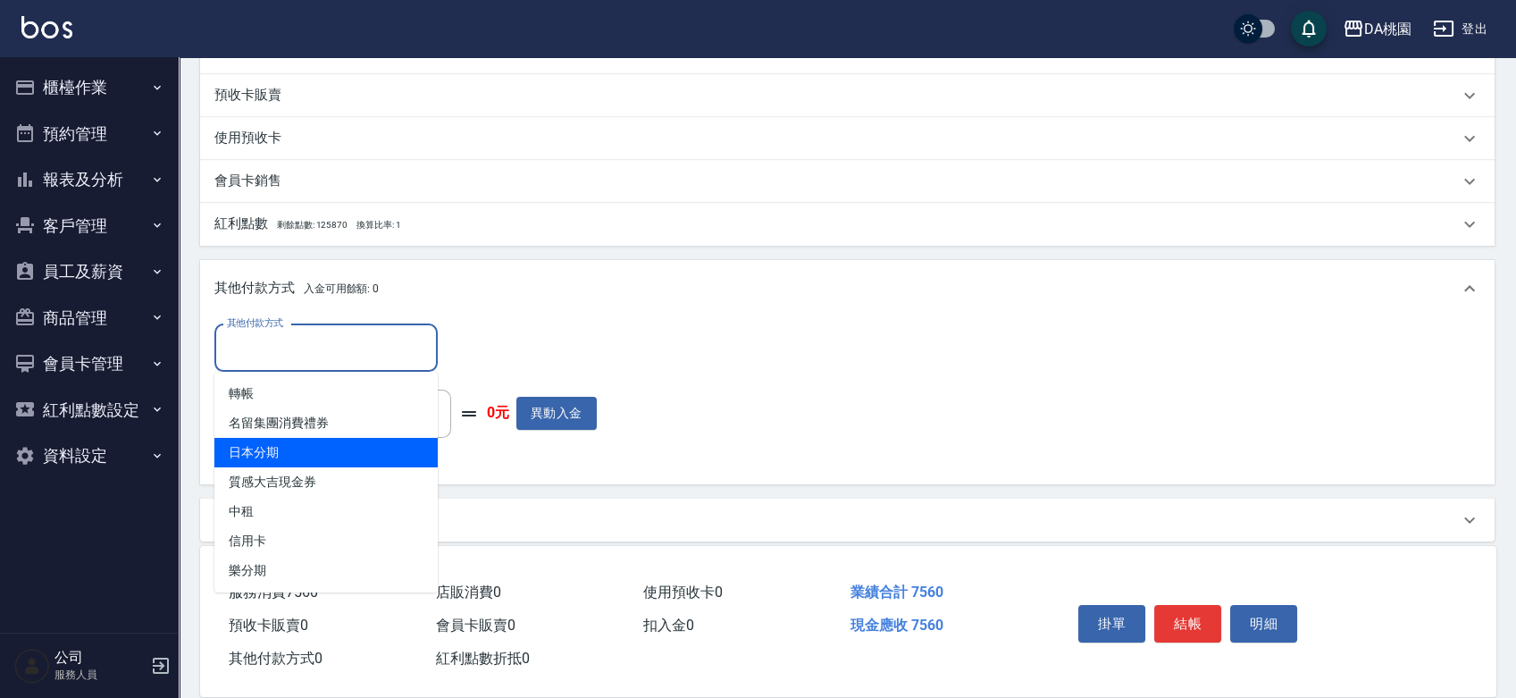
click at [339, 450] on span "日本分期" at bounding box center [325, 452] width 223 height 29
type input "日本分期"
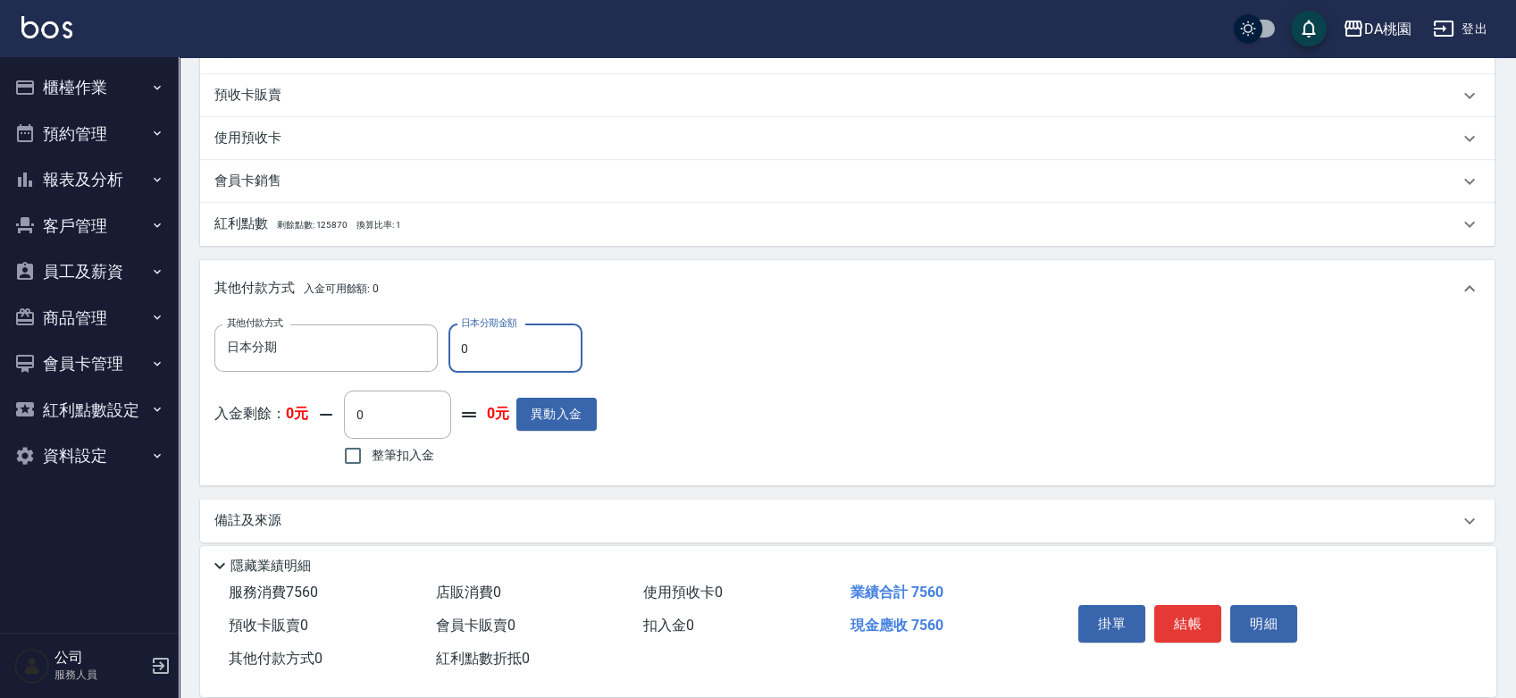
click at [457, 355] on input "0" at bounding box center [515, 348] width 134 height 48
type input "70"
type input "740"
type input "750"
type input "680"
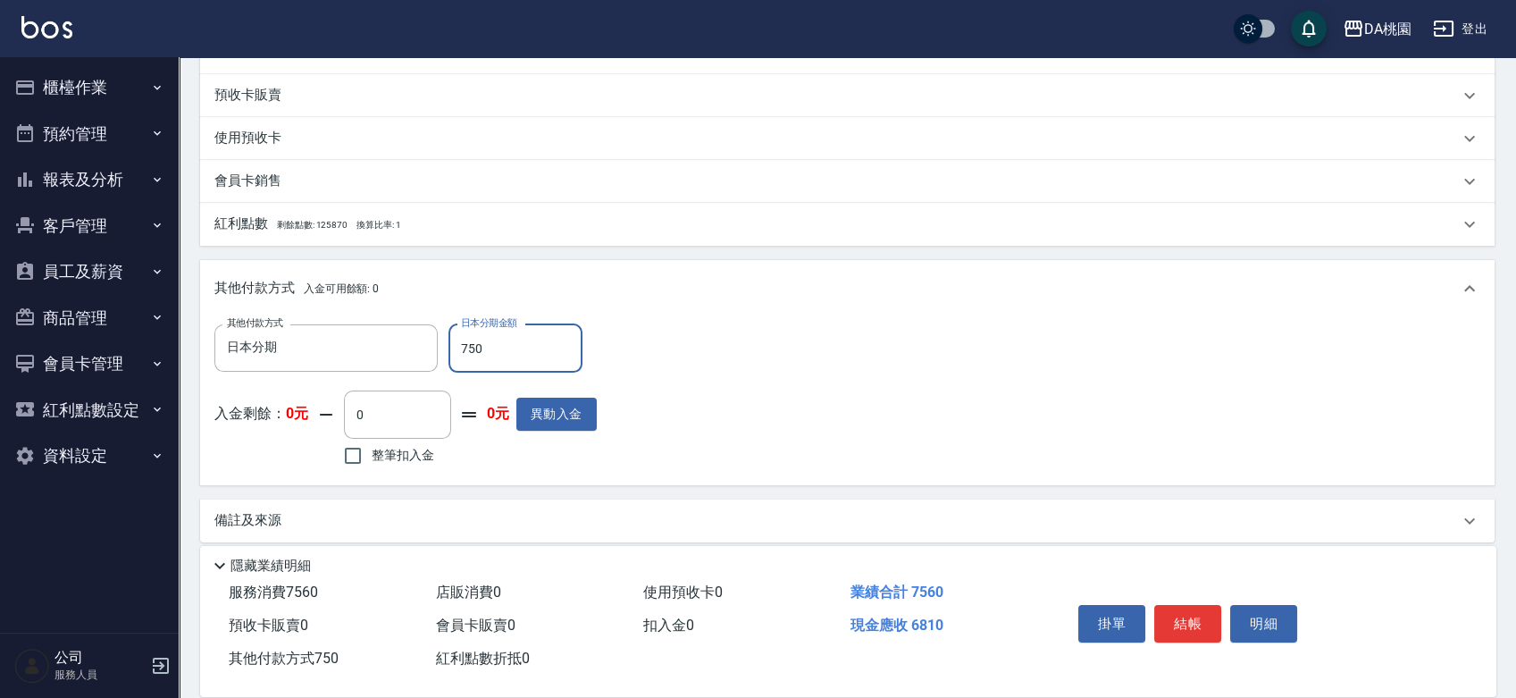
type input "7560"
type input "0"
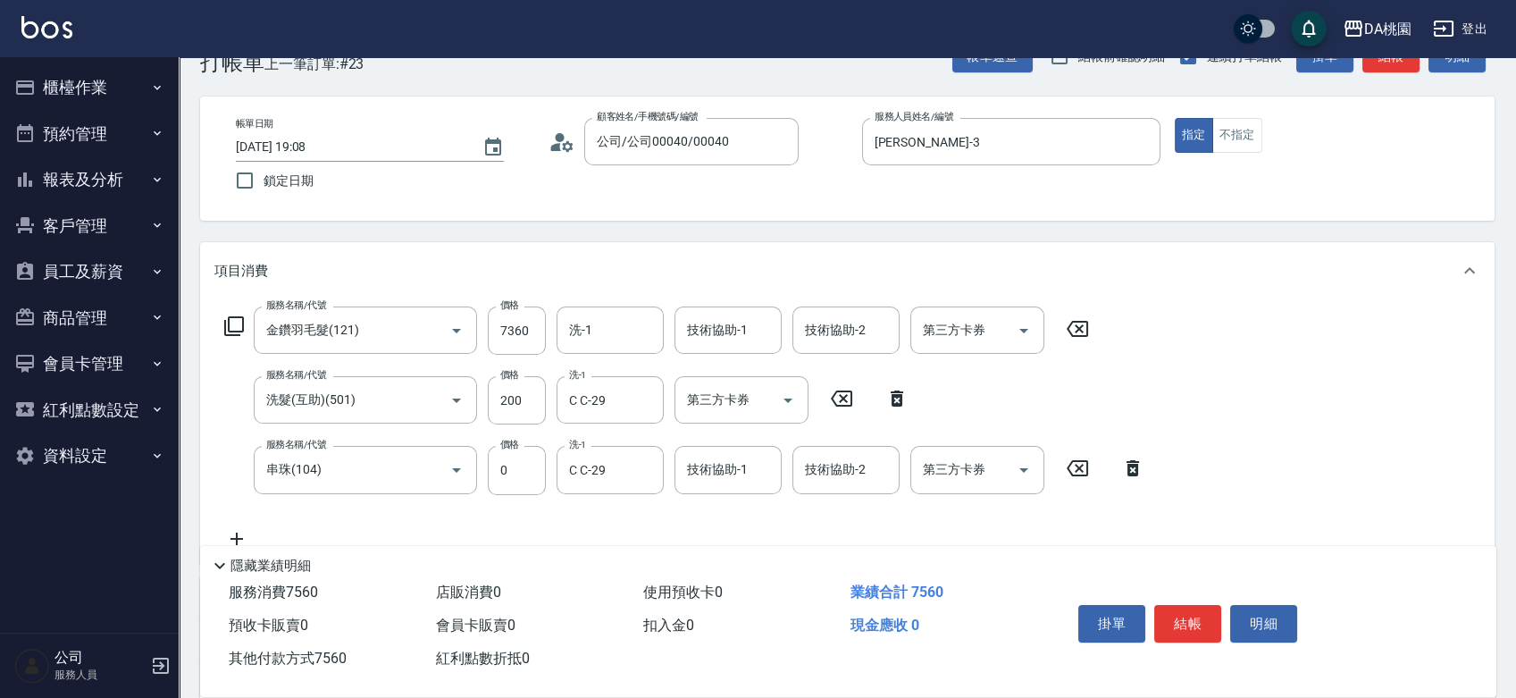
scroll to position [0, 0]
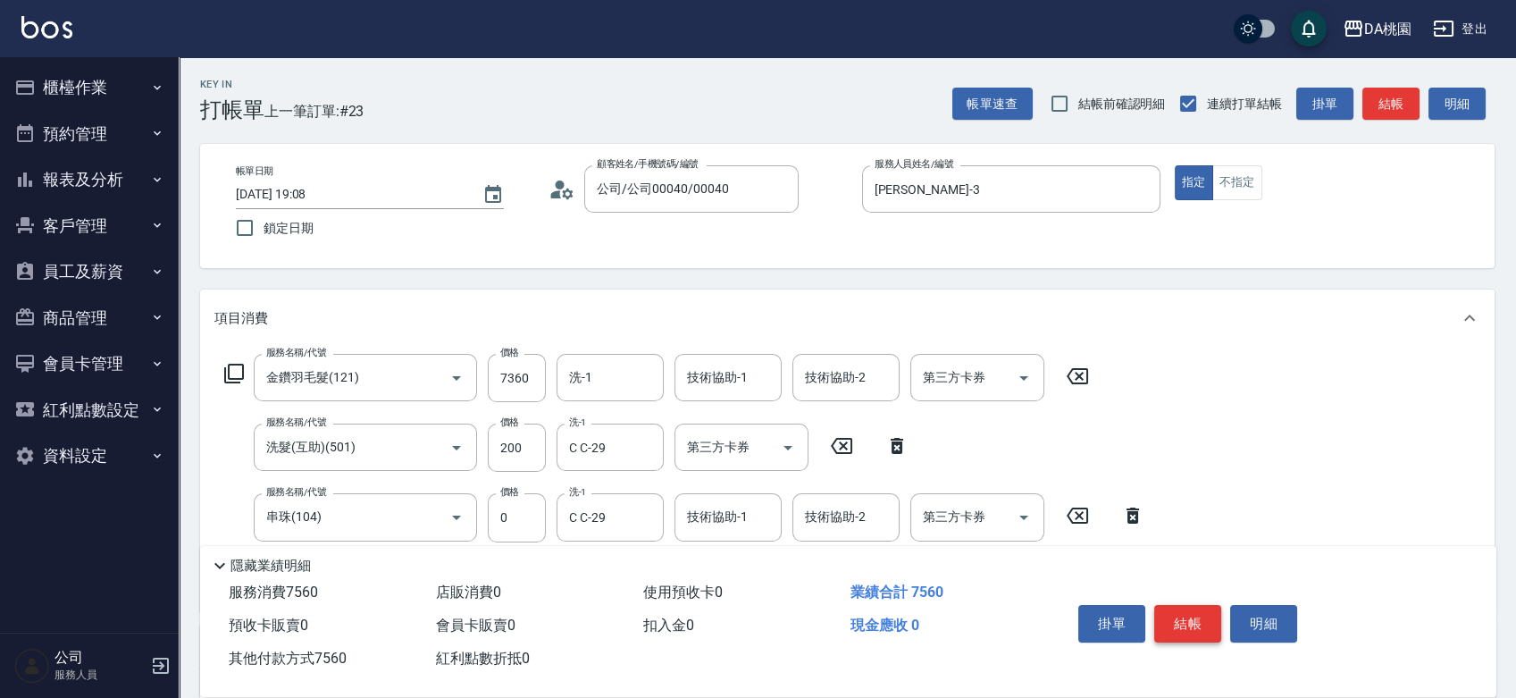
type input "7560"
click at [1188, 626] on button "結帳" at bounding box center [1187, 624] width 67 height 38
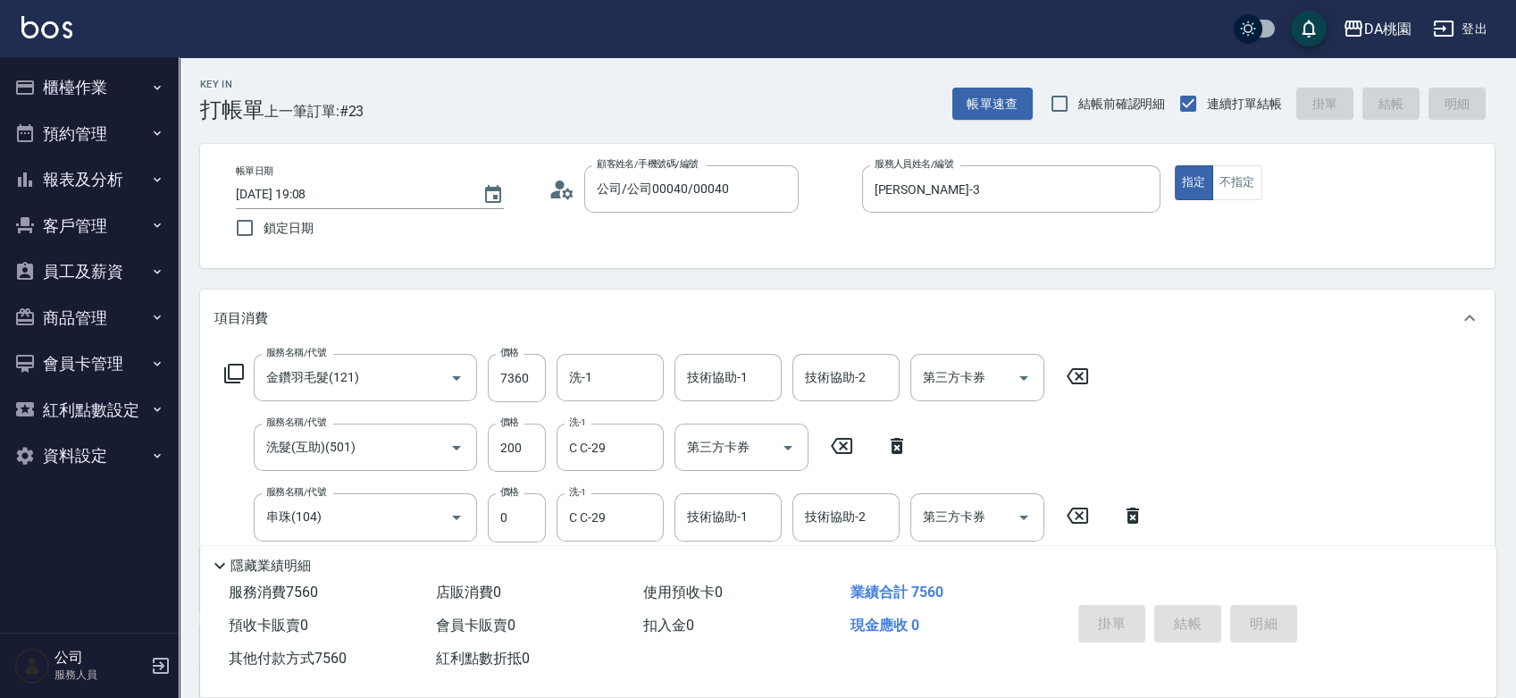
type input "2025/10/05 19:10"
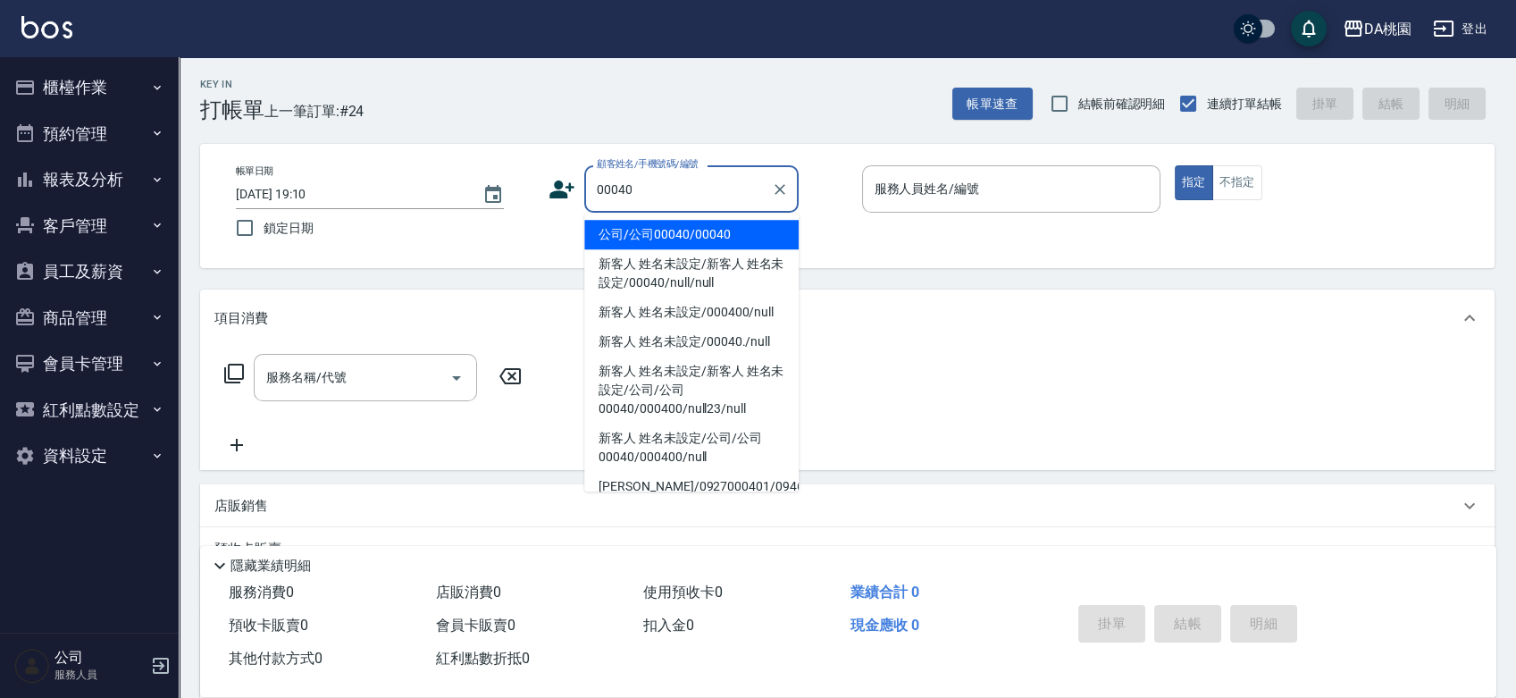
type input "公司/公司00040/00040"
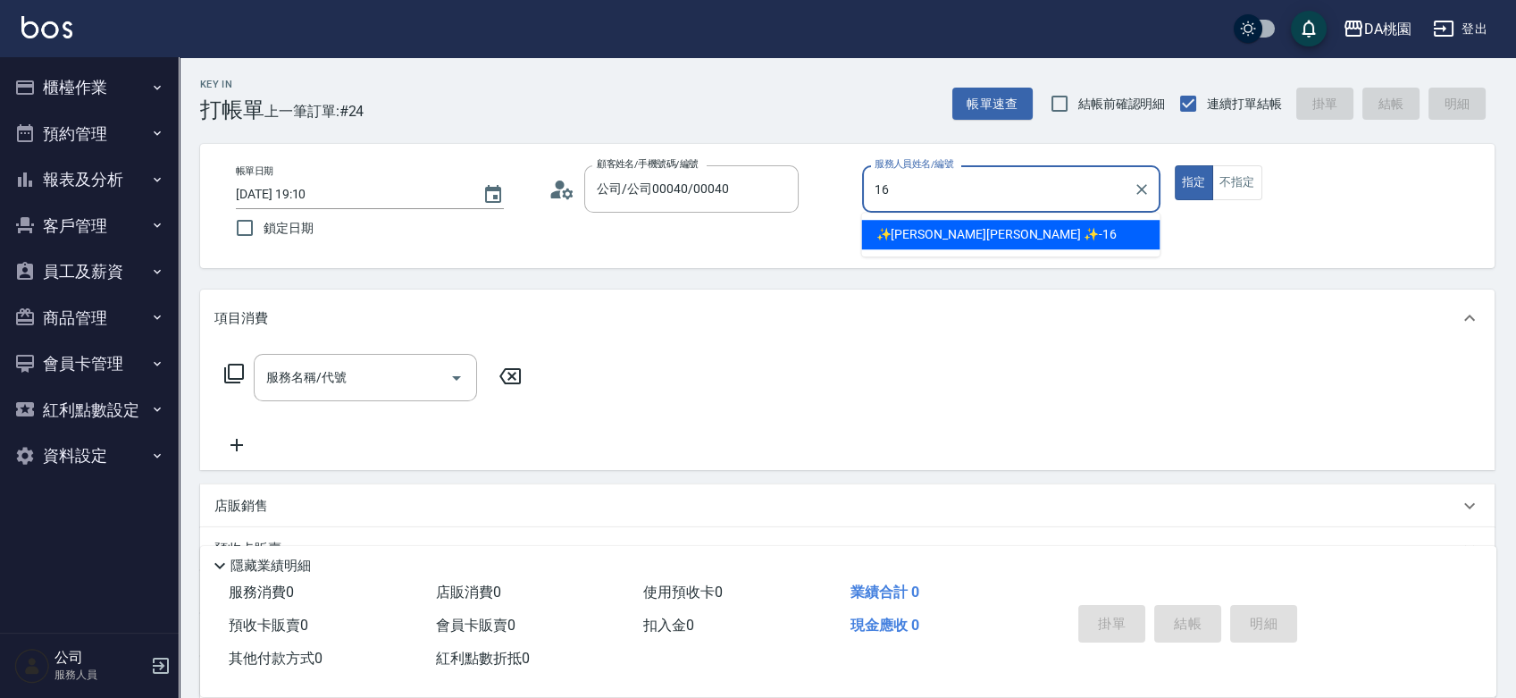
type input "✨GARY蓋瑞 ✨-16"
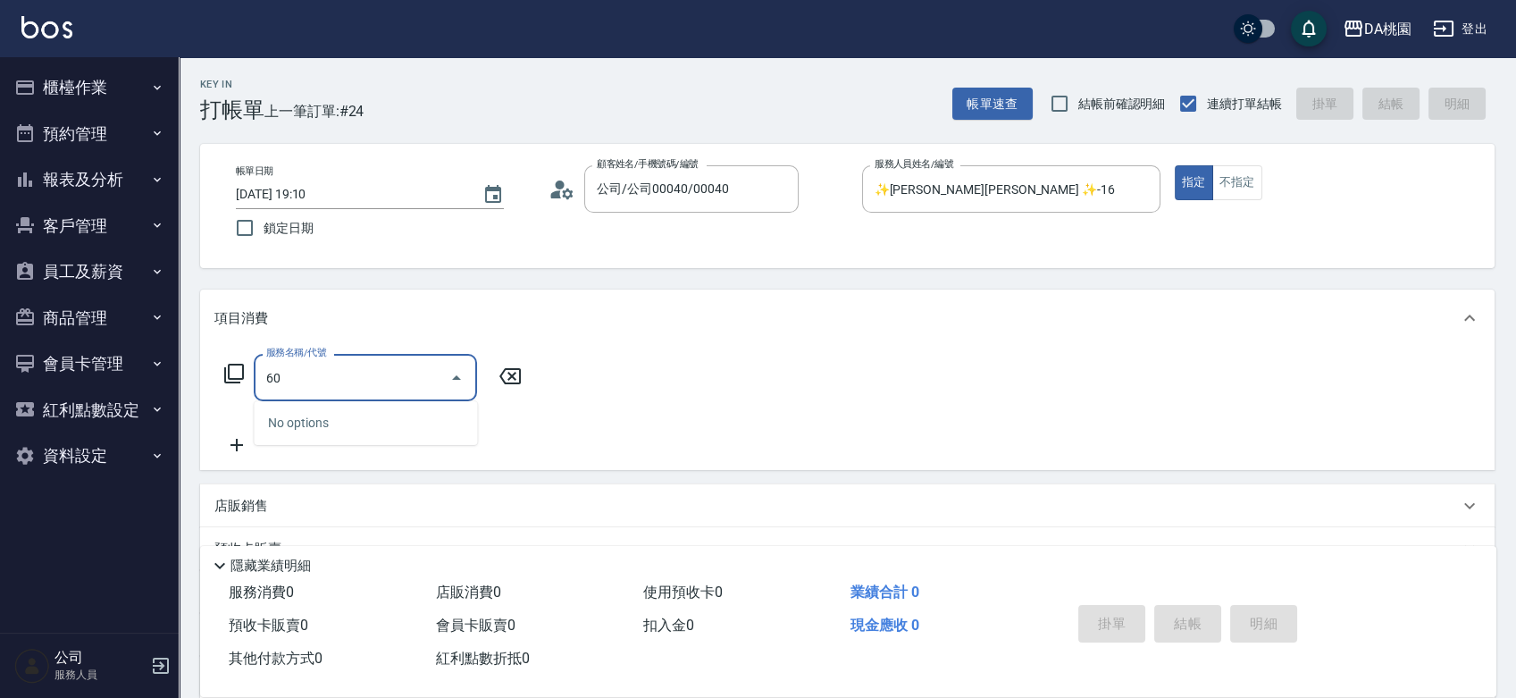
type input "607"
type input "100"
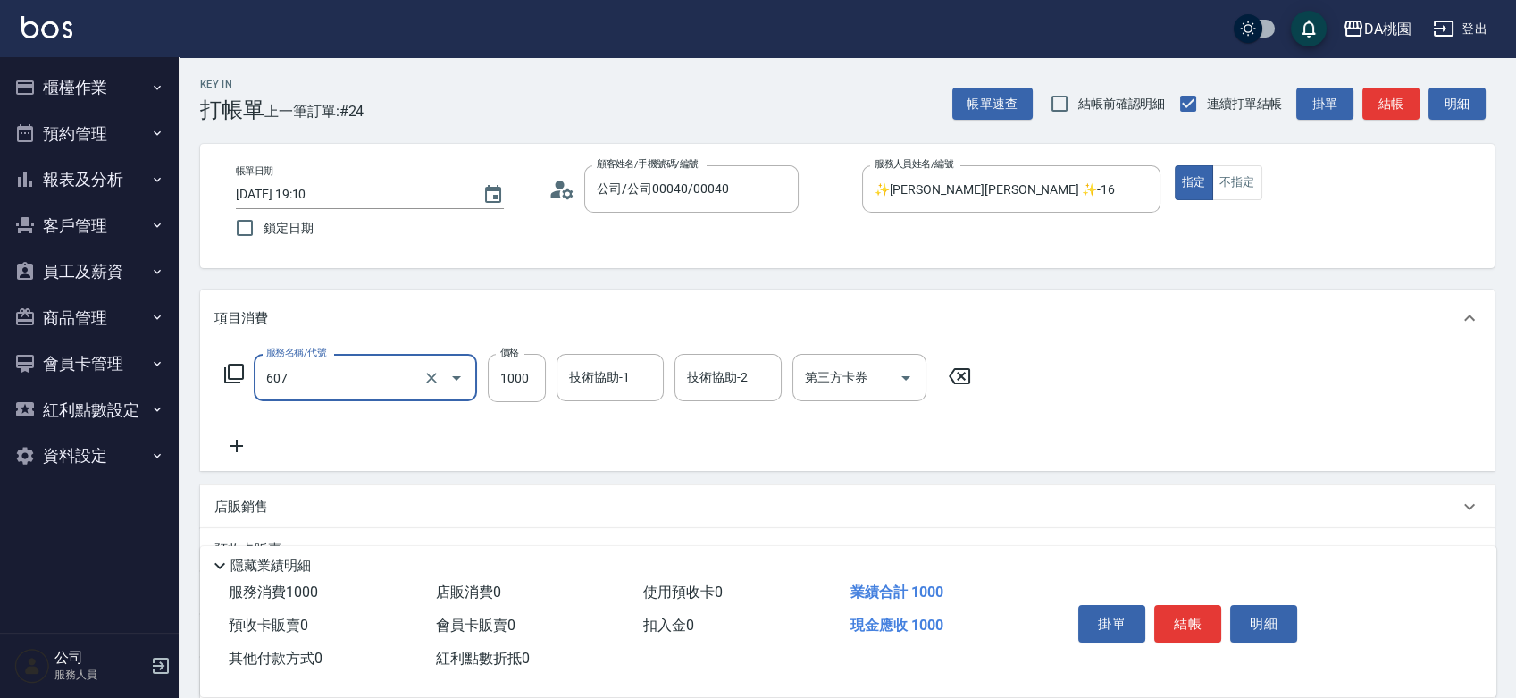
type input "小麥護髮(互助)(607)"
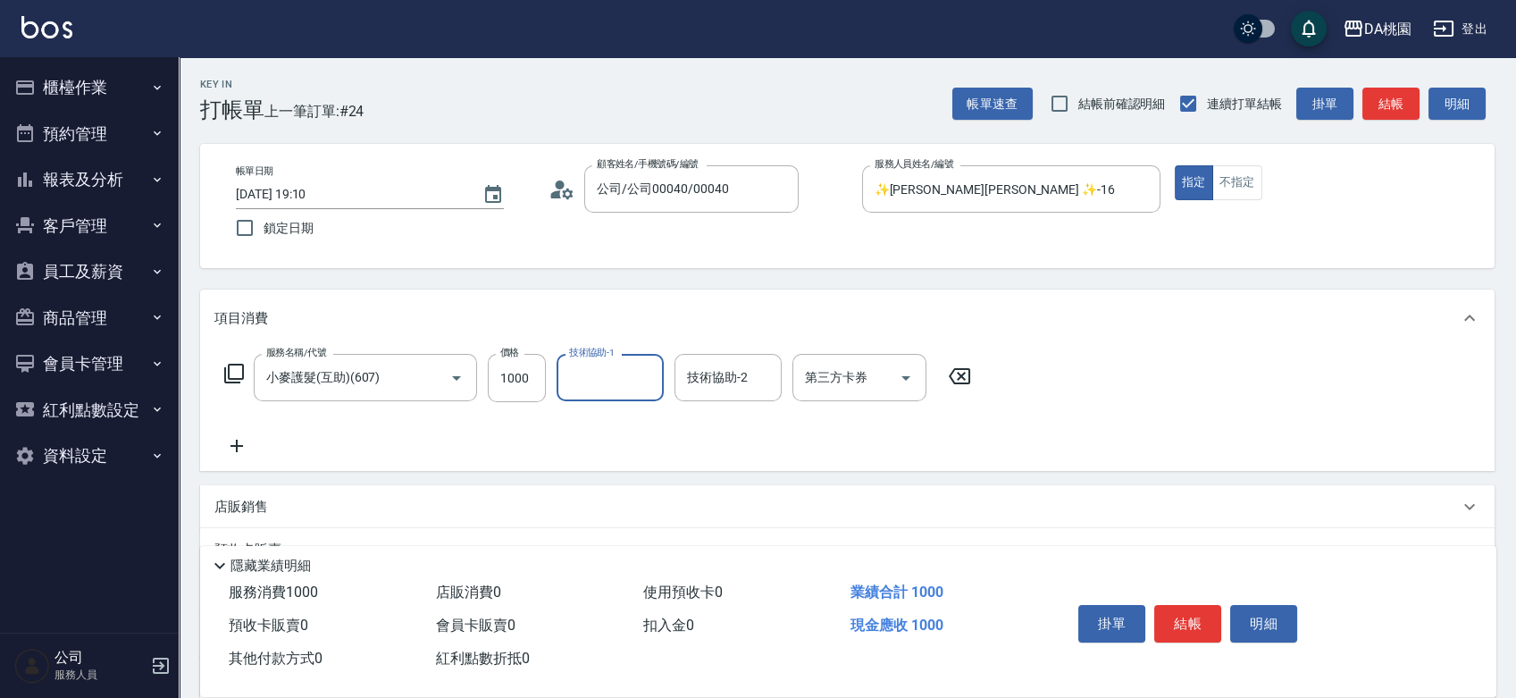
click at [957, 371] on icon at bounding box center [959, 375] width 45 height 21
type input "0"
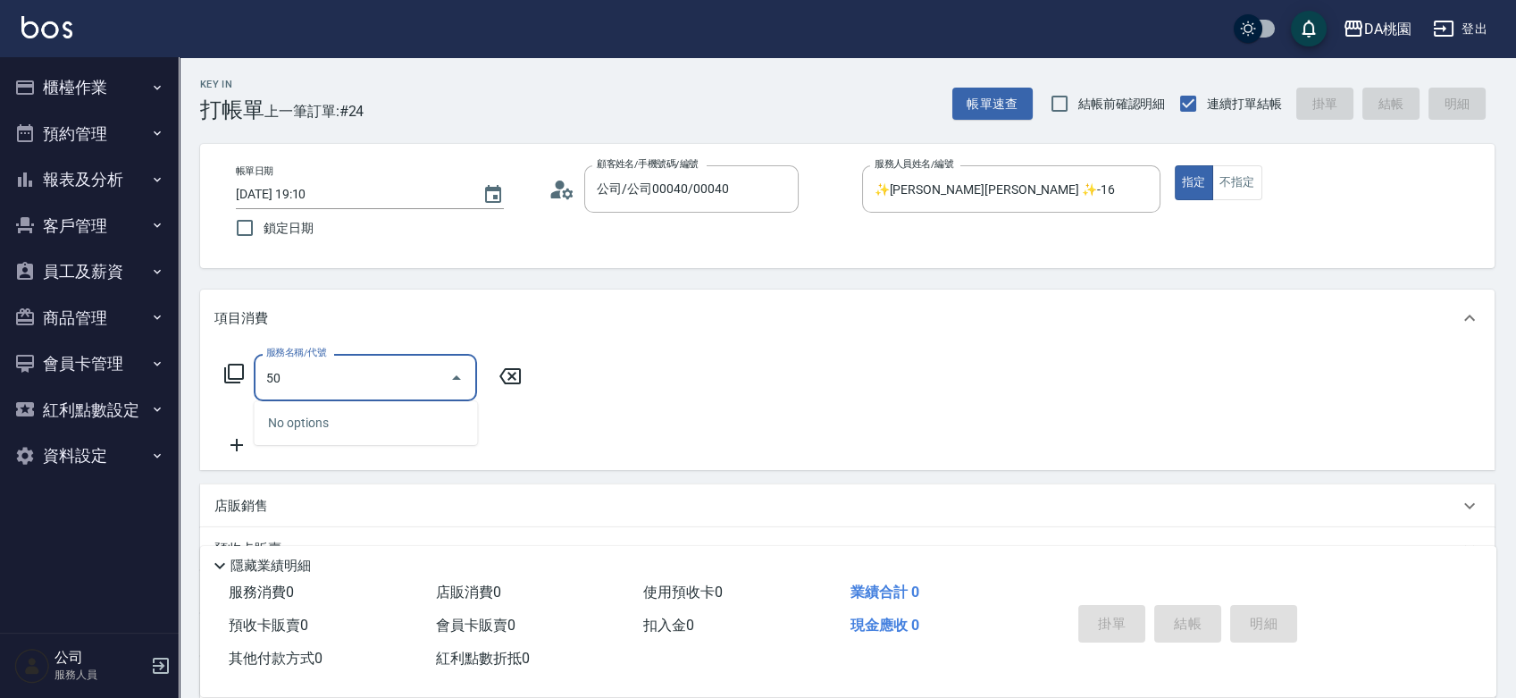
type input "501"
type input "20"
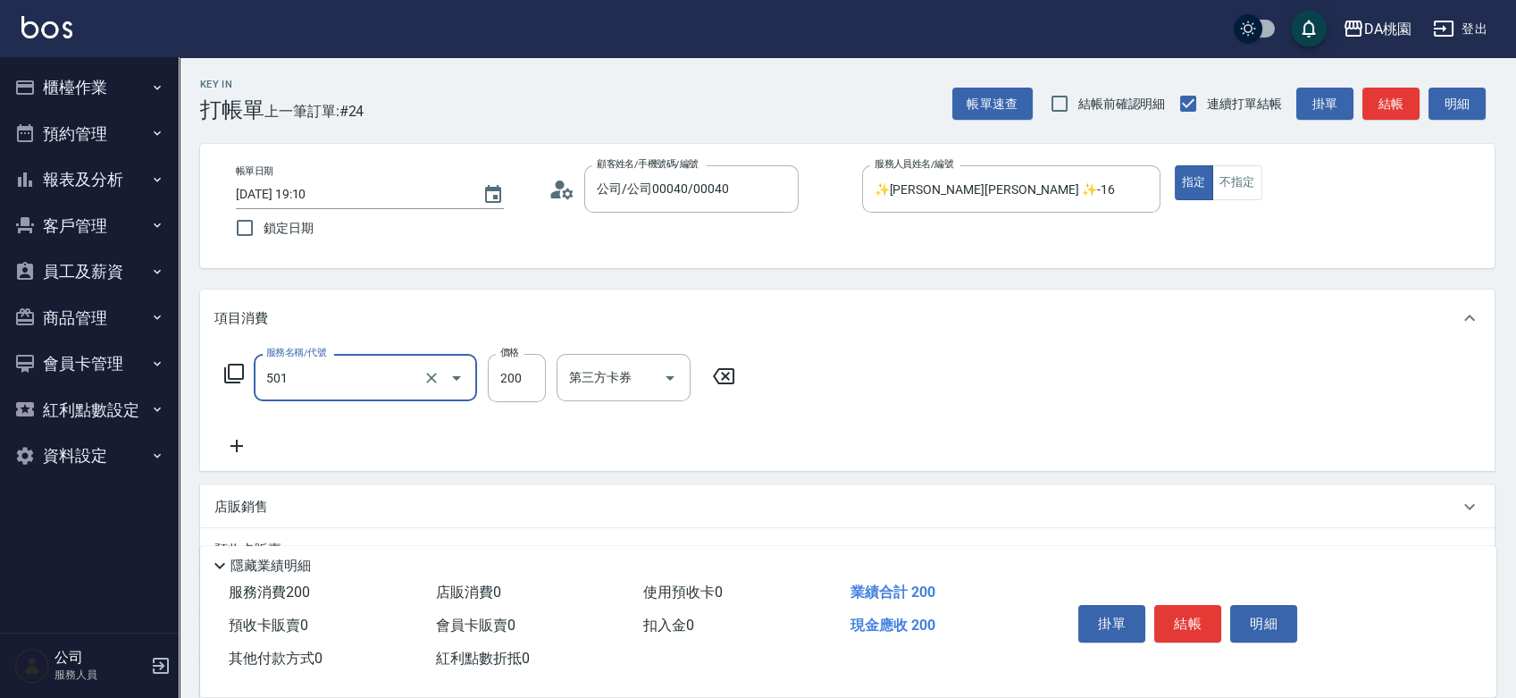
type input "洗髮(互助)(501)"
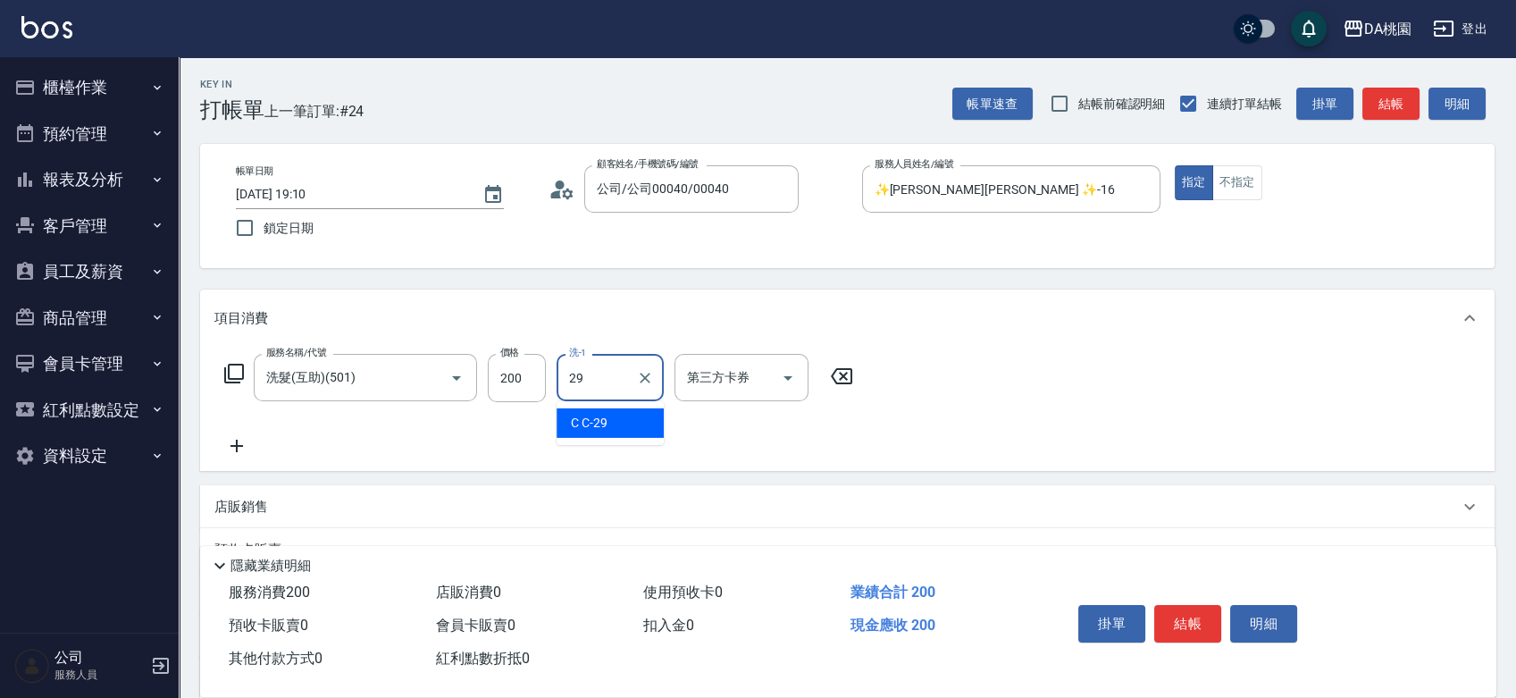
type input "C C-29"
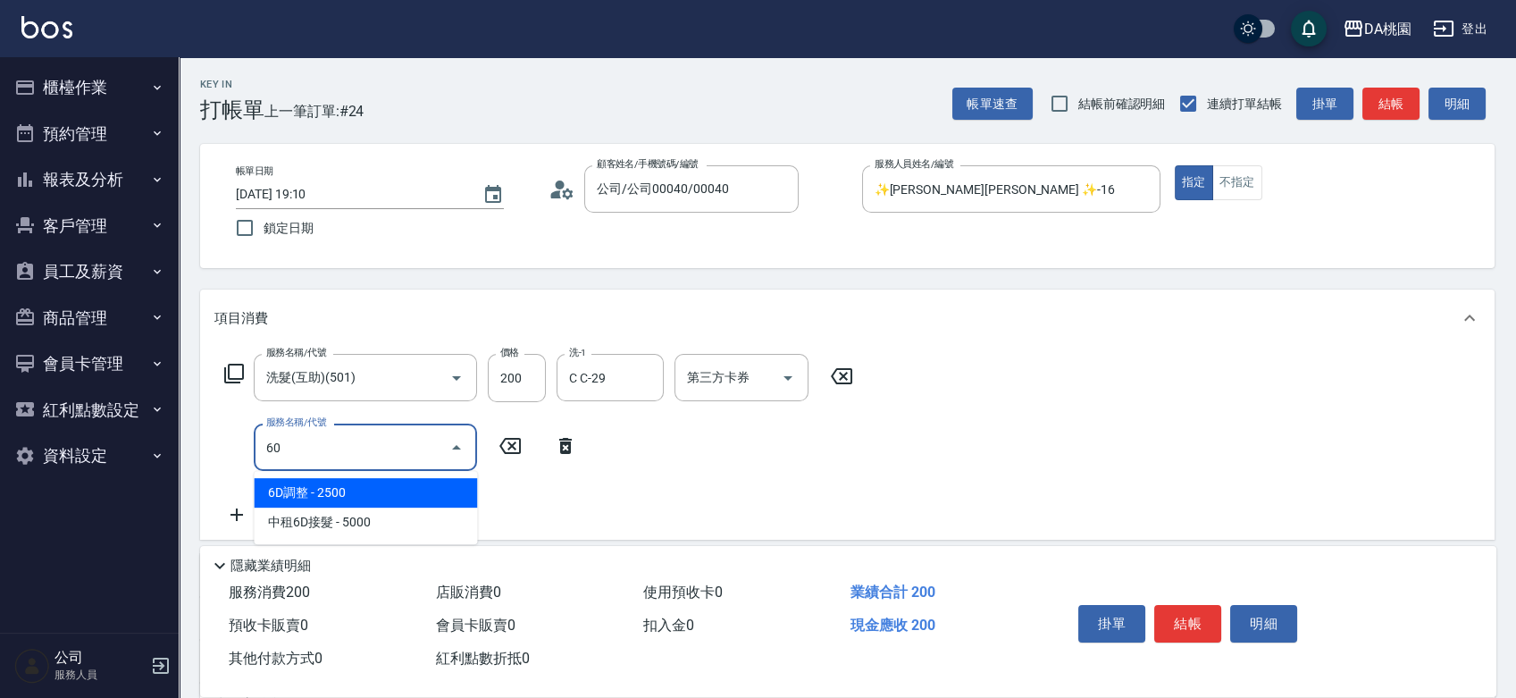
type input "606"
type input "120"
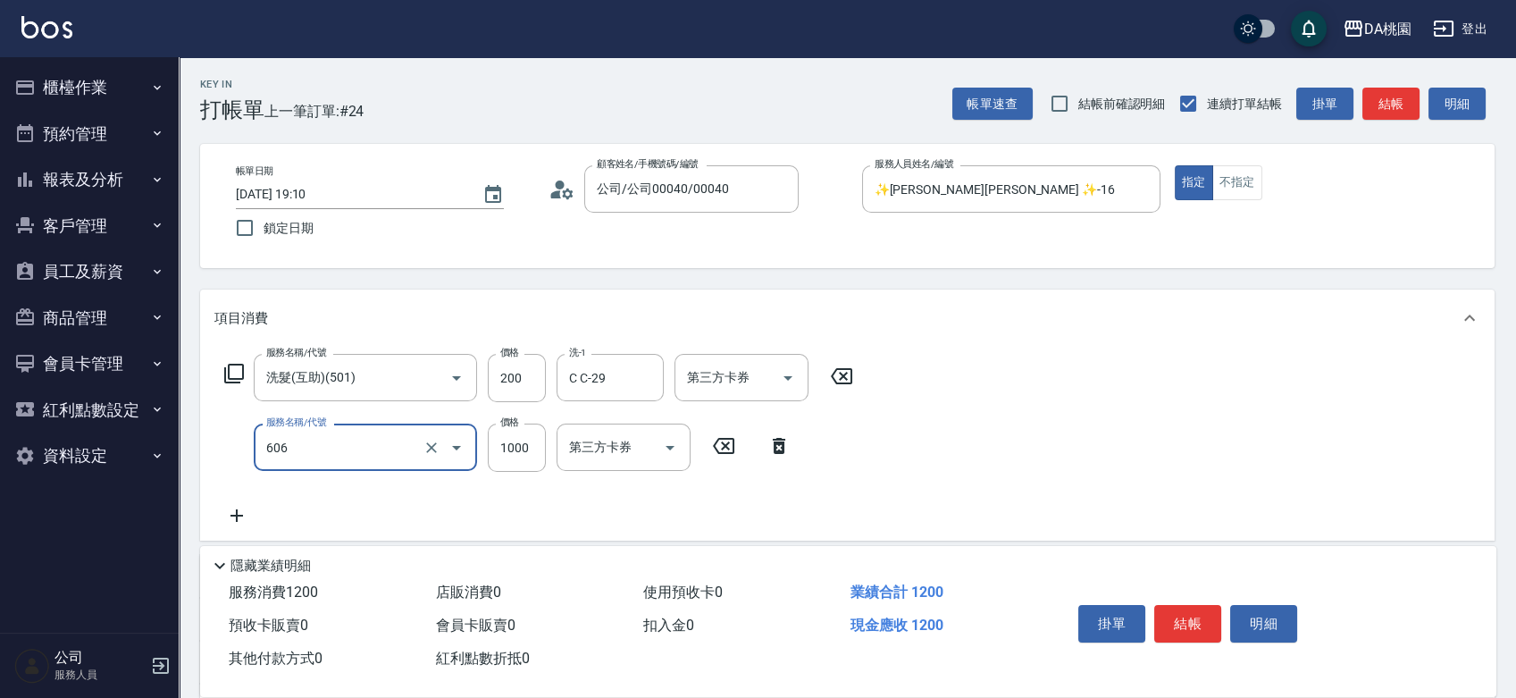
type input "小麥護髮(606)"
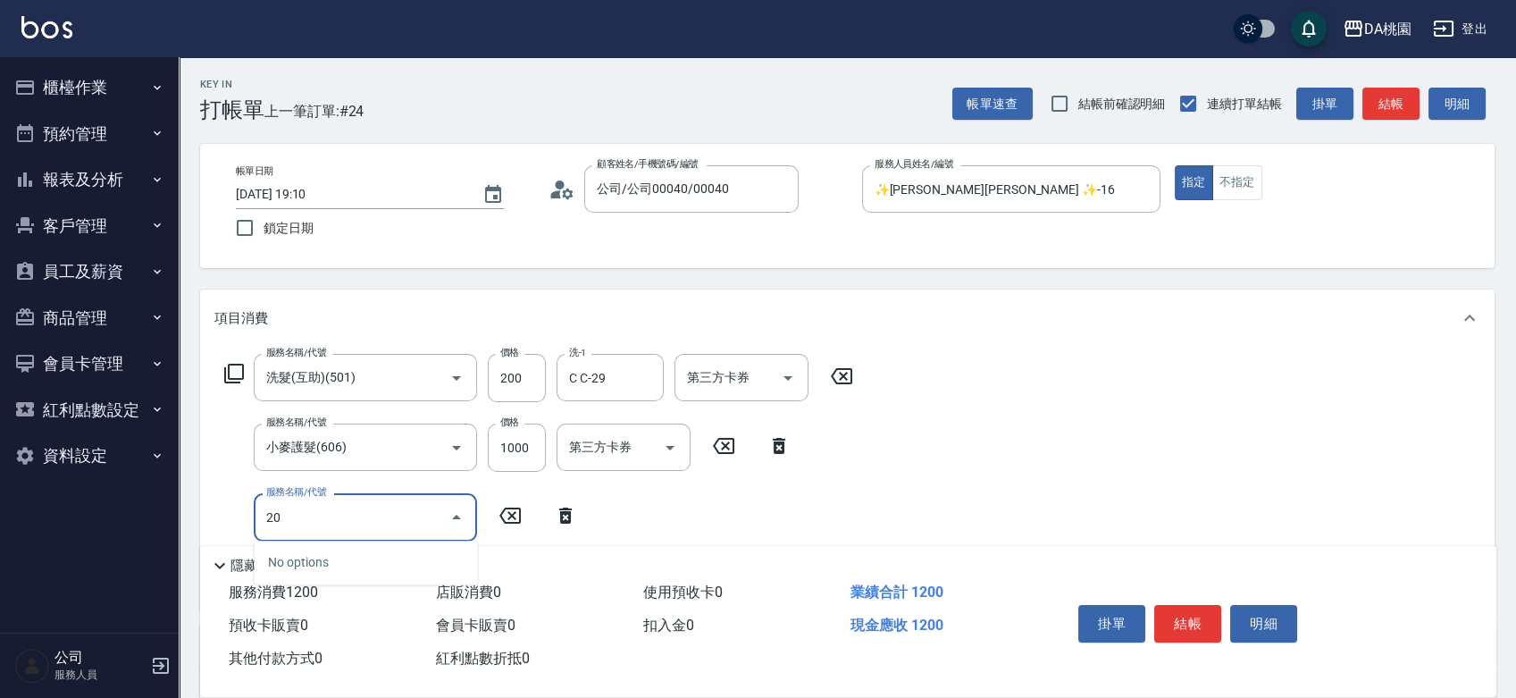
type input "200"
type input "270"
type input "離子燙(200)"
type input "2"
type input "120"
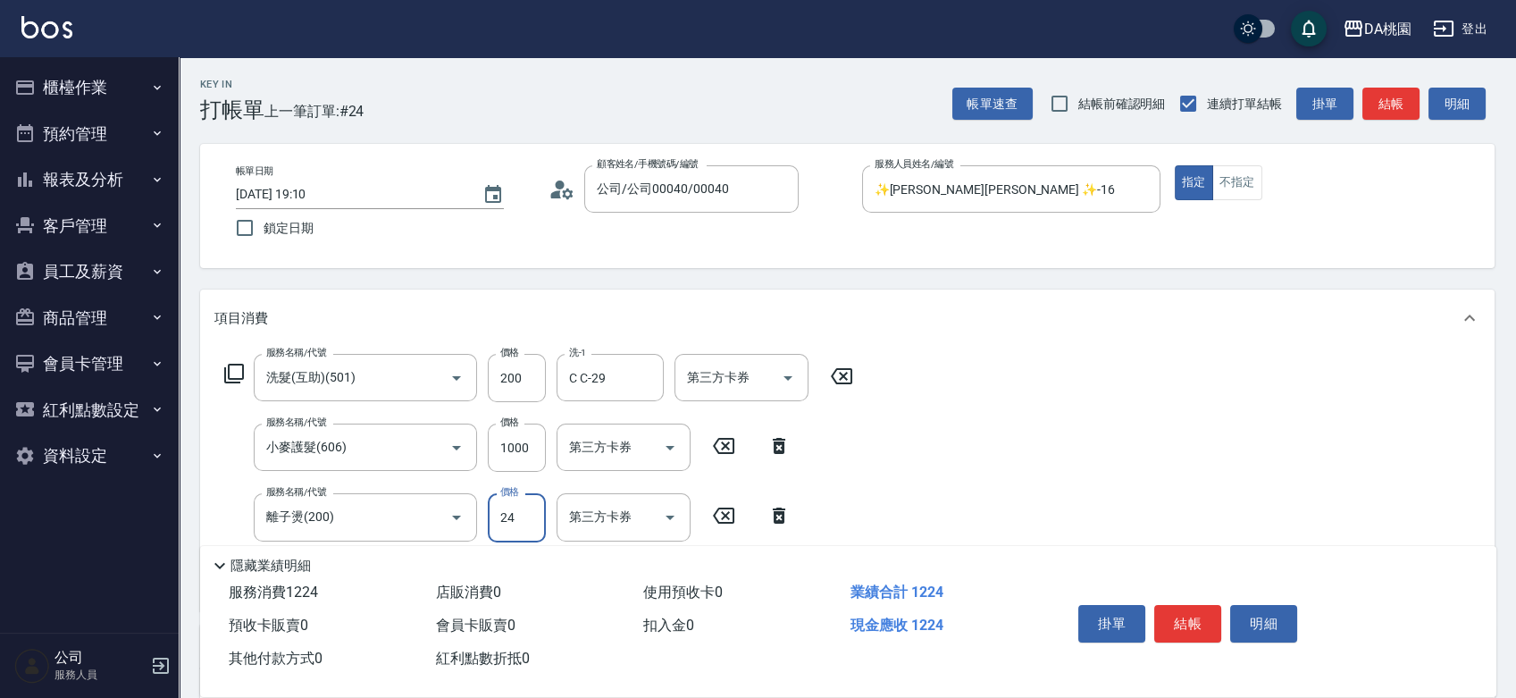
type input "240"
type input "140"
type input "2400"
type input "360"
type input "2400"
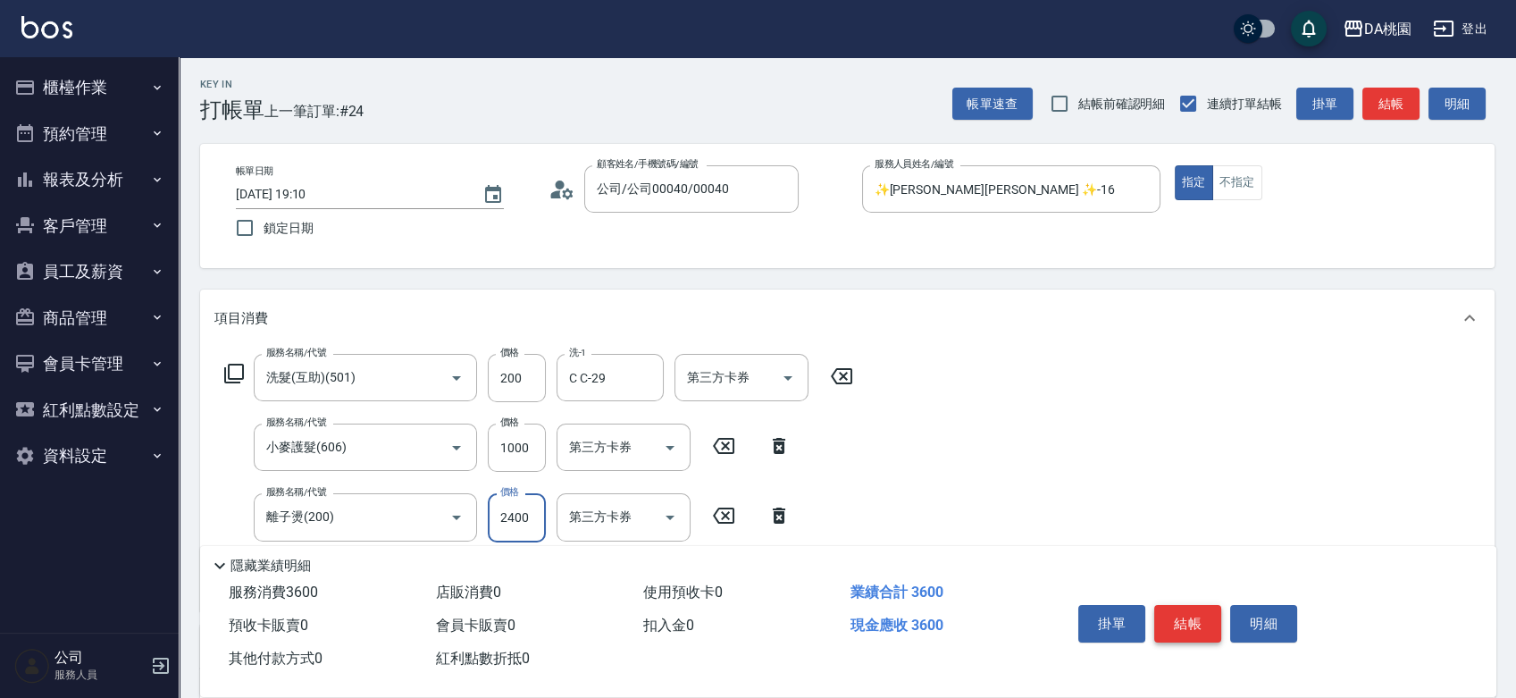
click at [1200, 620] on button "結帳" at bounding box center [1187, 624] width 67 height 38
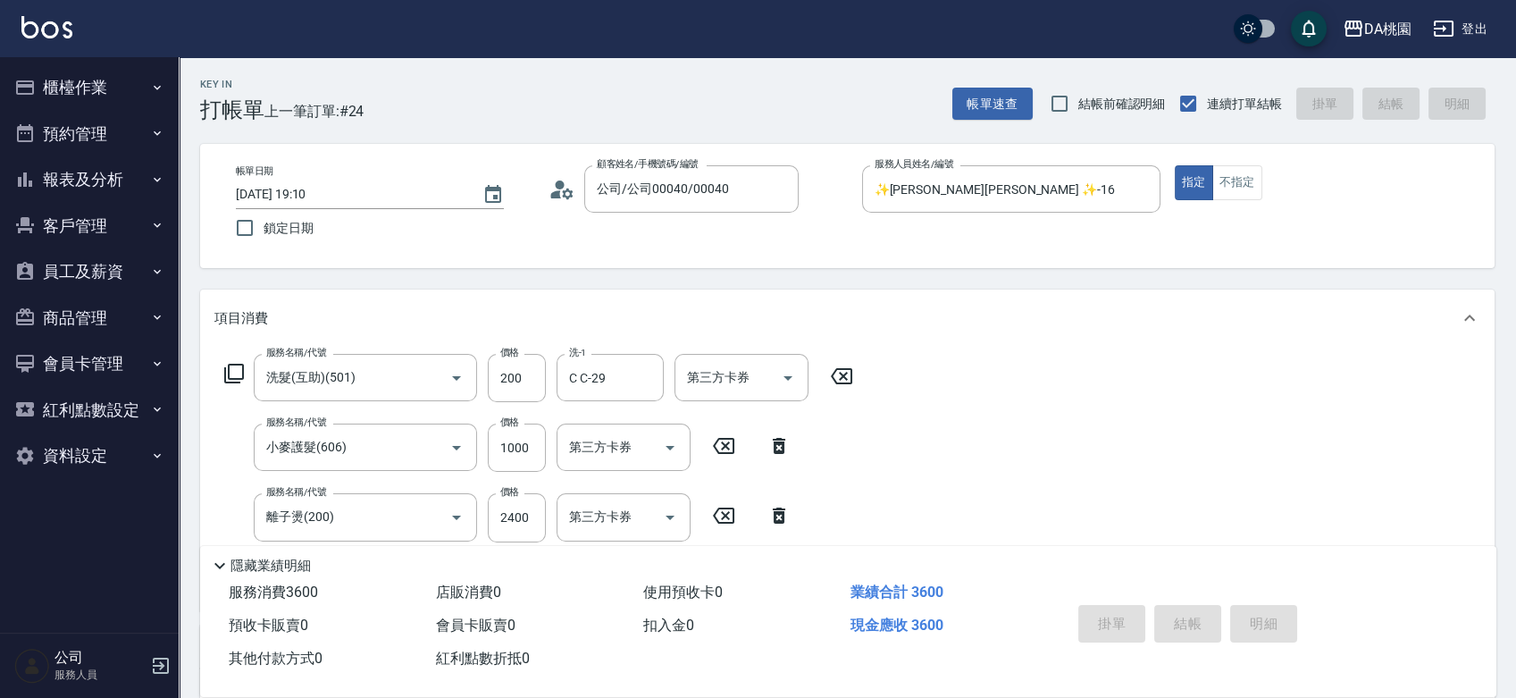
type input "0"
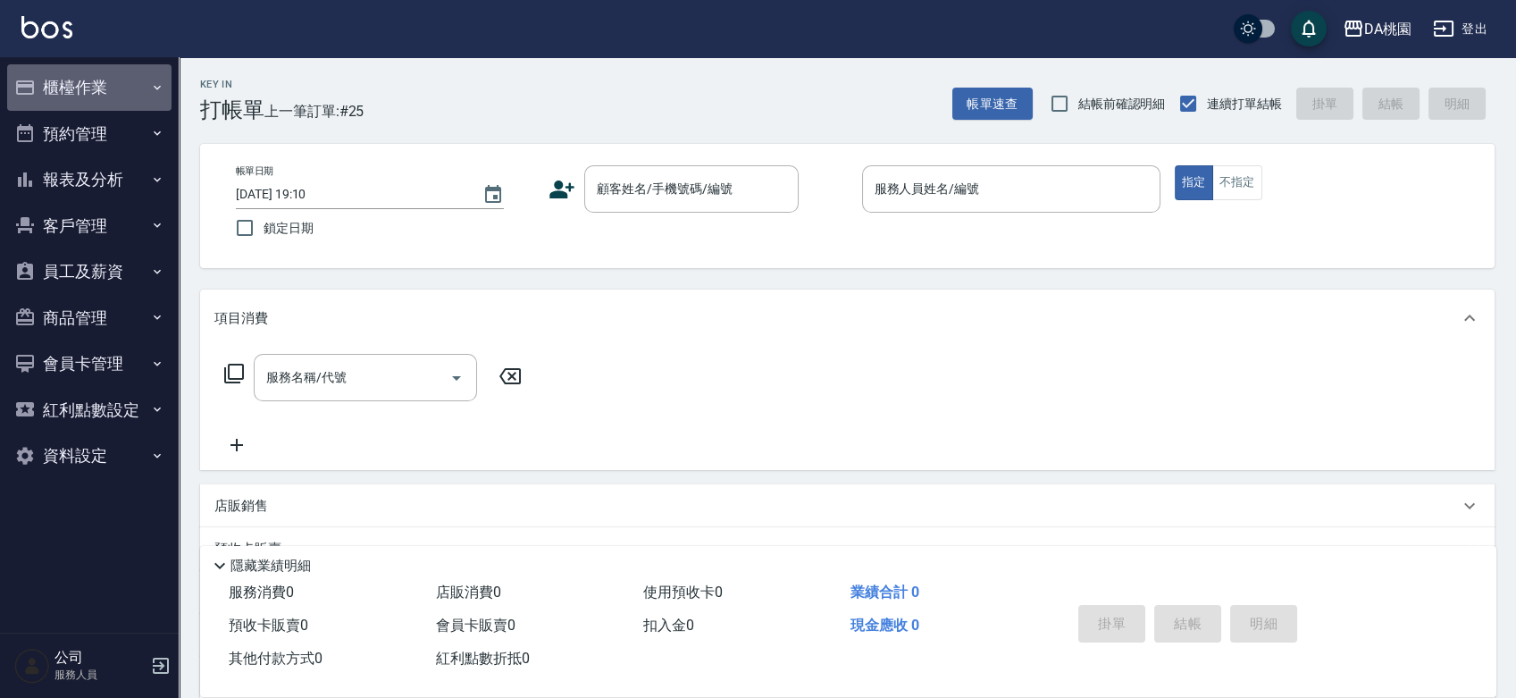
click at [84, 91] on button "櫃檯作業" at bounding box center [89, 87] width 164 height 46
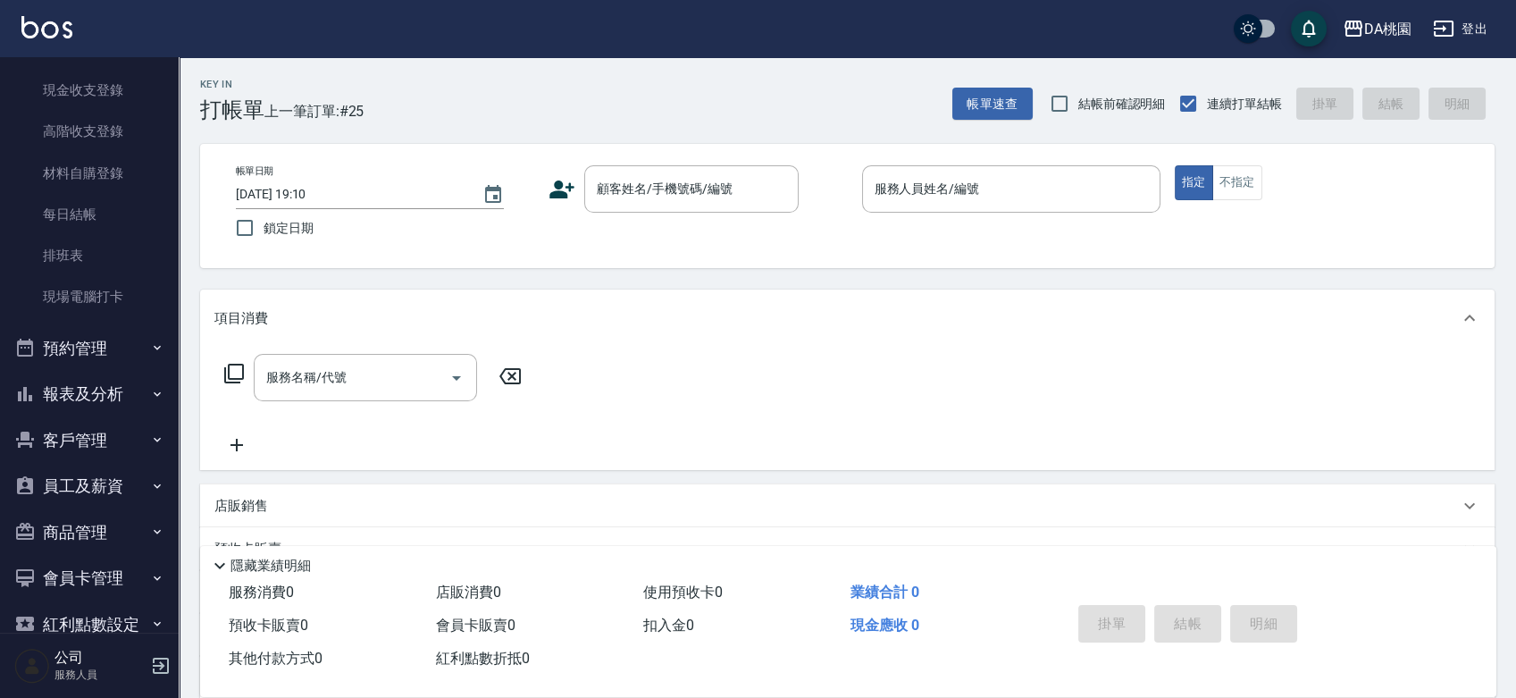
scroll to position [212, 0]
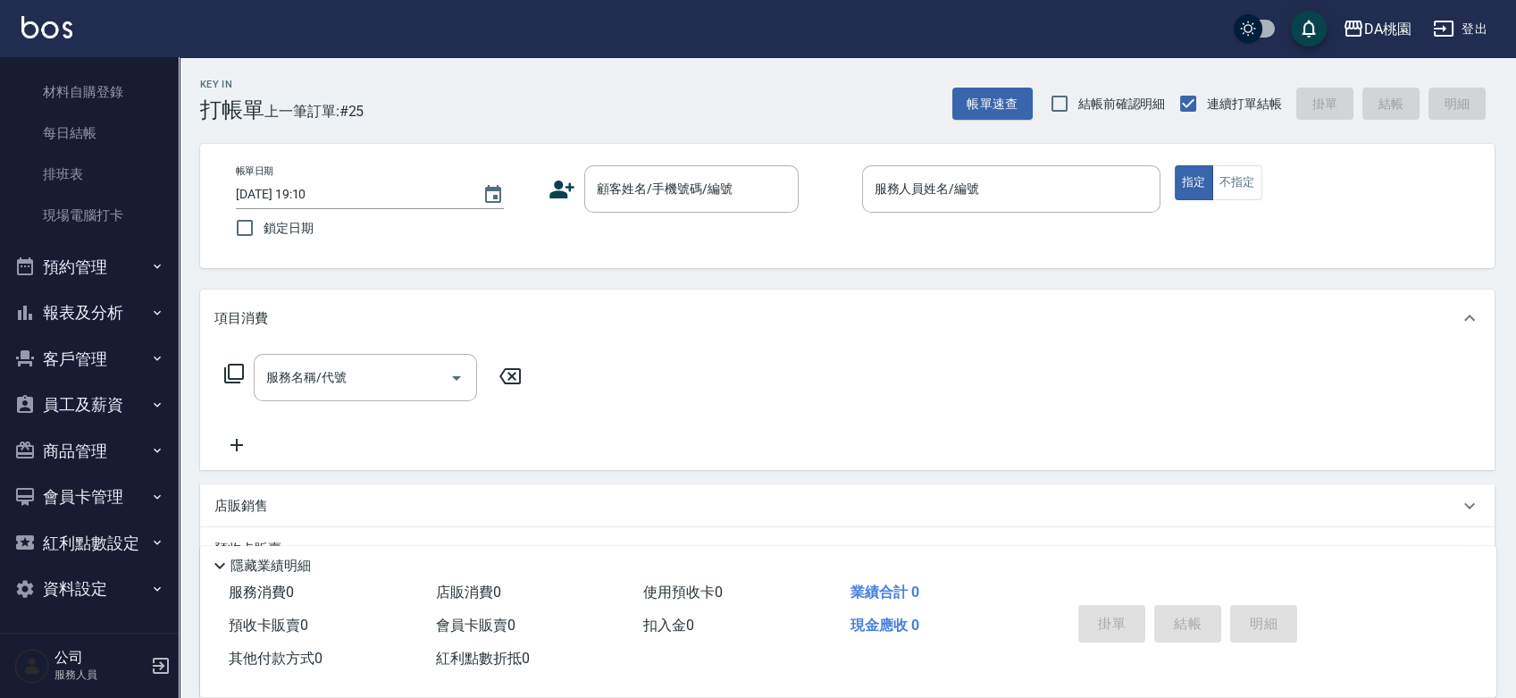
click at [111, 301] on button "報表及分析" at bounding box center [89, 312] width 164 height 46
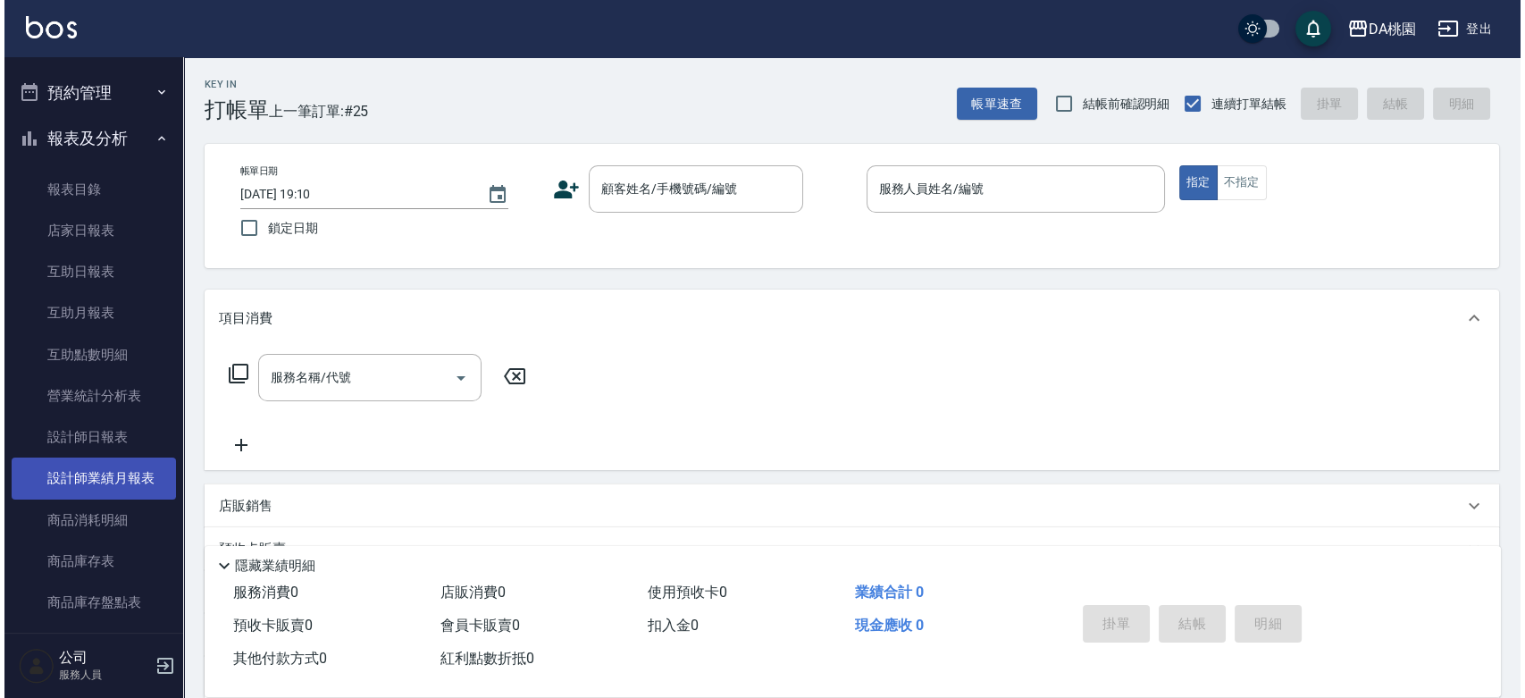
scroll to position [804, 0]
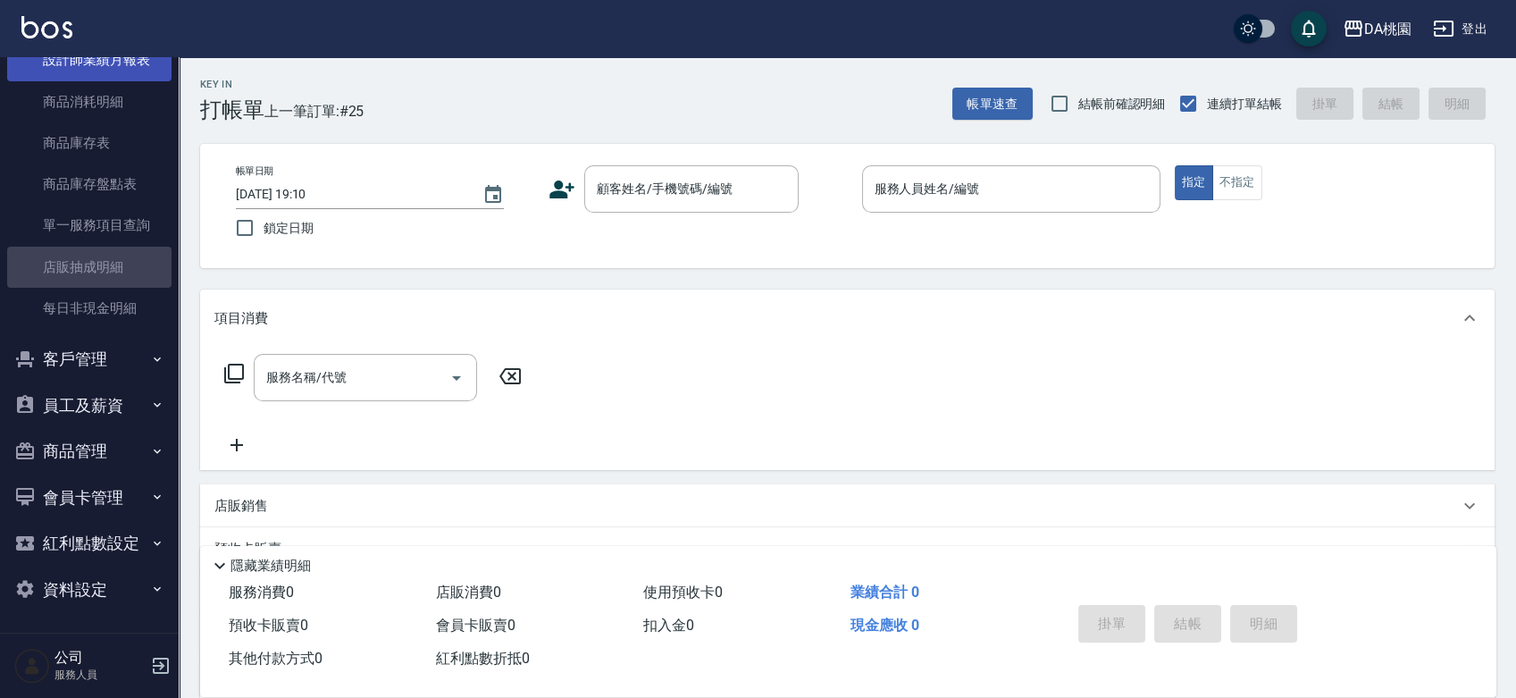
click at [103, 280] on link "店販抽成明細" at bounding box center [89, 267] width 164 height 41
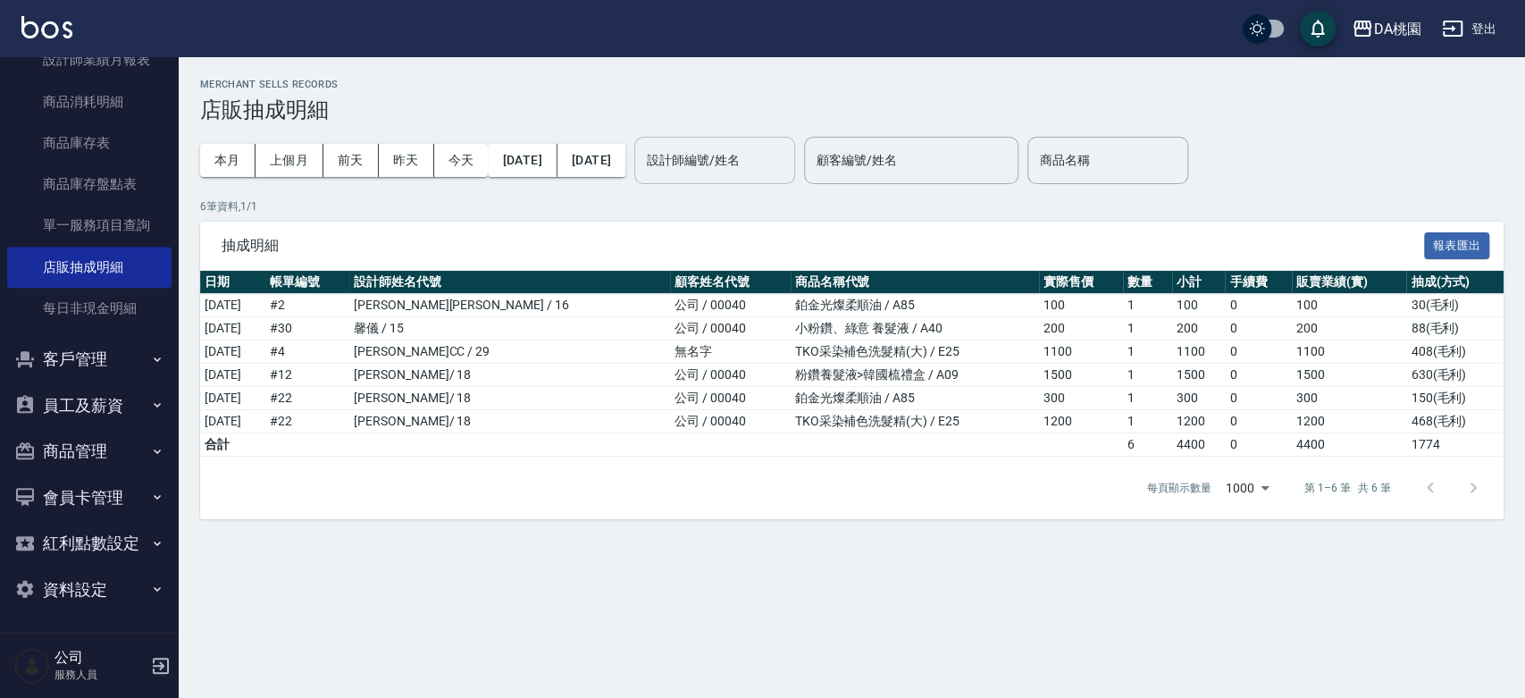
click at [787, 166] on input "設計師編號/姓名" at bounding box center [714, 160] width 145 height 31
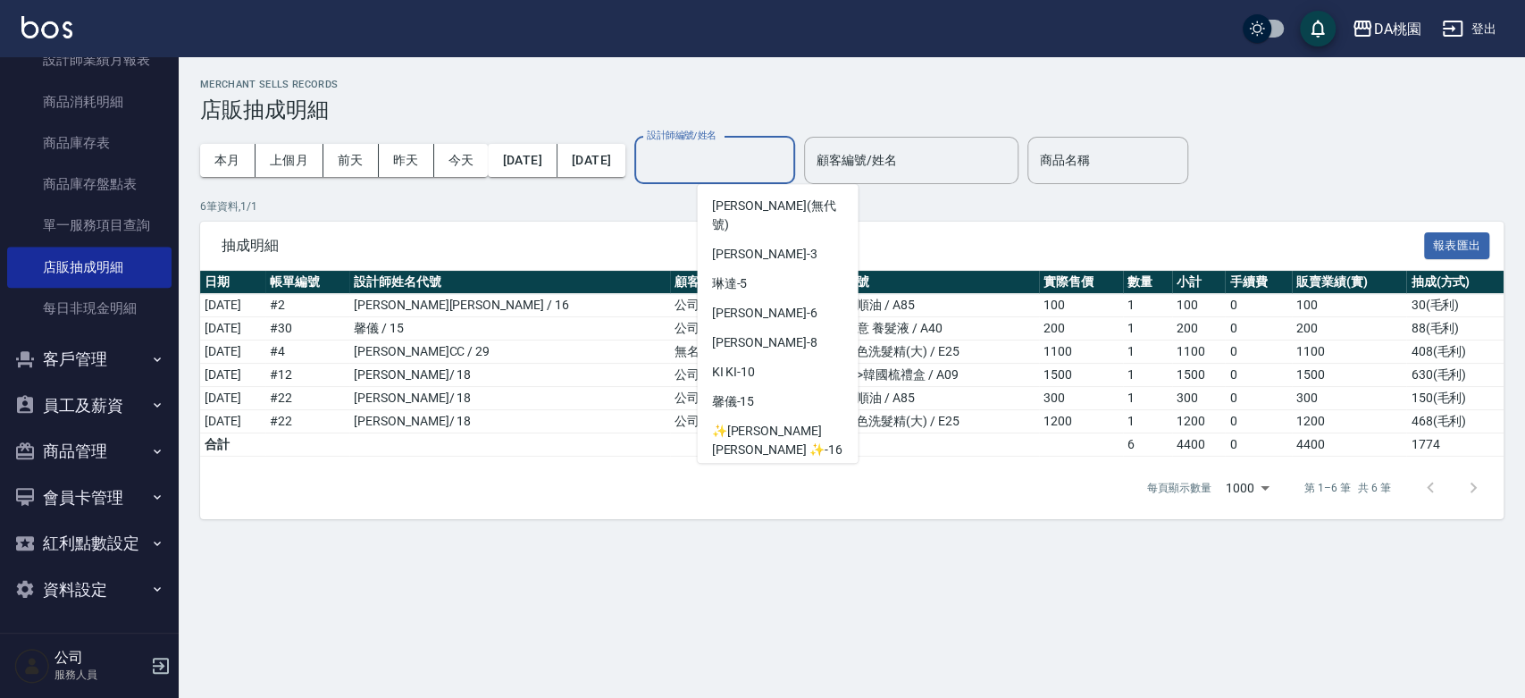
click at [770, 464] on div "小妤 -18" at bounding box center [777, 478] width 161 height 29
type input "小妤-18"
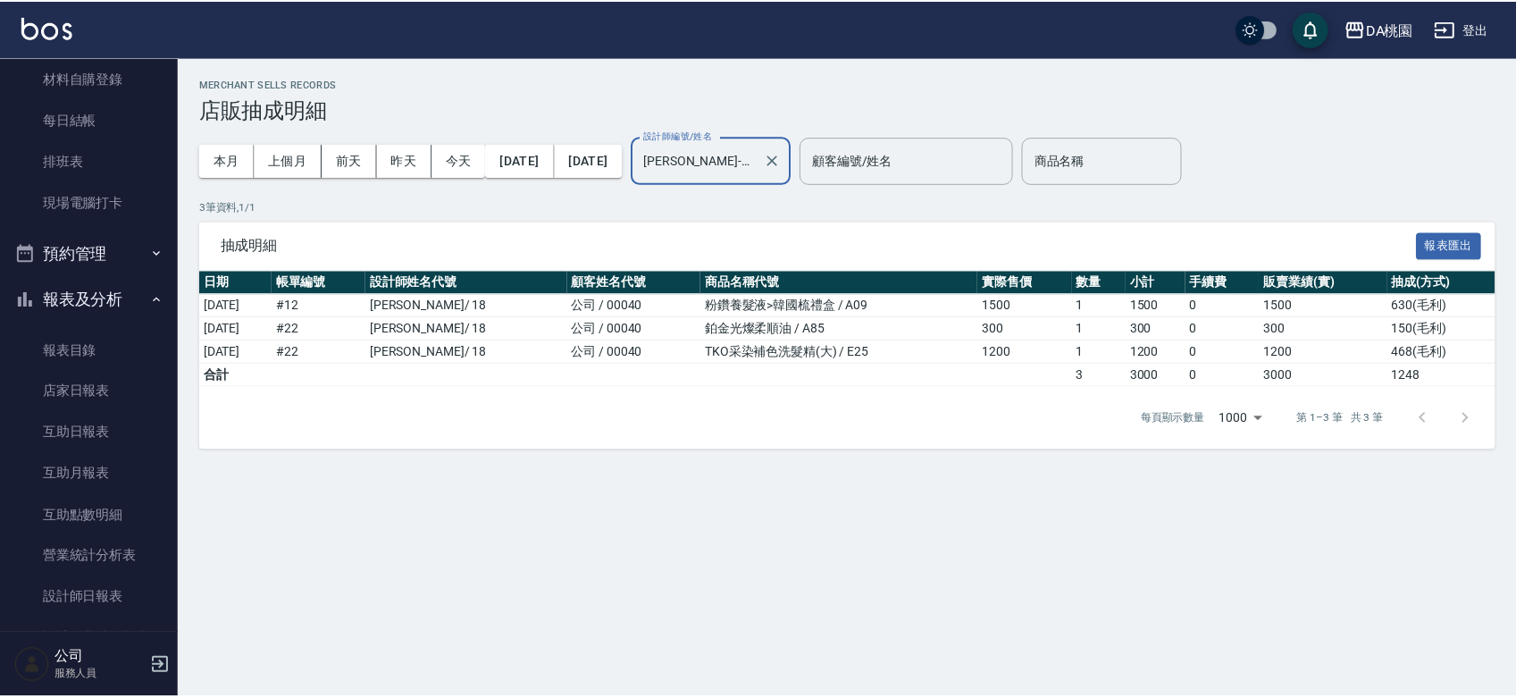
scroll to position [10, 0]
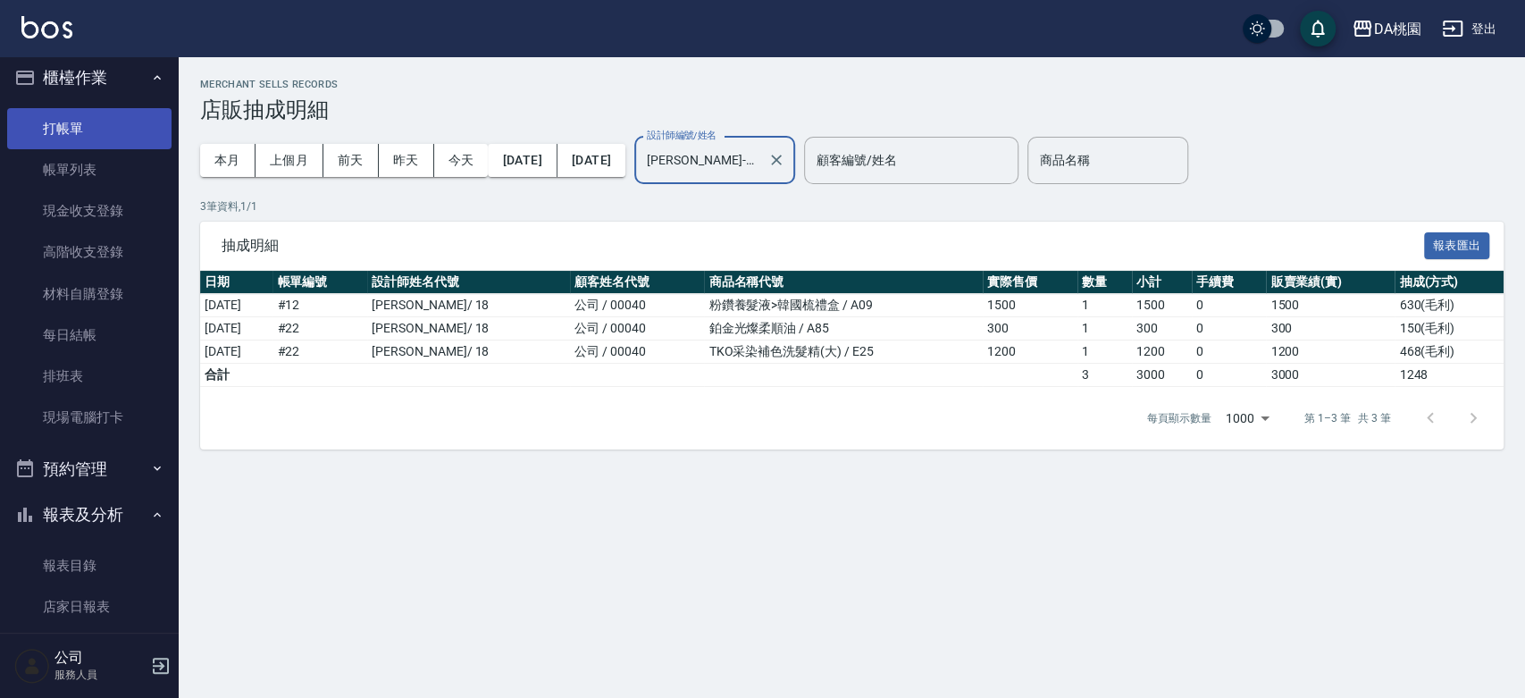
click at [89, 125] on link "打帳單" at bounding box center [89, 128] width 164 height 41
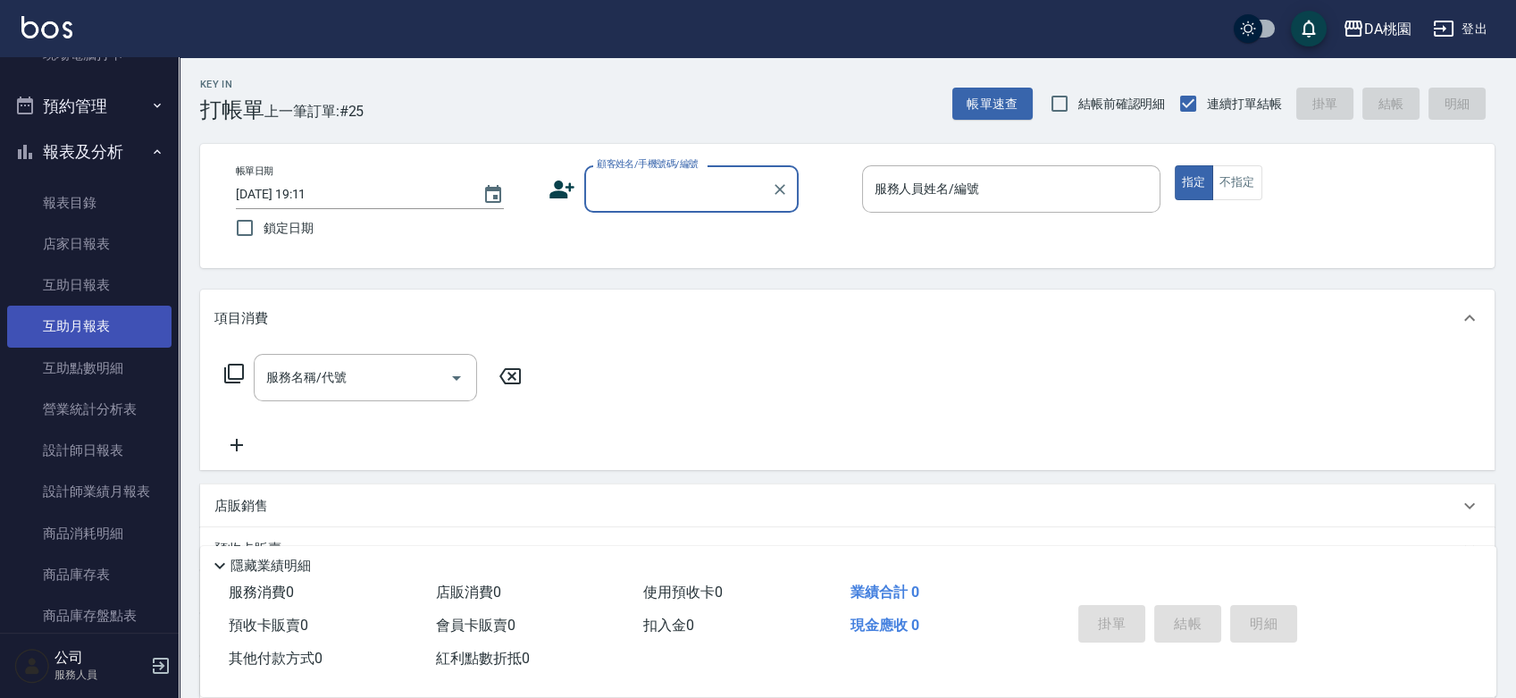
scroll to position [407, 0]
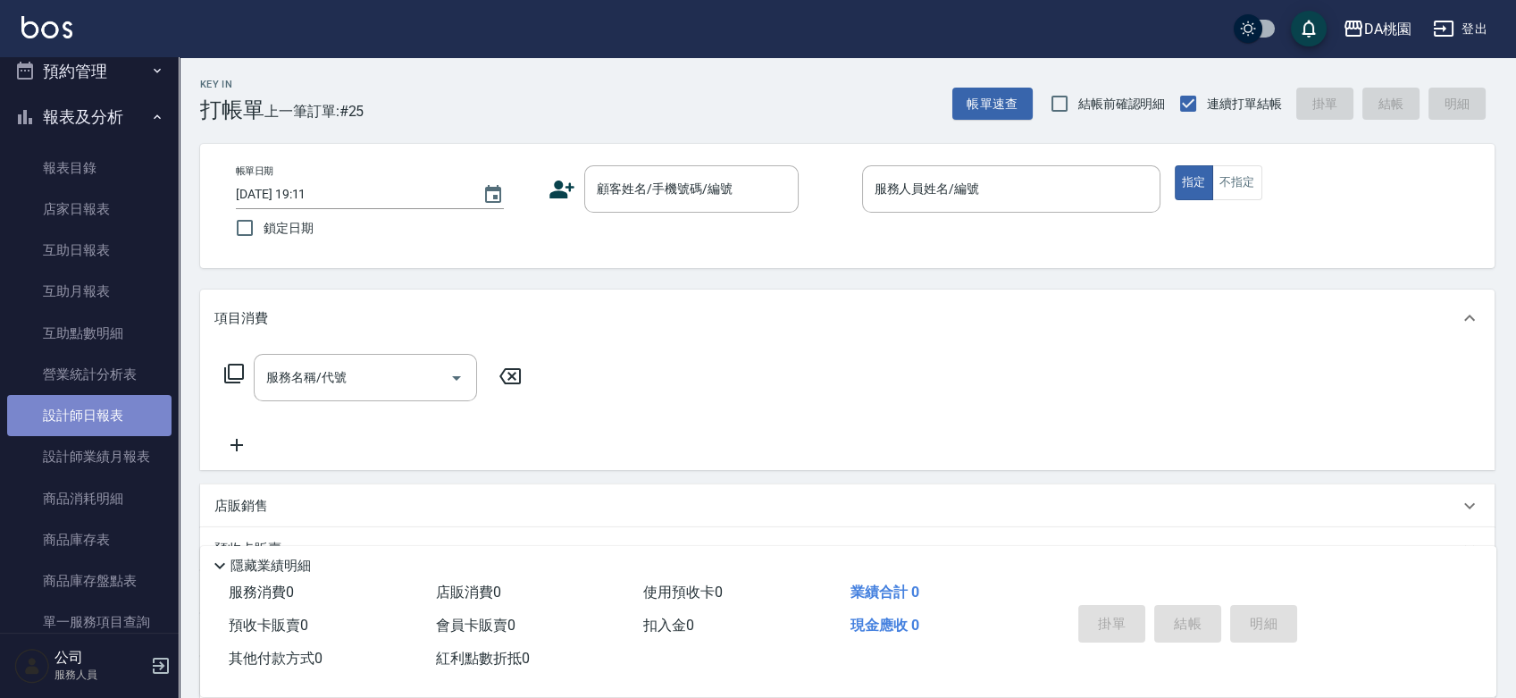
click at [105, 419] on link "設計師日報表" at bounding box center [89, 415] width 164 height 41
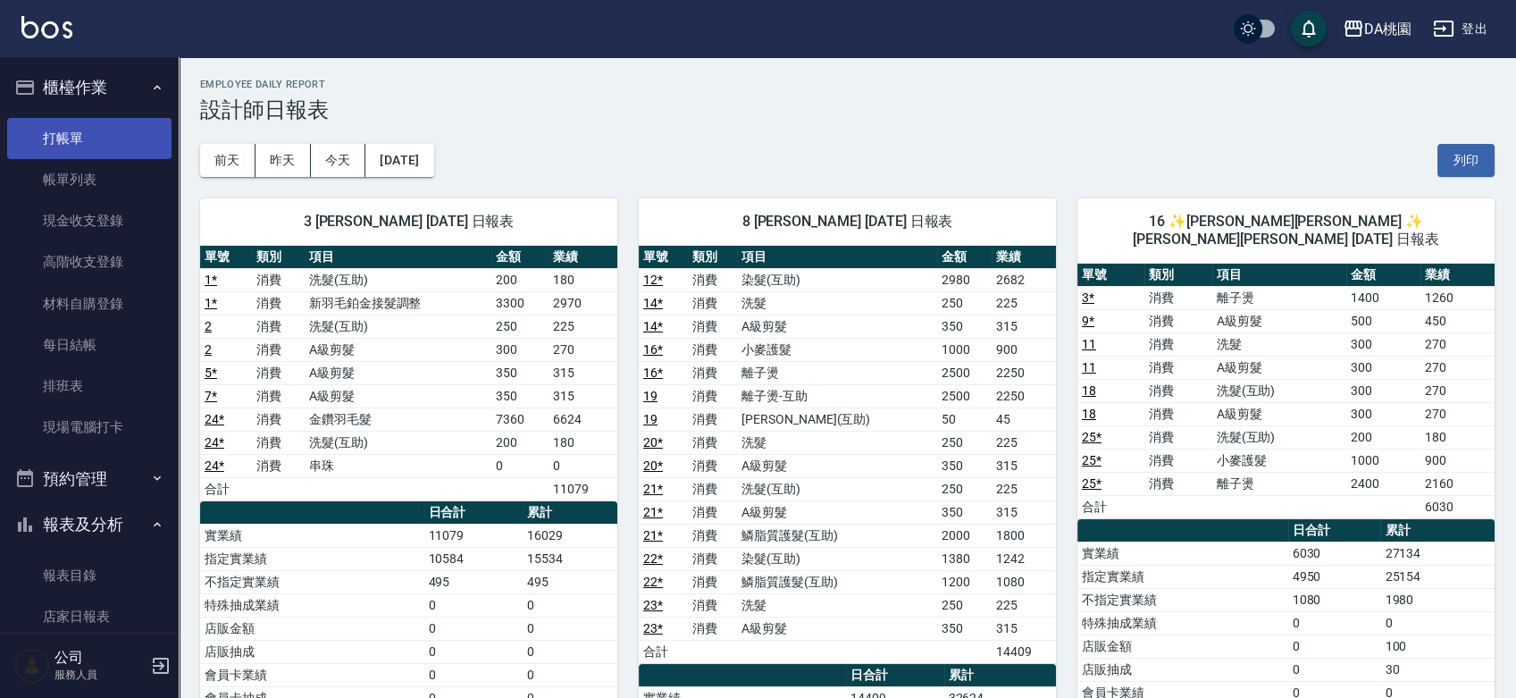
click at [103, 147] on link "打帳單" at bounding box center [89, 138] width 164 height 41
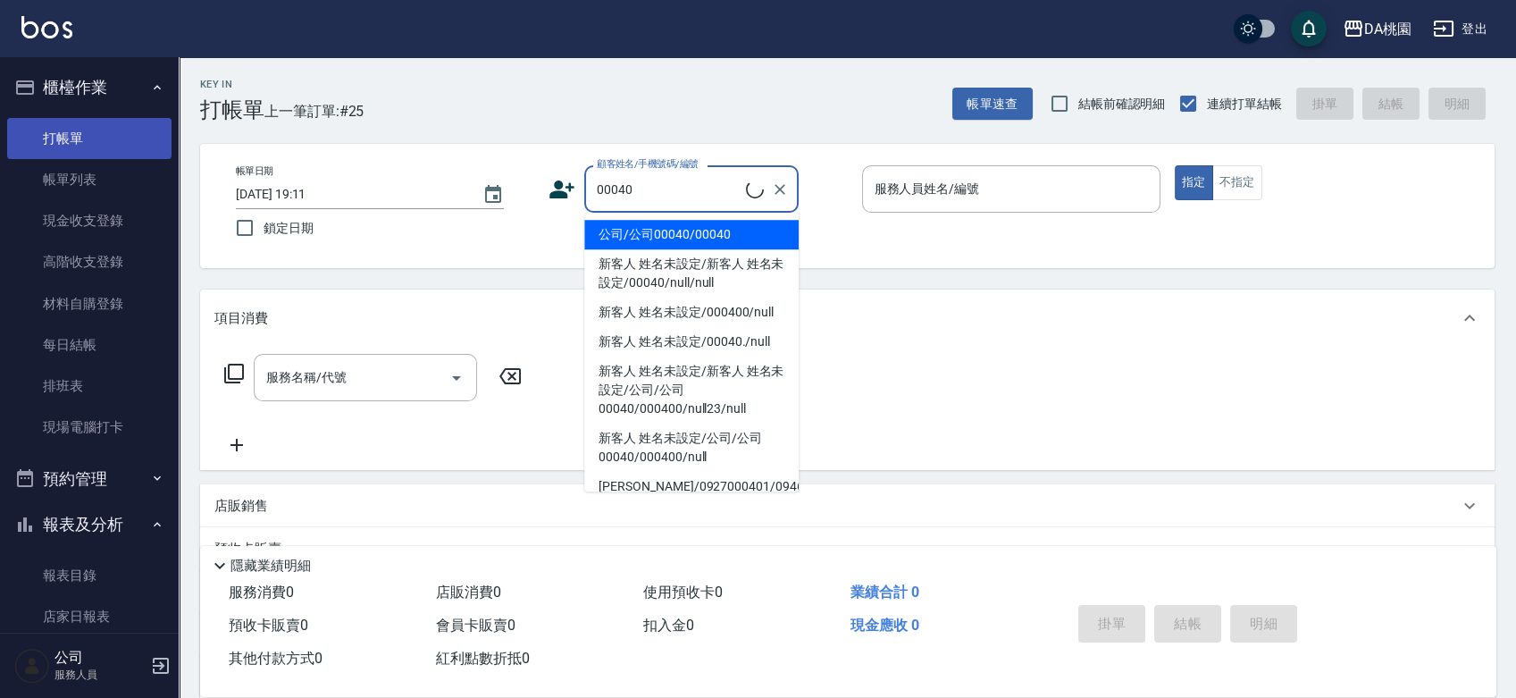
type input "公司/公司00040/00040"
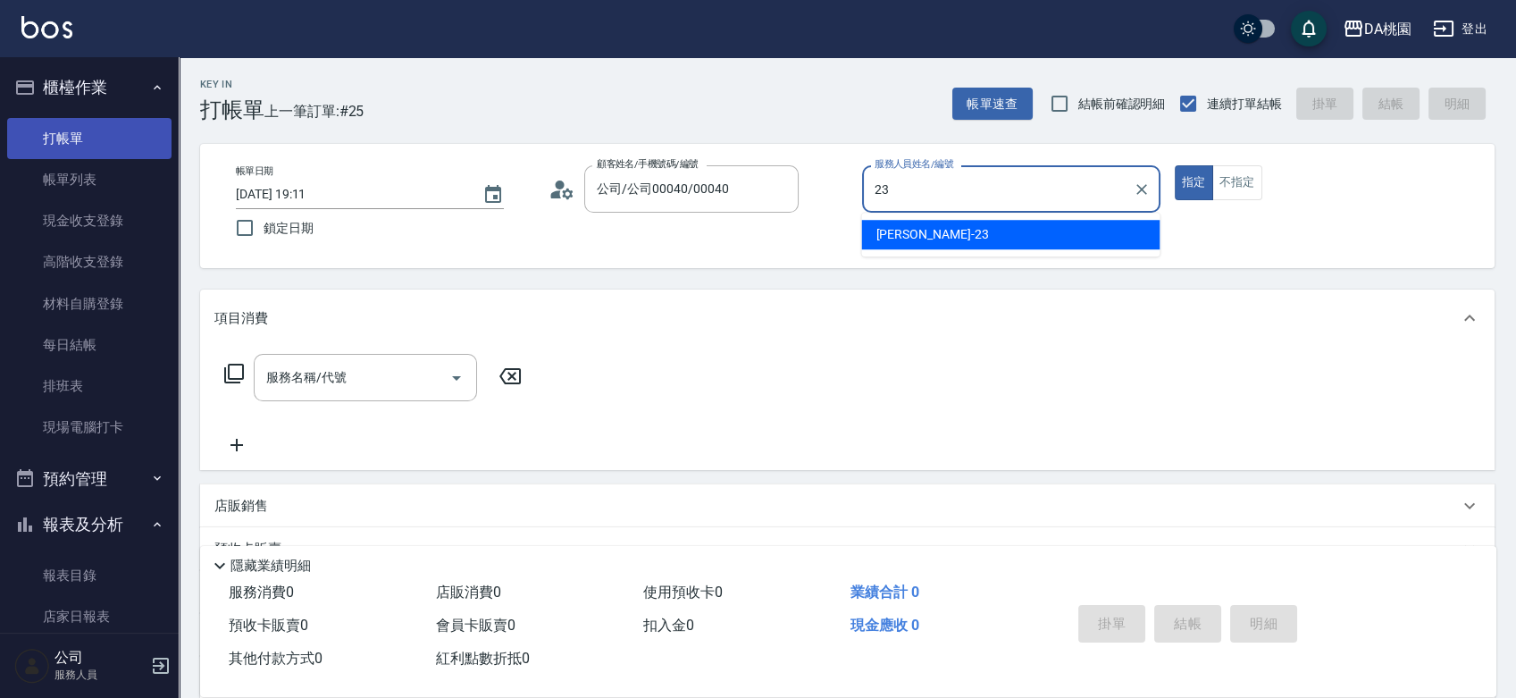
type input "23"
type button "true"
type input "亞瑟 -23"
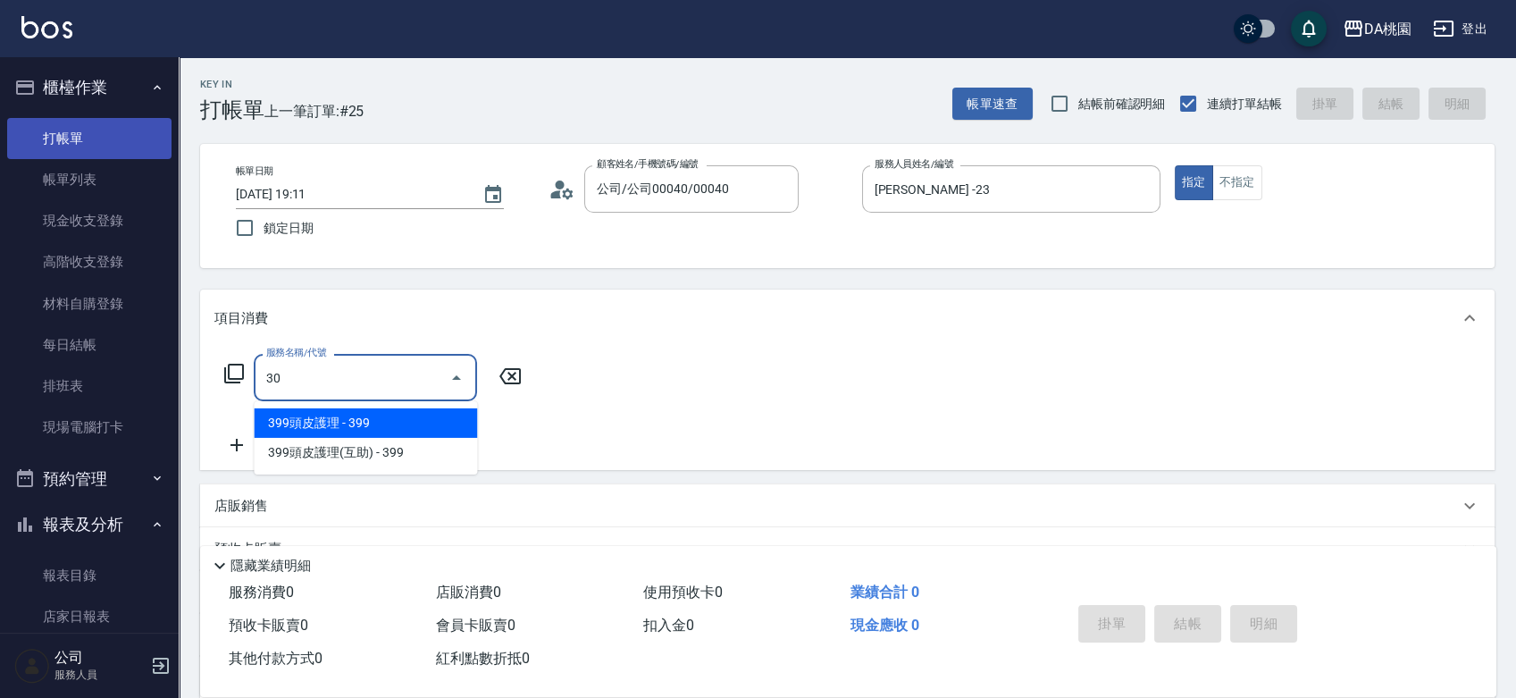
type input "300"
type input "10"
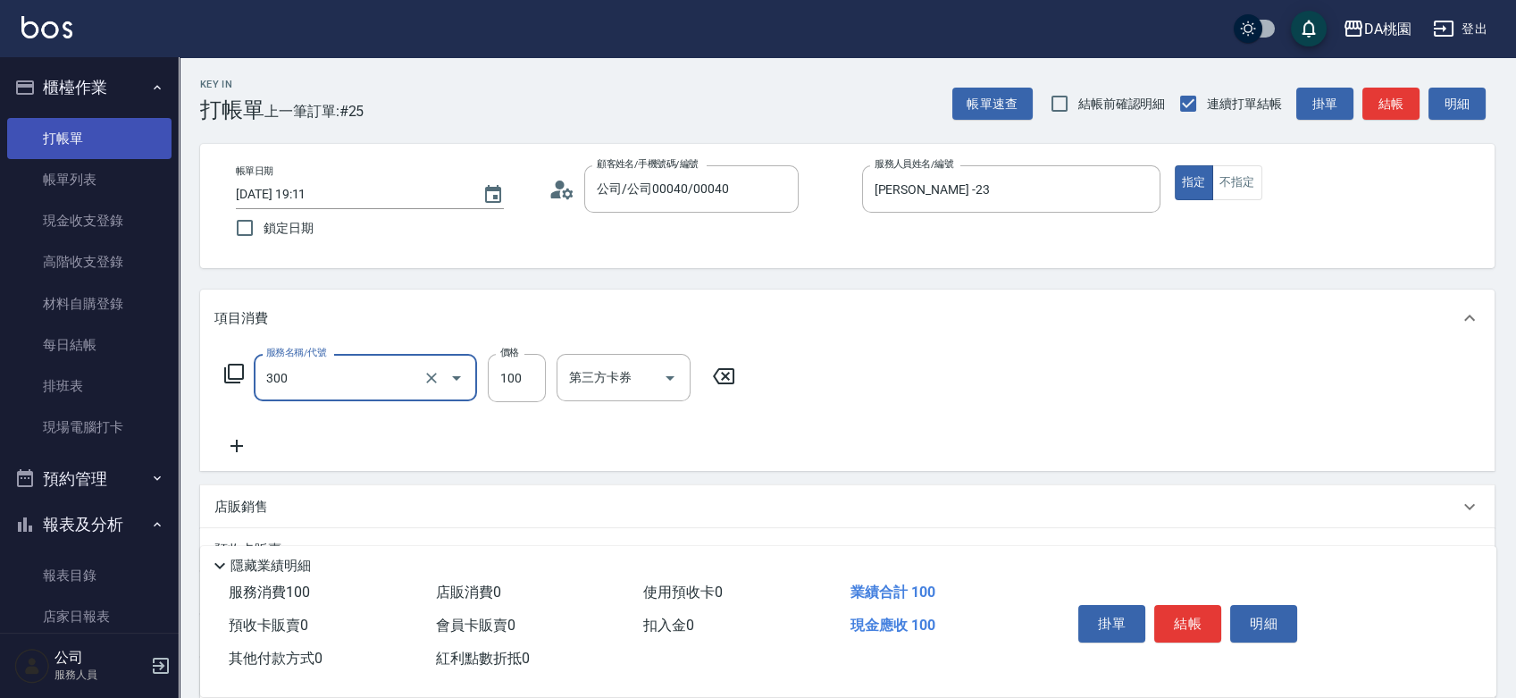
type input "剪瀏海(300)"
type input "1"
type input "0"
type input "150"
type input "10"
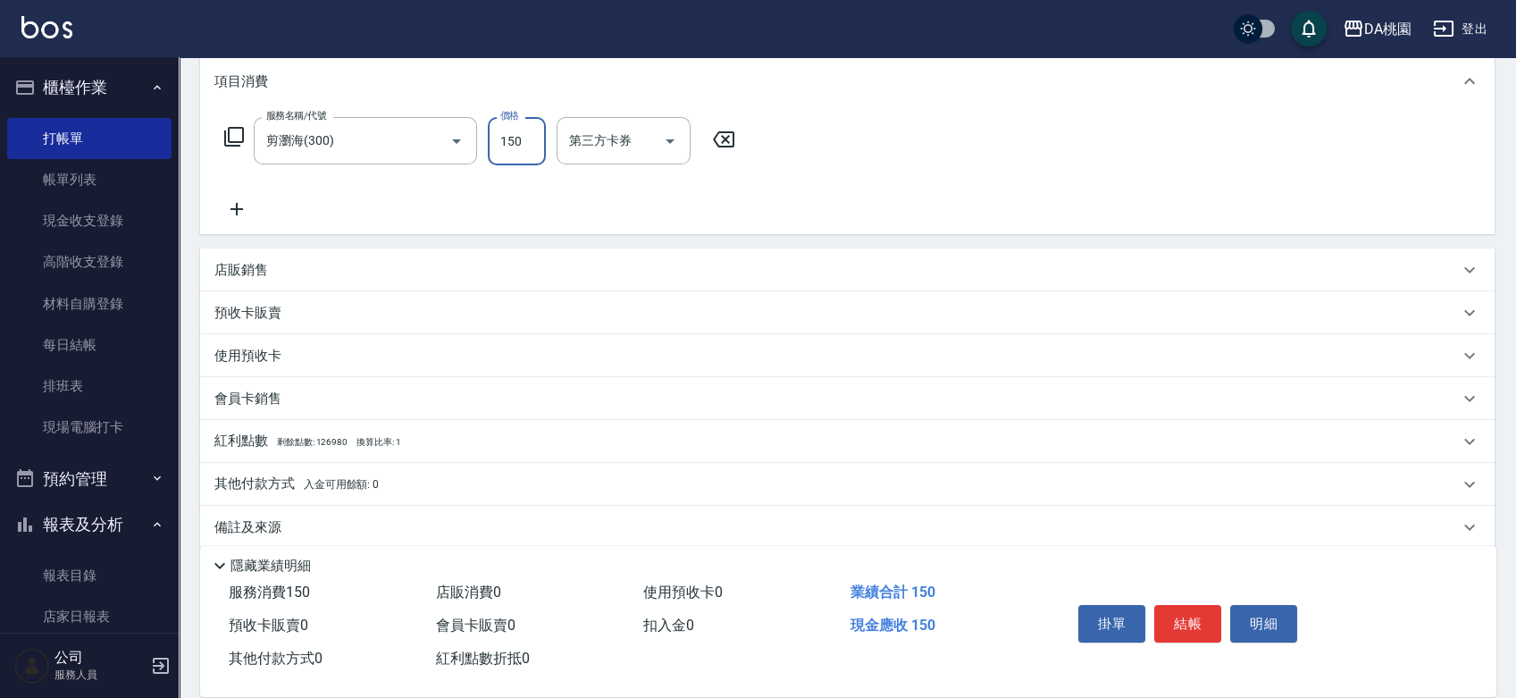
scroll to position [256, 0]
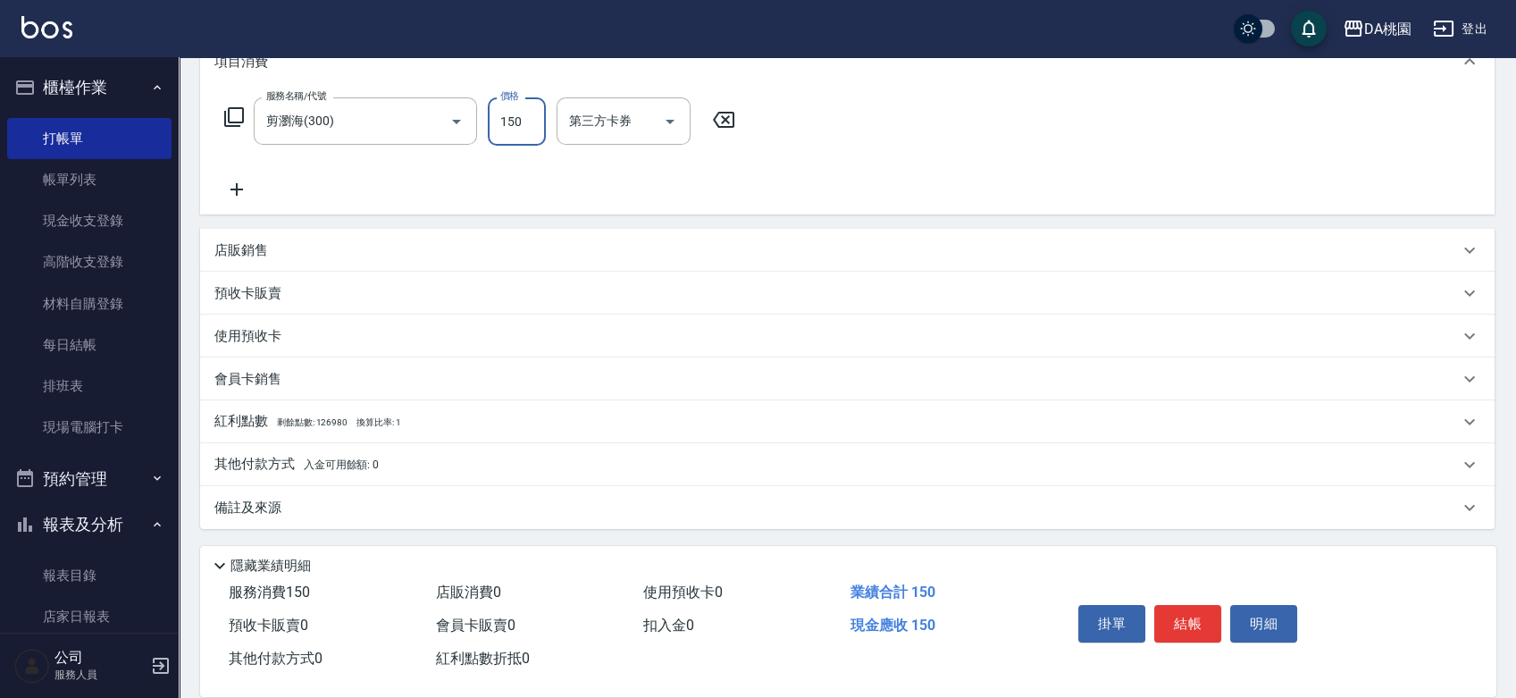
type input "150"
click at [708, 263] on div "店販銷售" at bounding box center [847, 250] width 1294 height 43
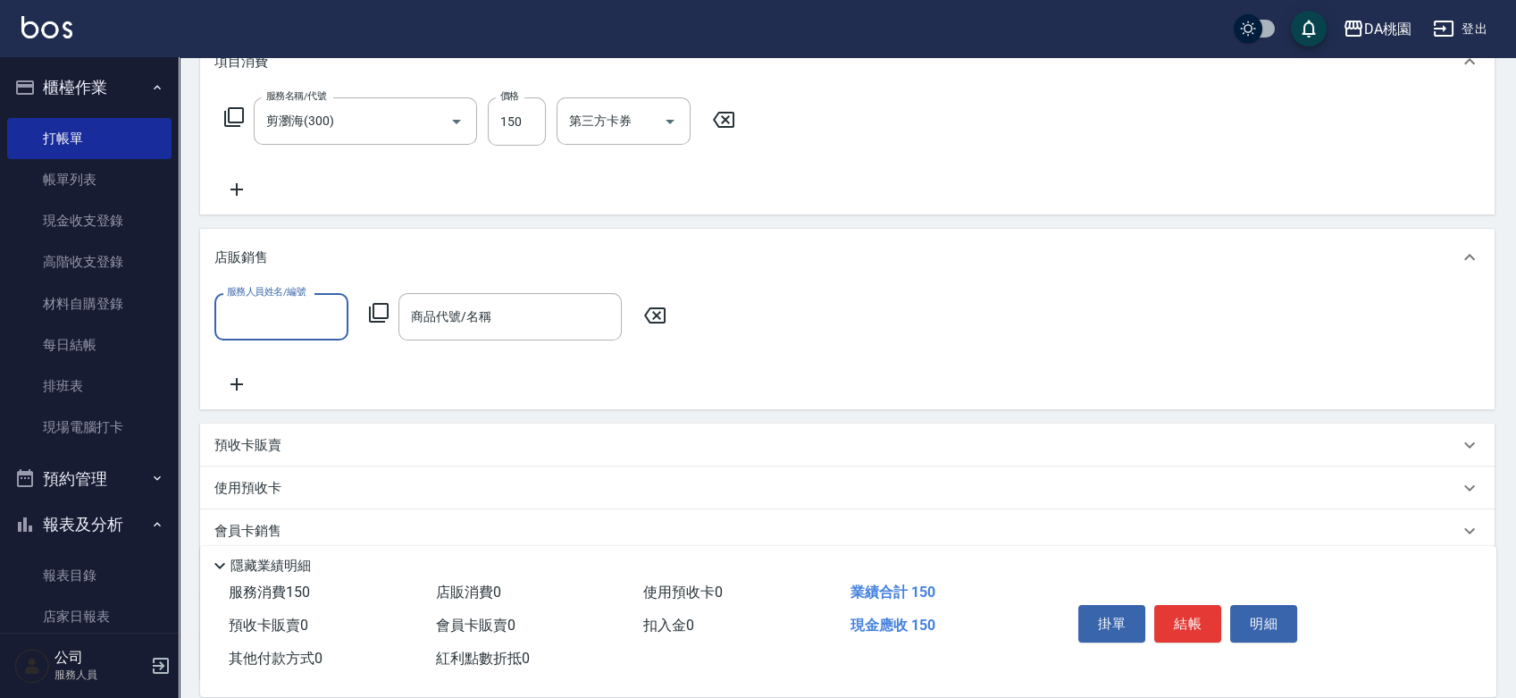
scroll to position [0, 0]
type input "亞瑟 -23"
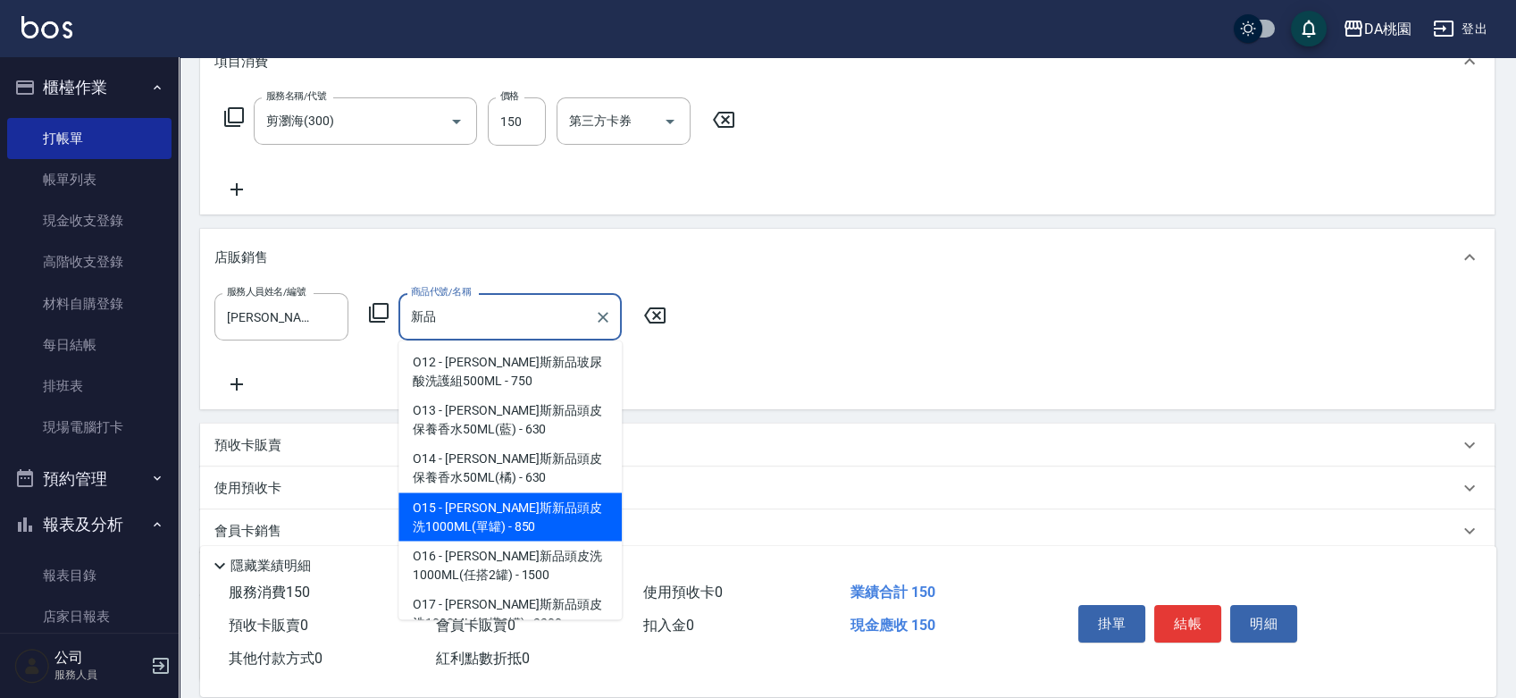
type input "喬娜斯新品頭皮洗1000ML(單罐)"
type input "100"
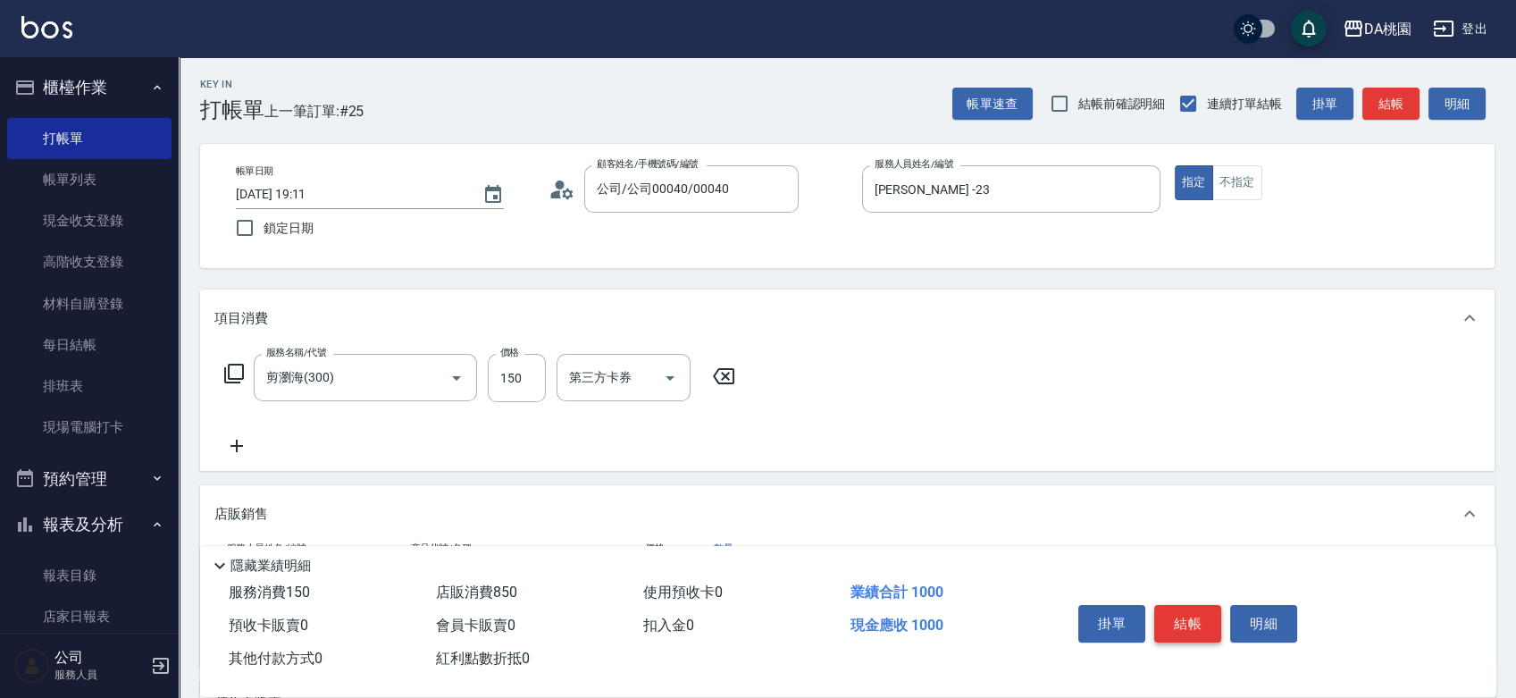
click at [1192, 607] on button "結帳" at bounding box center [1187, 624] width 67 height 38
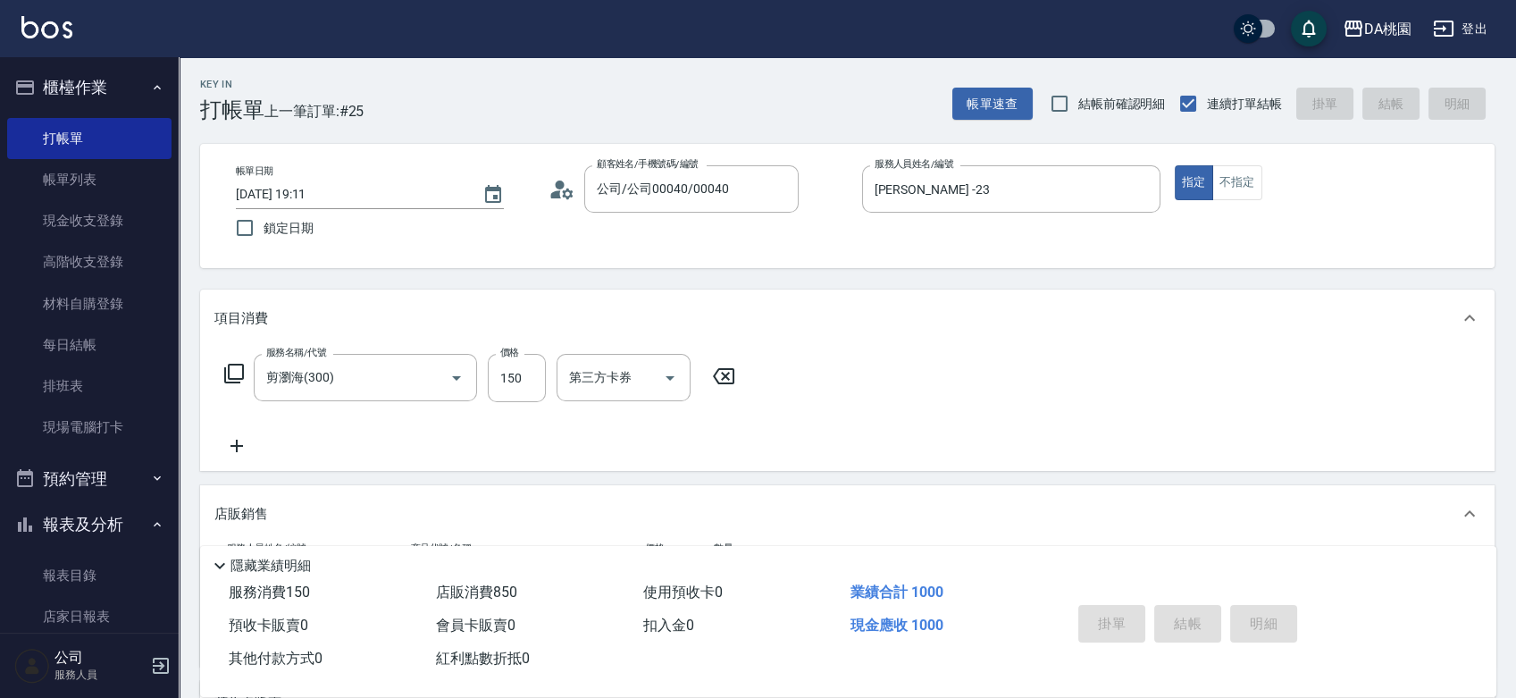
type input "2025/10/05 19:12"
type input "0"
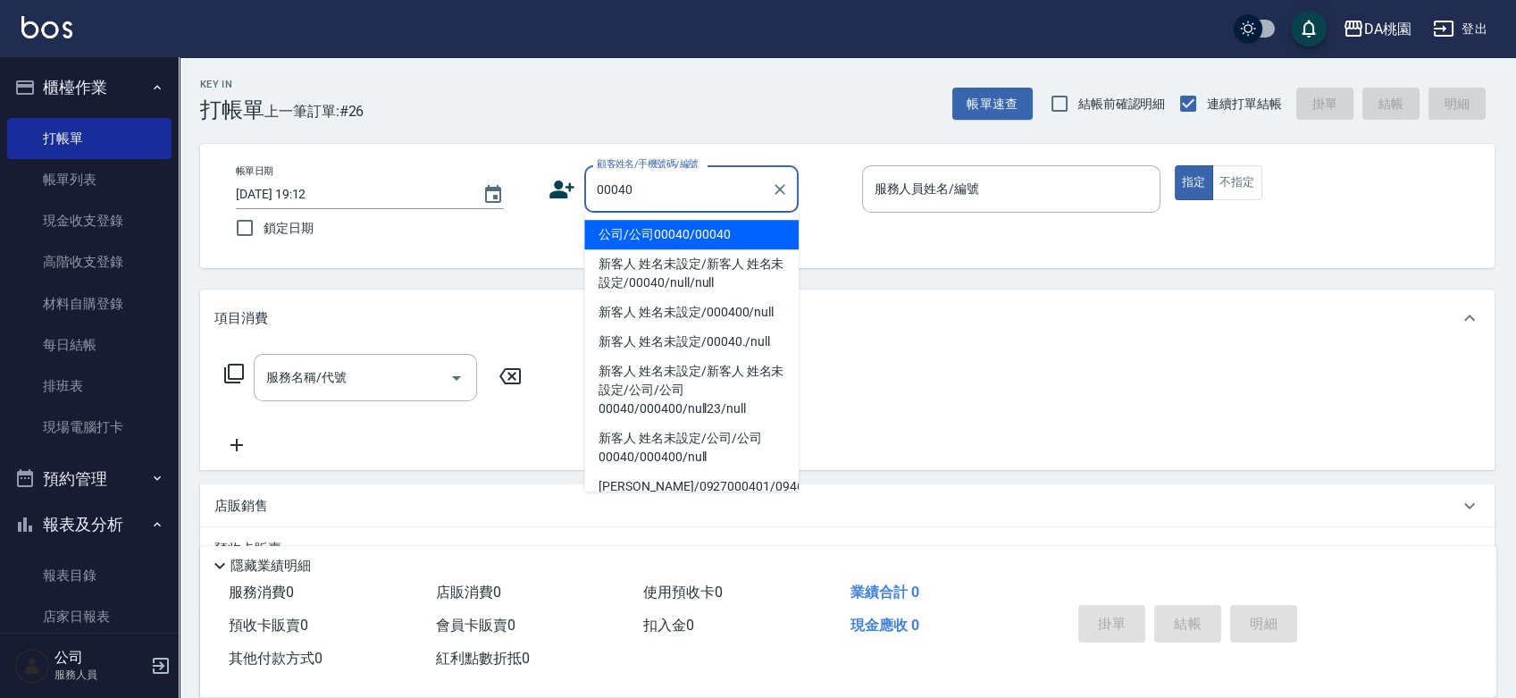
type input "公司/公司00040/00040"
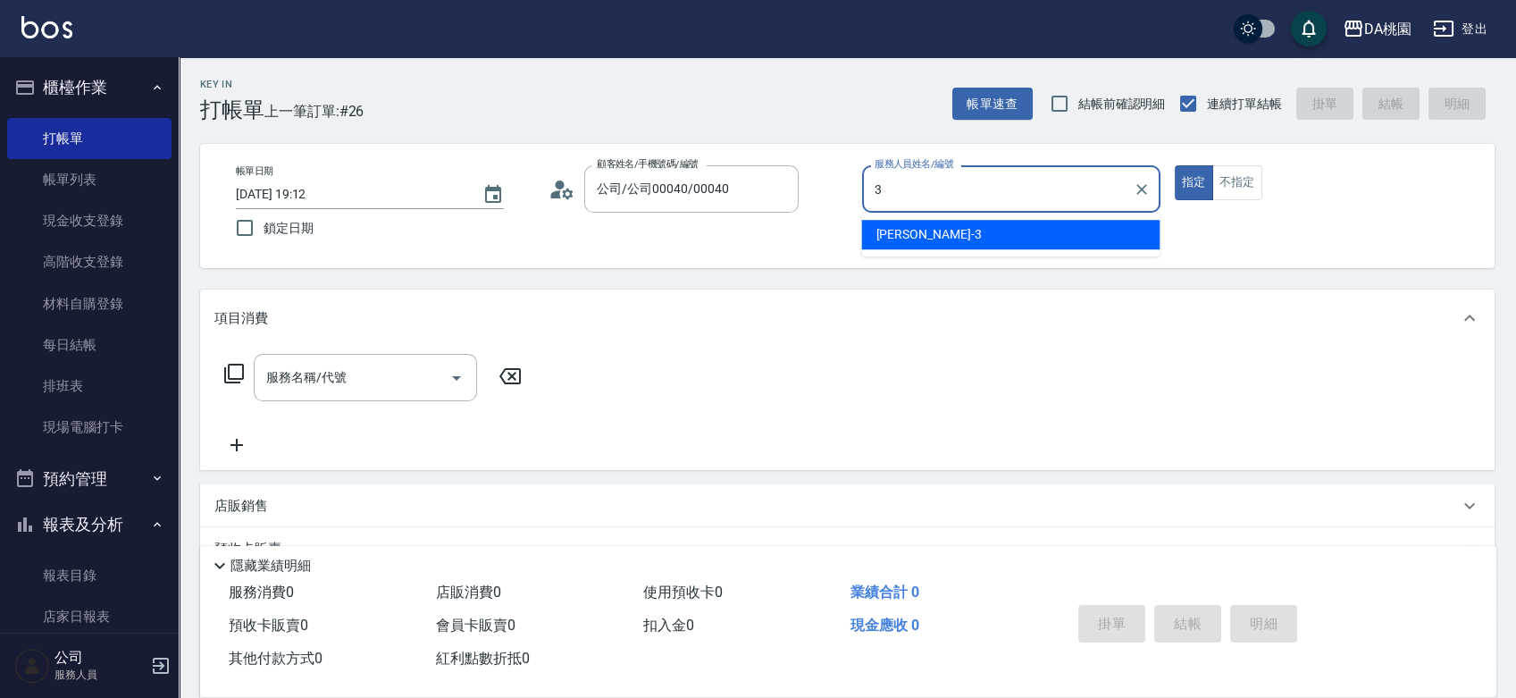
type input "愛莉絲-3"
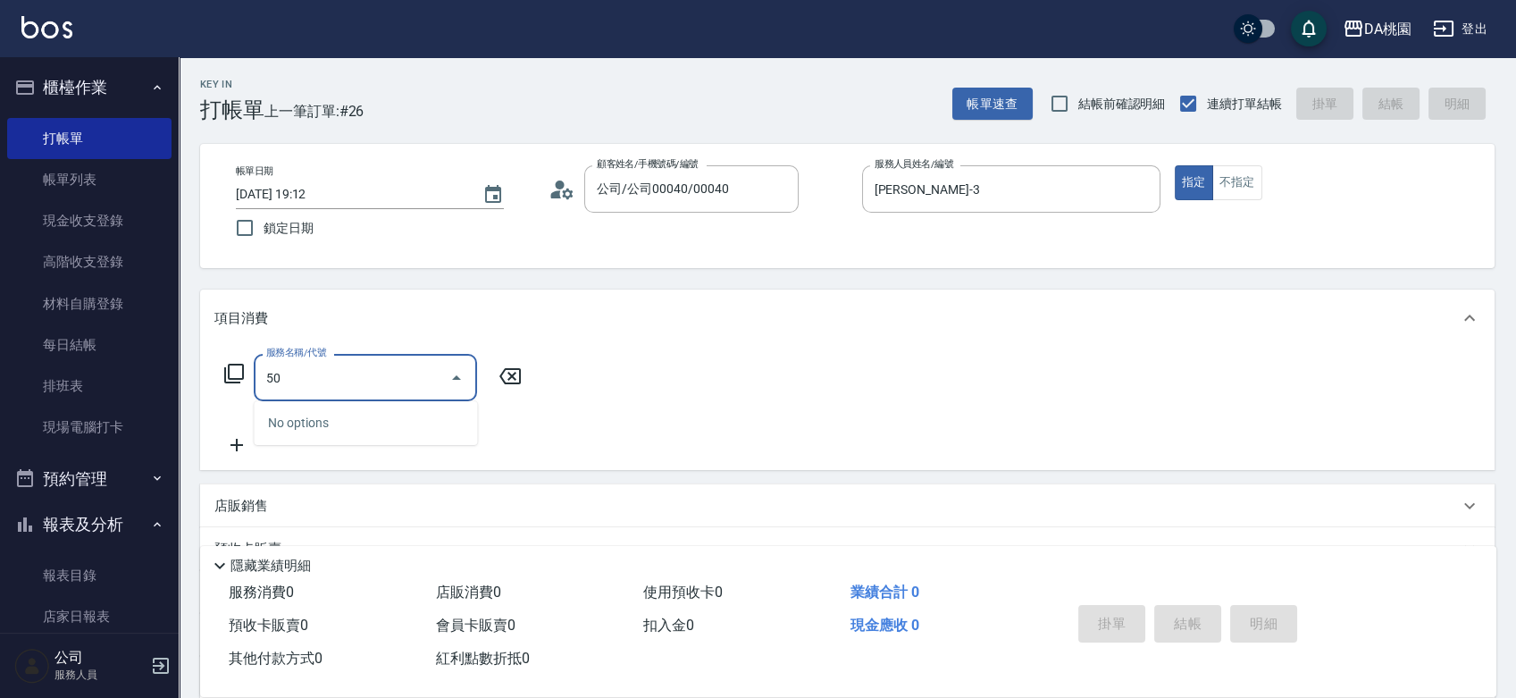
type input "501"
type input "20"
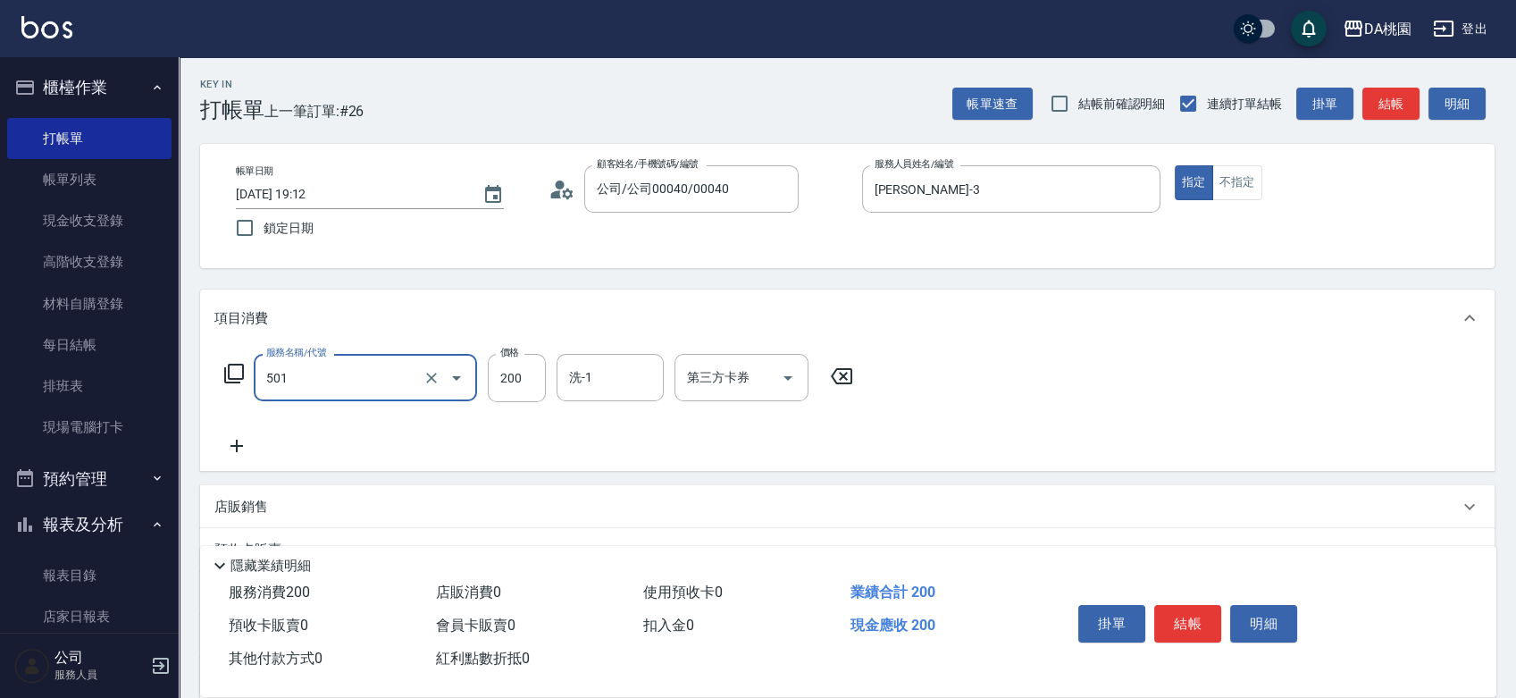
type input "洗髮(互助)(501)"
type input "3"
type input "0"
type input "300"
type input "30"
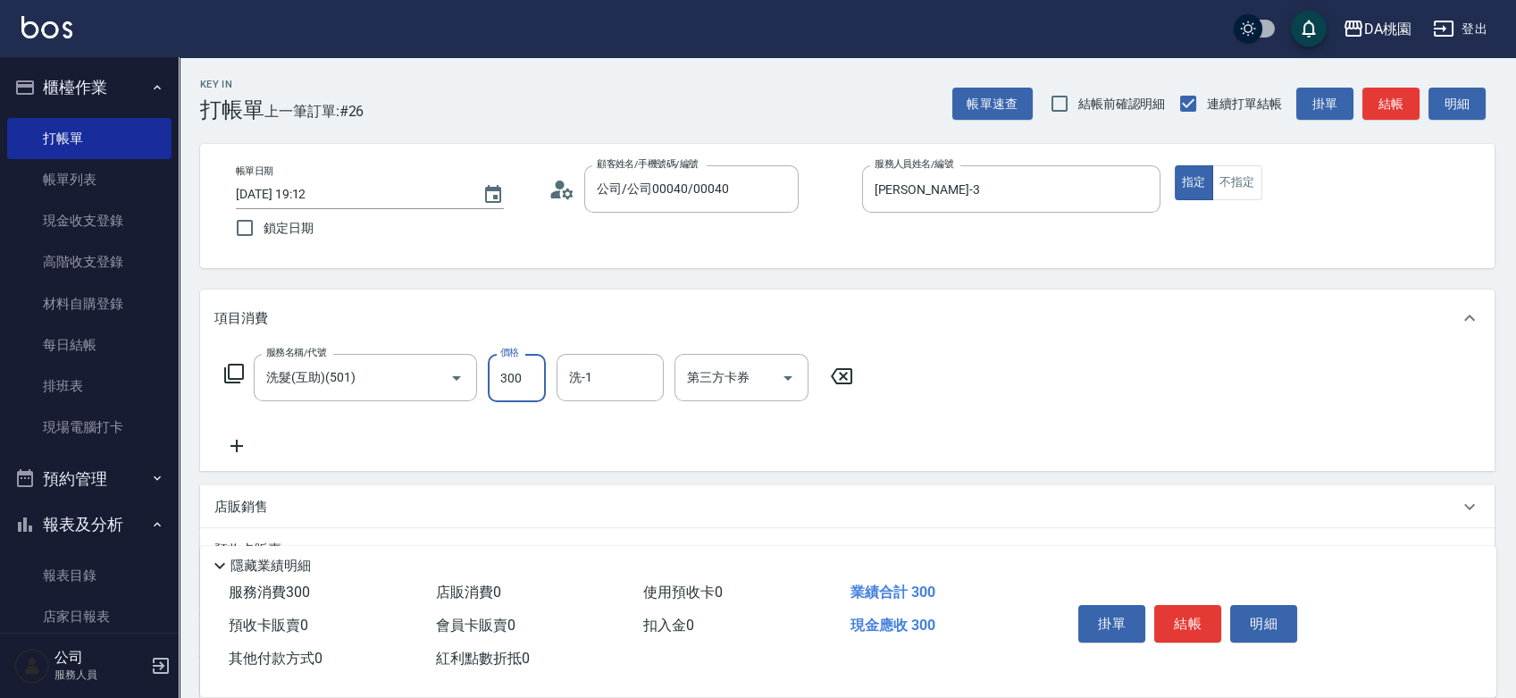
type input "300"
type input "C C-29"
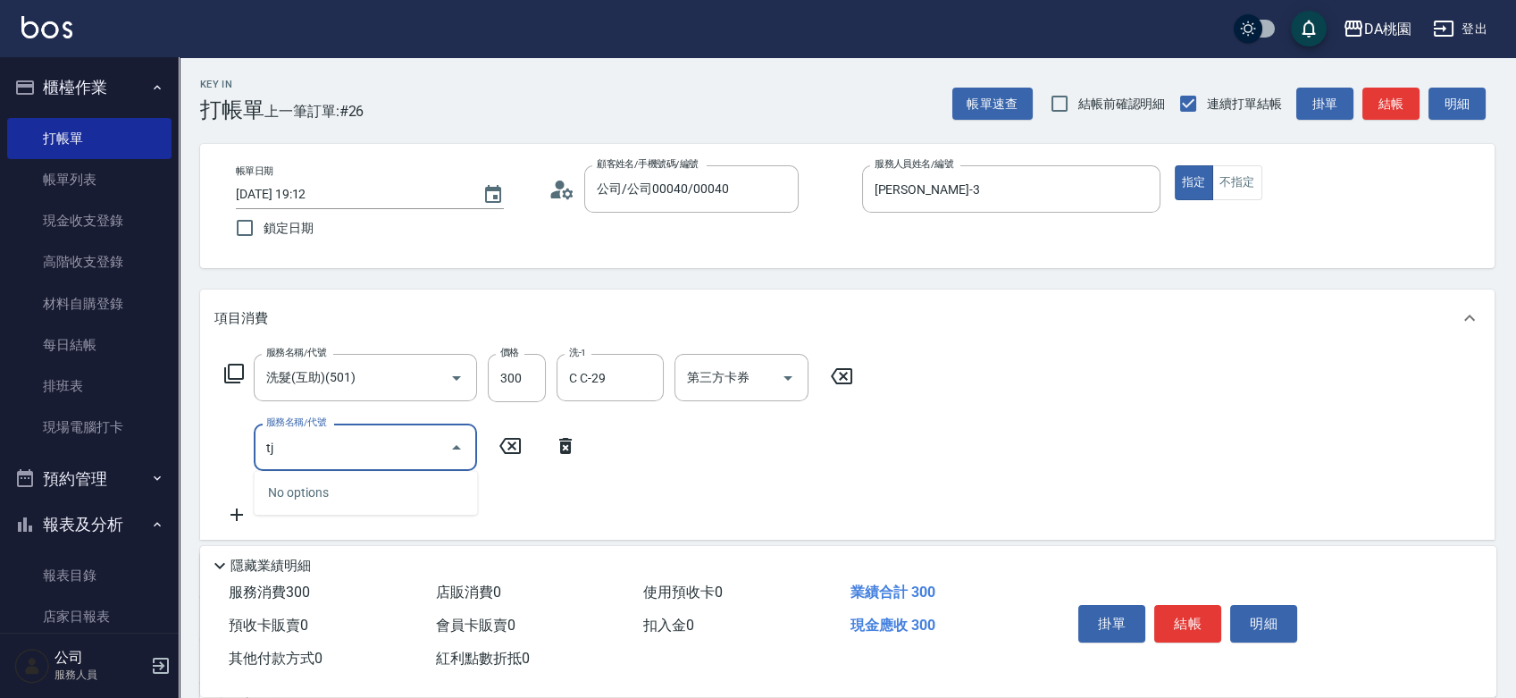
type input "t"
type input "串珠(104)"
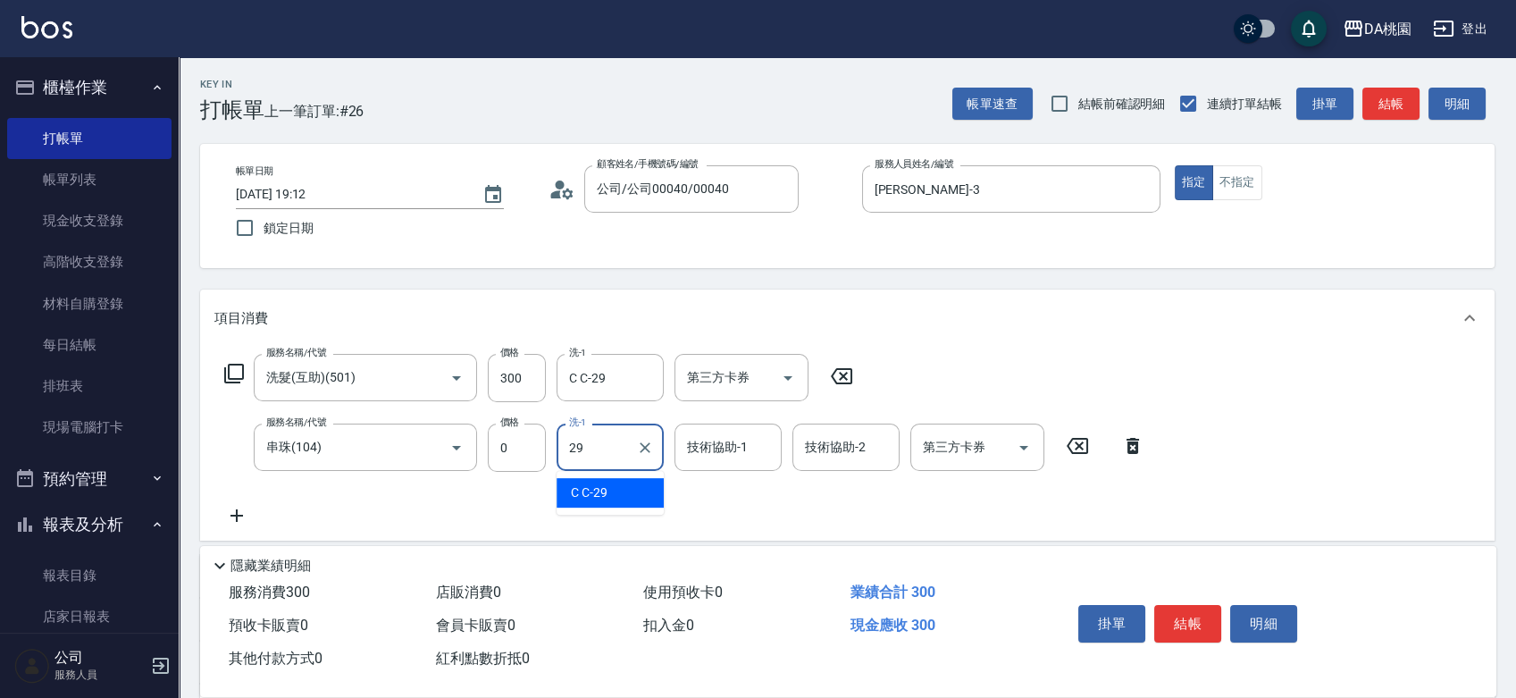
type input "C C-29"
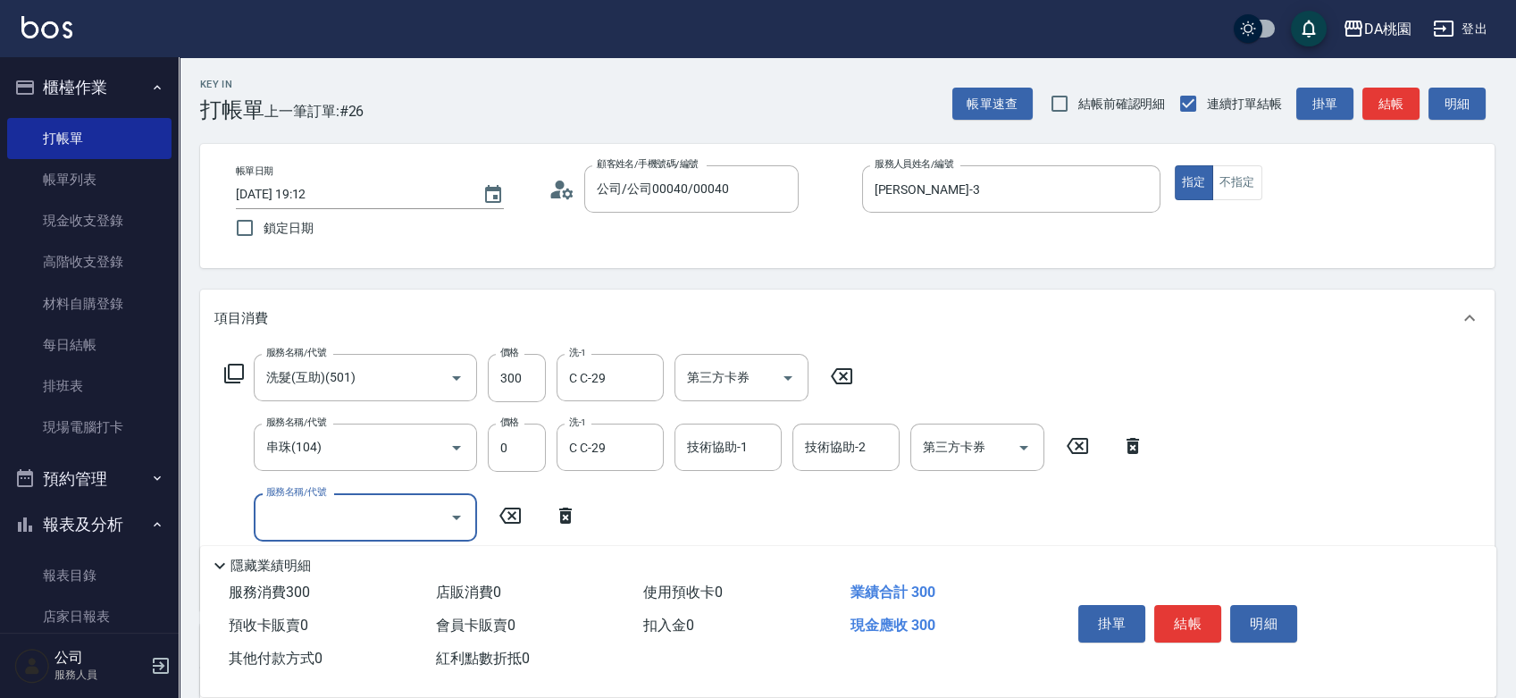
click at [236, 368] on icon at bounding box center [233, 373] width 21 height 21
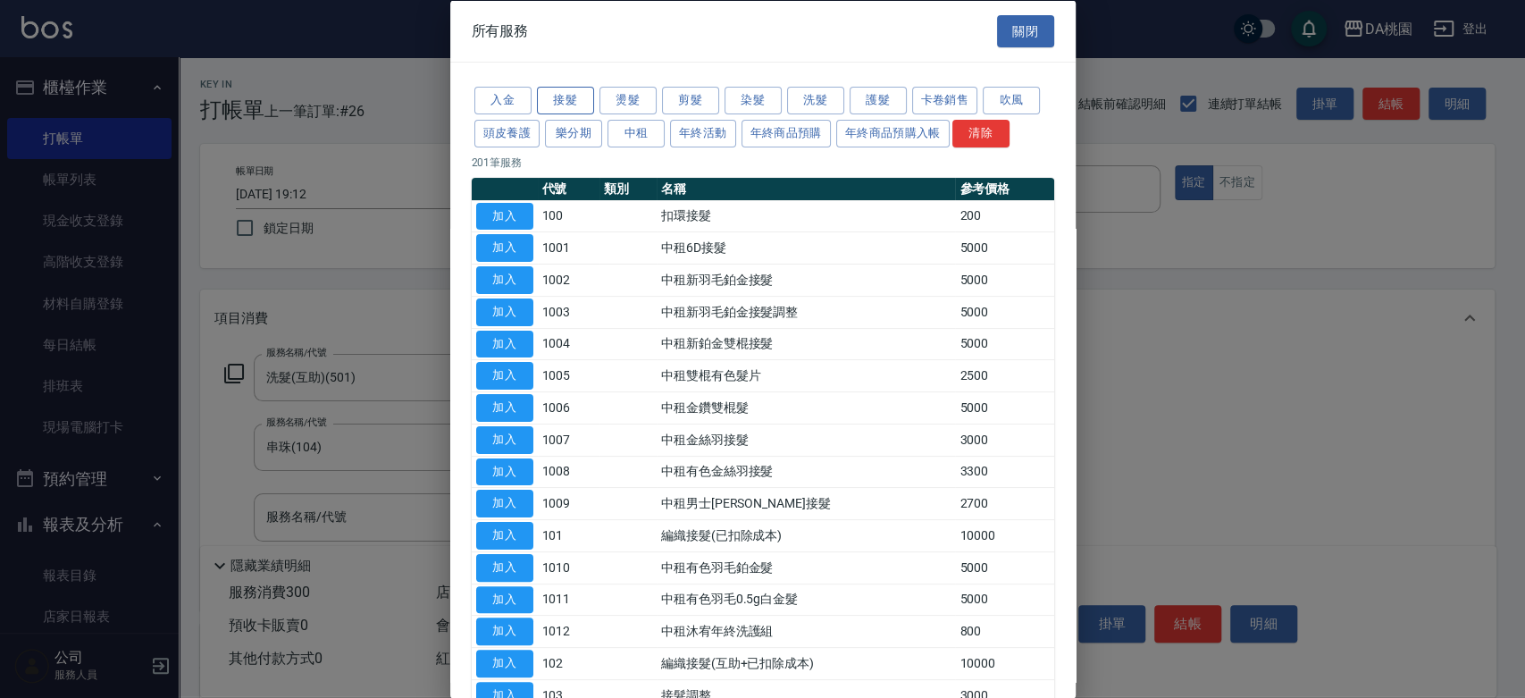
click at [573, 98] on button "接髮" at bounding box center [565, 101] width 57 height 28
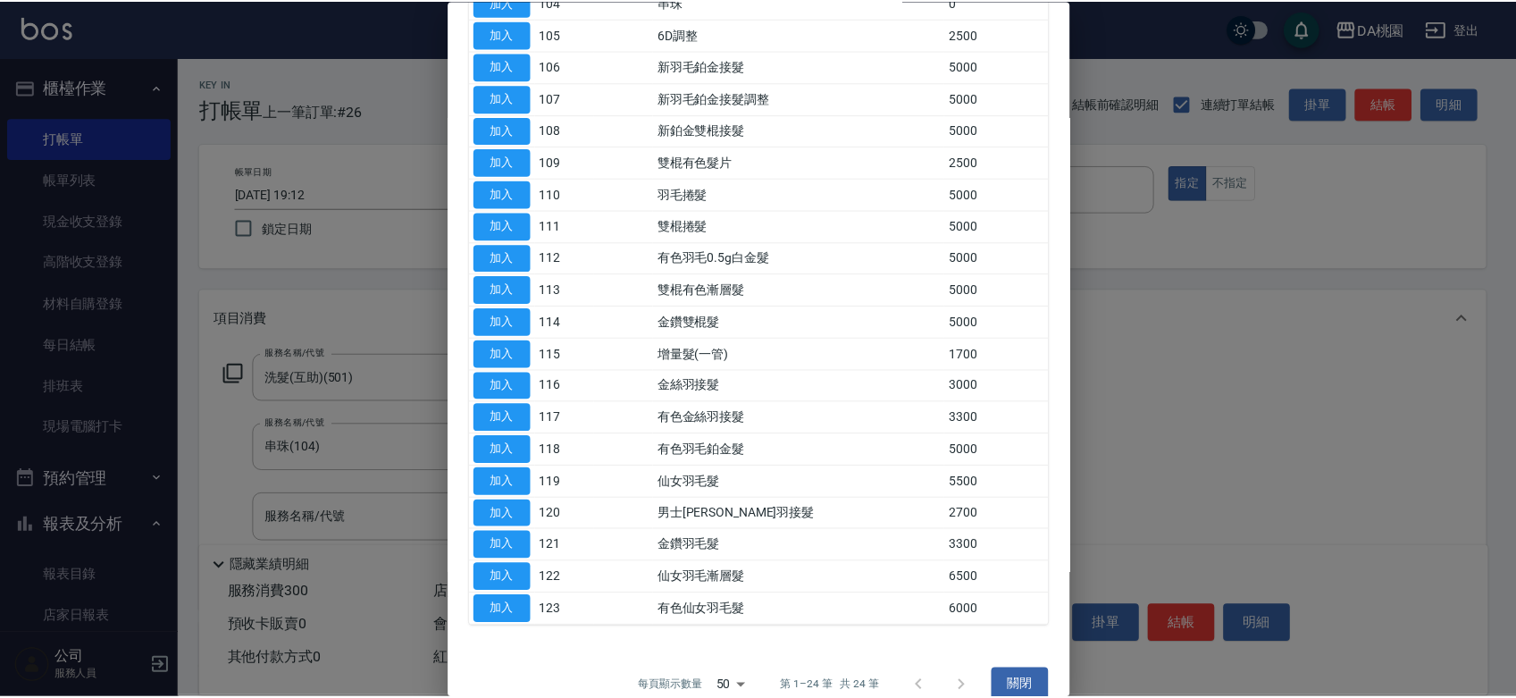
scroll to position [364, 0]
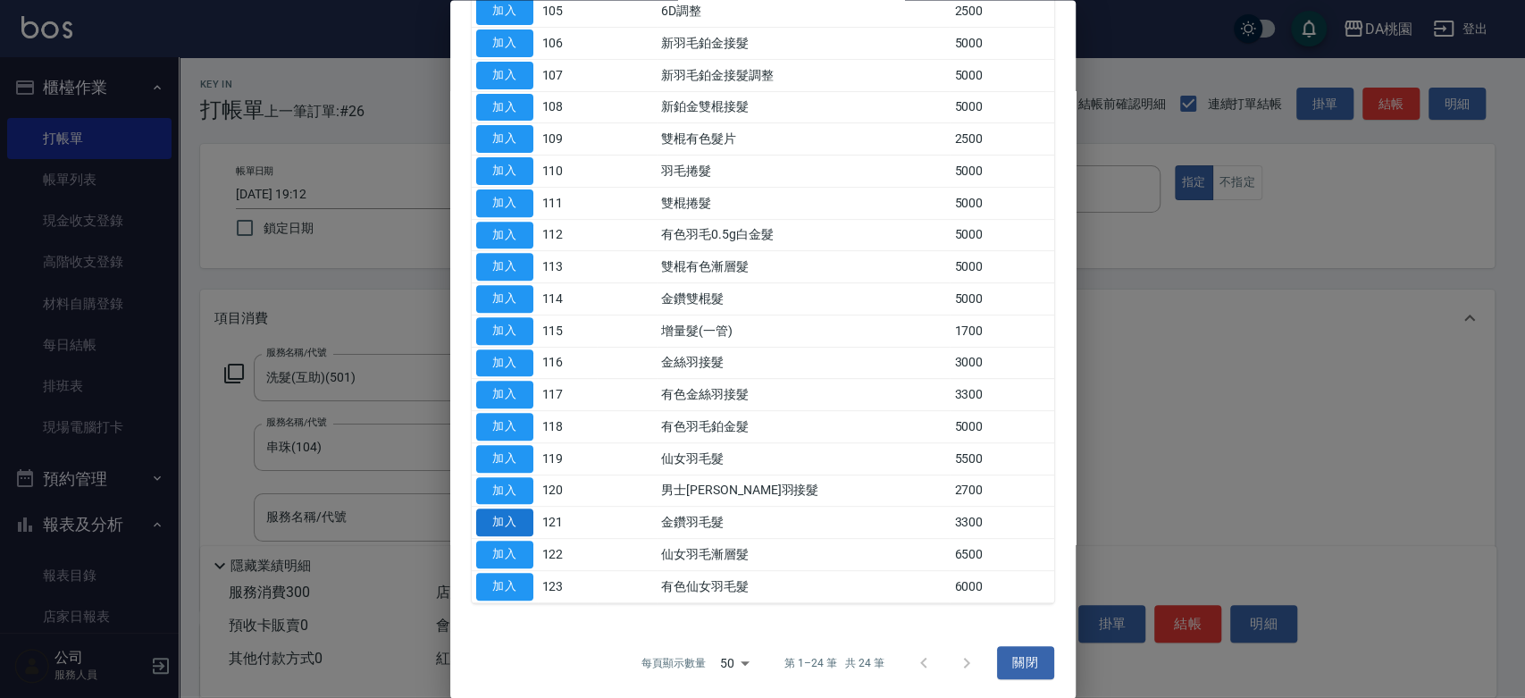
click at [514, 518] on button "加入" at bounding box center [504, 523] width 57 height 28
type input "360"
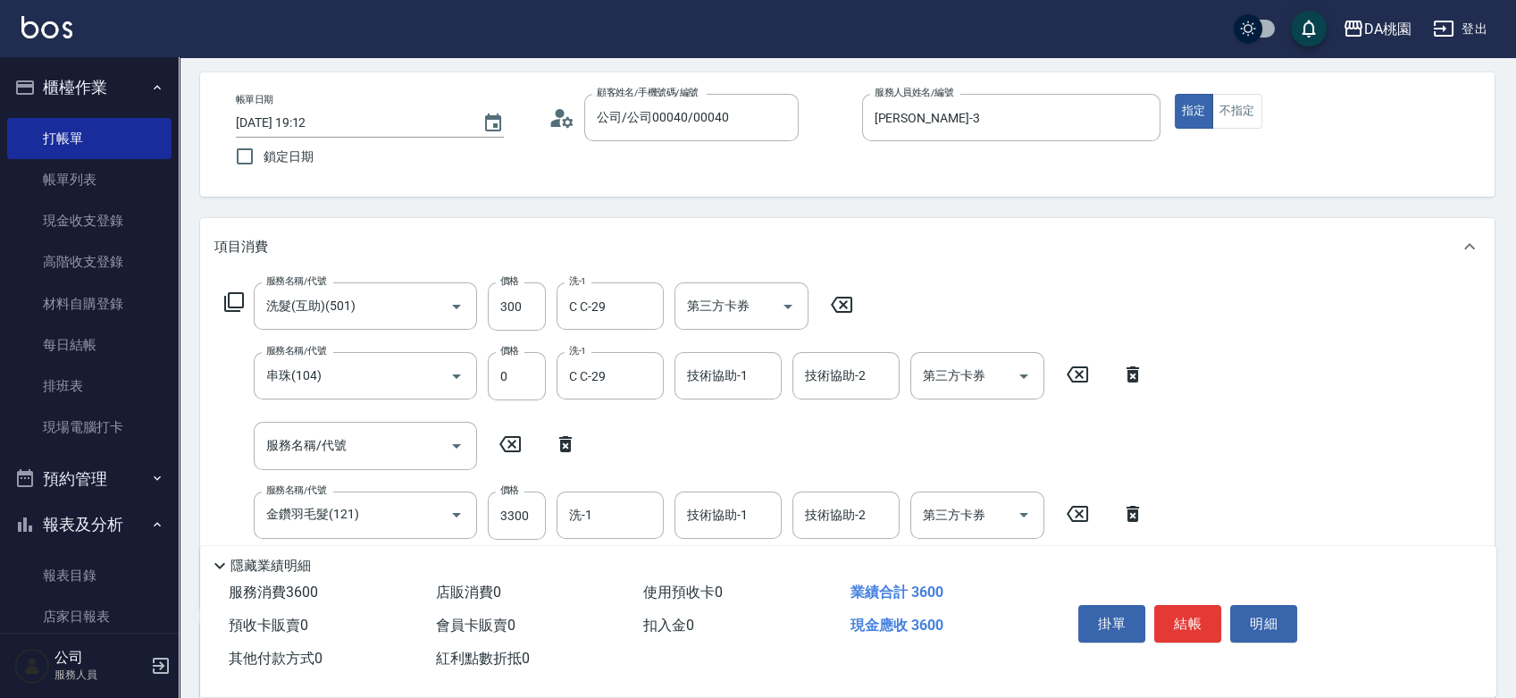
scroll to position [297, 0]
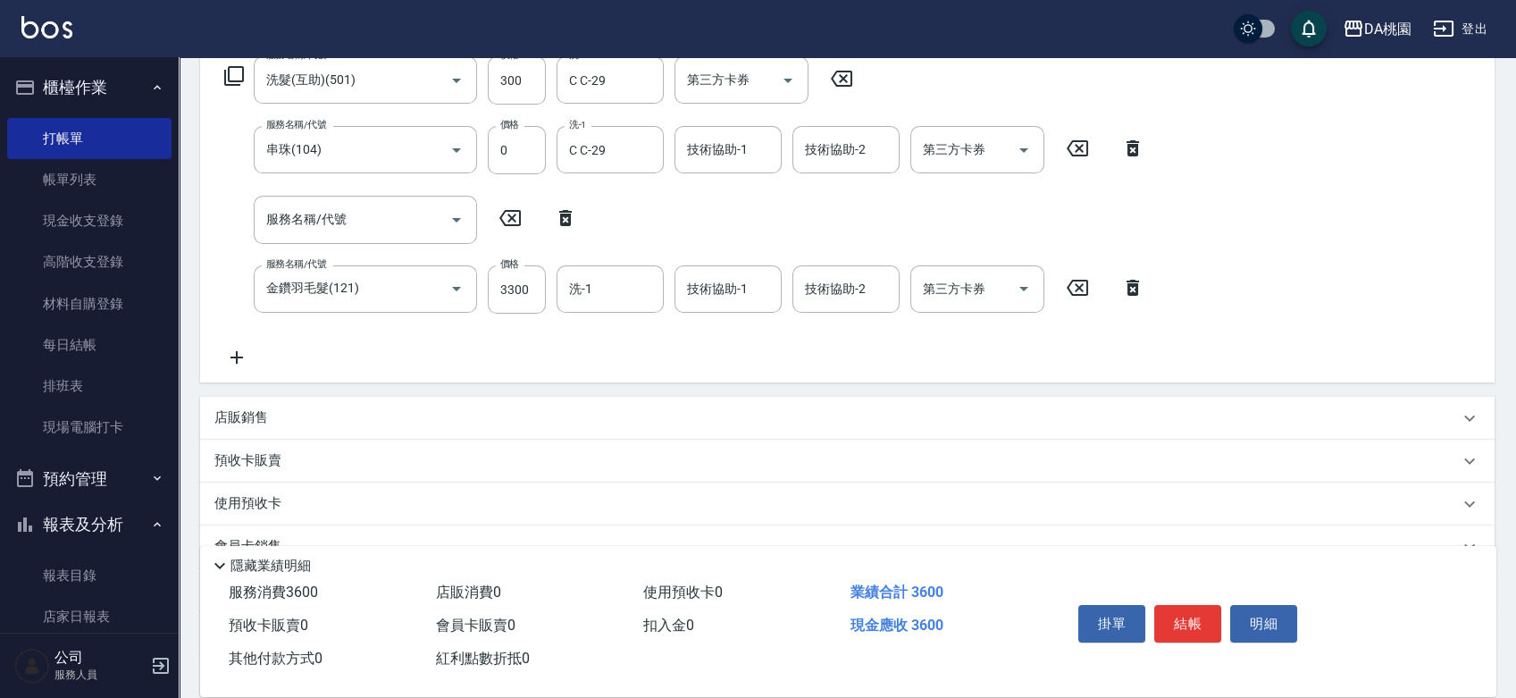
click at [562, 221] on icon at bounding box center [565, 218] width 13 height 16
type input "金鑽羽毛髮(121)"
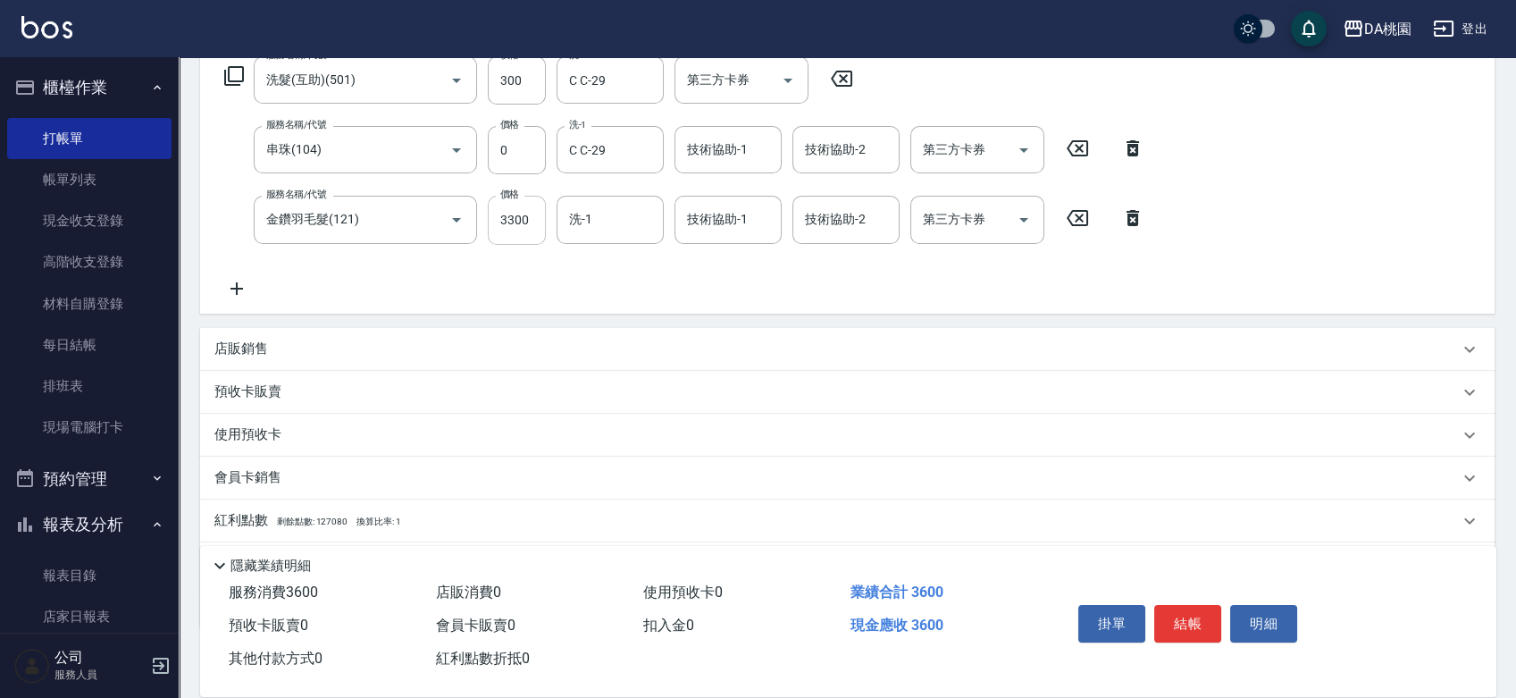
click at [520, 222] on input "3300" at bounding box center [517, 220] width 58 height 48
type input "7"
type input "30"
type input "711"
type input "100"
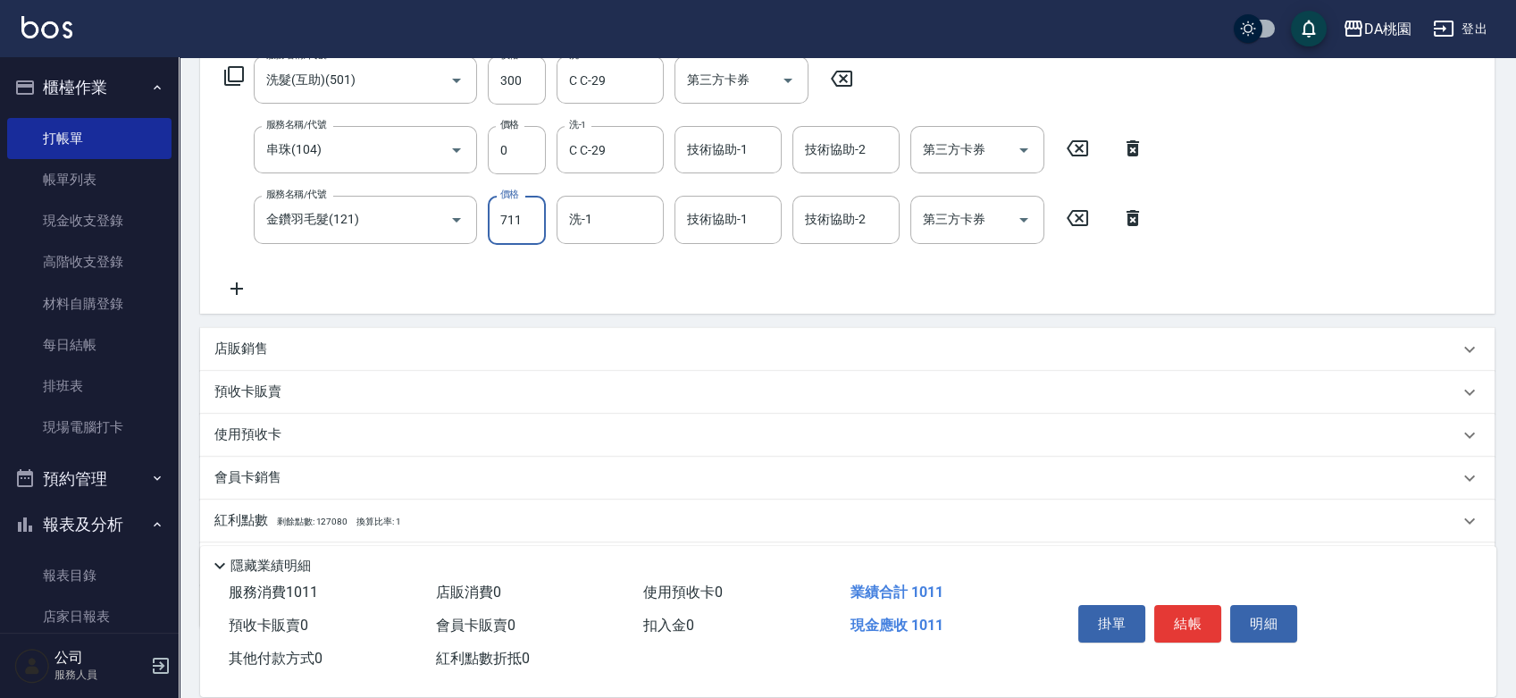
type input "7110"
type input "740"
type input "7110"
click at [596, 279] on div "服務名稱/代號 洗髮(互助)(501) 服務名稱/代號 價格 300 價格 洗-1 C C-29 洗-1 第三方卡券 第三方卡券 服務名稱/代號 串珠(104…" at bounding box center [684, 177] width 941 height 242
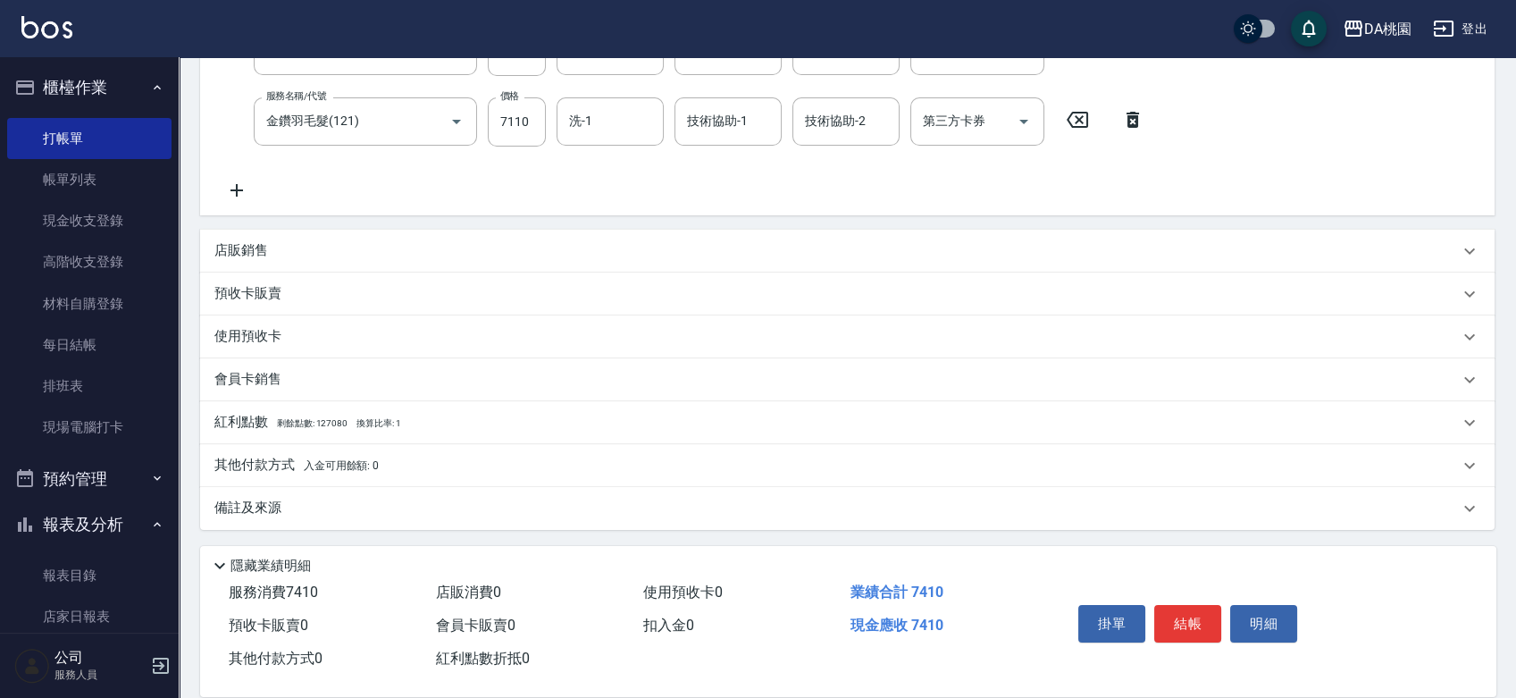
click at [470, 456] on div "其他付款方式 入金可用餘額: 0" at bounding box center [836, 466] width 1244 height 20
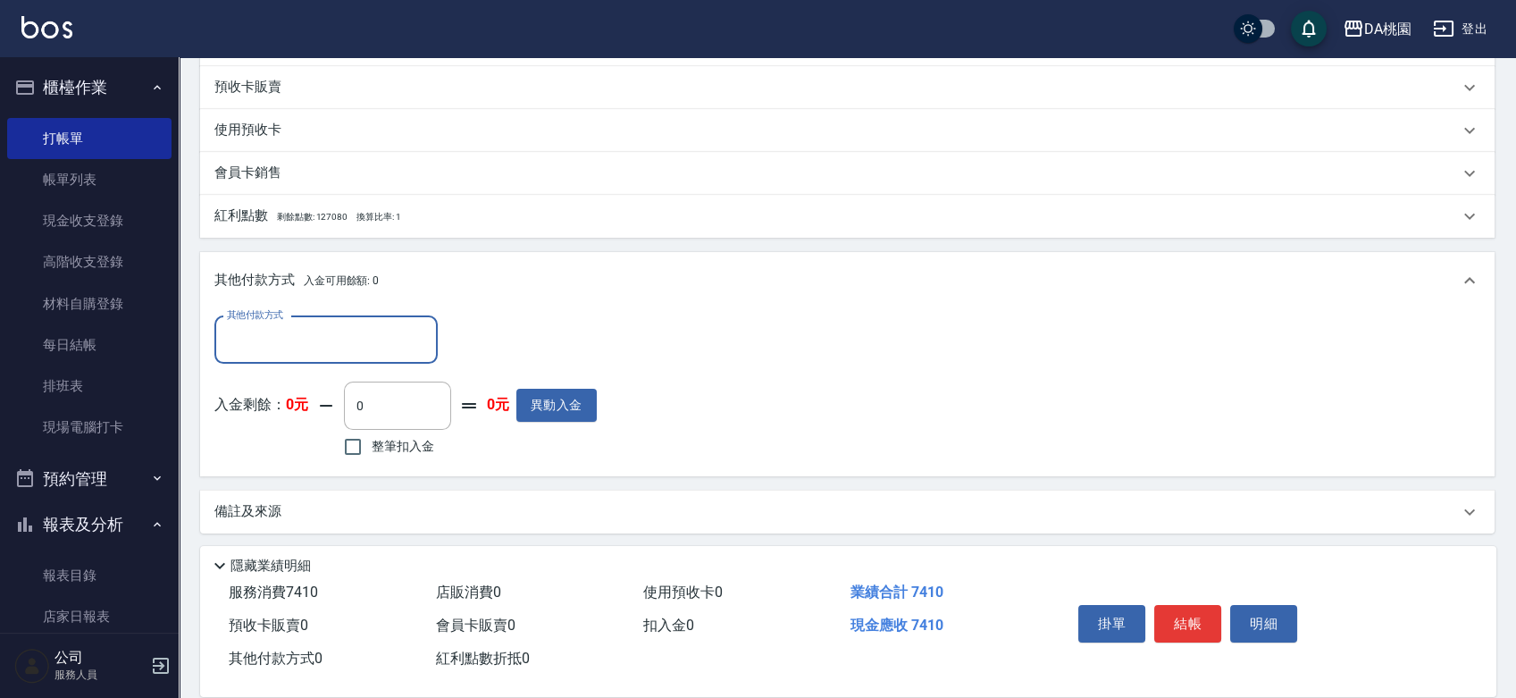
scroll to position [606, 0]
click at [330, 331] on input "其他付款方式" at bounding box center [325, 336] width 207 height 31
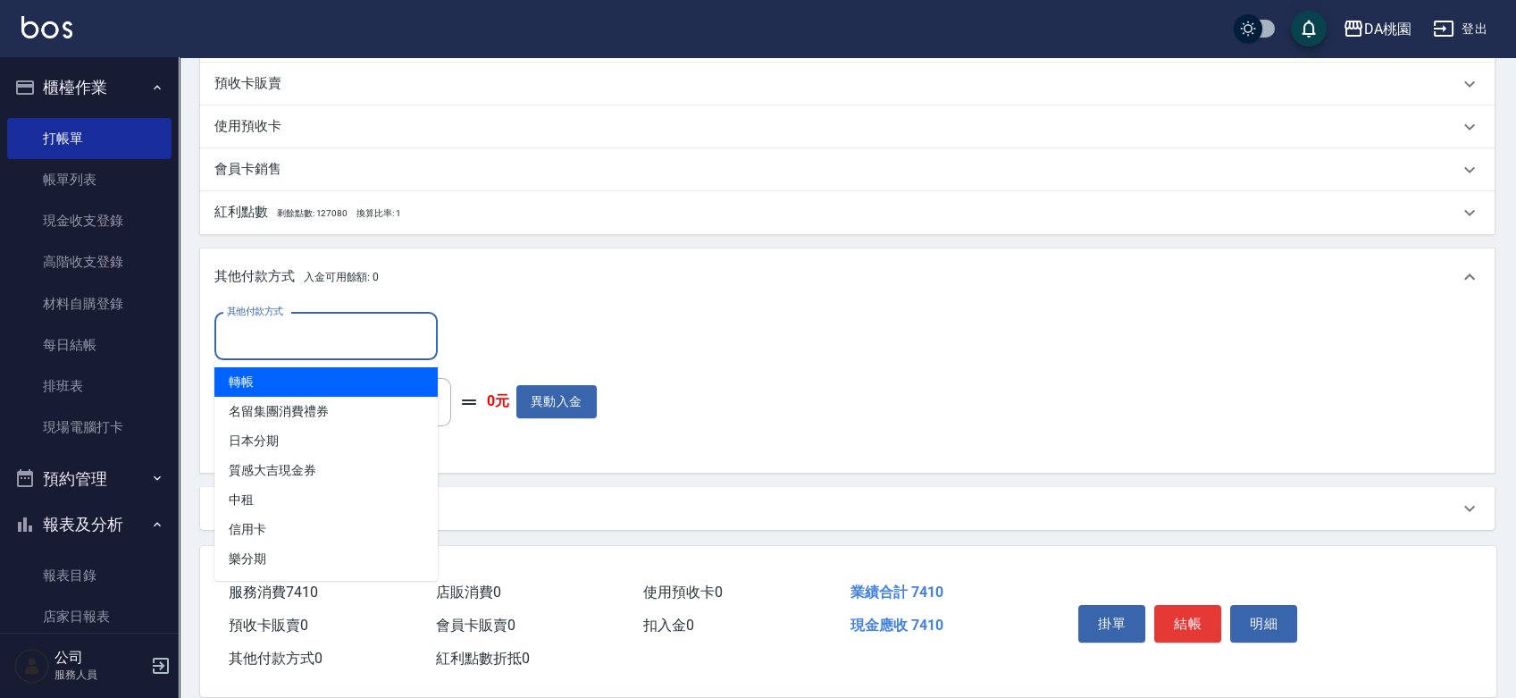
click at [302, 378] on span "轉帳" at bounding box center [325, 381] width 223 height 29
type input "轉帳"
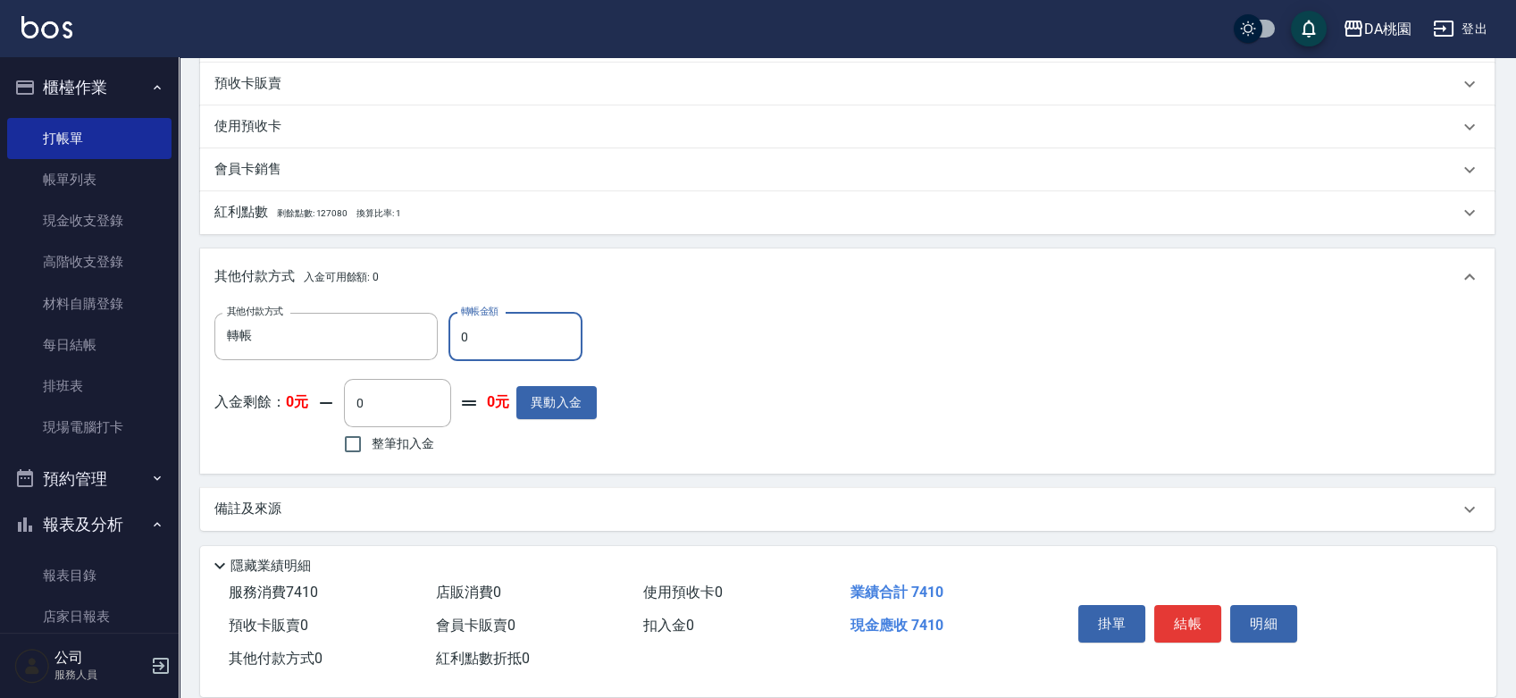
click at [457, 336] on input "0" at bounding box center [515, 337] width 134 height 48
type input "70"
type input "730"
type input "740"
type input "660"
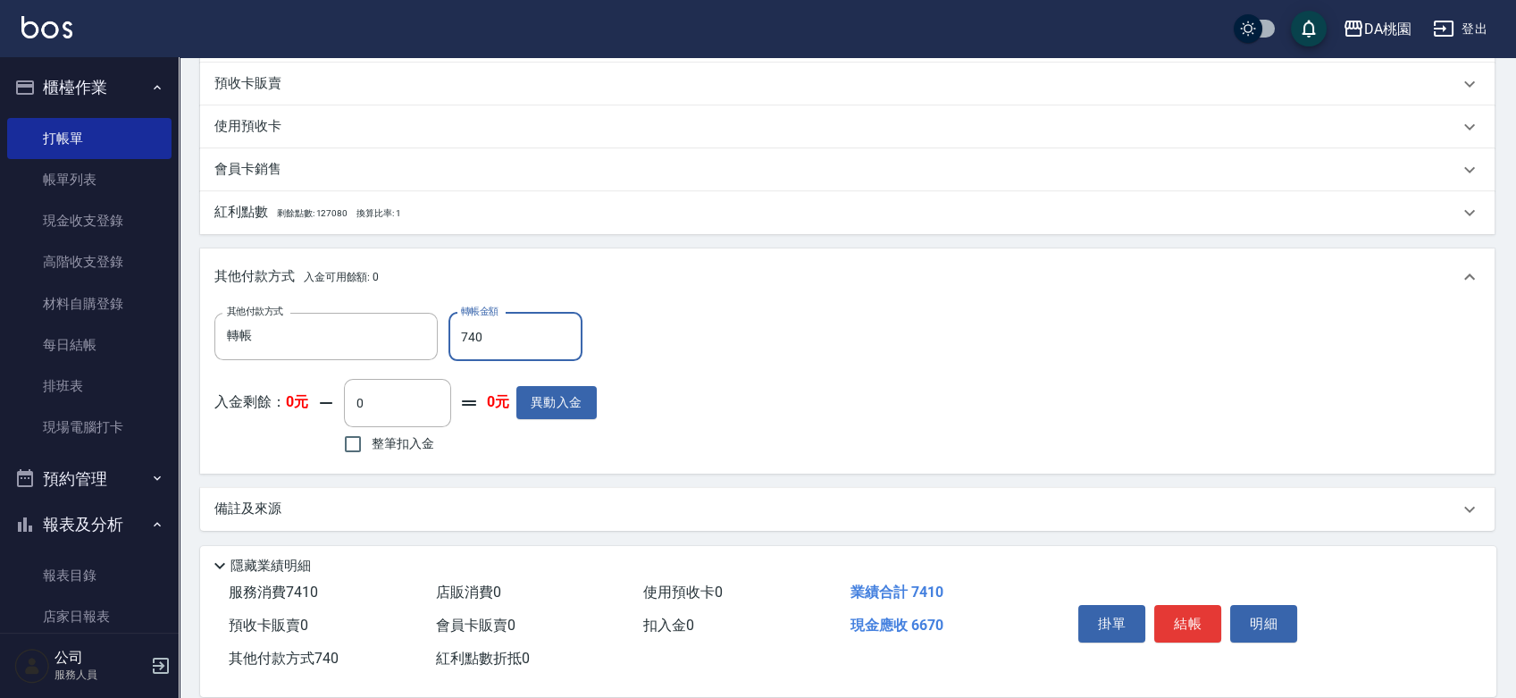
type input "7410"
type input "0"
type input "7410"
click at [1179, 616] on button "結帳" at bounding box center [1187, 624] width 67 height 38
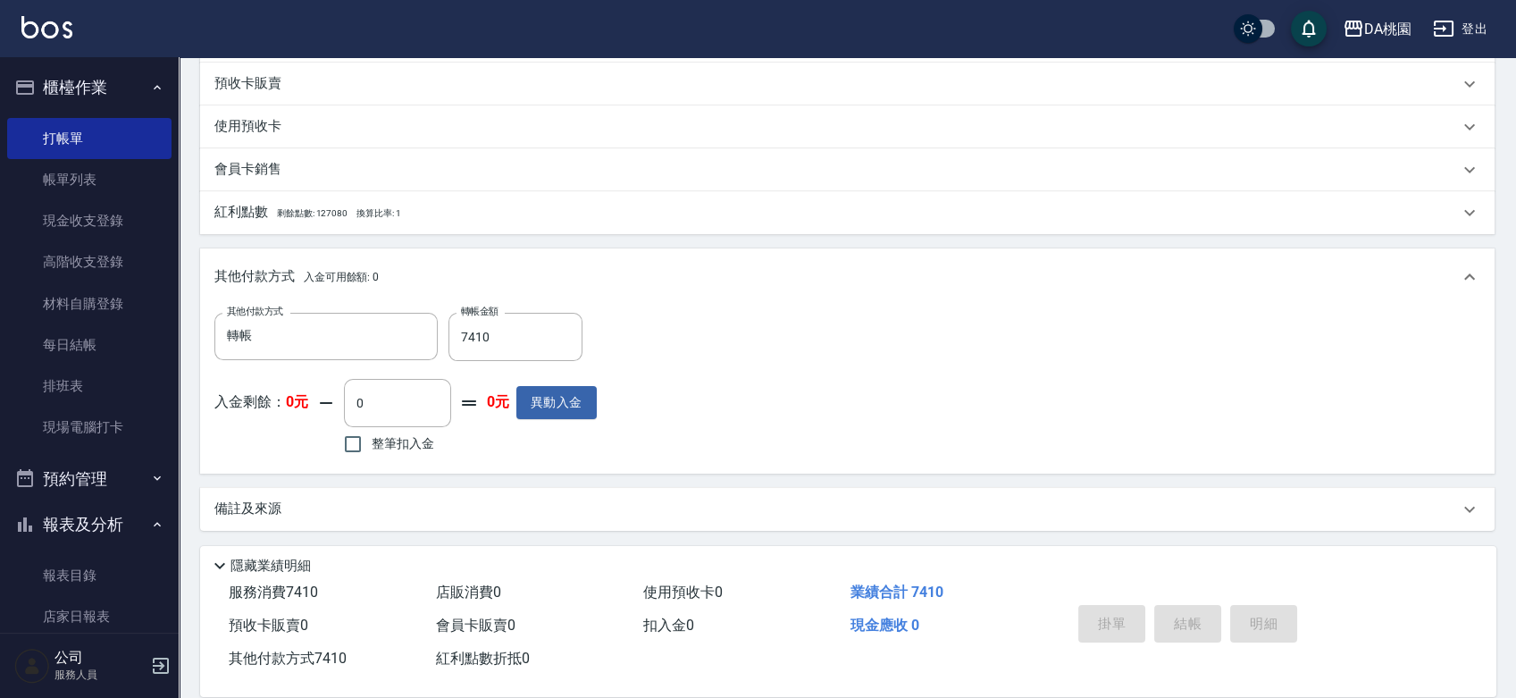
type input "2025/10/05 19:16"
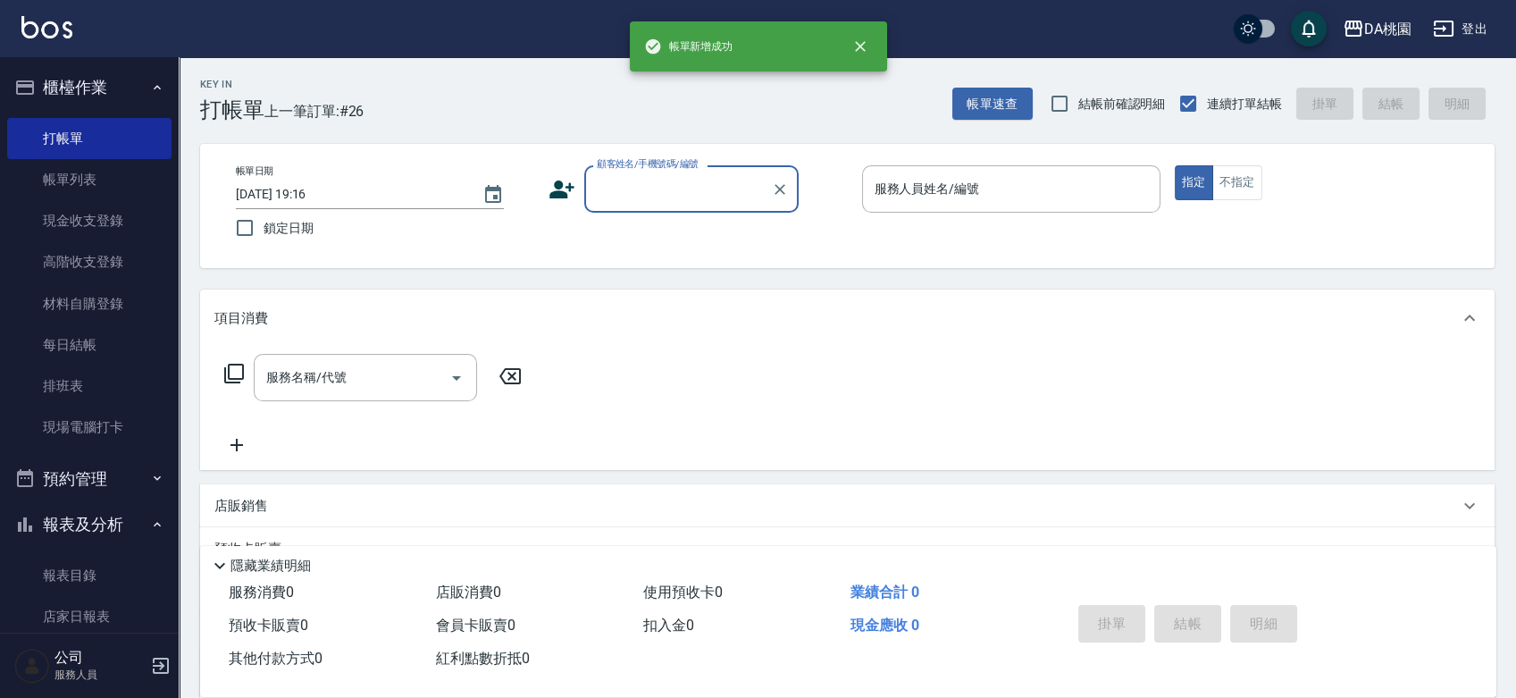
scroll to position [0, 0]
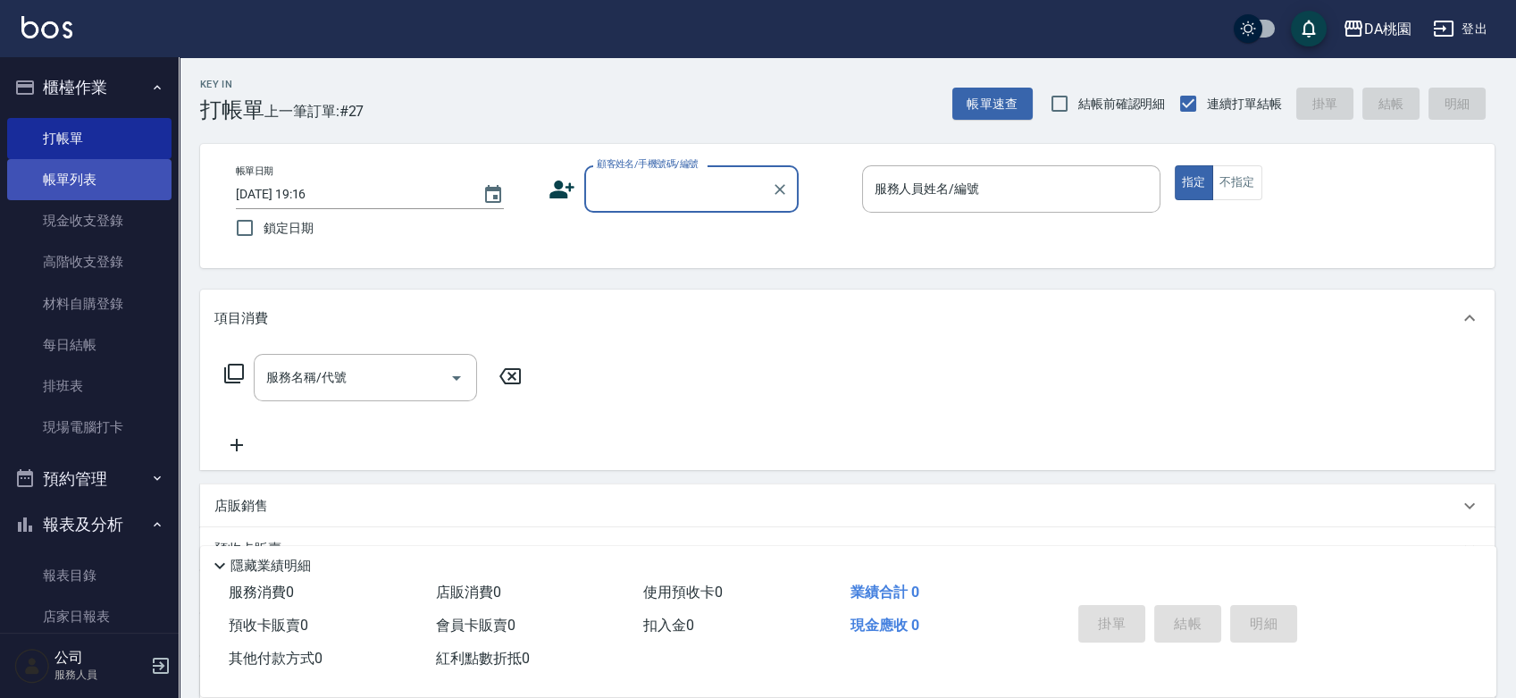
click at [121, 180] on link "帳單列表" at bounding box center [89, 179] width 164 height 41
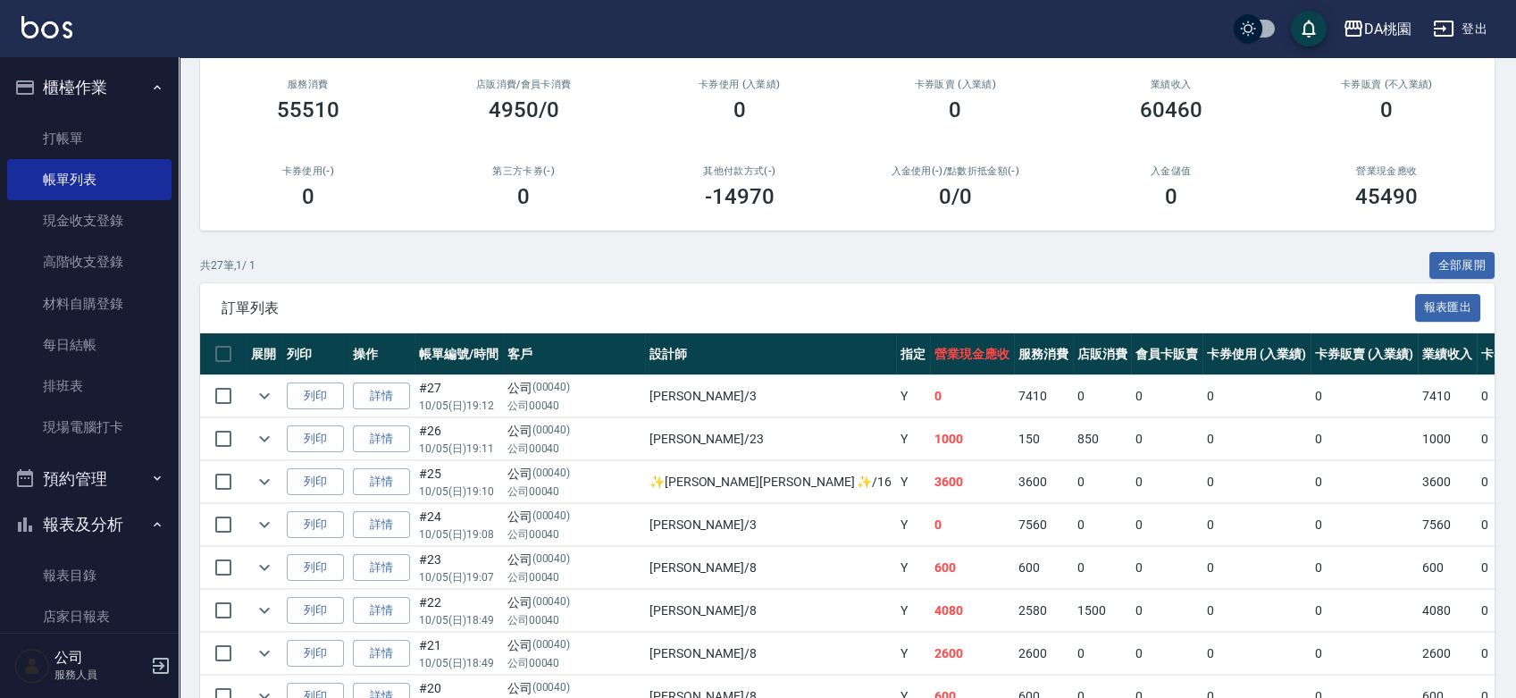
scroll to position [198, 0]
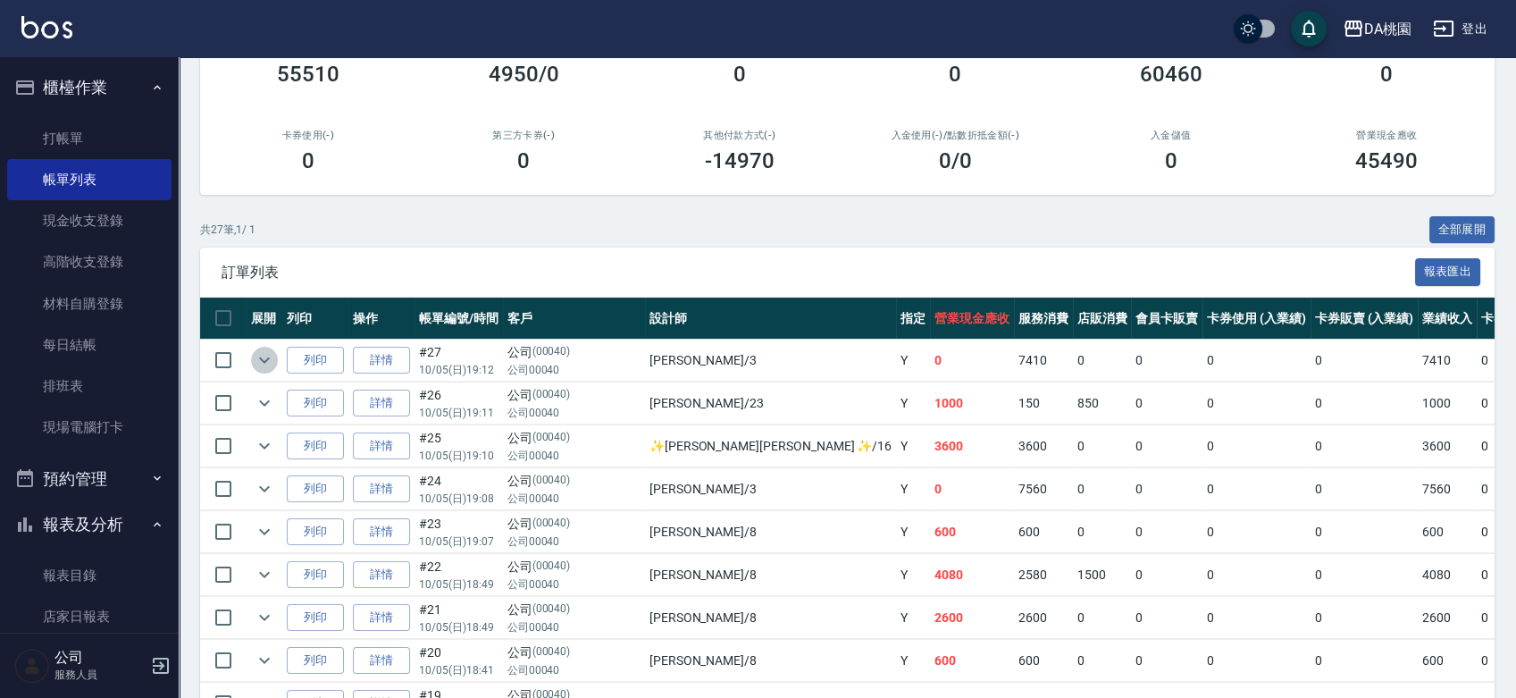
click at [266, 360] on icon "expand row" at bounding box center [264, 360] width 11 height 6
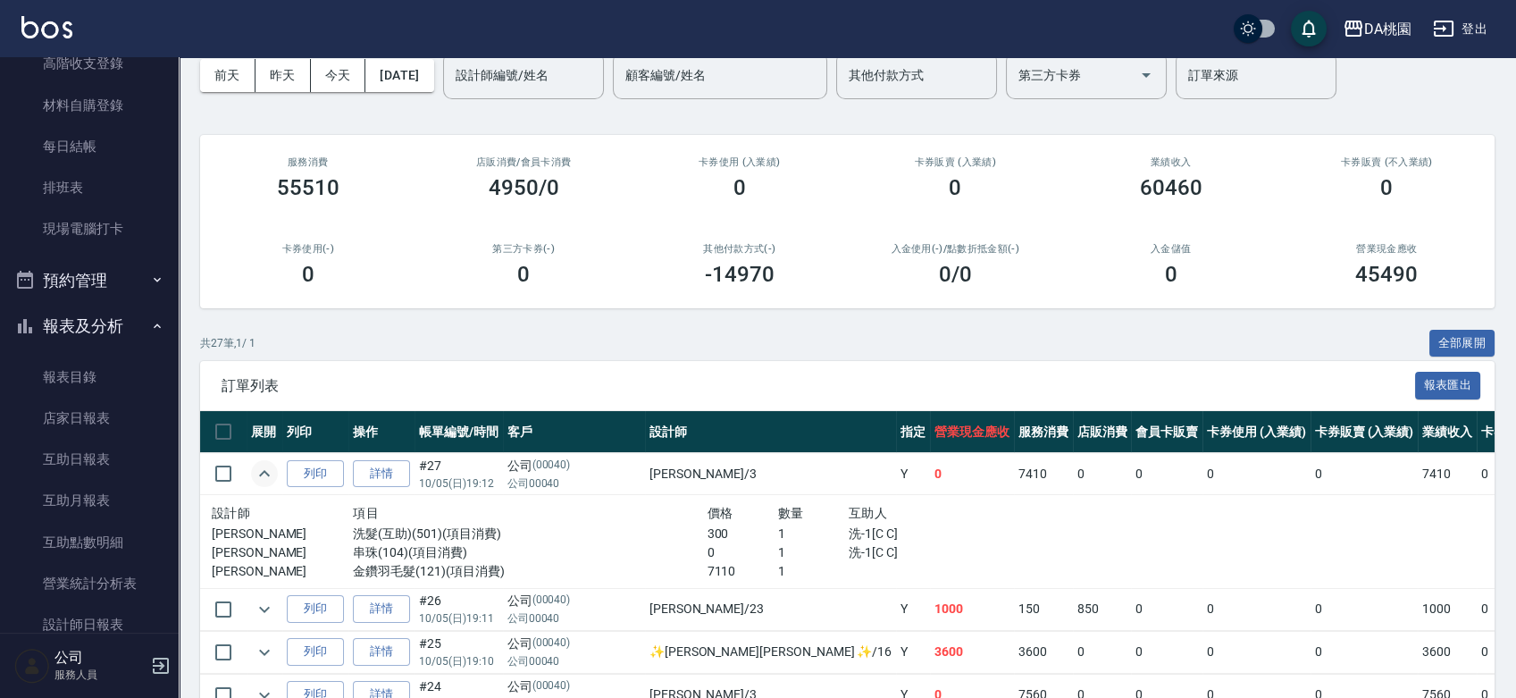
scroll to position [0, 0]
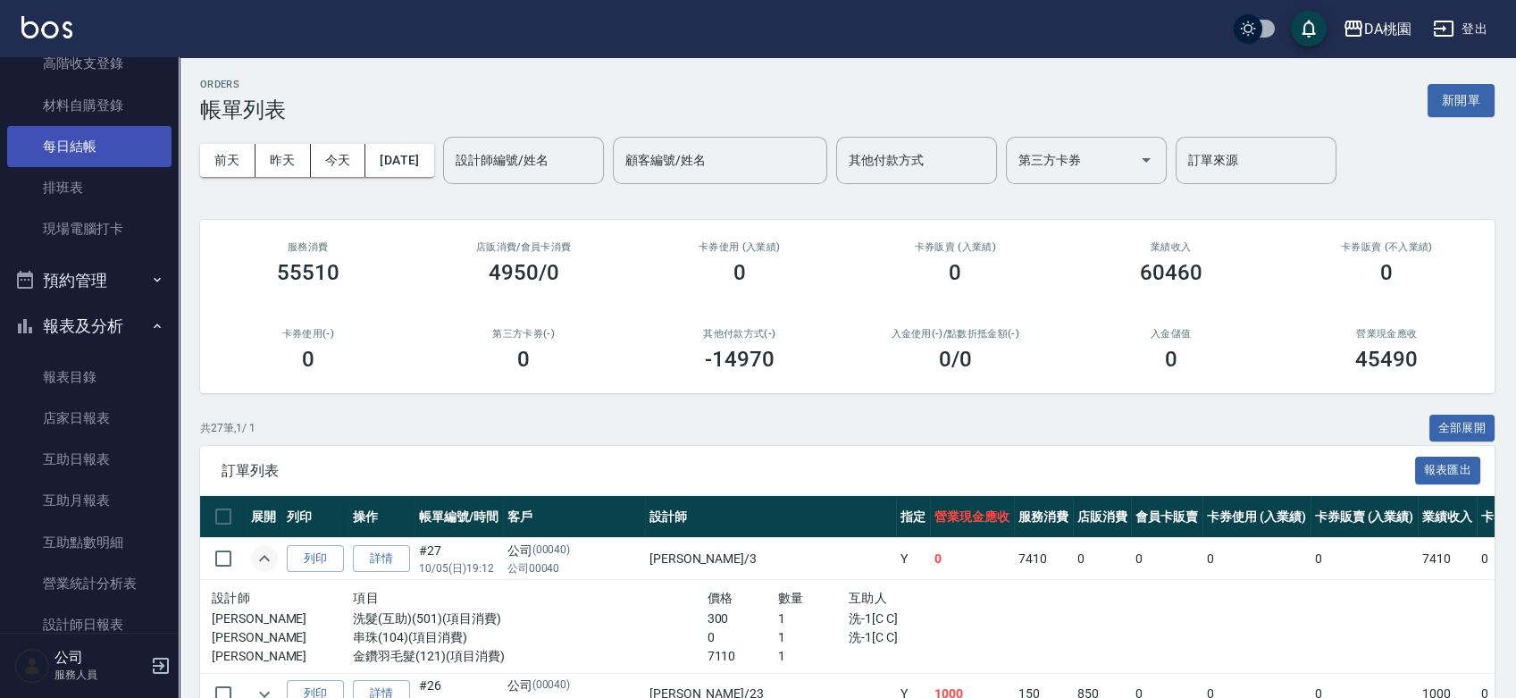
click at [84, 148] on link "每日結帳" at bounding box center [89, 146] width 164 height 41
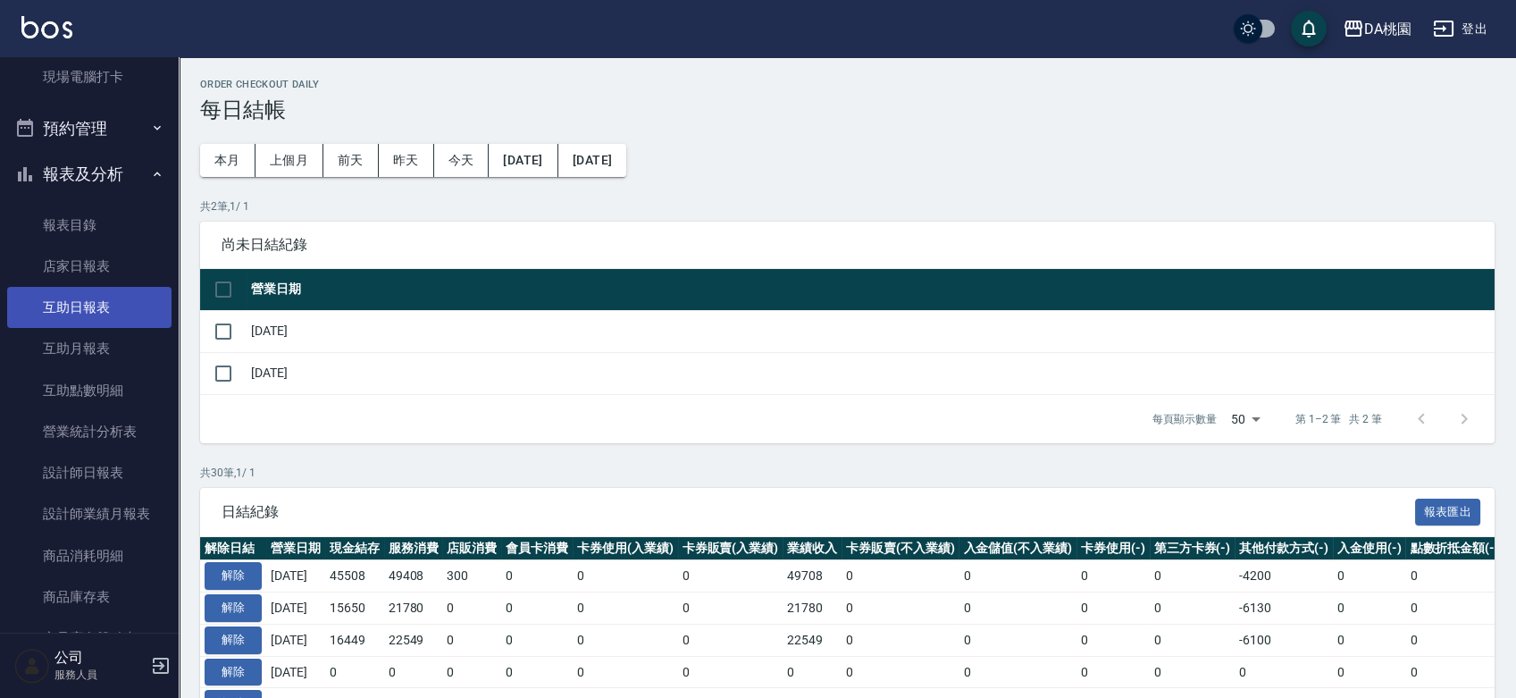
scroll to position [496, 0]
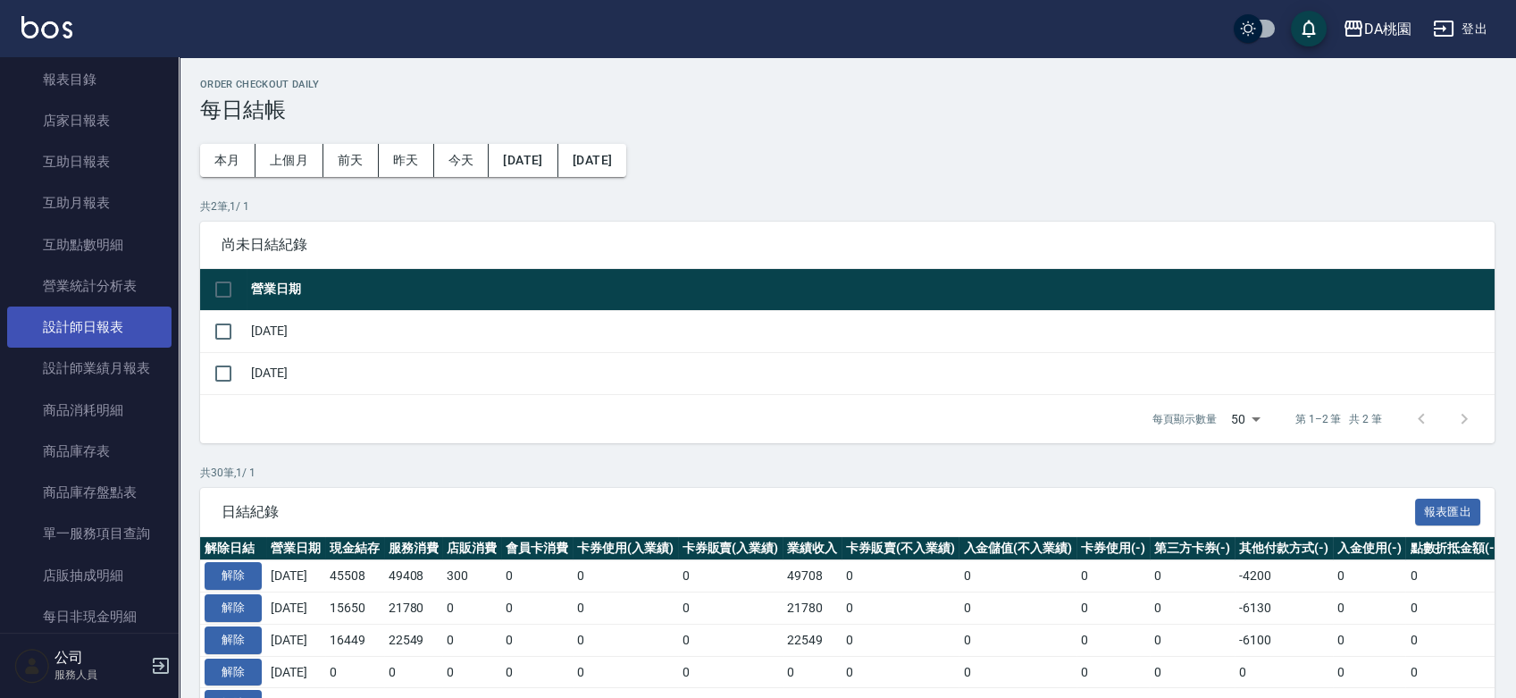
click at [104, 334] on link "設計師日報表" at bounding box center [89, 326] width 164 height 41
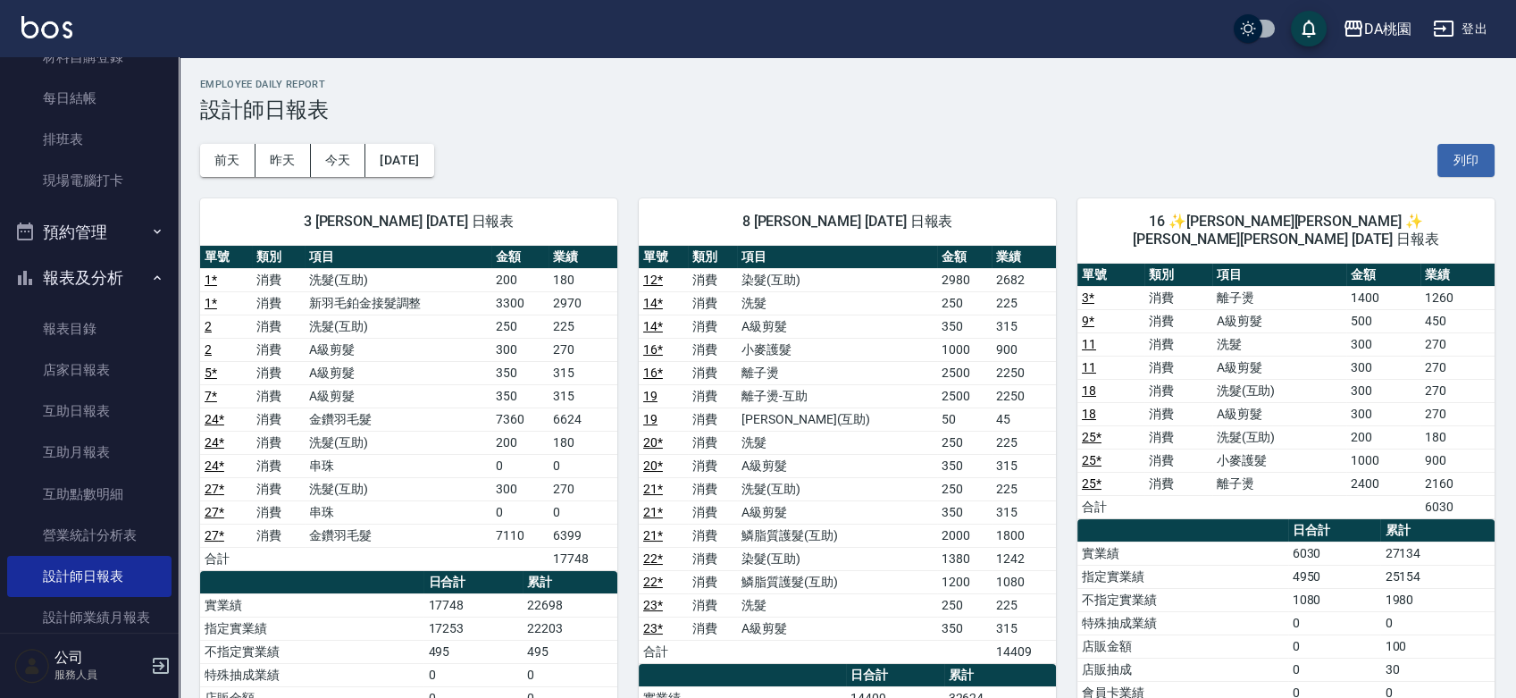
scroll to position [99, 0]
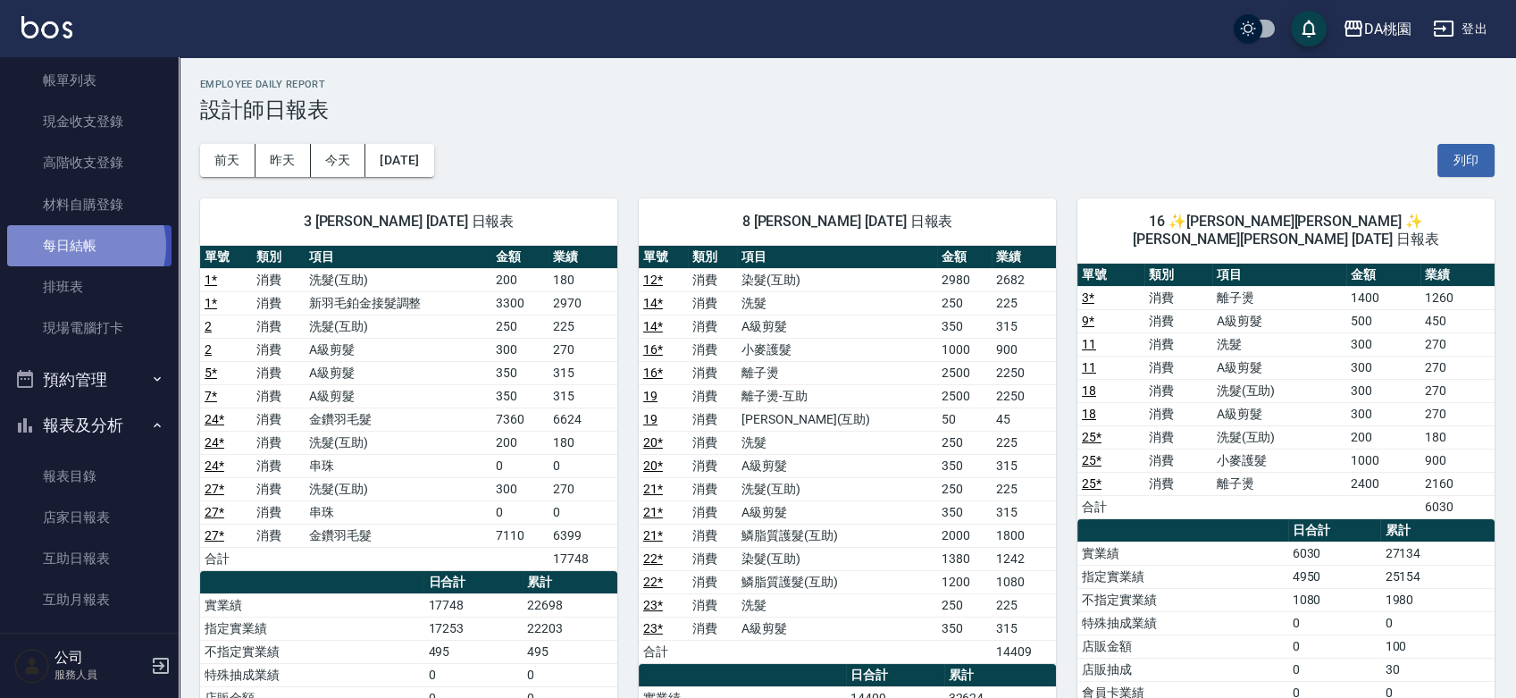
click at [80, 246] on link "每日結帳" at bounding box center [89, 245] width 164 height 41
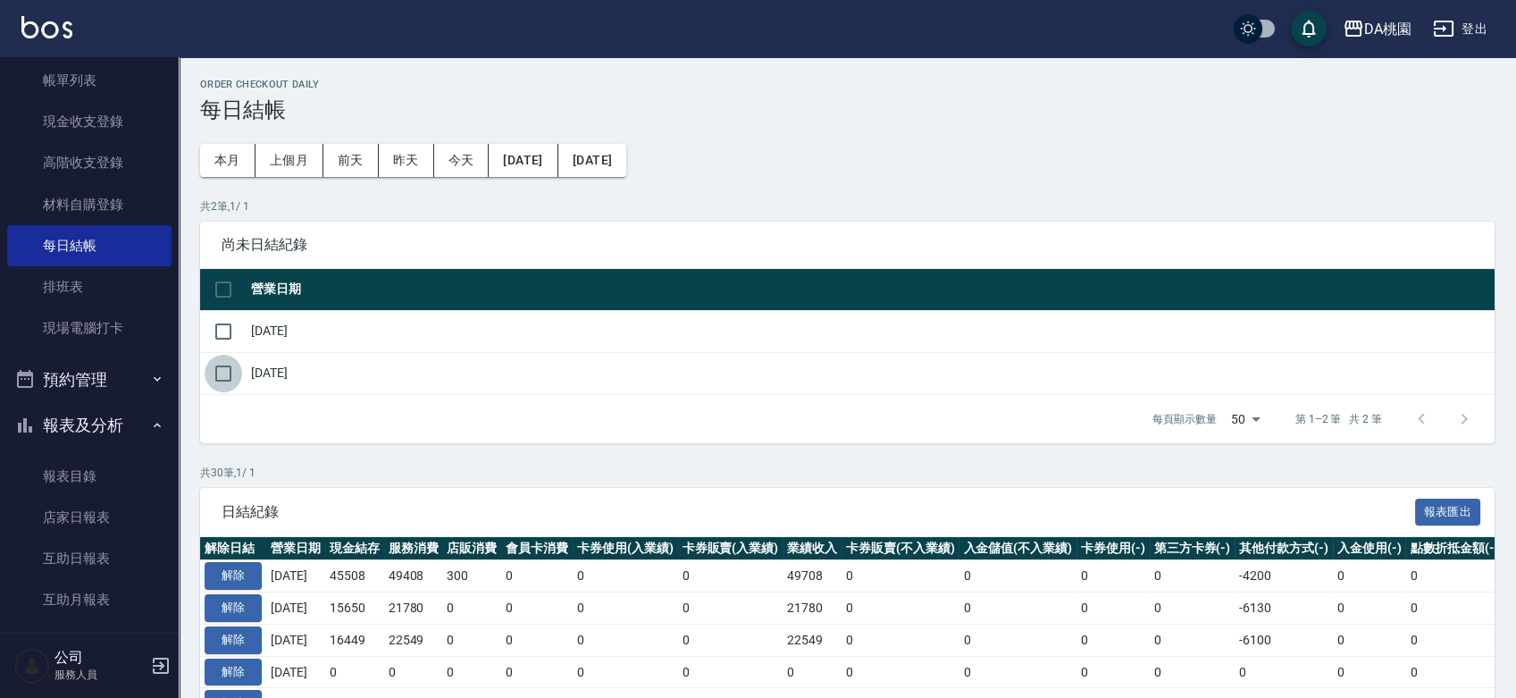
click at [217, 374] on input "checkbox" at bounding box center [224, 374] width 38 height 38
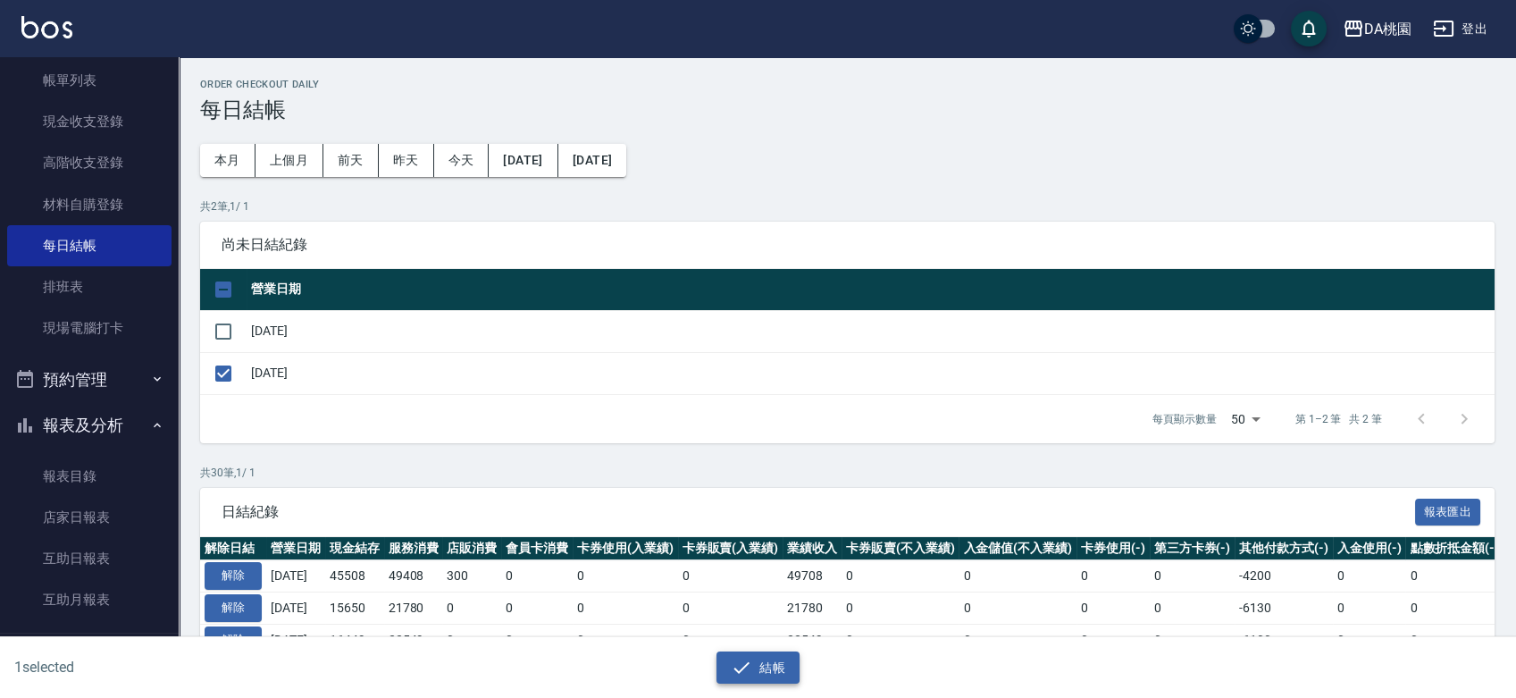
click at [751, 665] on icon "button" at bounding box center [741, 666] width 21 height 21
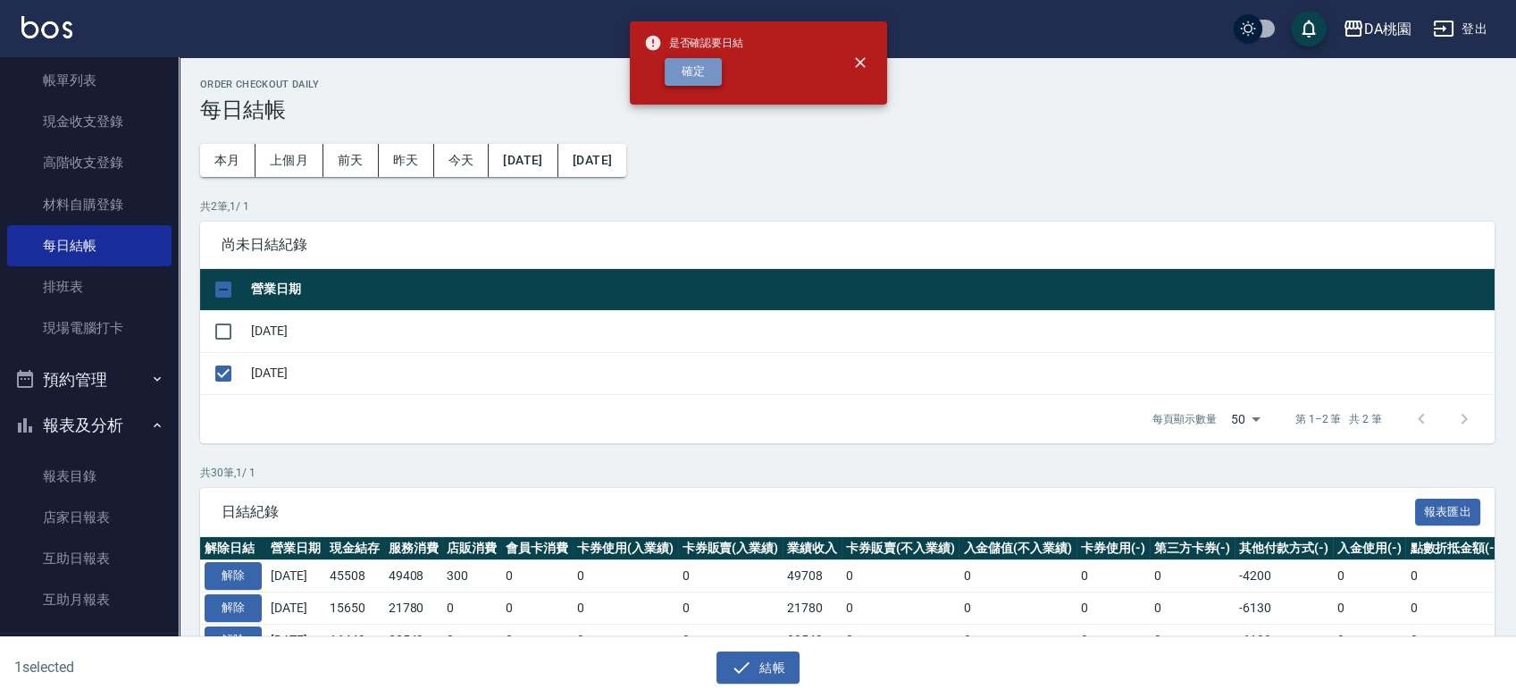
click at [712, 73] on button "確定" at bounding box center [693, 72] width 57 height 28
checkbox input "false"
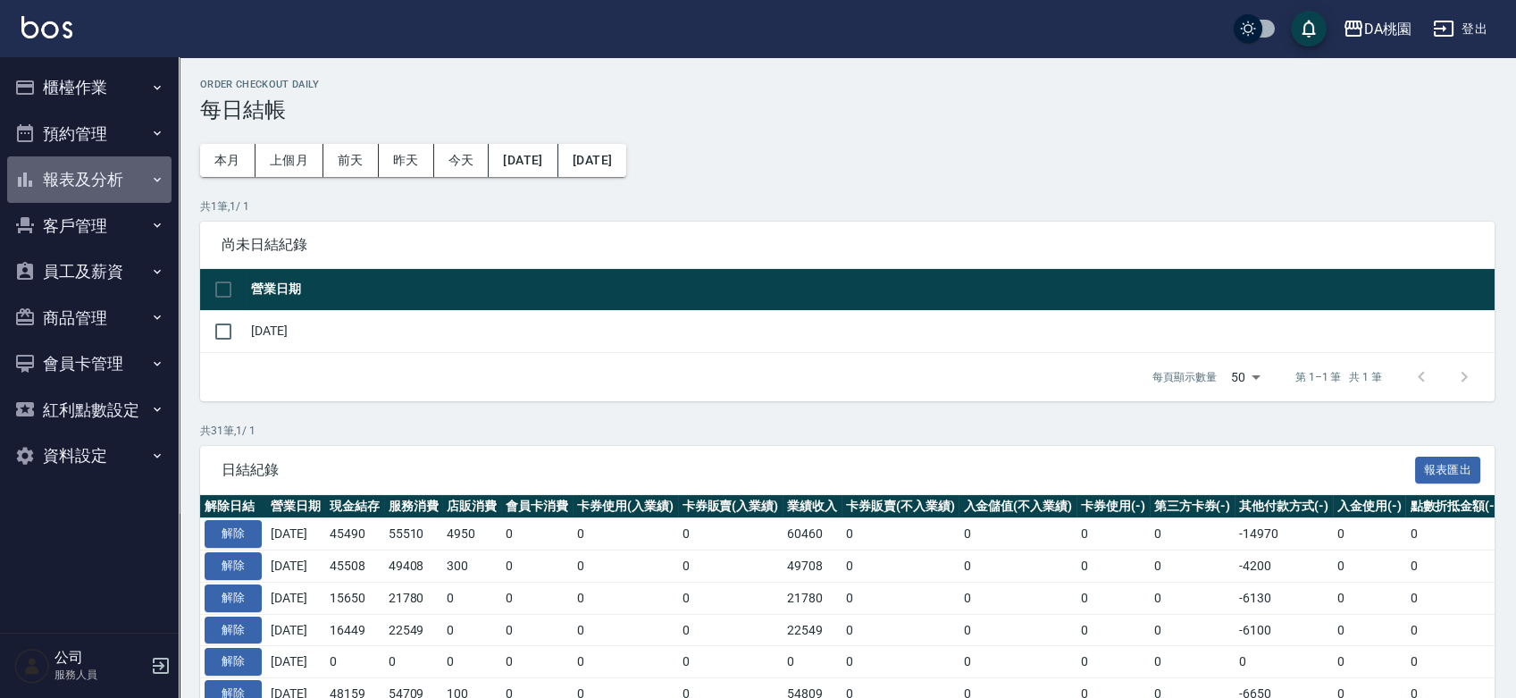
click at [129, 184] on button "報表及分析" at bounding box center [89, 179] width 164 height 46
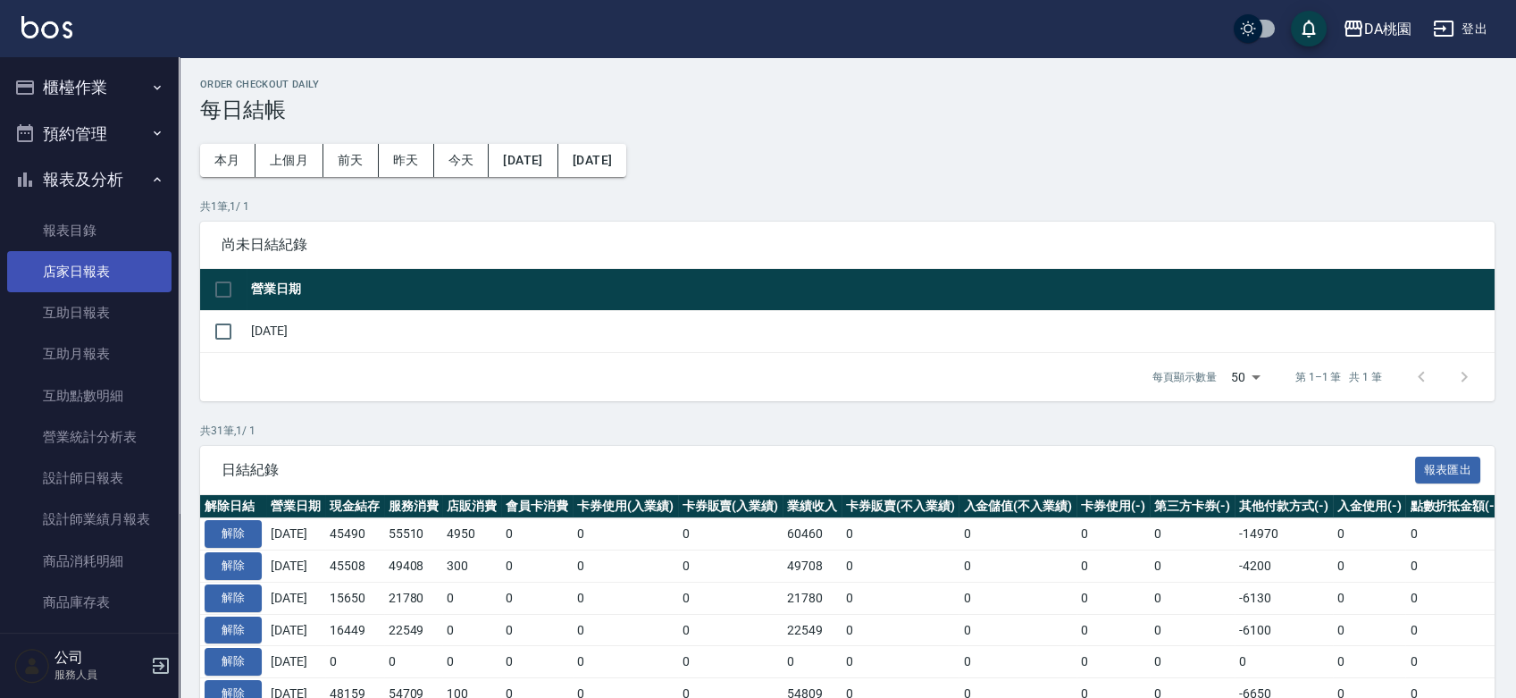
click at [99, 274] on link "店家日報表" at bounding box center [89, 271] width 164 height 41
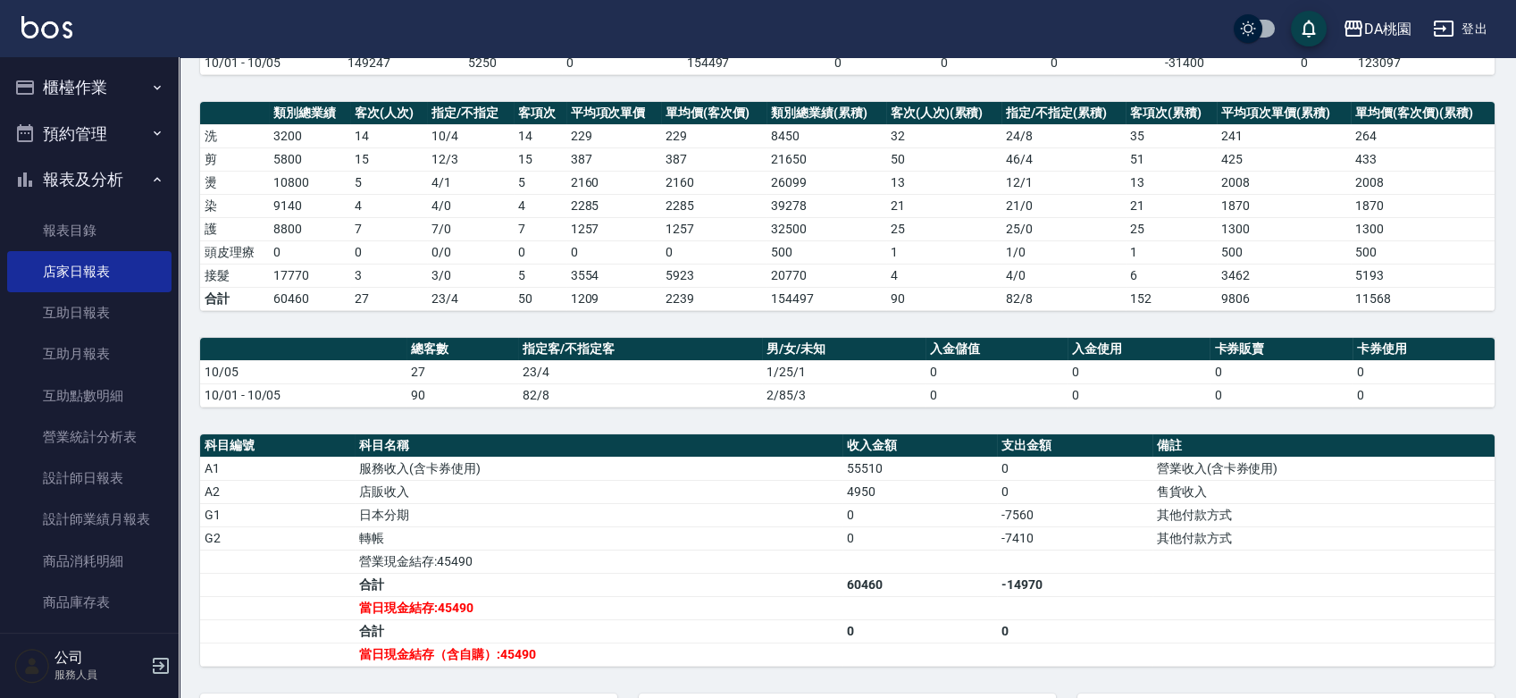
scroll to position [456, 0]
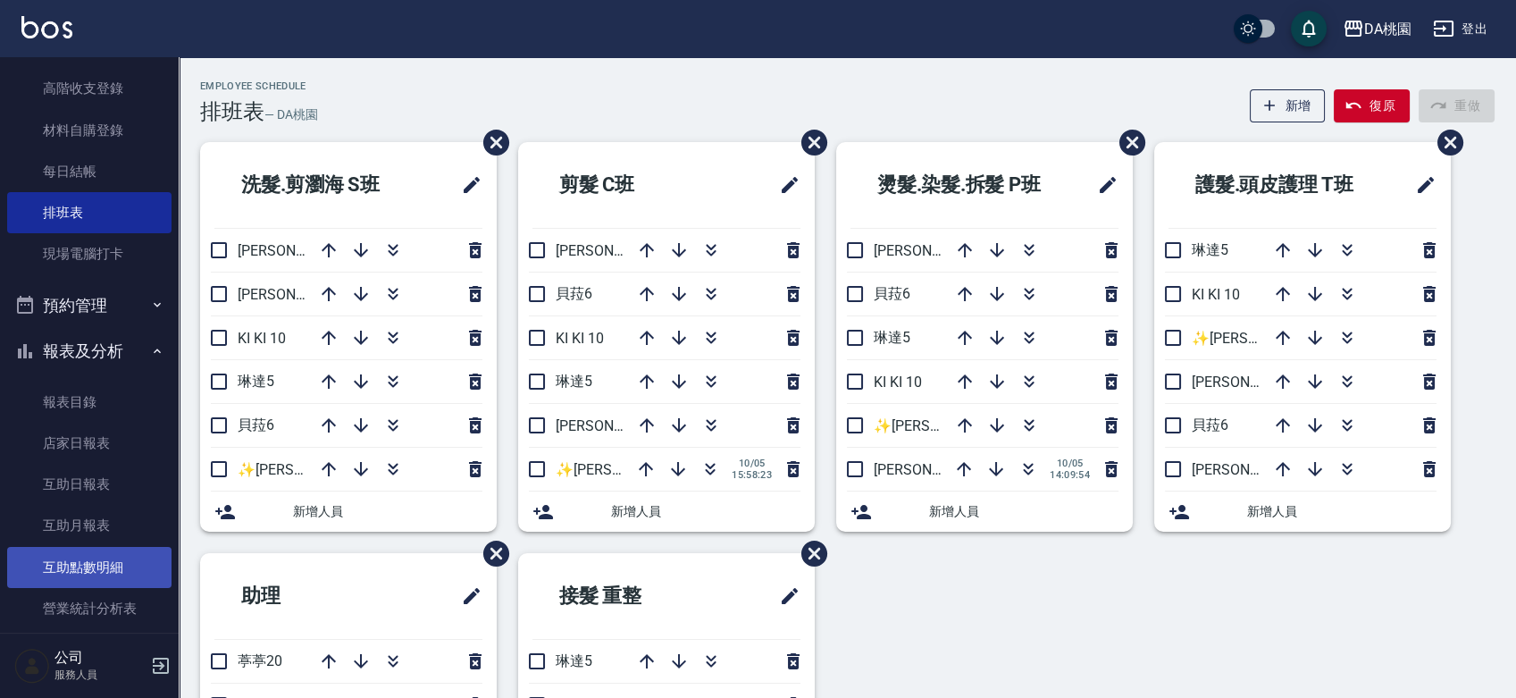
scroll to position [297, 0]
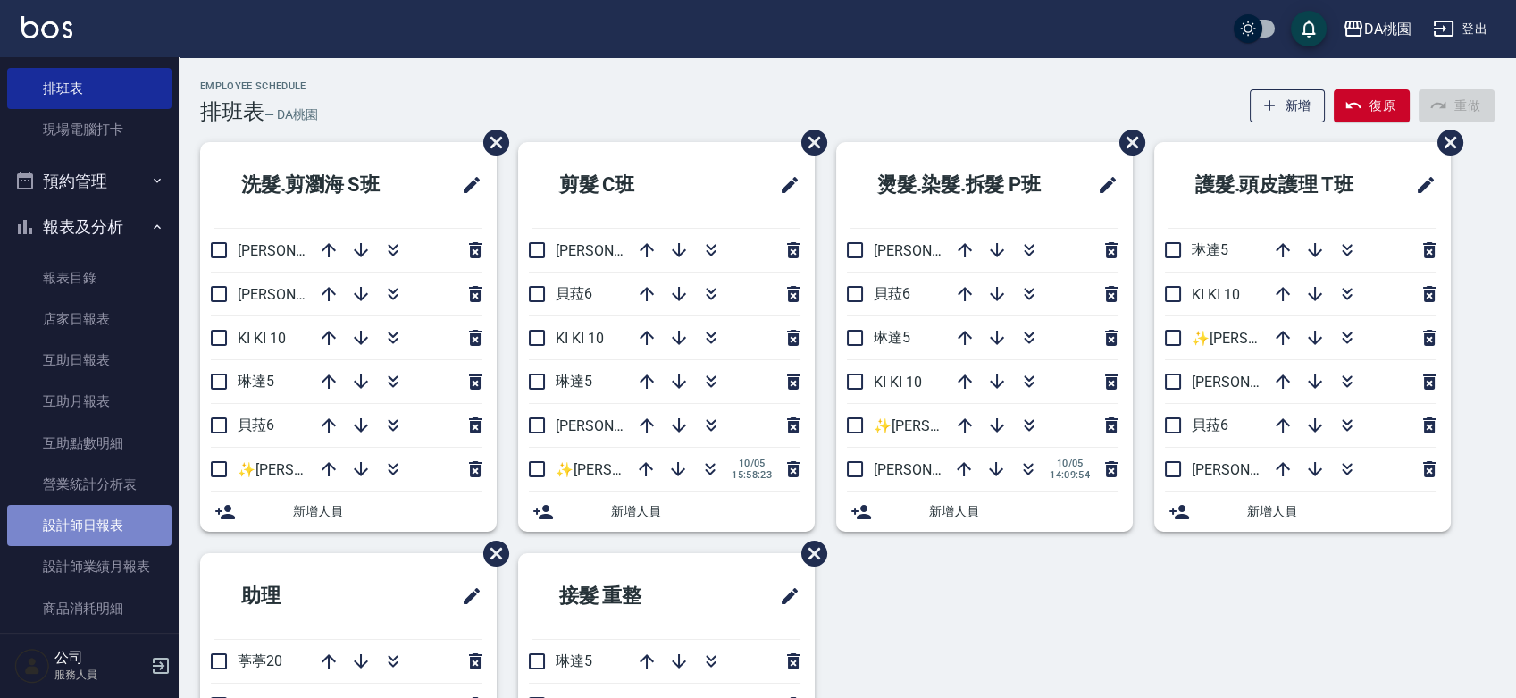
click at [116, 513] on link "設計師日報表" at bounding box center [89, 525] width 164 height 41
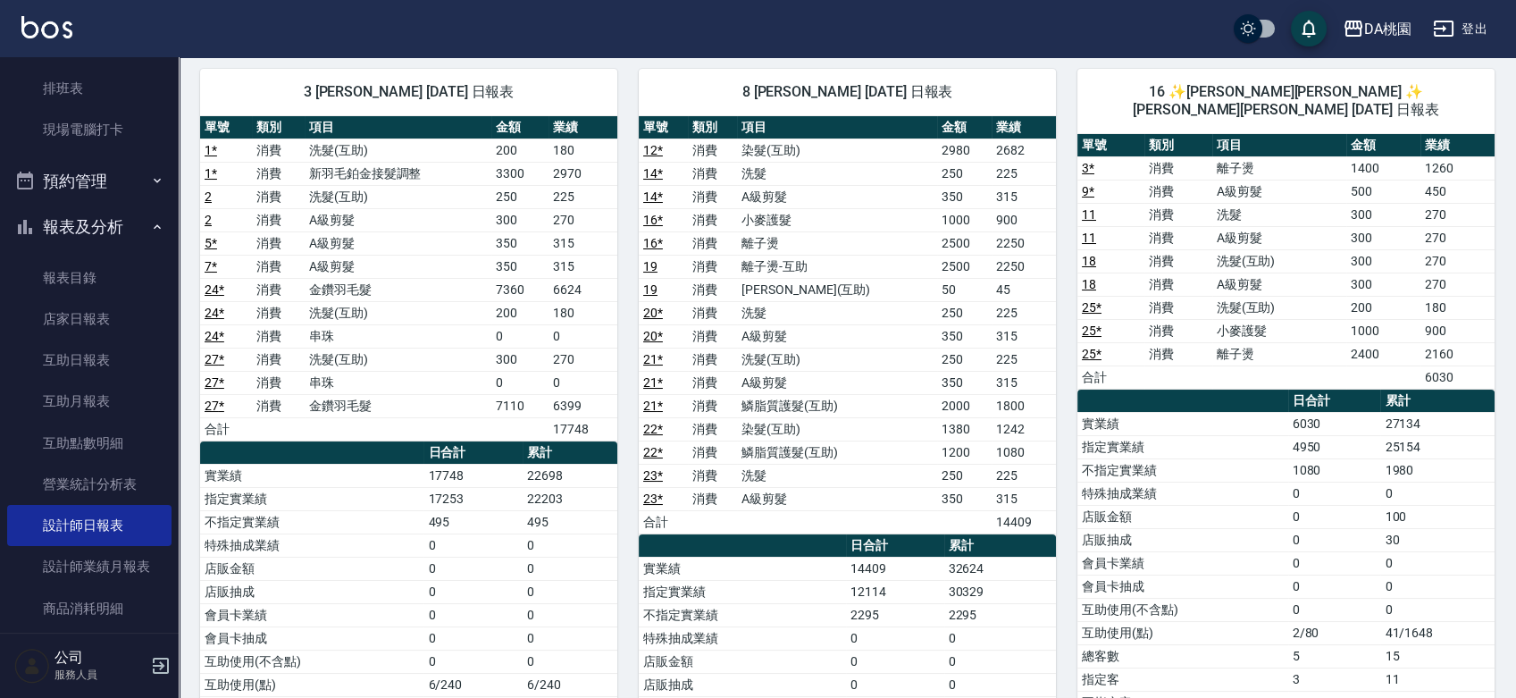
scroll to position [99, 0]
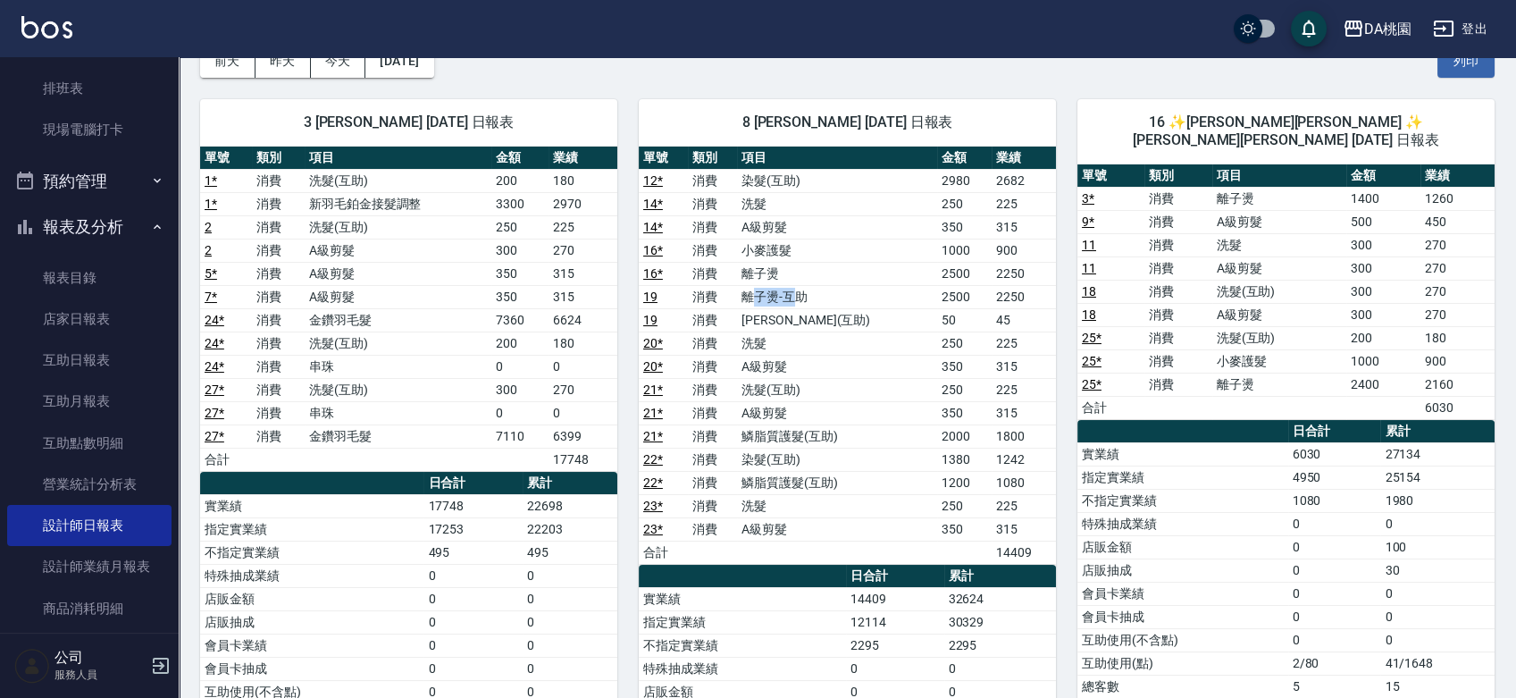
drag, startPoint x: 761, startPoint y: 296, endPoint x: 808, endPoint y: 298, distance: 47.4
click at [808, 298] on td "離子燙-互助" at bounding box center [837, 296] width 200 height 23
drag, startPoint x: 758, startPoint y: 264, endPoint x: 778, endPoint y: 263, distance: 19.7
click at [778, 263] on td "離子燙" at bounding box center [837, 273] width 200 height 23
click at [784, 179] on td "染髮(互助)" at bounding box center [837, 180] width 200 height 23
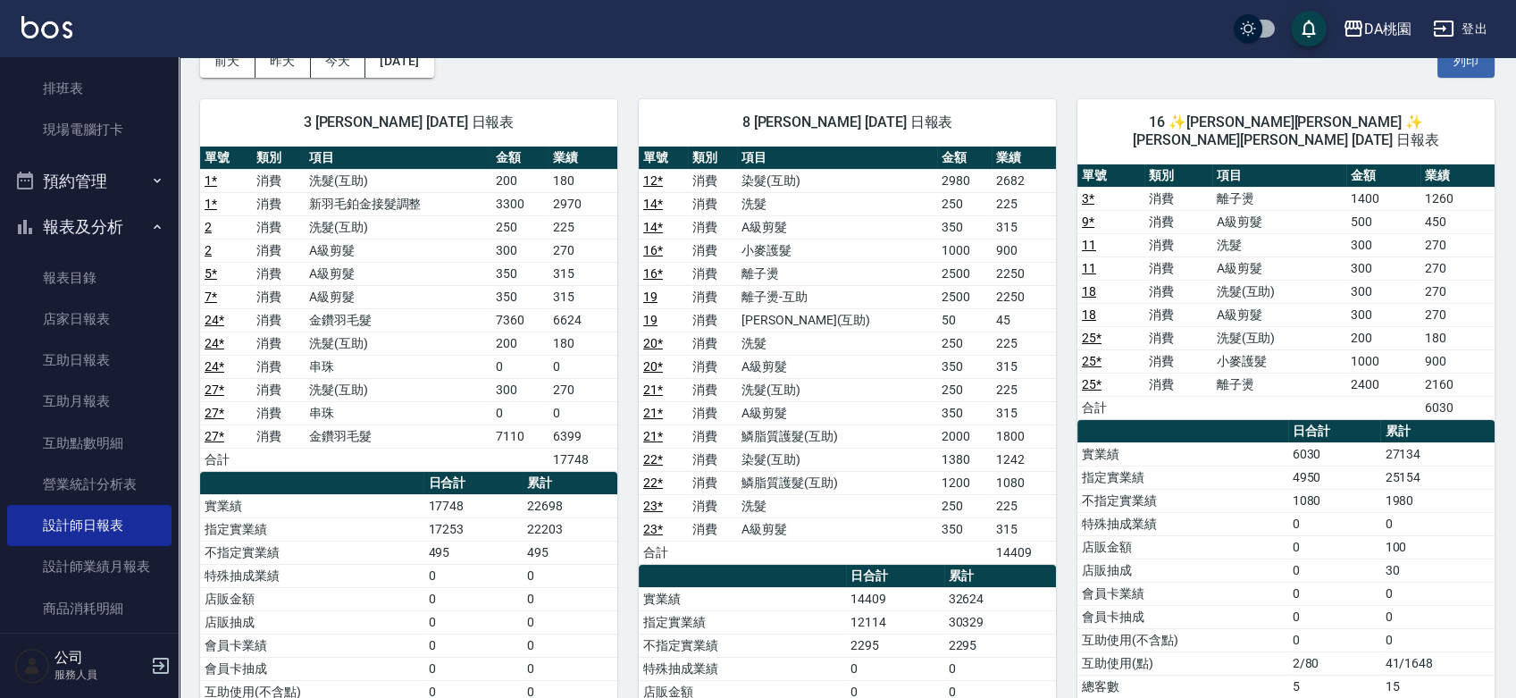
click at [773, 177] on td "染髮(互助)" at bounding box center [837, 180] width 200 height 23
drag, startPoint x: 757, startPoint y: 247, endPoint x: 810, endPoint y: 270, distance: 57.6
click at [810, 270] on tbody "12 * 消費 染髮(互助) 2980 2682 14 * 消費 洗髮 250 225 14 * 消費 A級剪髮 350 315 16 * 消費 小麥護髮 1…" at bounding box center [847, 366] width 417 height 395
drag, startPoint x: 781, startPoint y: 295, endPoint x: 821, endPoint y: 296, distance: 40.2
click at [821, 296] on td "離子燙-互助" at bounding box center [837, 296] width 200 height 23
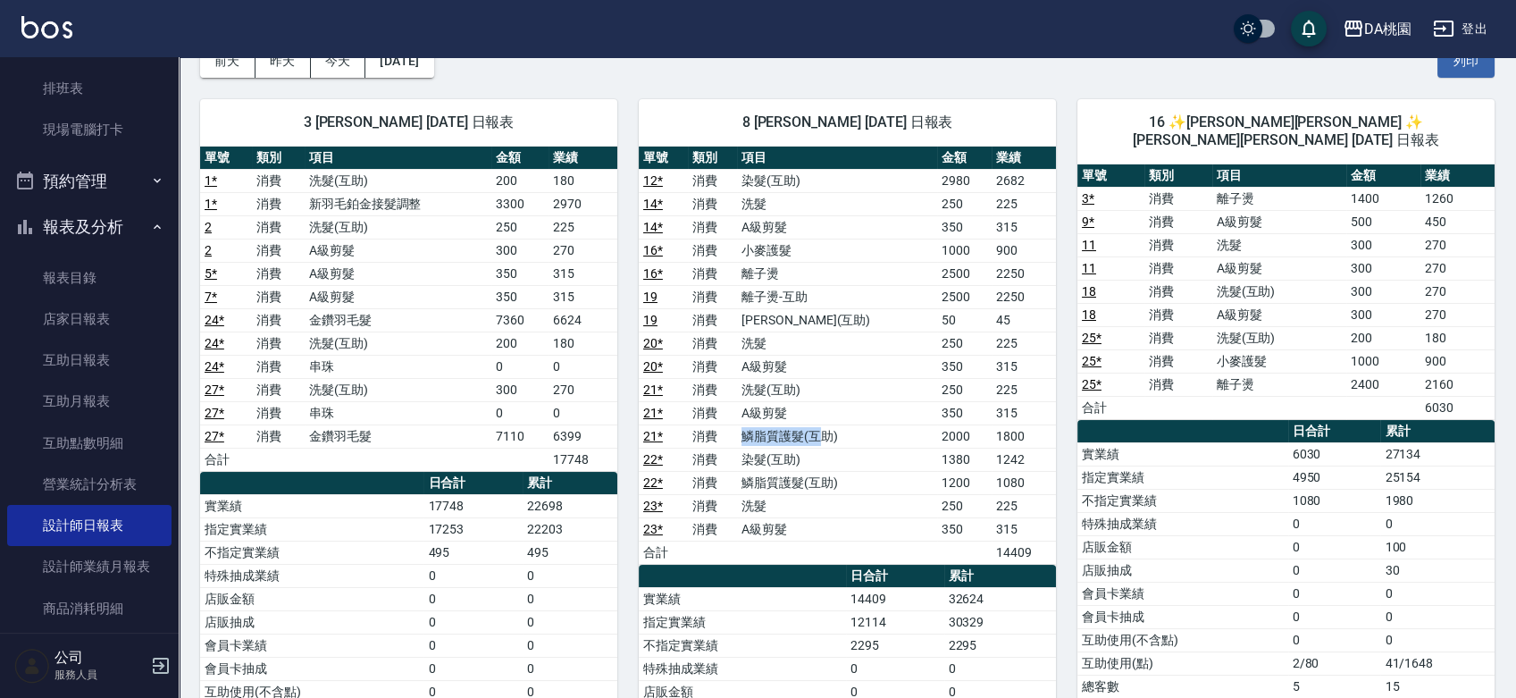
drag, startPoint x: 758, startPoint y: 434, endPoint x: 828, endPoint y: 439, distance: 69.8
click at [828, 439] on td "鱗脂質護髮(互助)" at bounding box center [837, 435] width 200 height 23
click at [794, 472] on td "鱗脂質護髮(互助)" at bounding box center [837, 482] width 200 height 23
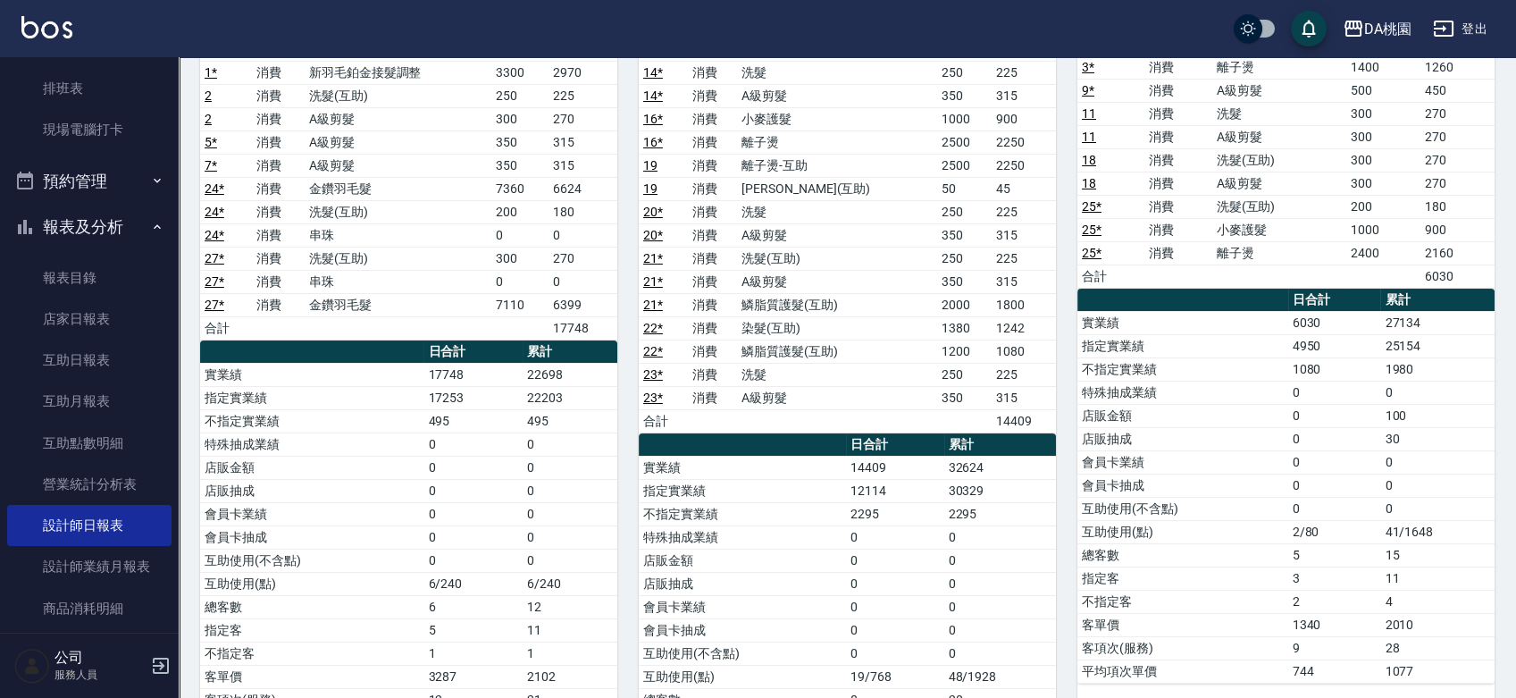
scroll to position [0, 0]
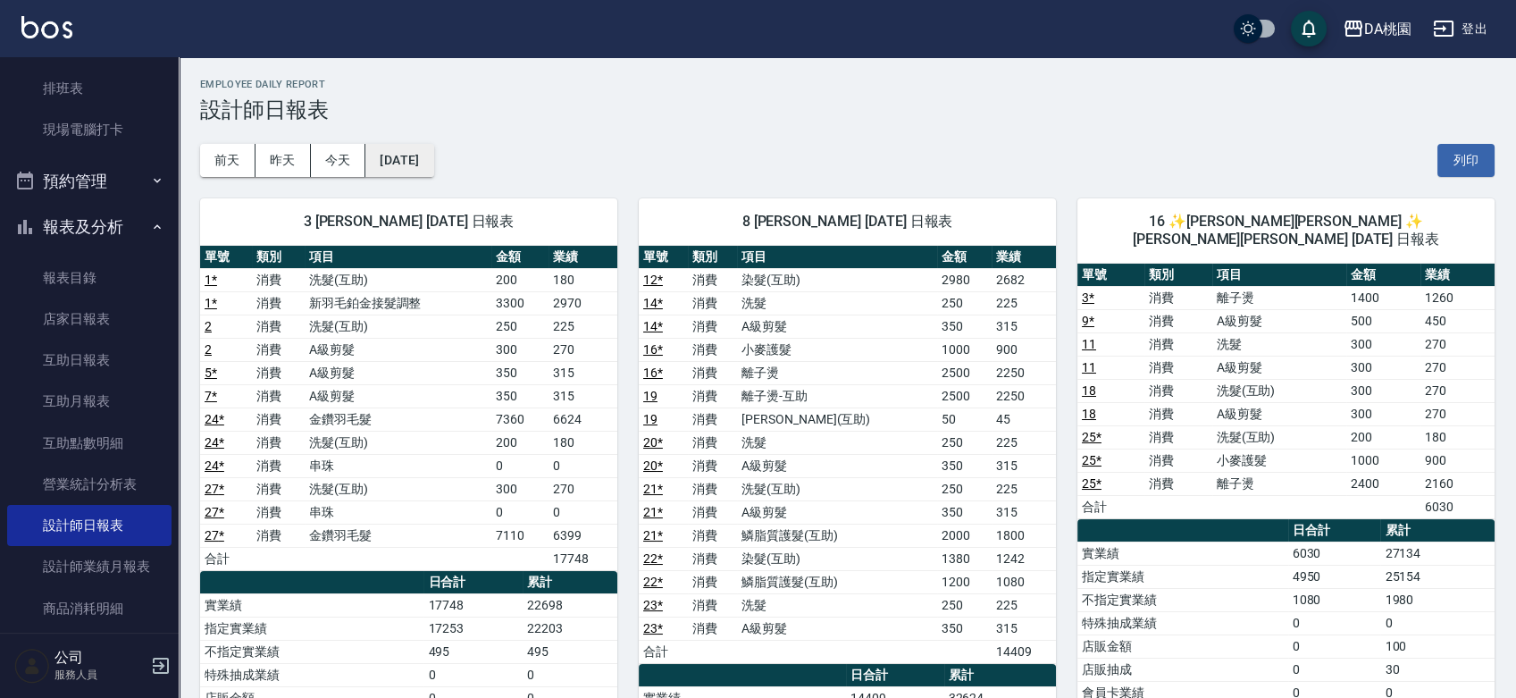
click at [431, 165] on button "[DATE]" at bounding box center [399, 160] width 68 height 33
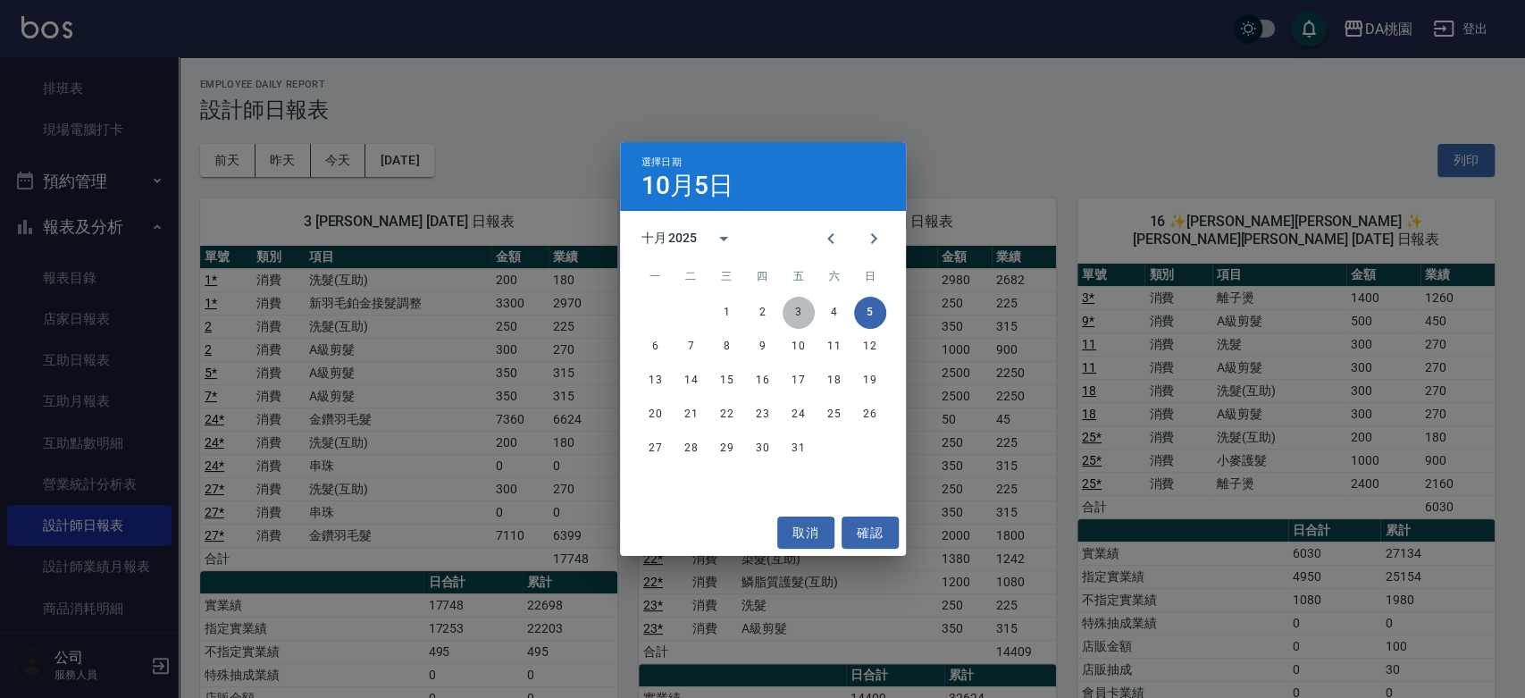
click at [802, 315] on button "3" at bounding box center [798, 313] width 32 height 32
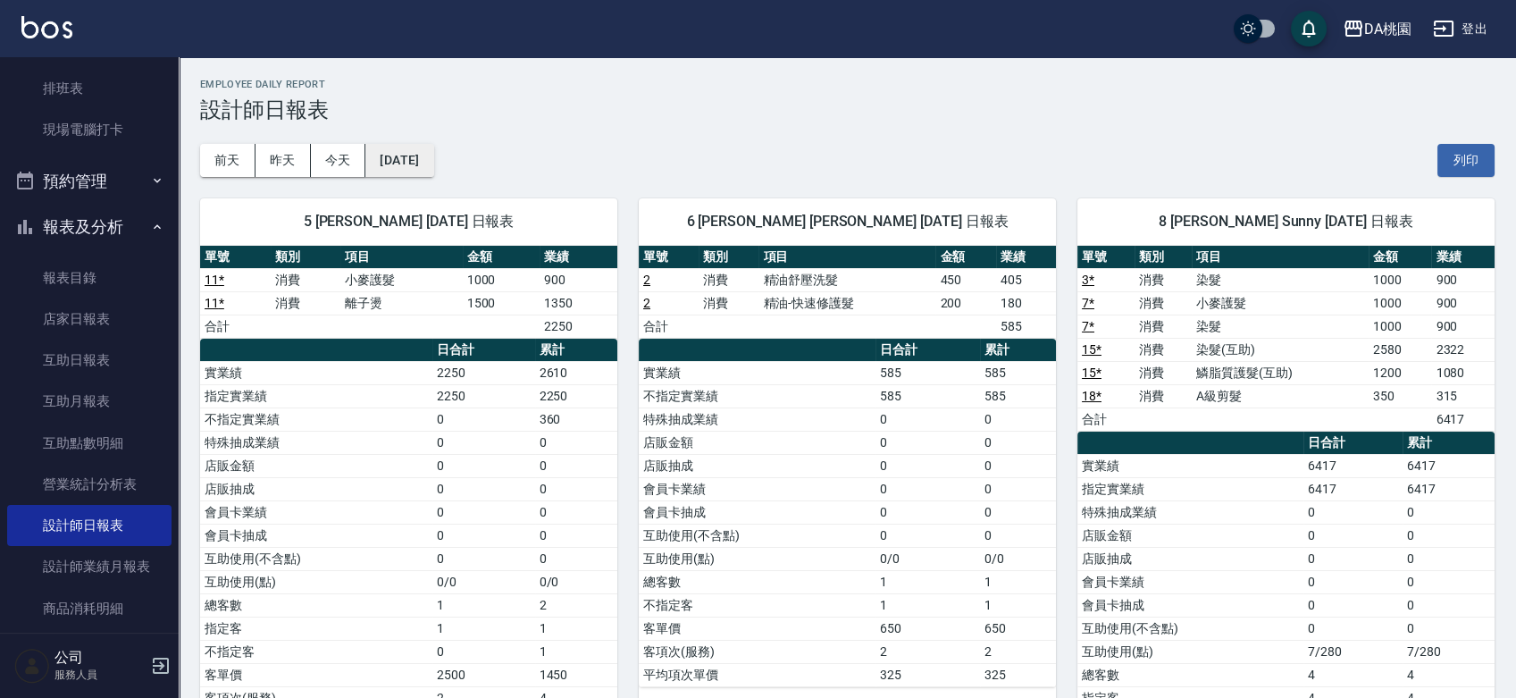
click at [433, 160] on button "[DATE]" at bounding box center [399, 160] width 68 height 33
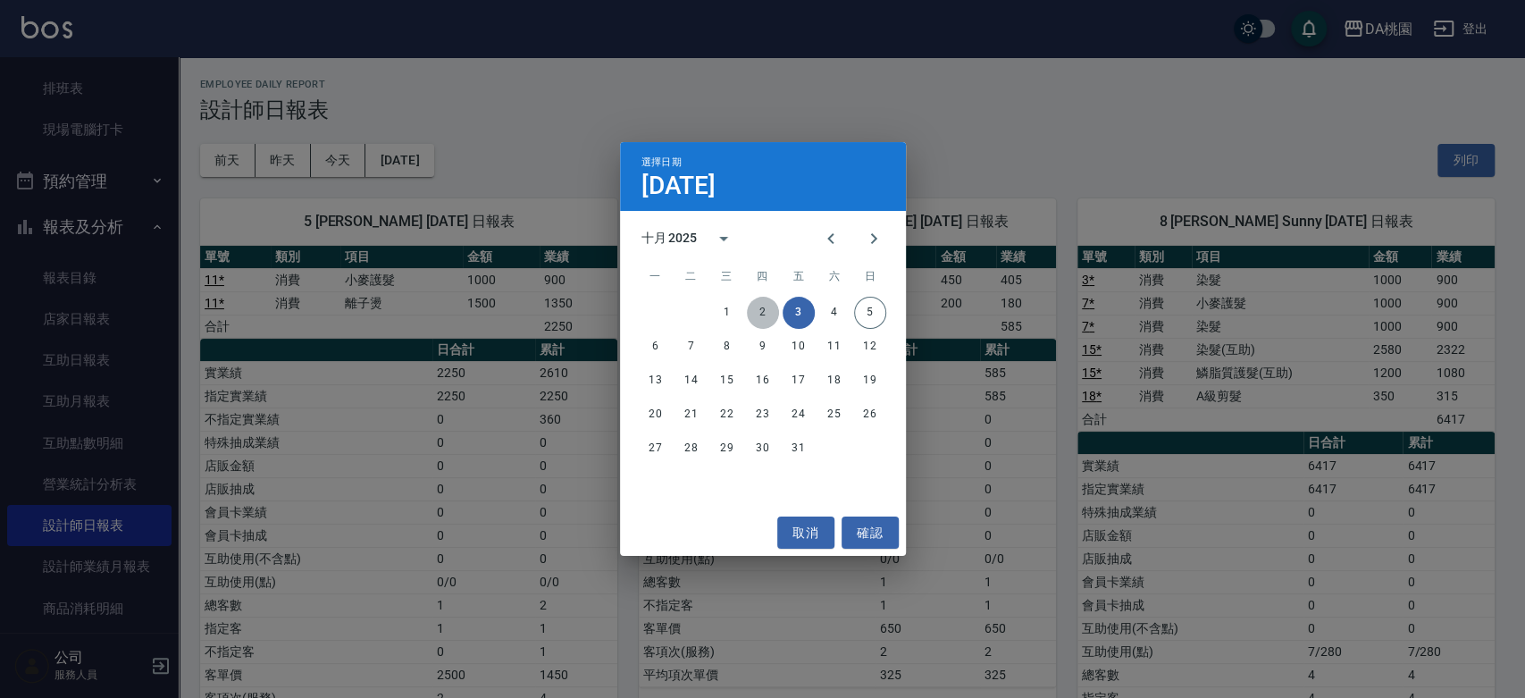
click at [763, 323] on button "2" at bounding box center [763, 313] width 32 height 32
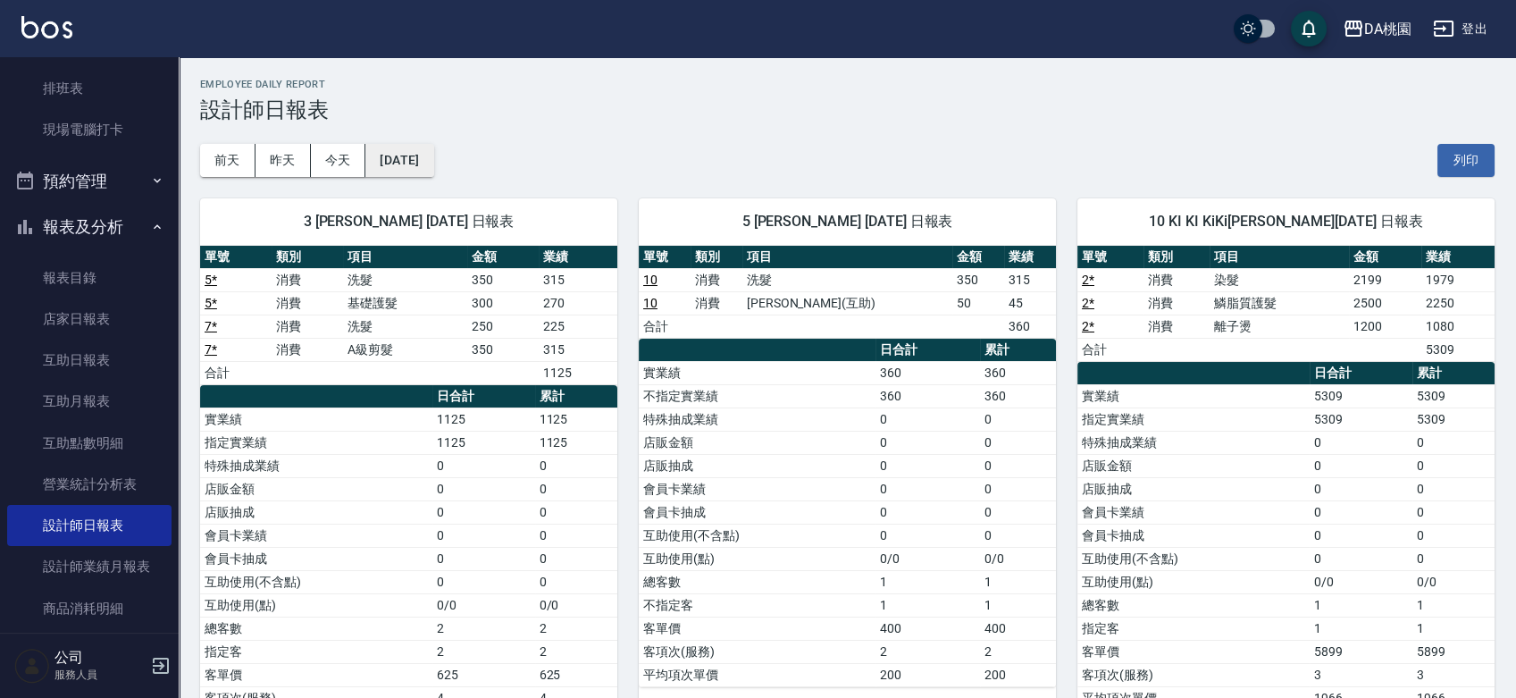
click at [400, 159] on button "[DATE]" at bounding box center [399, 160] width 68 height 33
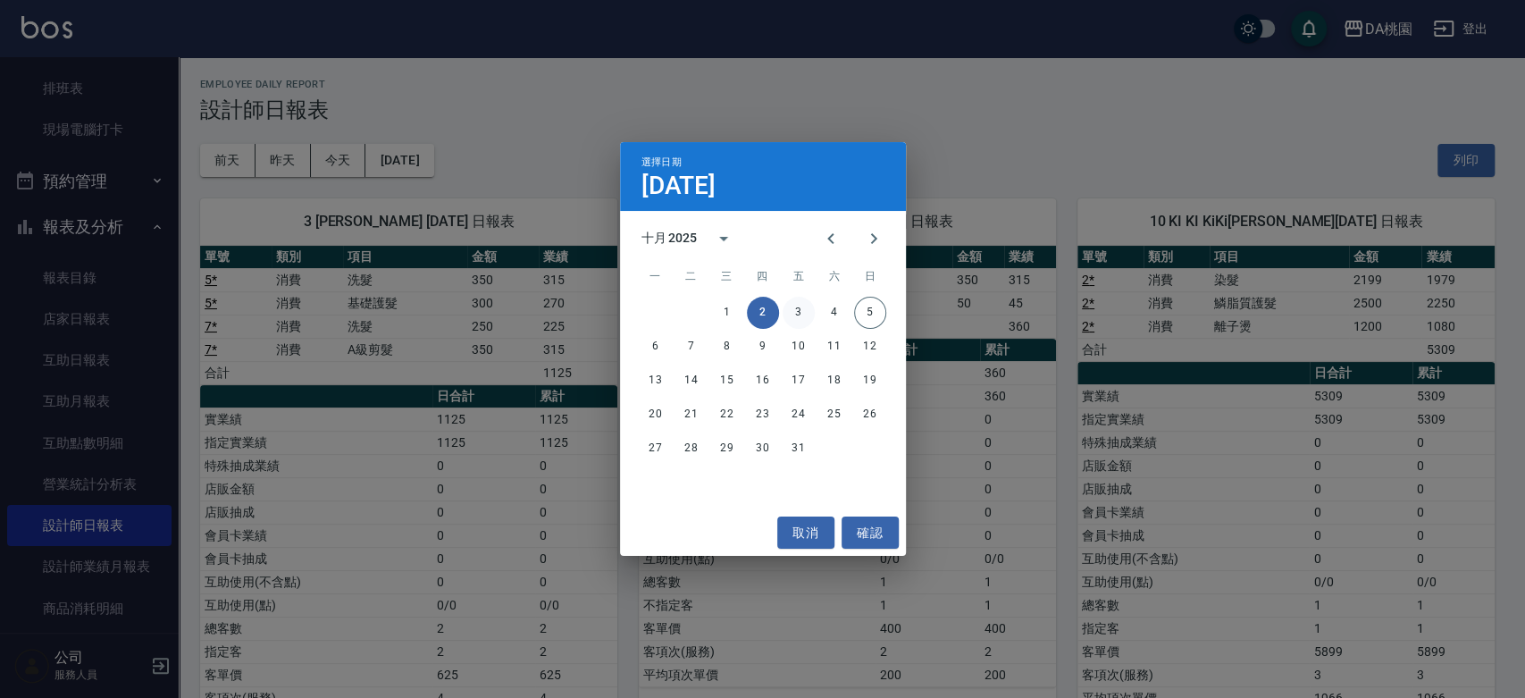
click at [798, 309] on button "3" at bounding box center [798, 313] width 32 height 32
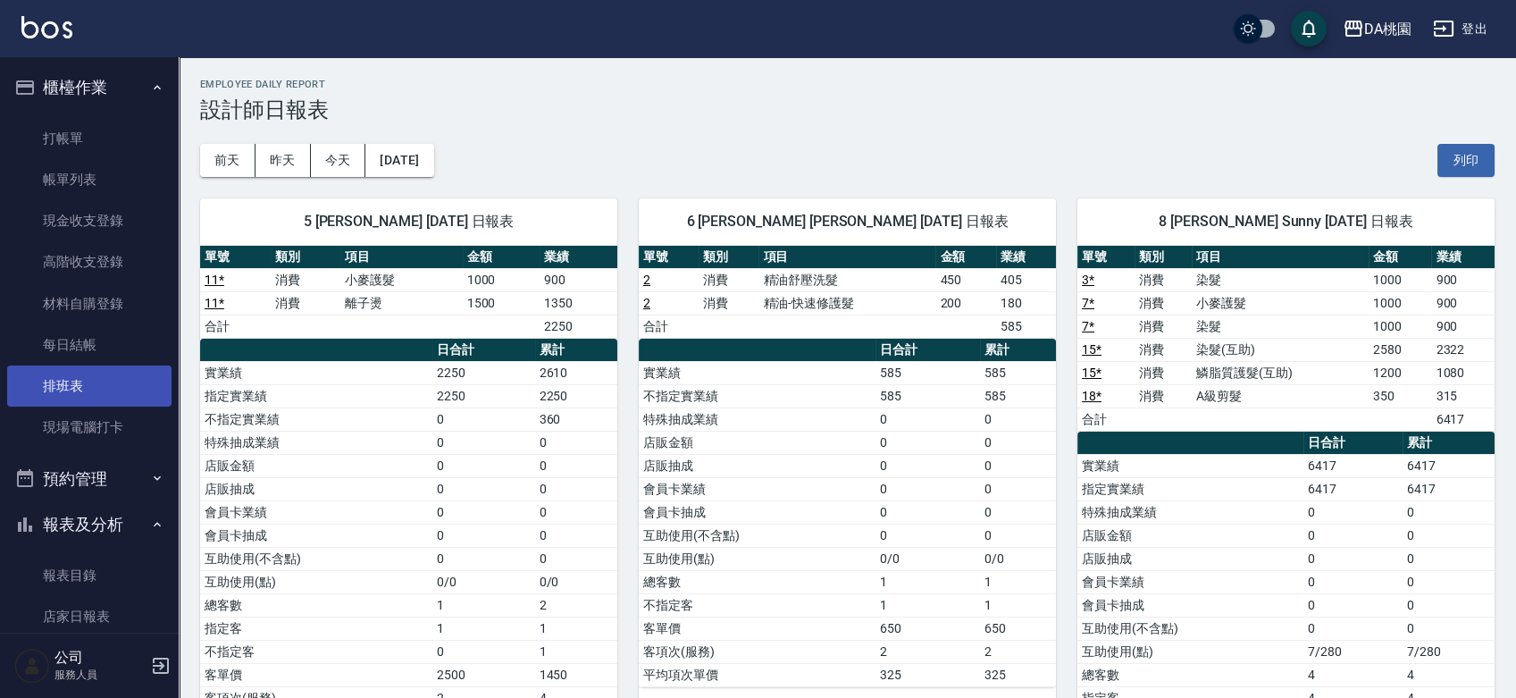
click at [64, 379] on link "排班表" at bounding box center [89, 385] width 164 height 41
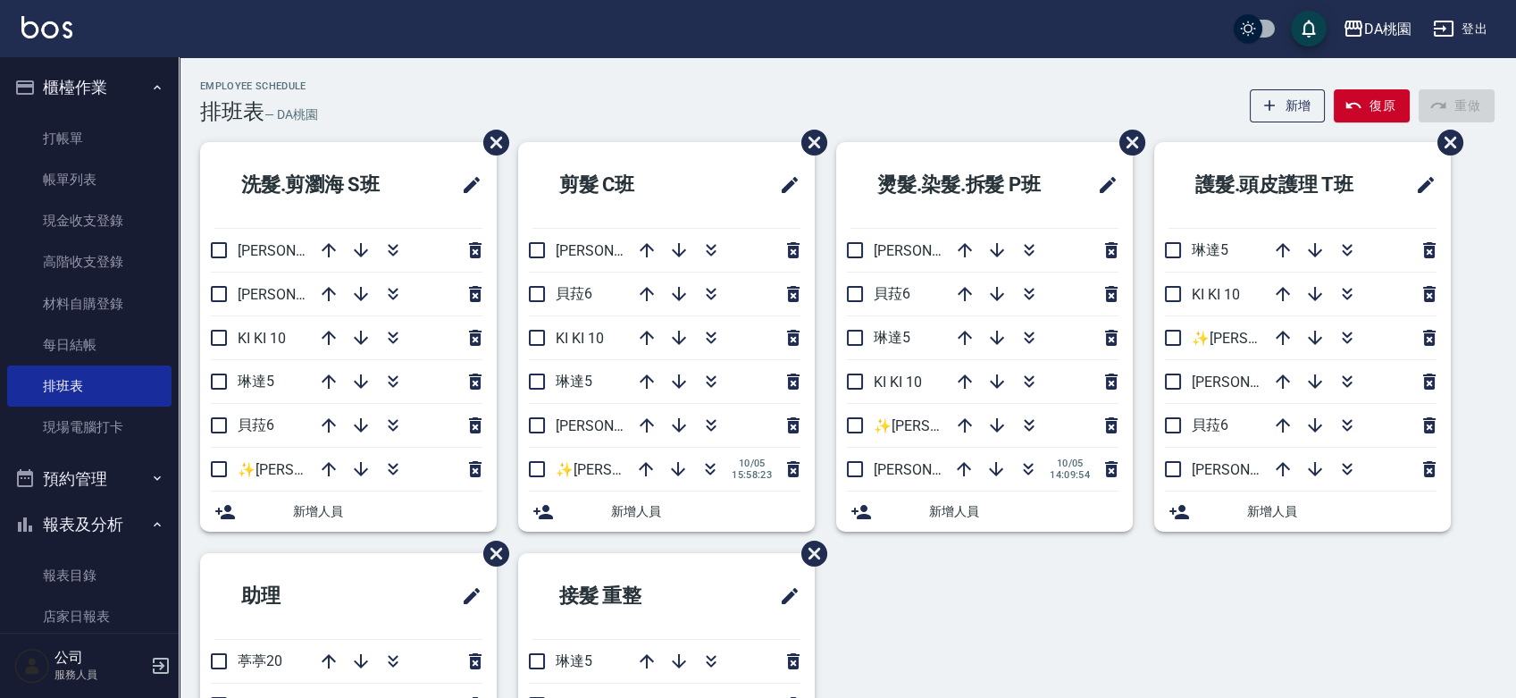
click at [46, 85] on button "櫃檯作業" at bounding box center [89, 87] width 164 height 46
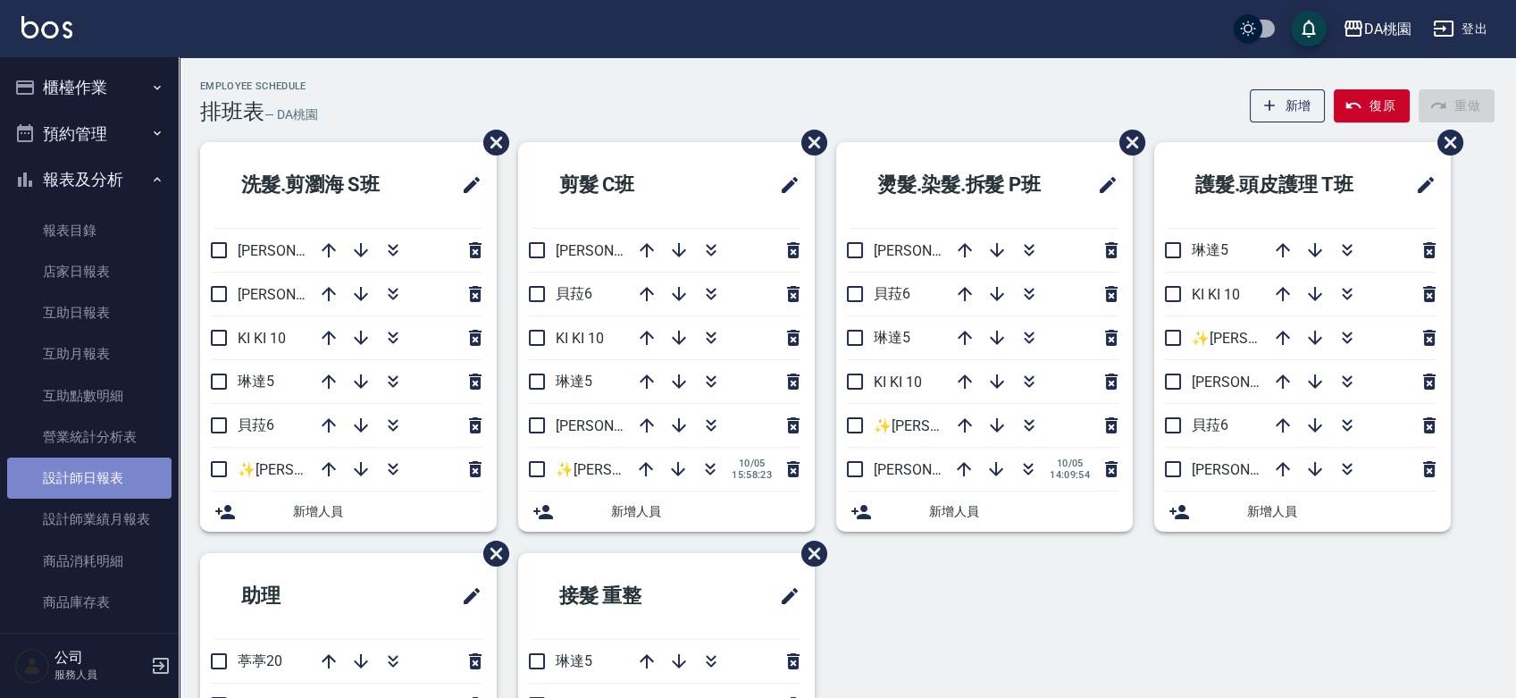
click at [93, 472] on link "設計師日報表" at bounding box center [89, 477] width 164 height 41
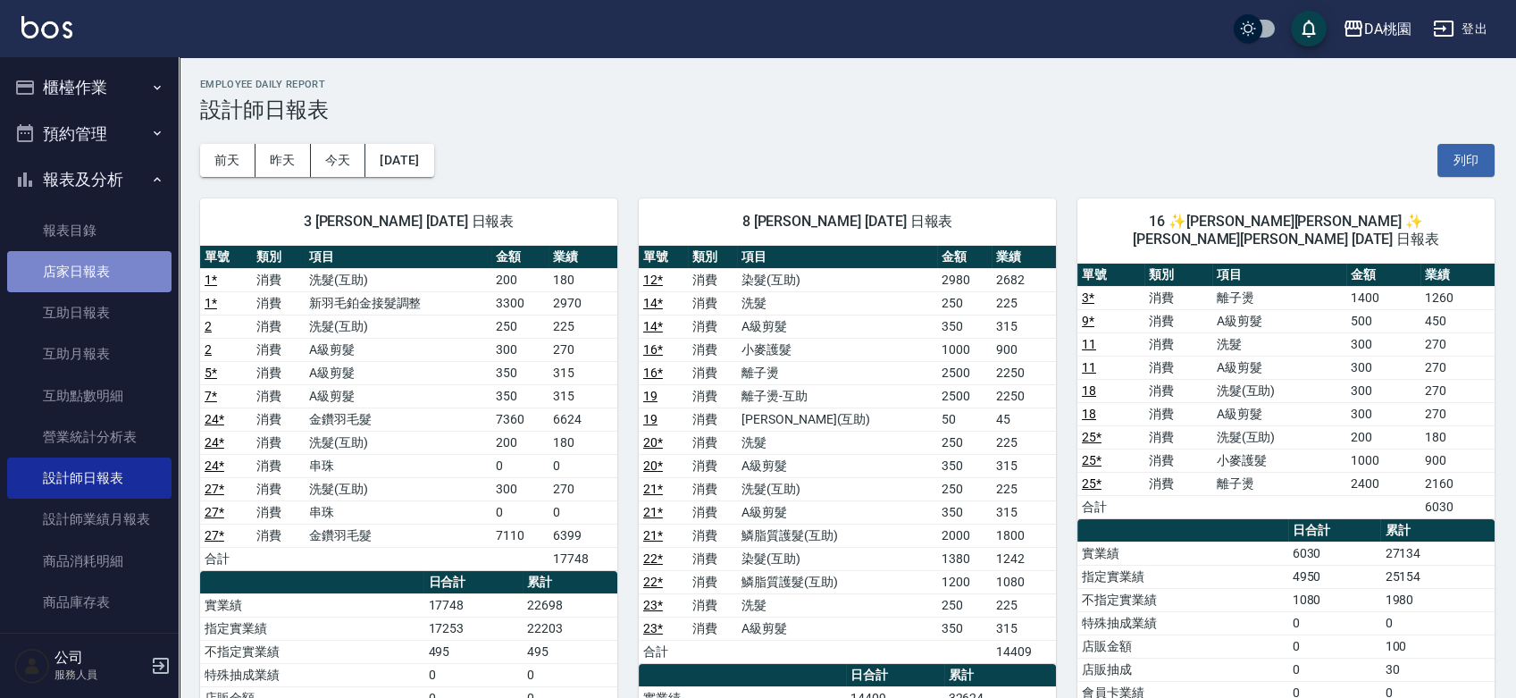
click at [93, 280] on link "店家日報表" at bounding box center [89, 271] width 164 height 41
